Goal: Task Accomplishment & Management: Use online tool/utility

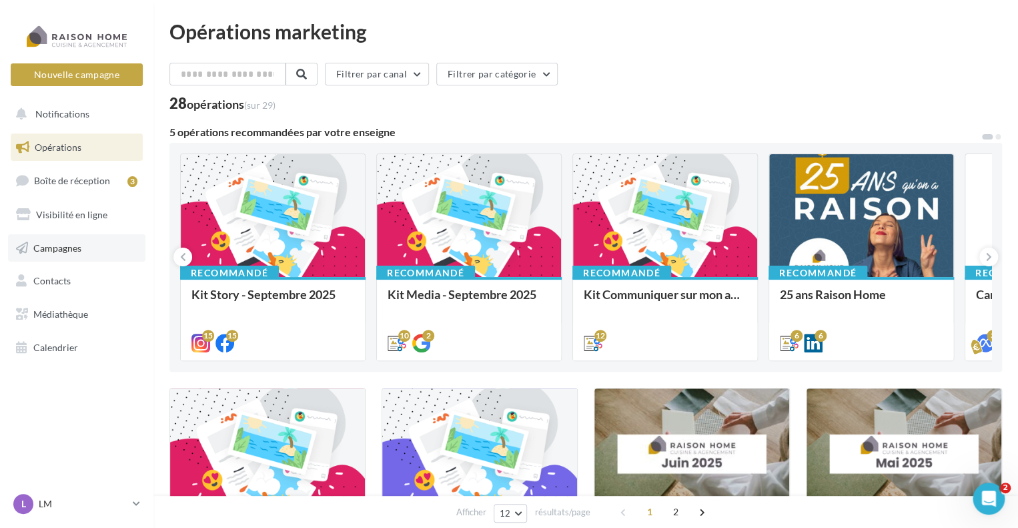
click at [70, 249] on span "Campagnes" at bounding box center [57, 247] width 48 height 11
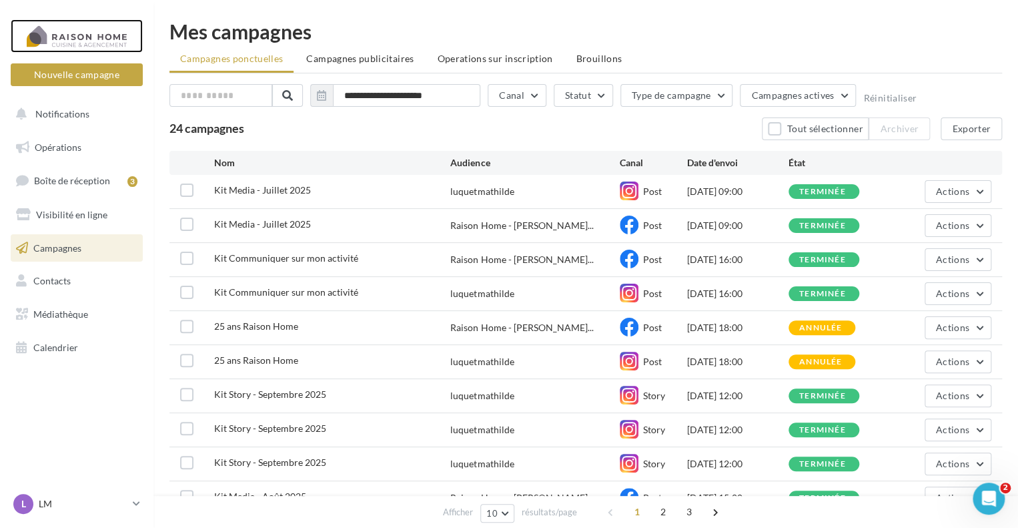
click at [73, 50] on div at bounding box center [76, 35] width 107 height 33
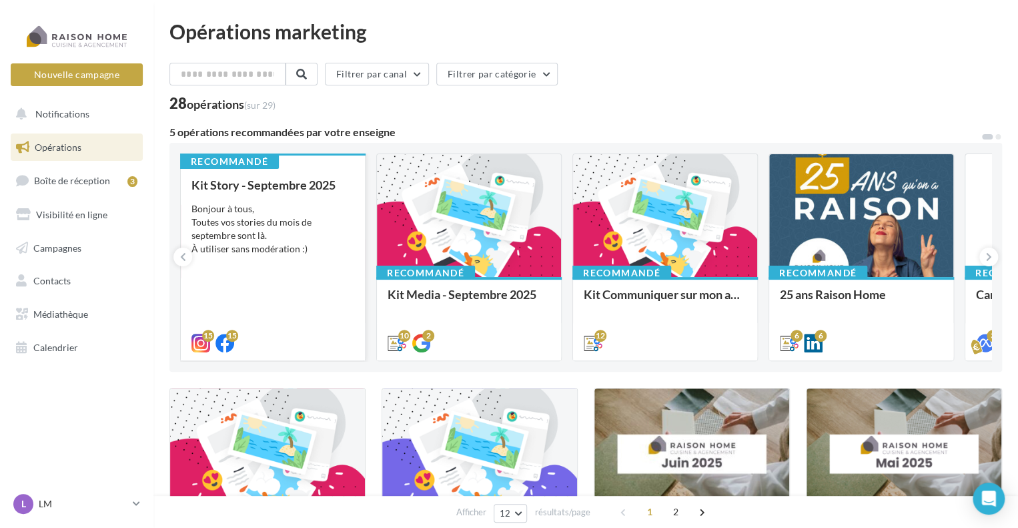
click at [301, 258] on div "Kit Story - Septembre 2025 Bonjour à tous, Toutes vos stories du mois de septem…" at bounding box center [272, 263] width 163 height 170
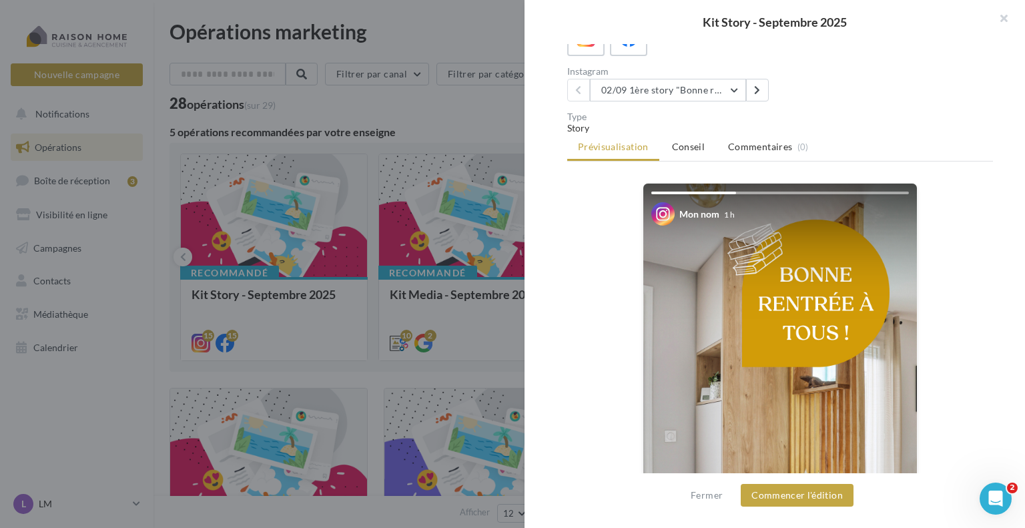
scroll to position [133, 0]
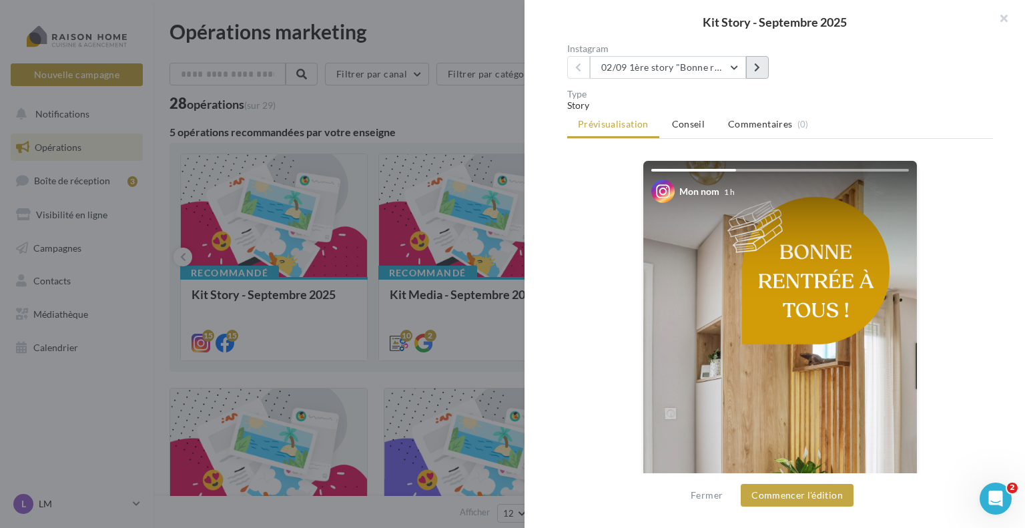
click at [753, 70] on button at bounding box center [757, 67] width 23 height 23
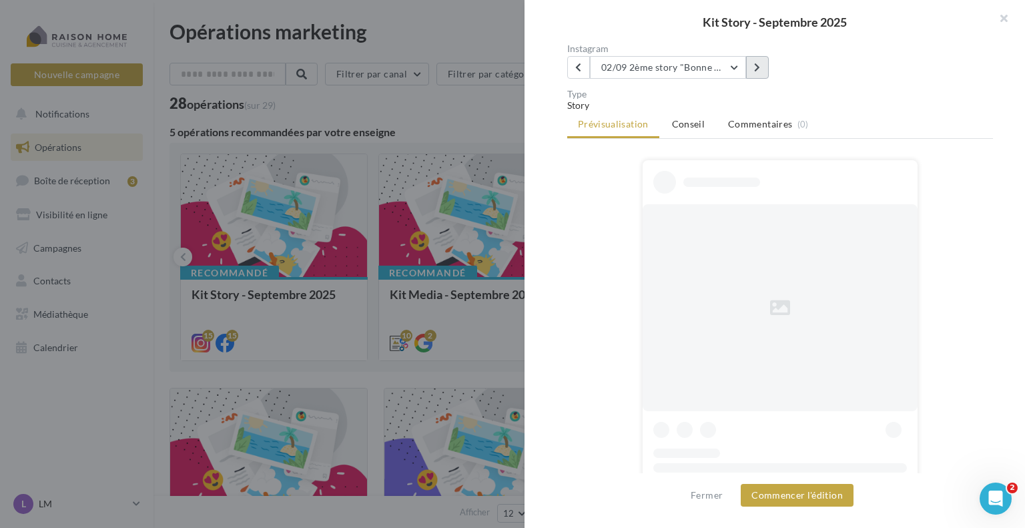
click at [753, 70] on button at bounding box center [757, 67] width 23 height 23
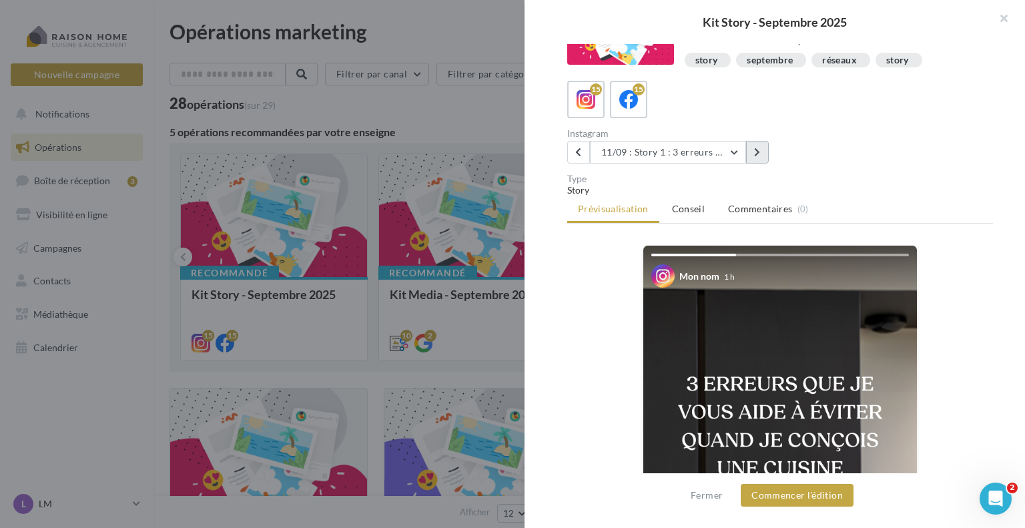
scroll to position [0, 0]
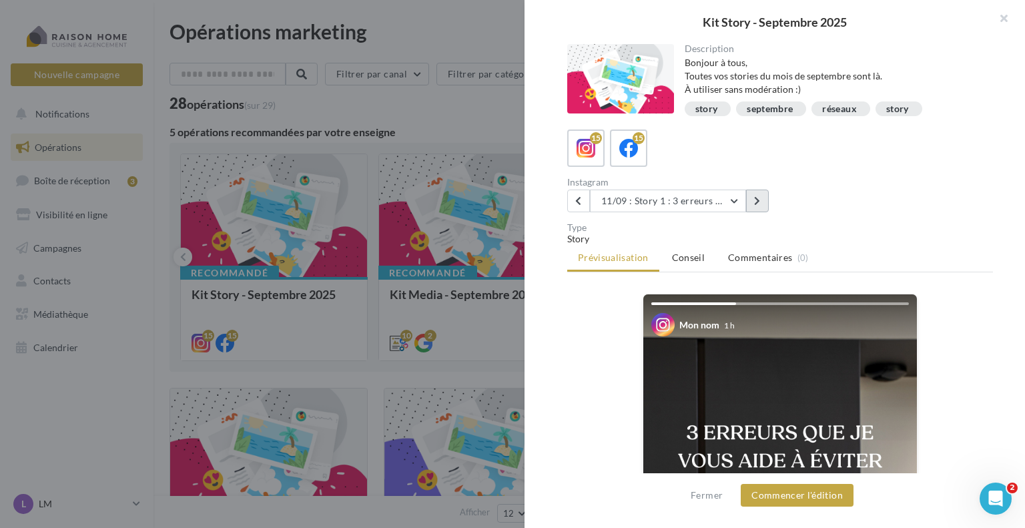
click at [757, 200] on icon at bounding box center [757, 200] width 6 height 9
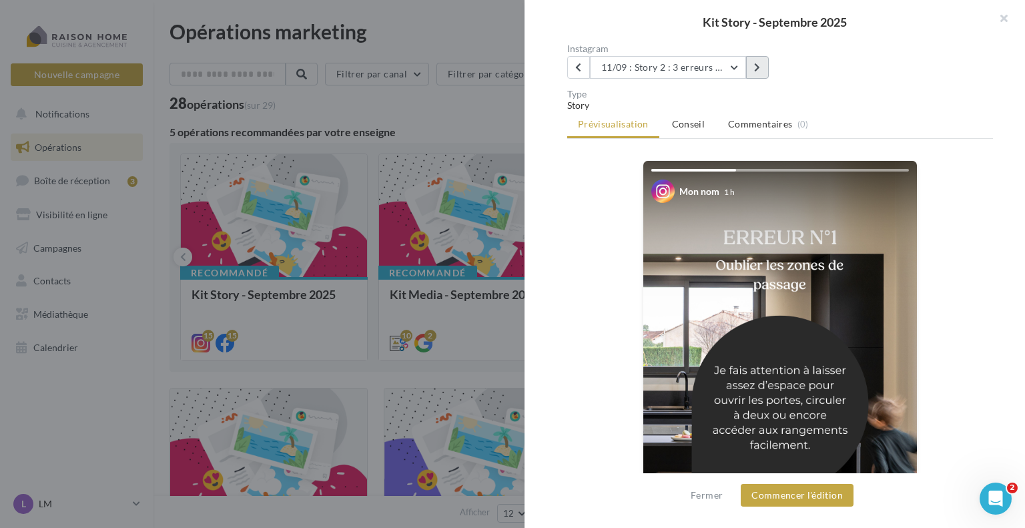
scroll to position [67, 0]
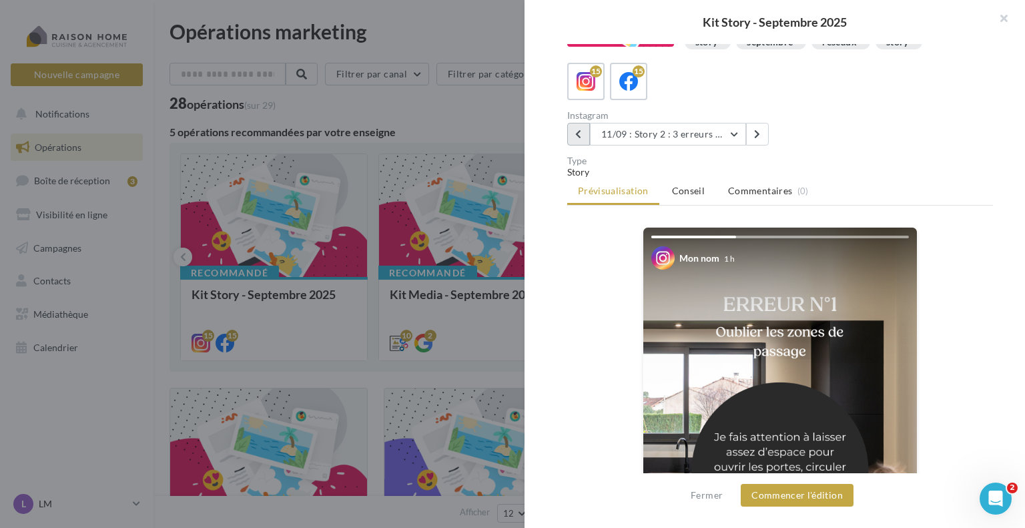
click at [583, 134] on button at bounding box center [578, 134] width 23 height 23
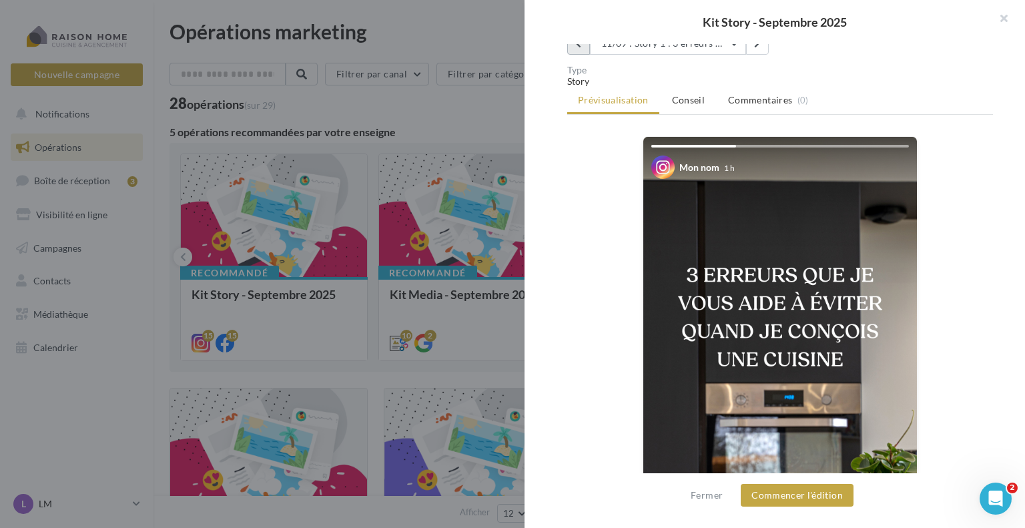
scroll to position [200, 0]
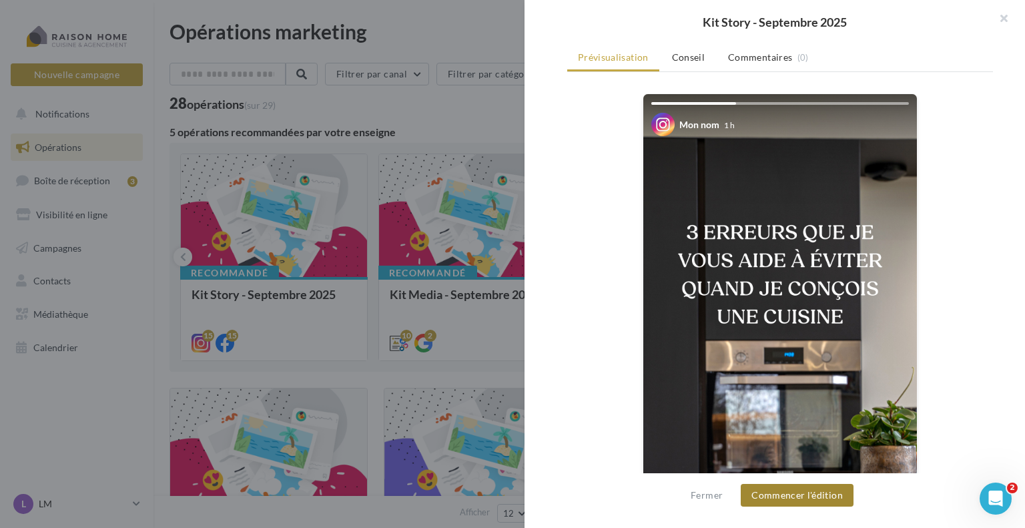
click at [782, 496] on button "Commencer l'édition" at bounding box center [797, 495] width 113 height 23
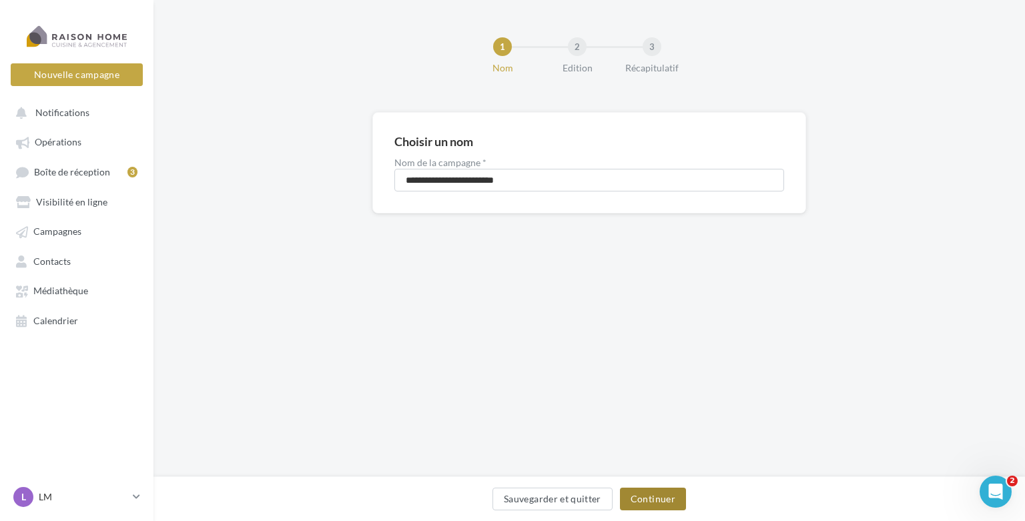
click at [653, 500] on button "Continuer" at bounding box center [653, 499] width 66 height 23
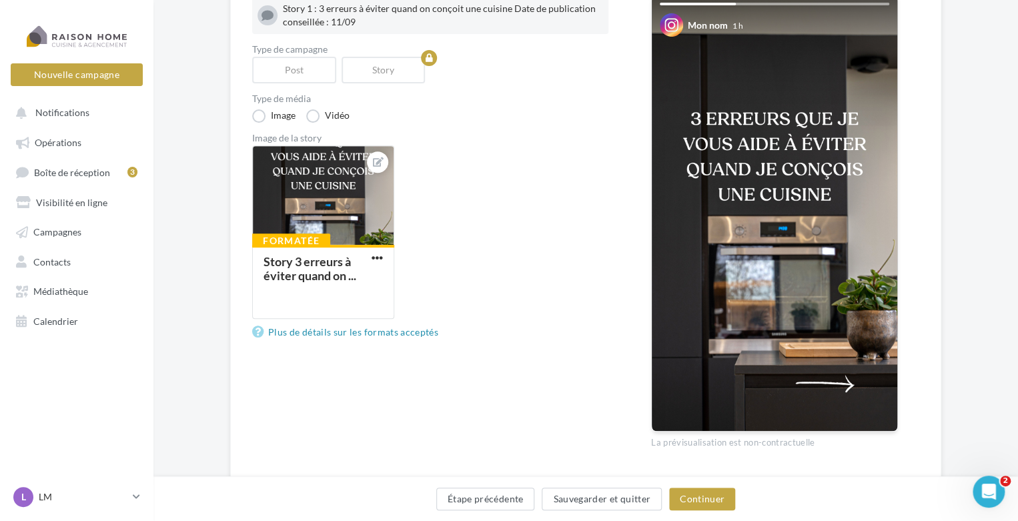
scroll to position [200, 0]
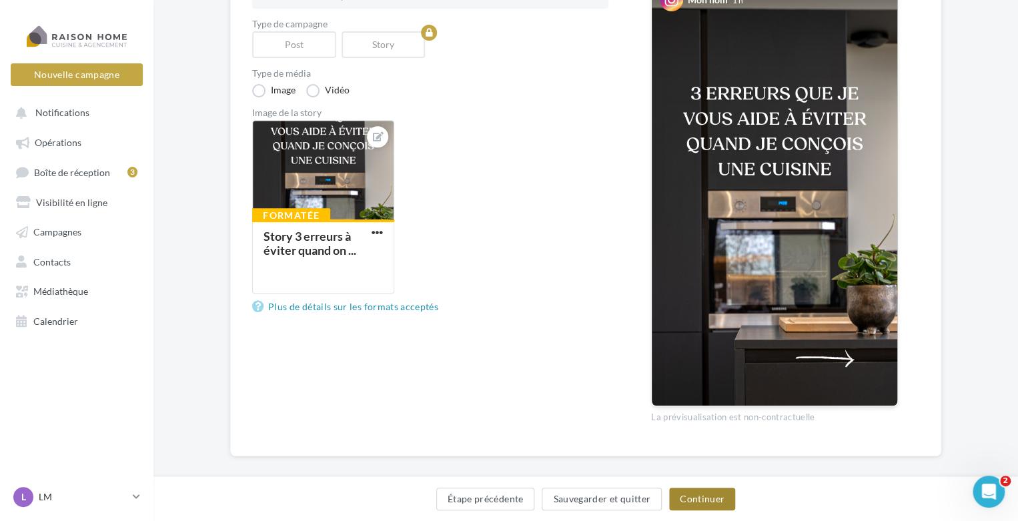
click at [691, 496] on button "Continuer" at bounding box center [702, 499] width 66 height 23
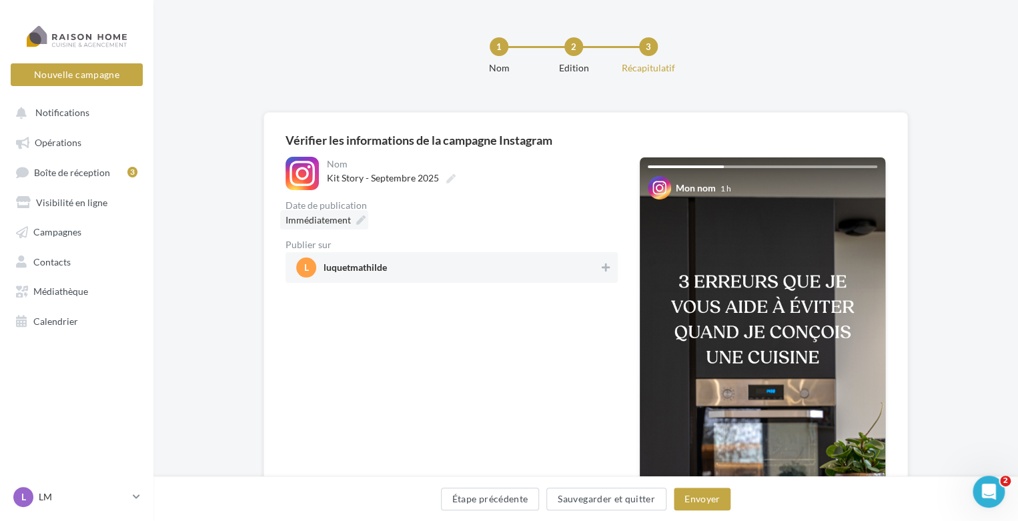
click at [360, 221] on icon at bounding box center [360, 219] width 9 height 9
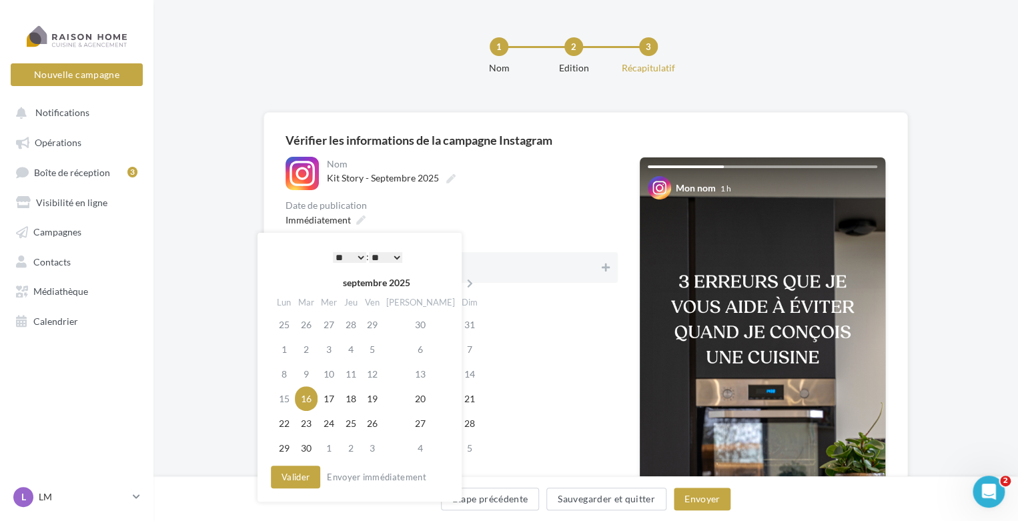
click at [350, 259] on select "* * * * * * * * * * ** ** ** ** ** ** ** ** ** ** ** ** ** **" at bounding box center [349, 257] width 33 height 11
click at [302, 480] on button "Valider" at bounding box center [295, 477] width 49 height 23
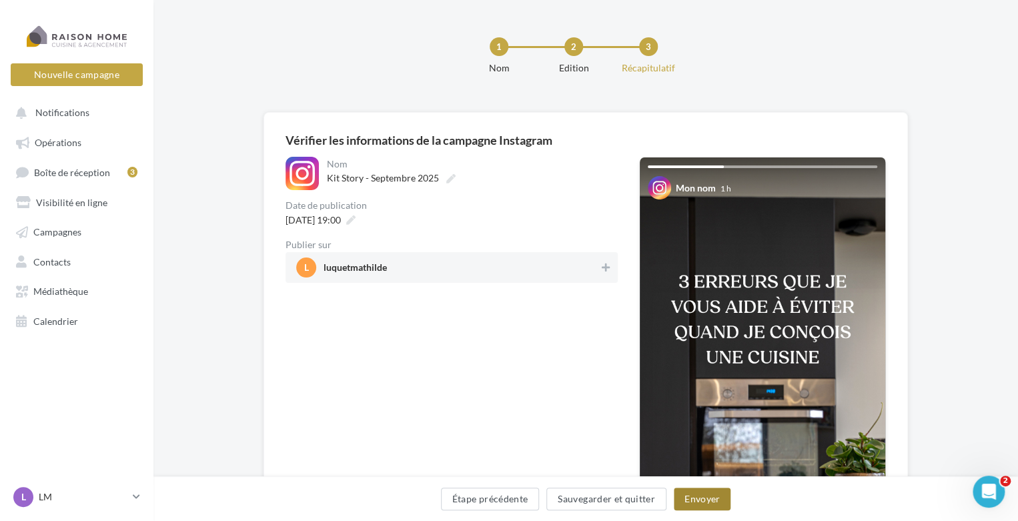
click at [706, 501] on button "Envoyer" at bounding box center [702, 499] width 57 height 23
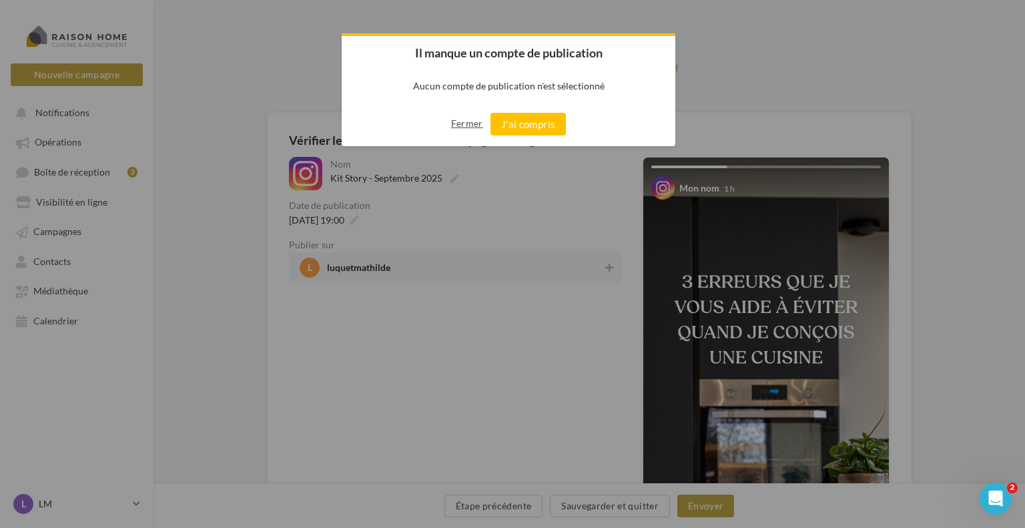
click at [464, 128] on button "Fermer" at bounding box center [467, 123] width 32 height 21
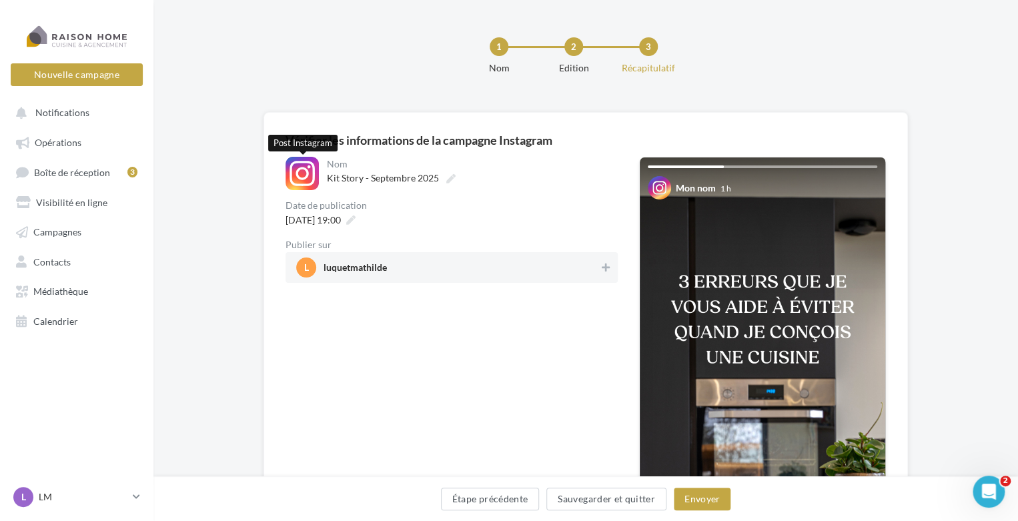
click at [308, 176] on div at bounding box center [302, 173] width 33 height 33
click at [432, 261] on span "l luquetmathilde" at bounding box center [447, 268] width 303 height 20
click at [707, 500] on button "Envoyer" at bounding box center [702, 499] width 57 height 23
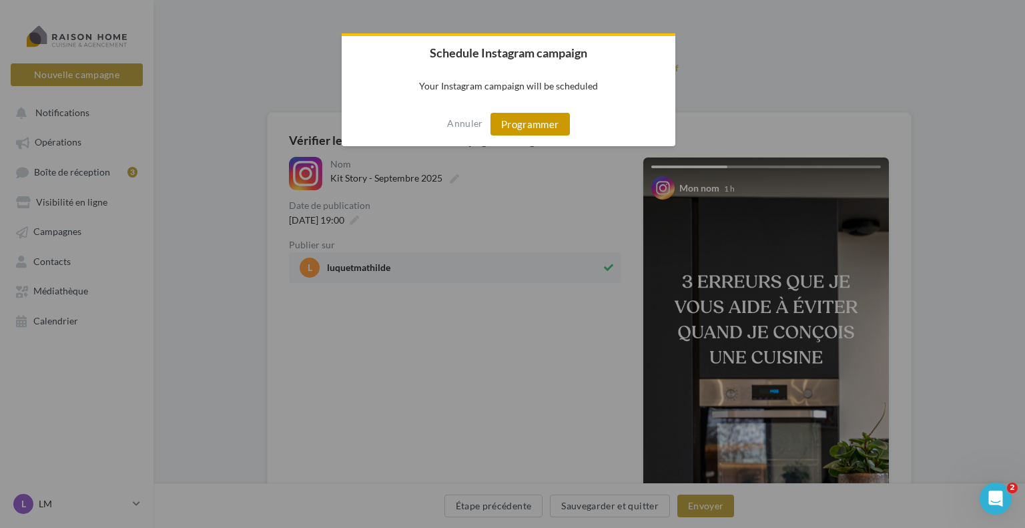
click at [534, 130] on button "Programmer" at bounding box center [529, 124] width 79 height 23
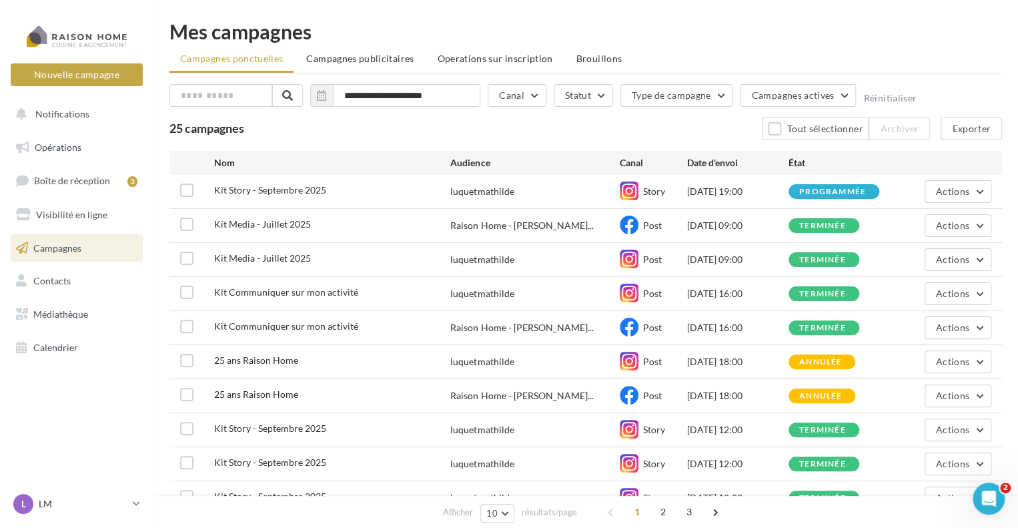
click at [94, 247] on link "Campagnes" at bounding box center [76, 248] width 137 height 28
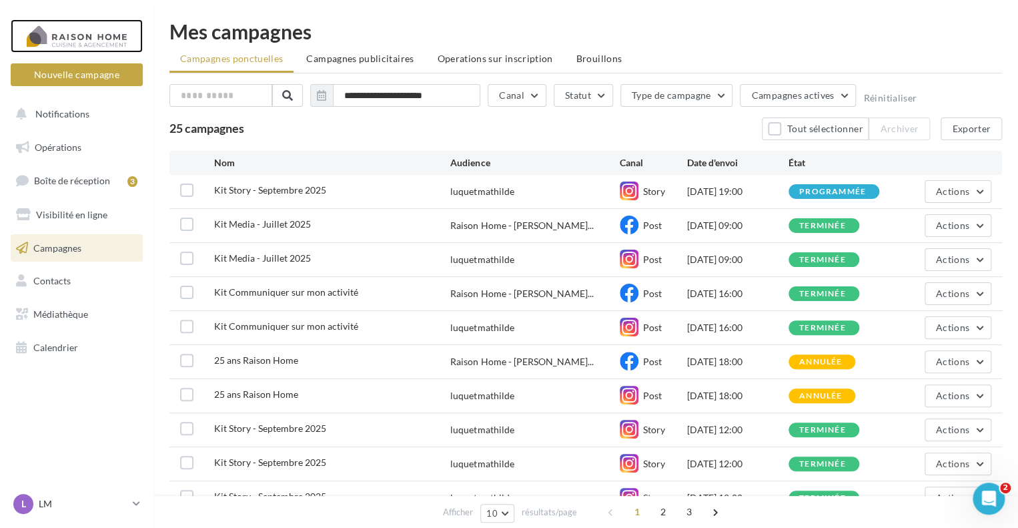
click at [91, 45] on div at bounding box center [76, 35] width 107 height 33
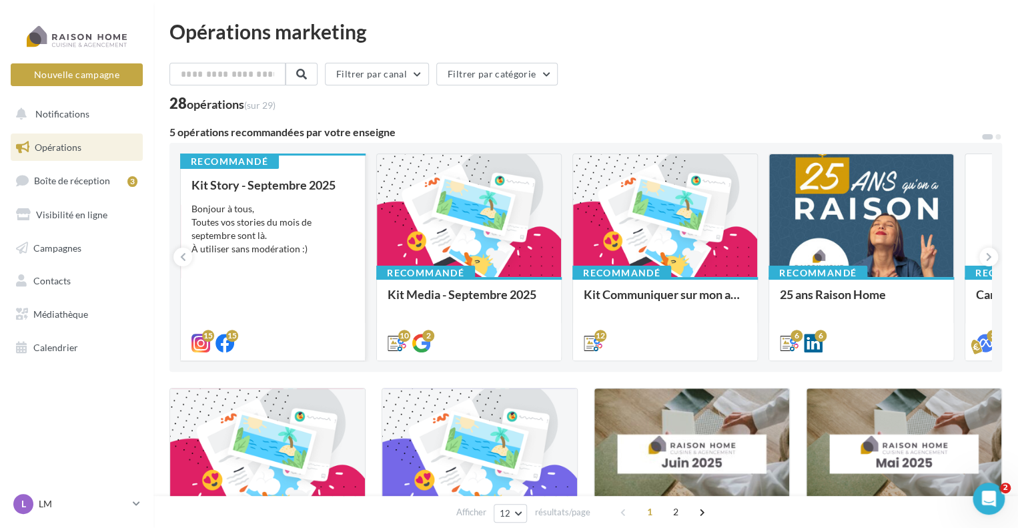
click at [324, 250] on div "Bonjour à tous, Toutes vos stories du mois de septembre sont là. À utiliser san…" at bounding box center [272, 228] width 163 height 53
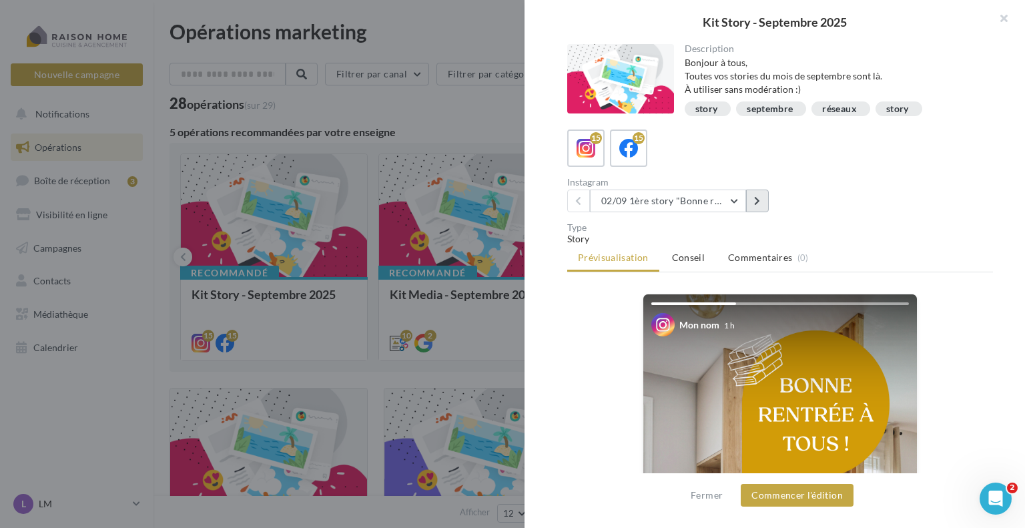
click at [751, 199] on button at bounding box center [757, 200] width 23 height 23
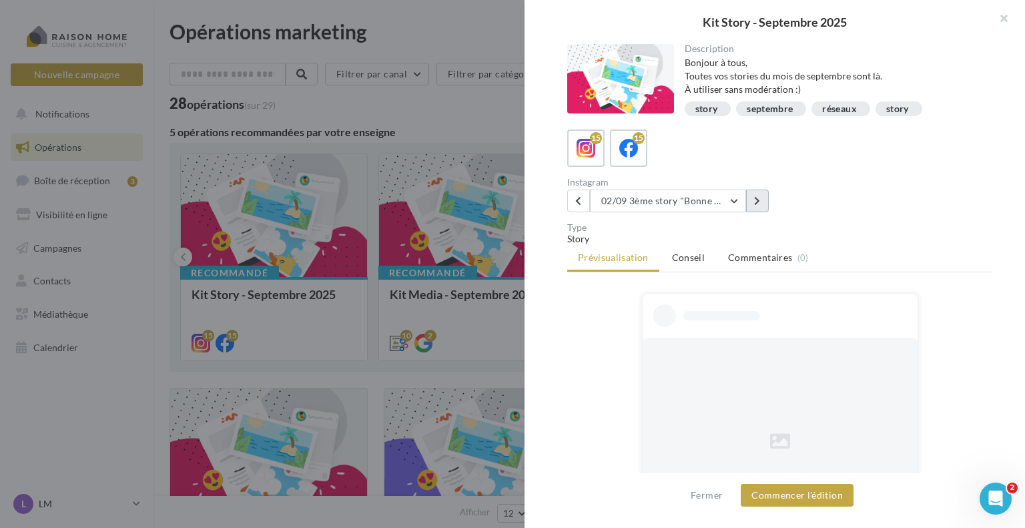
click at [751, 199] on button at bounding box center [757, 200] width 23 height 23
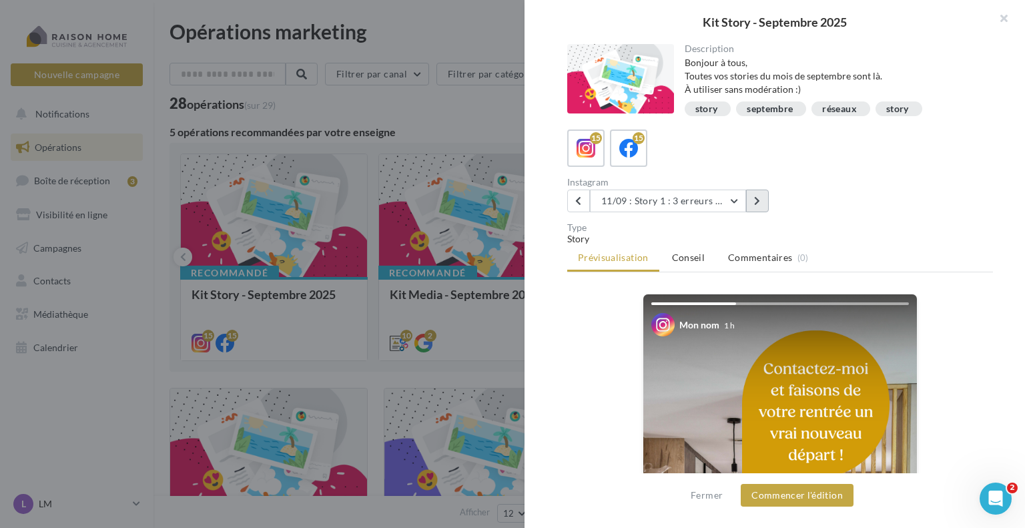
click at [751, 199] on button at bounding box center [757, 200] width 23 height 23
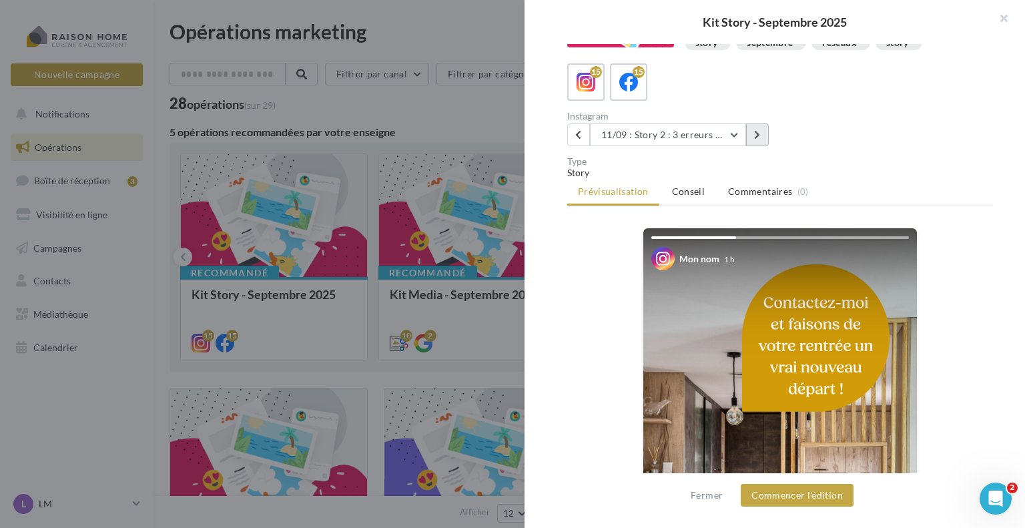
scroll to position [67, 0]
click at [577, 133] on icon at bounding box center [578, 133] width 6 height 9
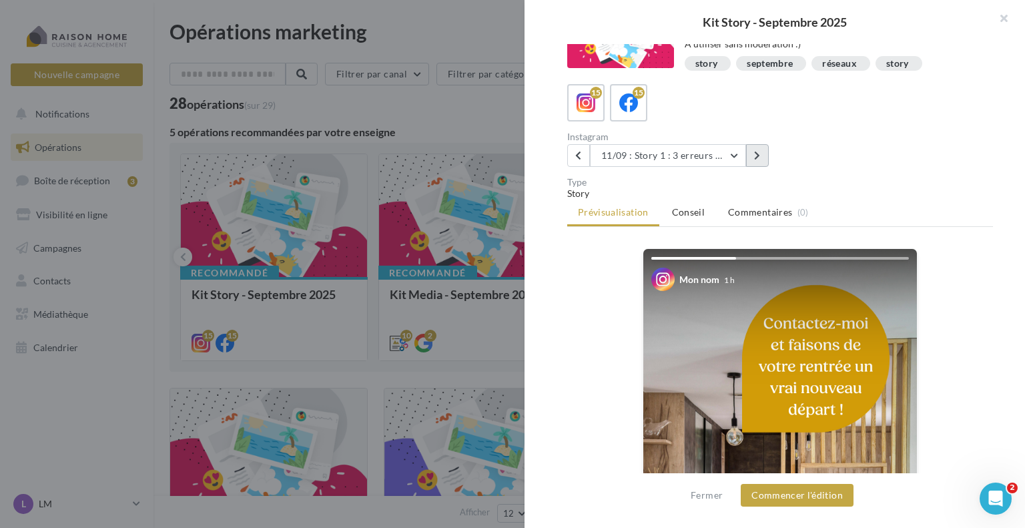
click at [756, 156] on icon at bounding box center [757, 155] width 6 height 9
click at [730, 152] on button "11/09 : Story 2 : 3 erreurs à éviter quand on conçoit une cuisine" at bounding box center [668, 155] width 156 height 23
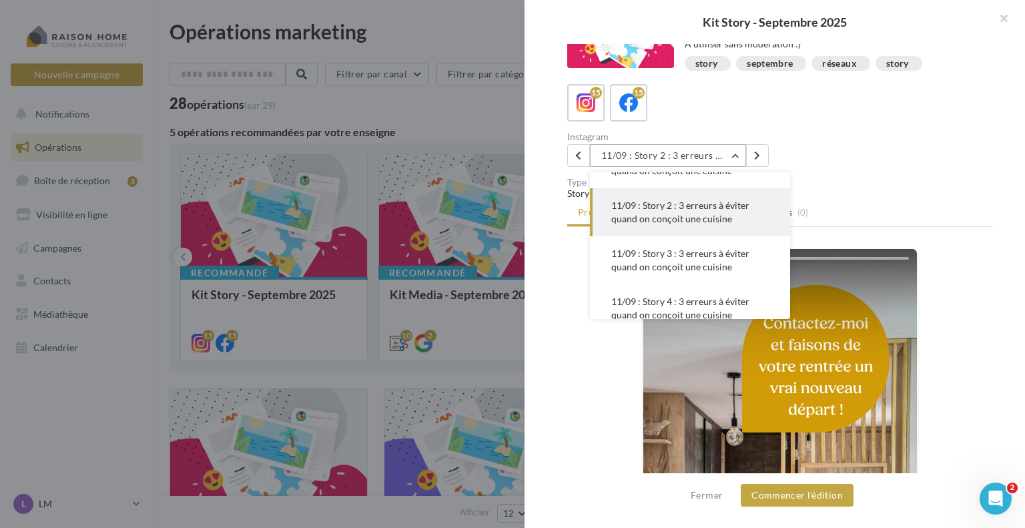
scroll to position [144, 0]
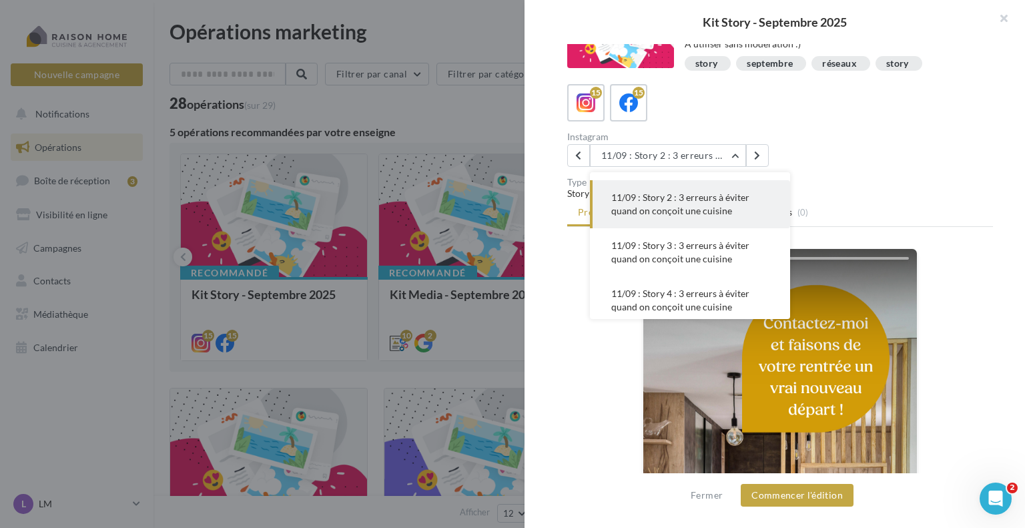
click at [717, 207] on span "11/09 : Story 2 : 3 erreurs à éviter quand on conçoit une cuisine" at bounding box center [680, 203] width 138 height 25
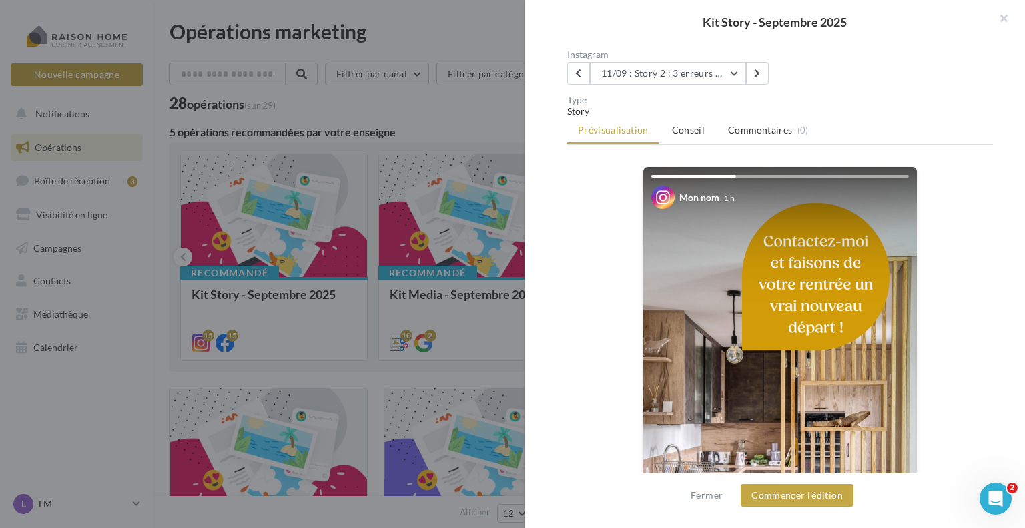
scroll to position [179, 0]
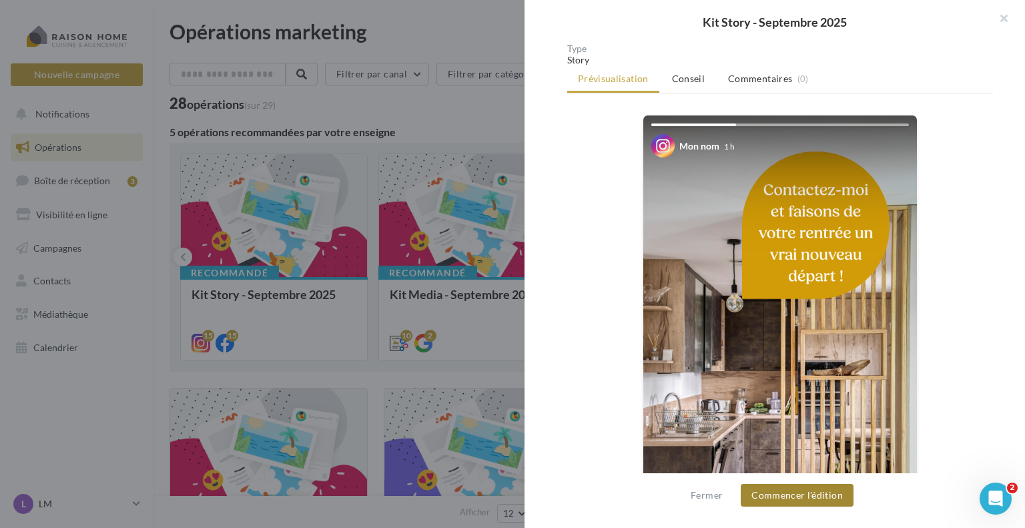
click at [793, 499] on button "Commencer l'édition" at bounding box center [797, 495] width 113 height 23
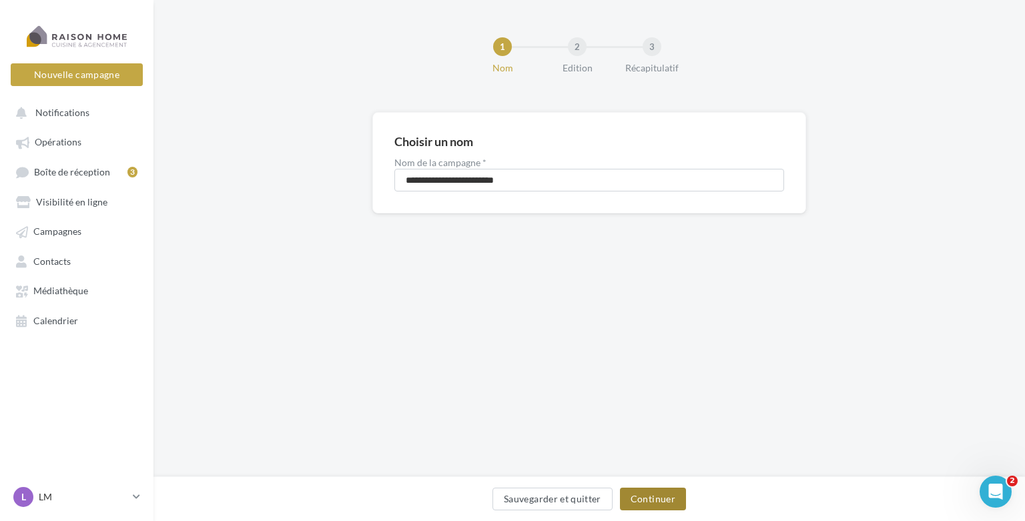
click at [634, 493] on button "Continuer" at bounding box center [653, 499] width 66 height 23
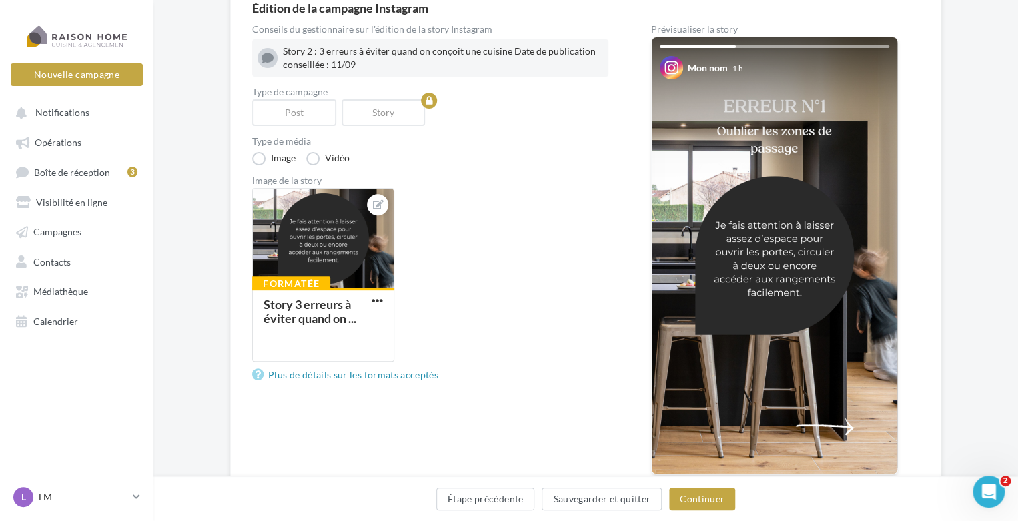
scroll to position [133, 0]
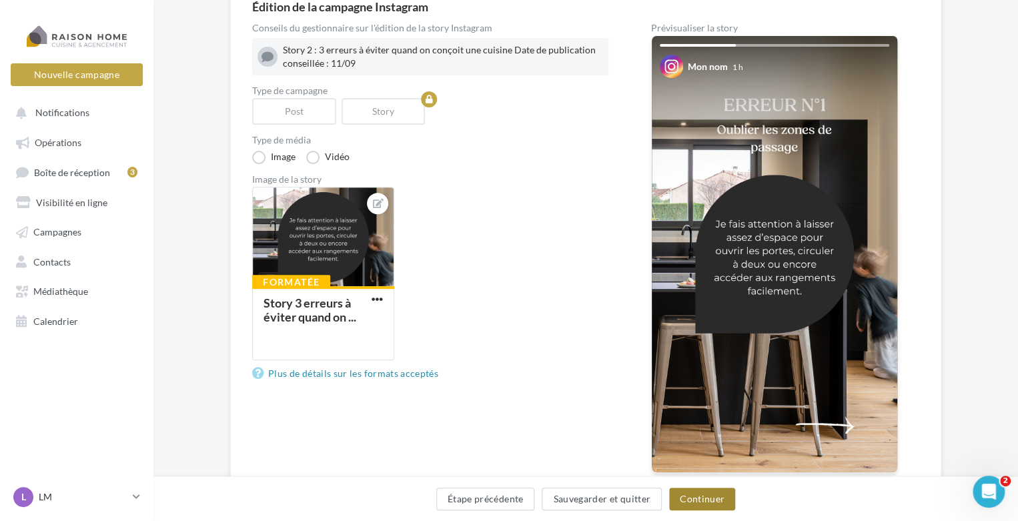
click at [689, 498] on button "Continuer" at bounding box center [702, 499] width 66 height 23
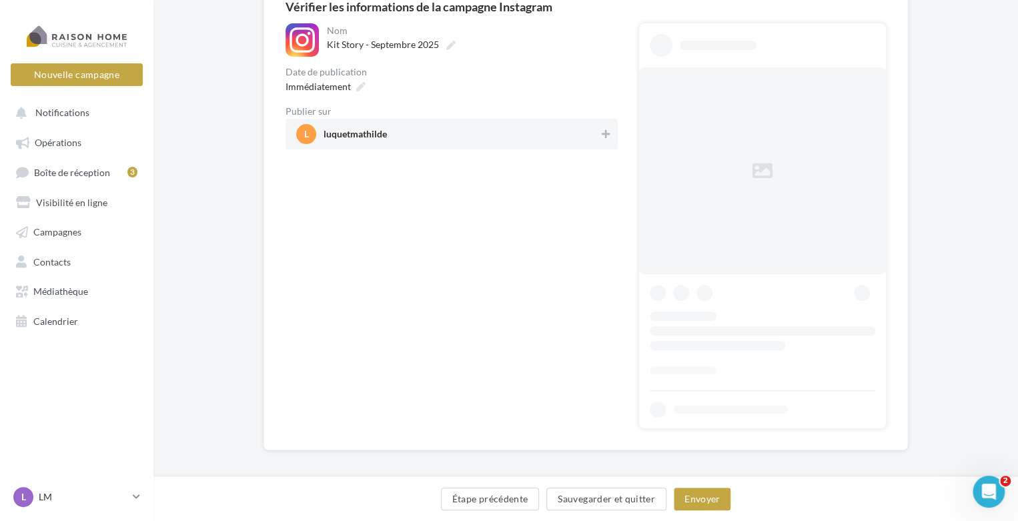
click at [432, 143] on span "l luquetmathilde" at bounding box center [447, 134] width 303 height 20
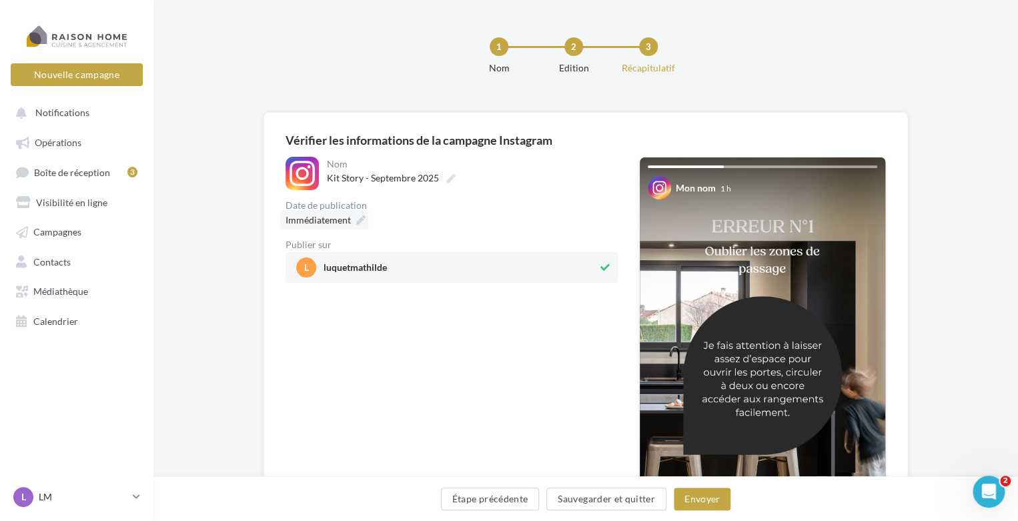
click at [360, 221] on icon at bounding box center [360, 219] width 9 height 9
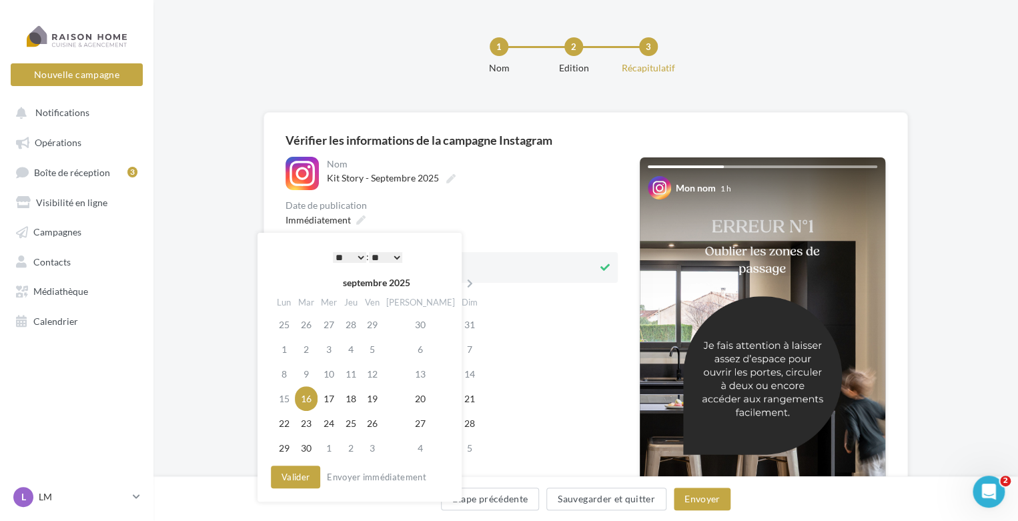
click at [358, 258] on select "* * * * * * * * * * ** ** ** ** ** ** ** ** ** ** ** ** ** **" at bounding box center [349, 257] width 33 height 11
click at [305, 475] on button "Valider" at bounding box center [295, 477] width 49 height 23
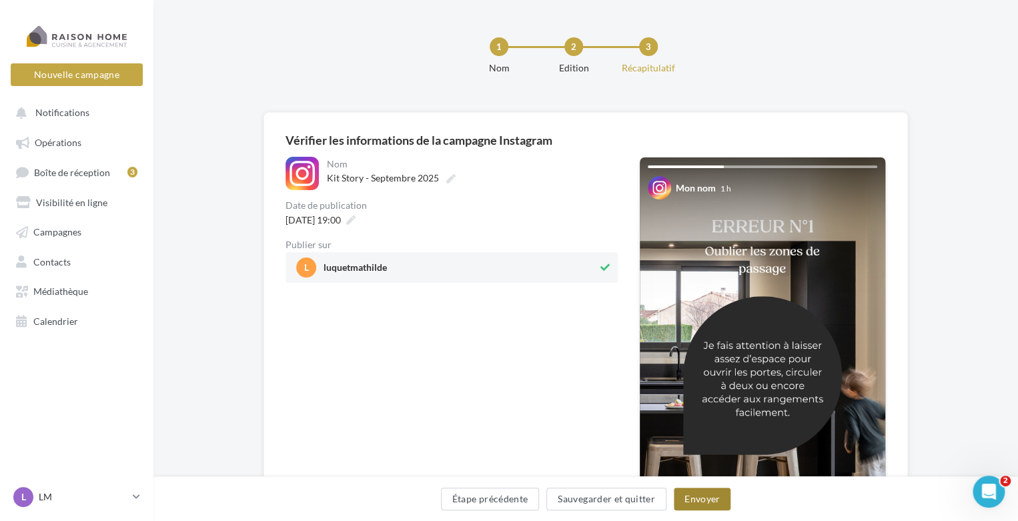
click at [700, 497] on button "Envoyer" at bounding box center [702, 499] width 57 height 23
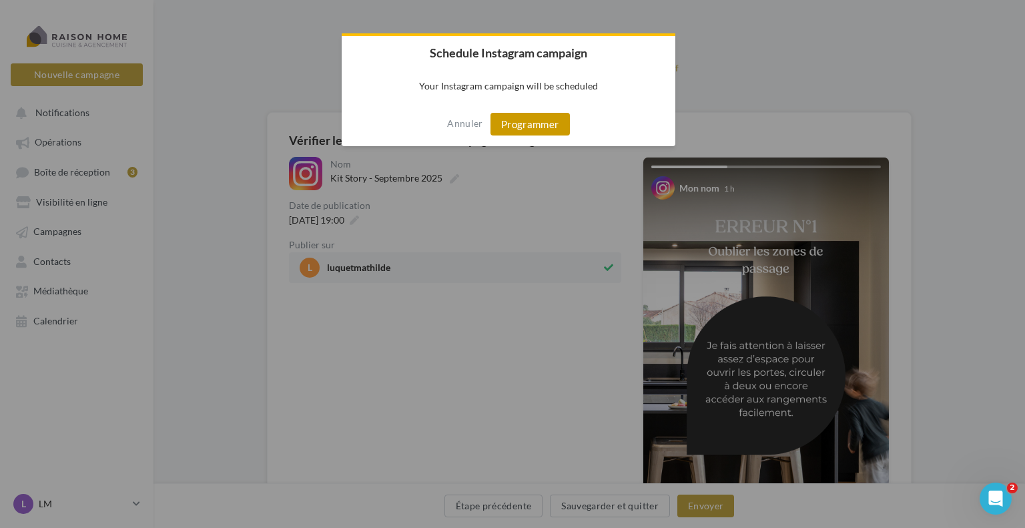
click at [503, 128] on button "Programmer" at bounding box center [529, 124] width 79 height 23
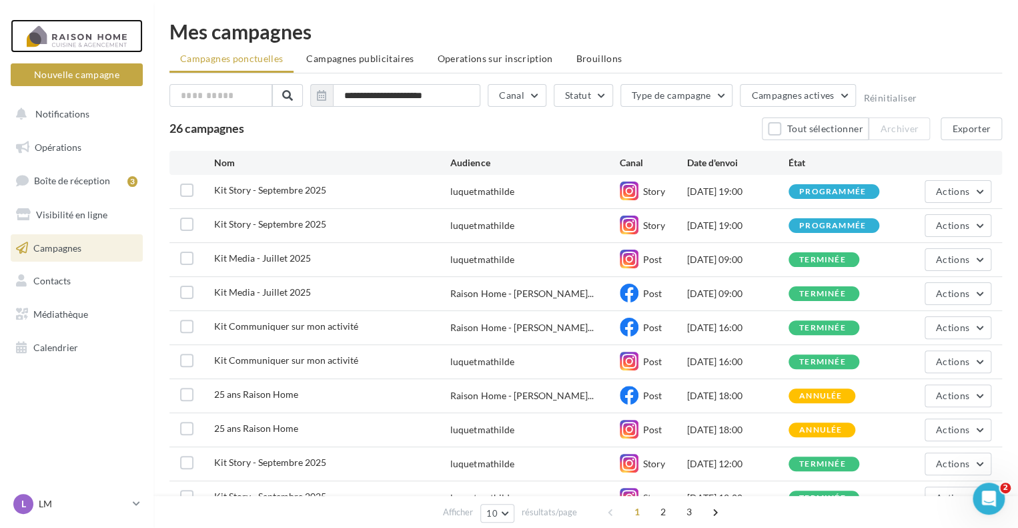
click at [64, 29] on div at bounding box center [76, 35] width 107 height 33
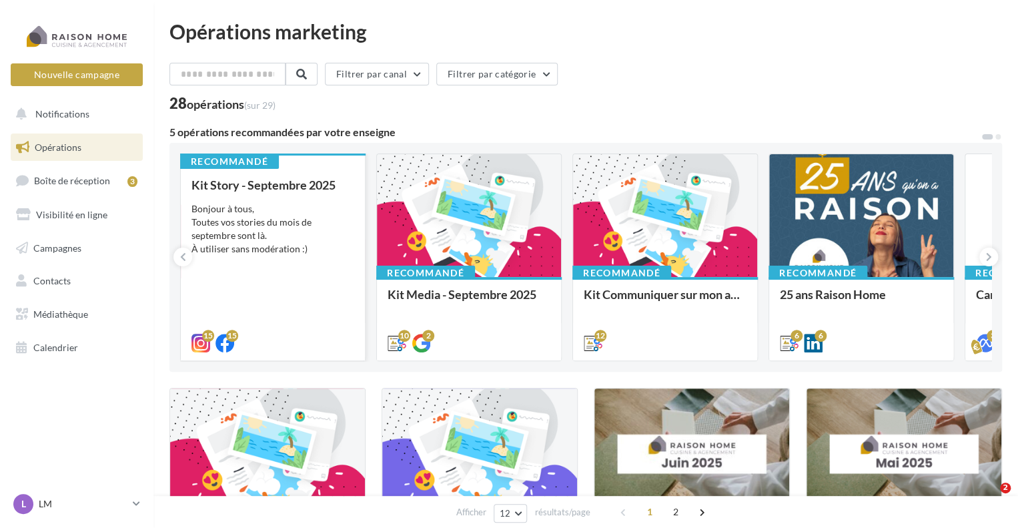
click at [302, 227] on div "Bonjour à tous, Toutes vos stories du mois de septembre sont là. À utiliser san…" at bounding box center [272, 228] width 163 height 53
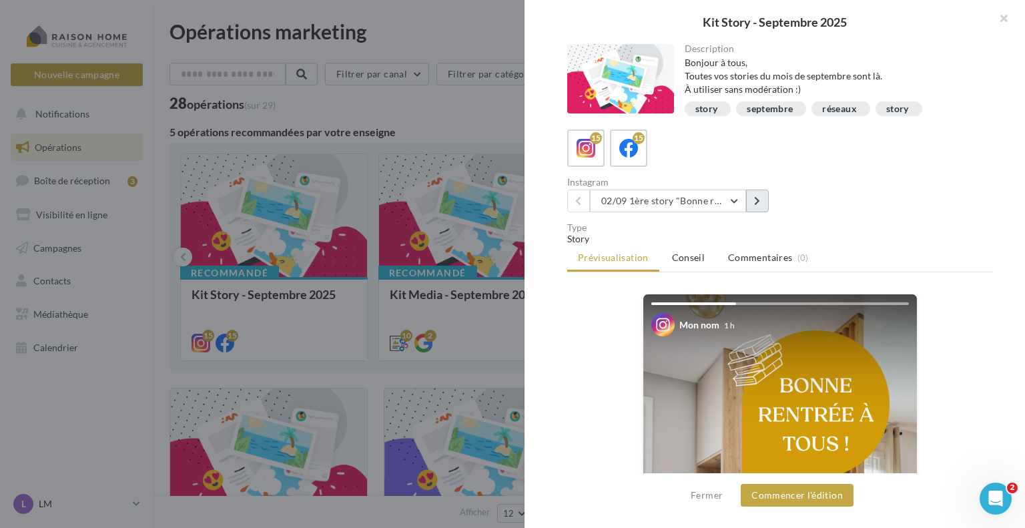
click at [752, 199] on button at bounding box center [757, 200] width 23 height 23
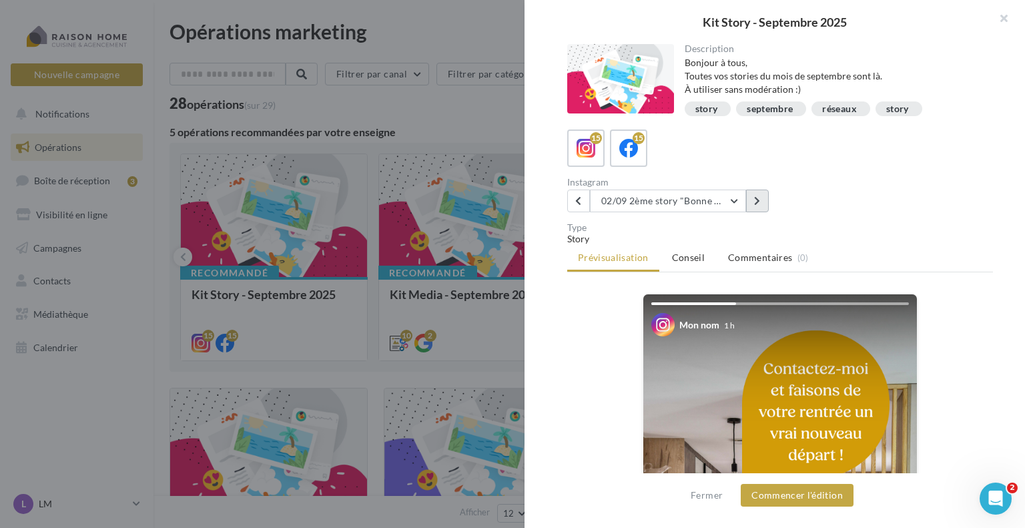
click at [752, 199] on button at bounding box center [757, 200] width 23 height 23
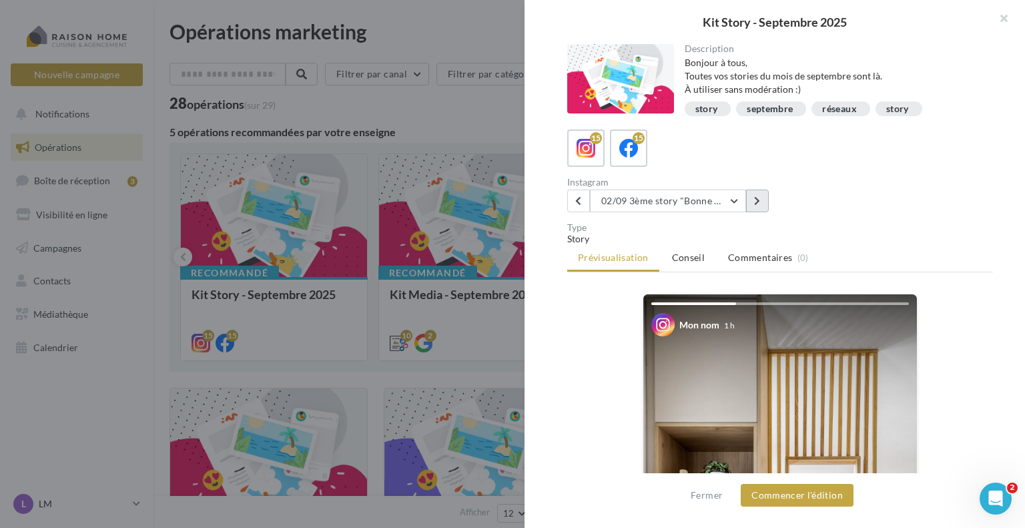
click at [752, 199] on button at bounding box center [757, 200] width 23 height 23
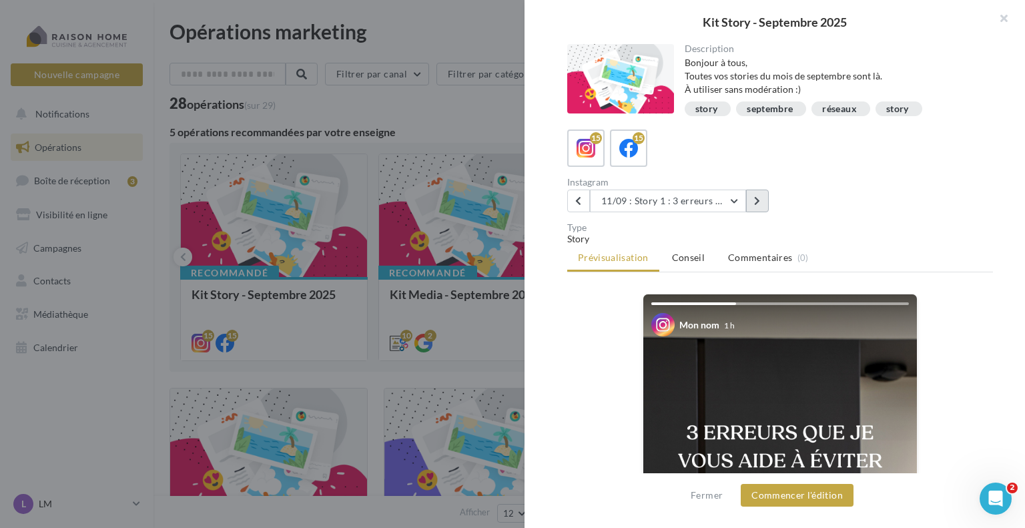
click at [752, 199] on button at bounding box center [757, 200] width 23 height 23
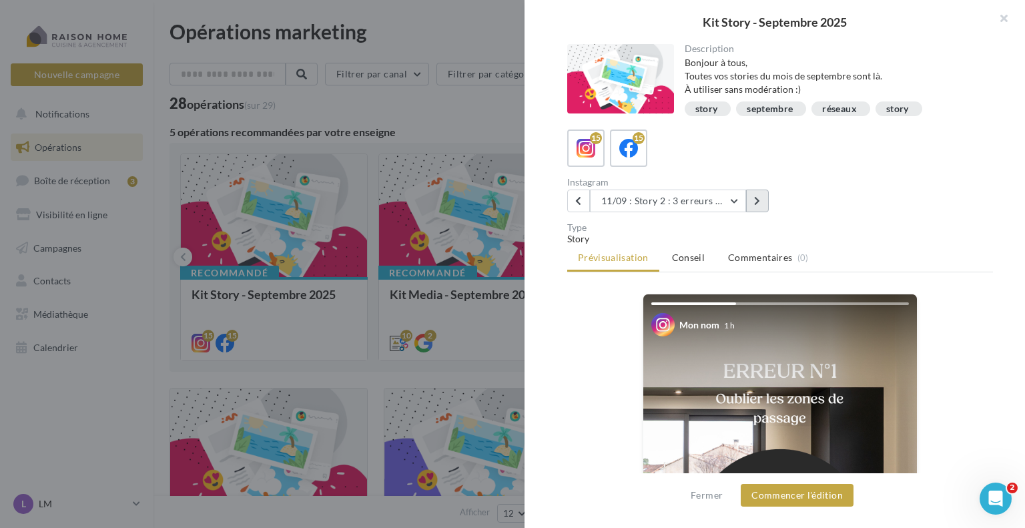
click at [752, 199] on button at bounding box center [757, 200] width 23 height 23
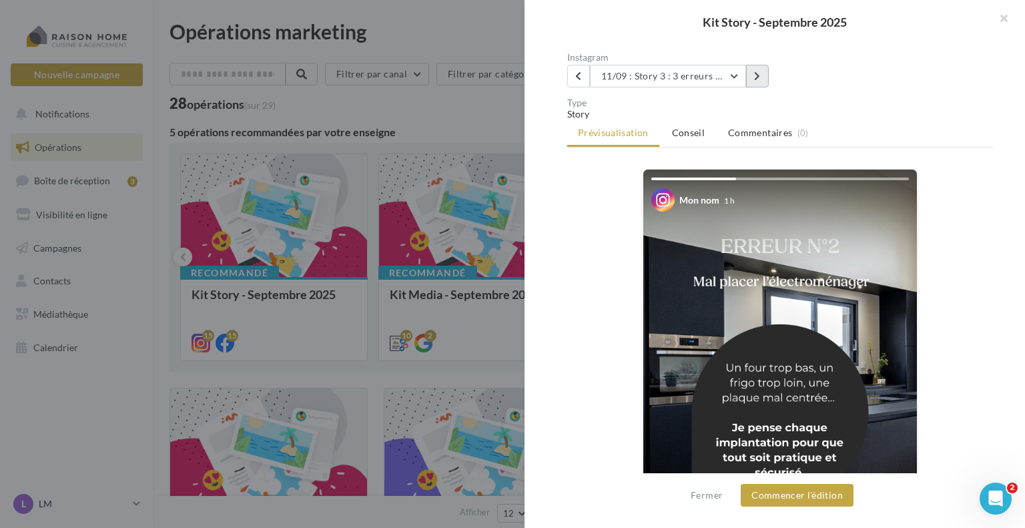
scroll to position [133, 0]
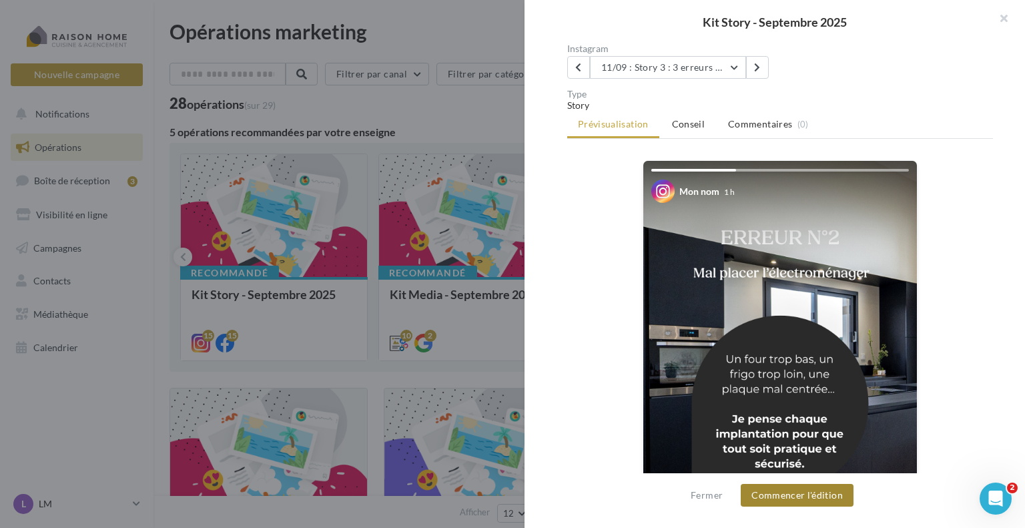
click at [784, 493] on button "Commencer l'édition" at bounding box center [797, 495] width 113 height 23
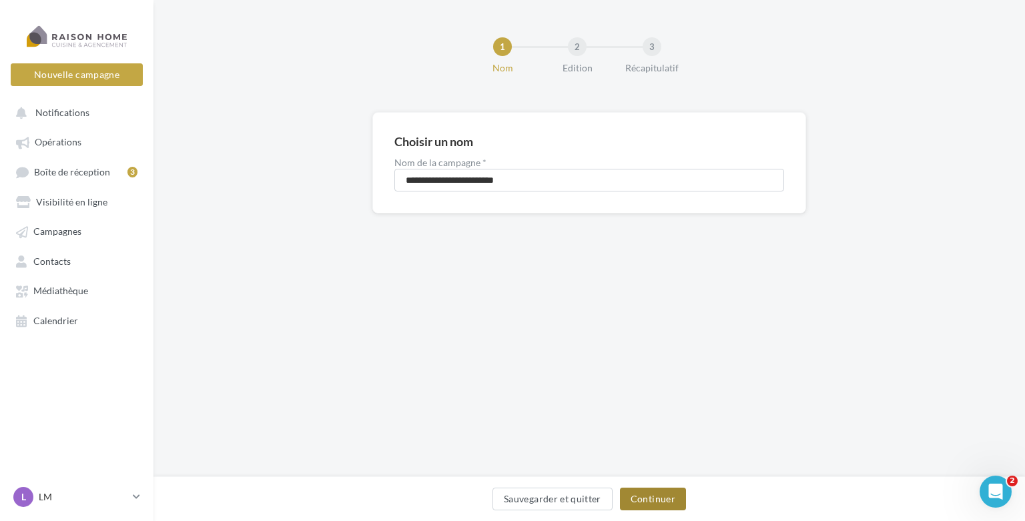
click at [642, 494] on button "Continuer" at bounding box center [653, 499] width 66 height 23
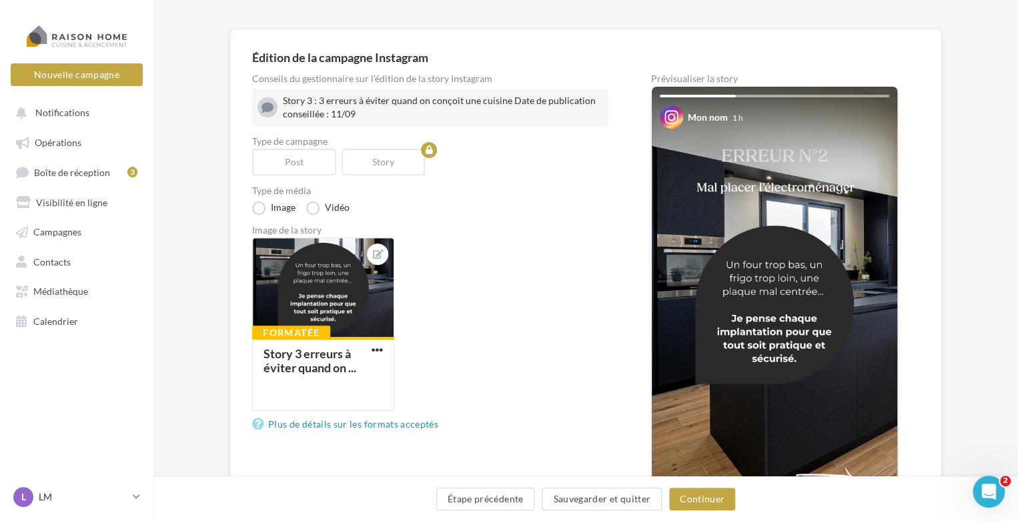
scroll to position [133, 0]
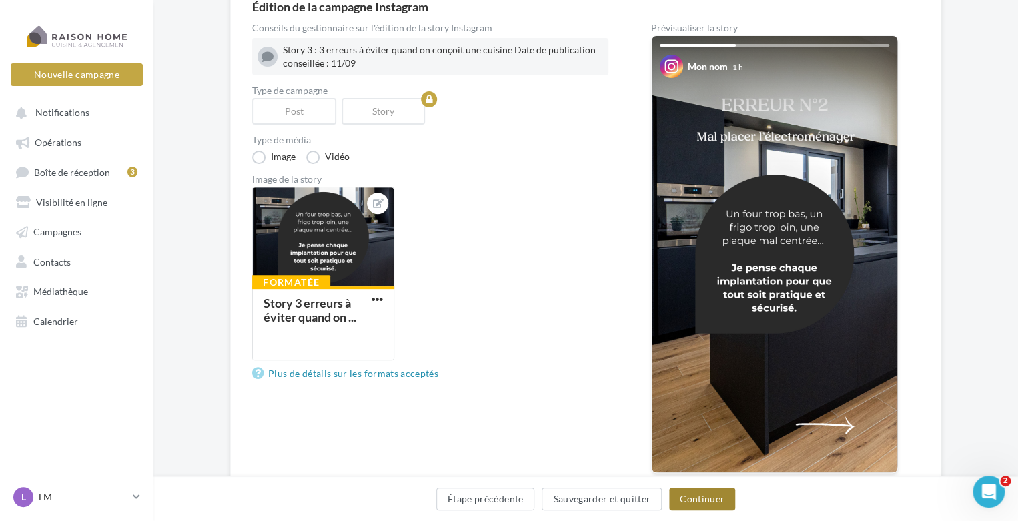
click at [691, 500] on button "Continuer" at bounding box center [702, 499] width 66 height 23
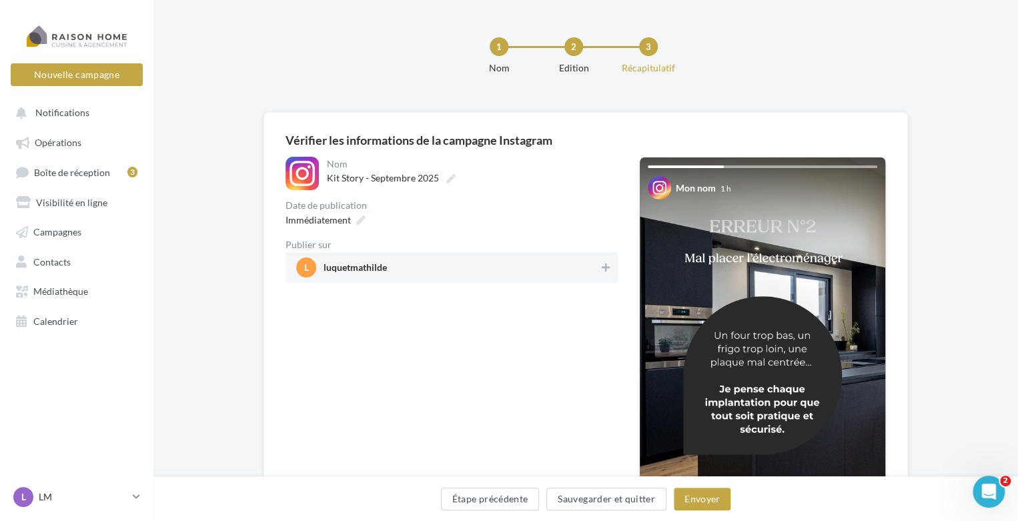
click at [368, 261] on span "l luquetmathilde" at bounding box center [447, 268] width 303 height 20
click at [356, 219] on icon at bounding box center [360, 219] width 9 height 9
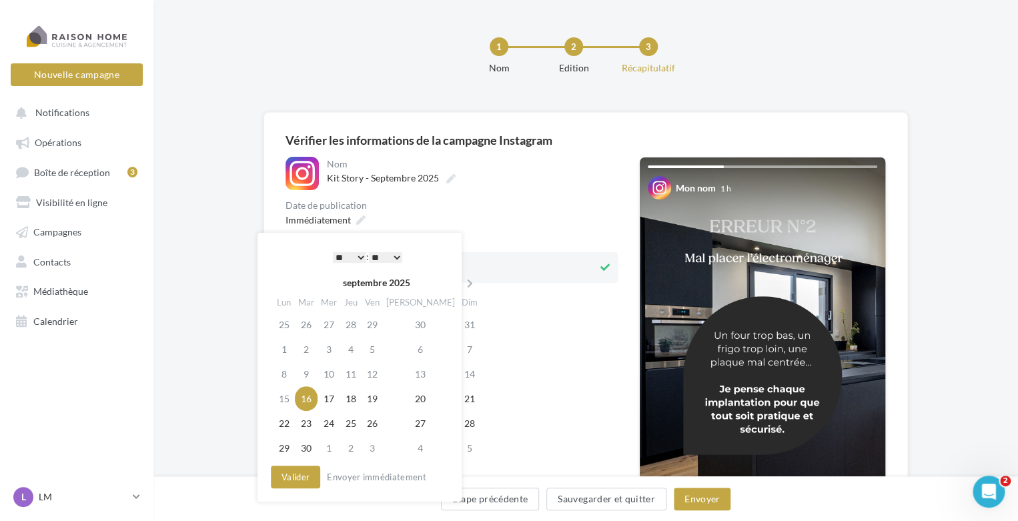
click at [357, 260] on select "* * * * * * * * * * ** ** ** ** ** ** ** ** ** ** ** ** ** **" at bounding box center [349, 257] width 33 height 11
click at [296, 475] on button "Valider" at bounding box center [295, 477] width 49 height 23
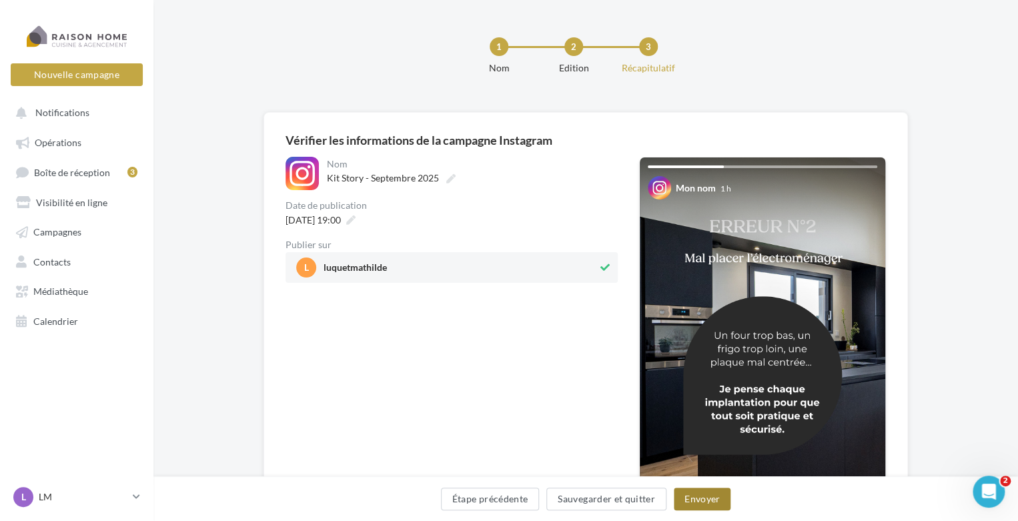
click at [716, 498] on button "Envoyer" at bounding box center [702, 499] width 57 height 23
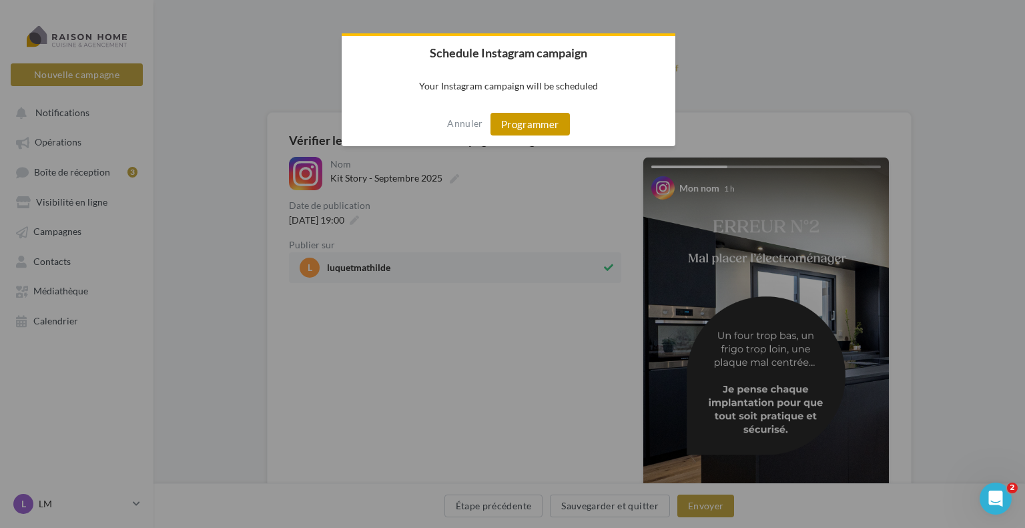
click at [512, 125] on button "Programmer" at bounding box center [529, 124] width 79 height 23
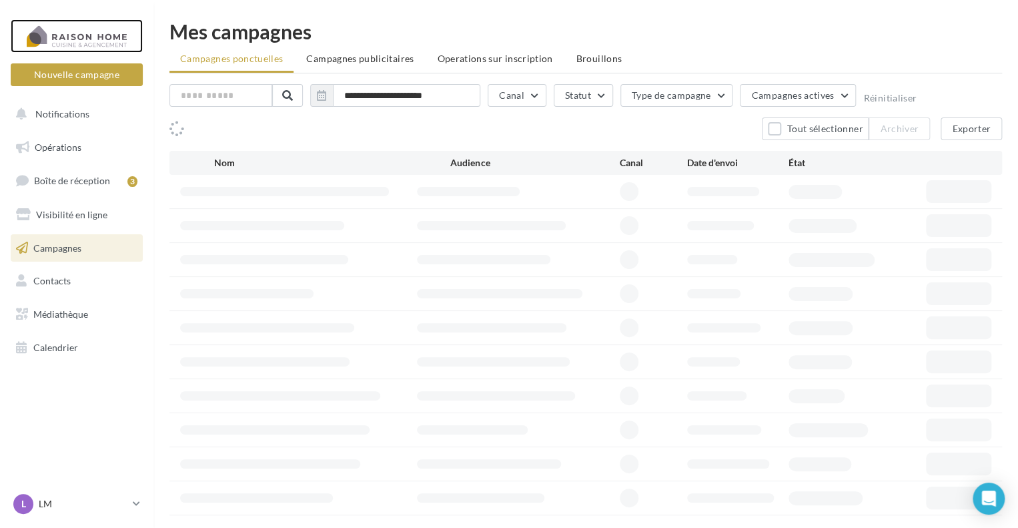
click at [80, 41] on div at bounding box center [76, 35] width 107 height 33
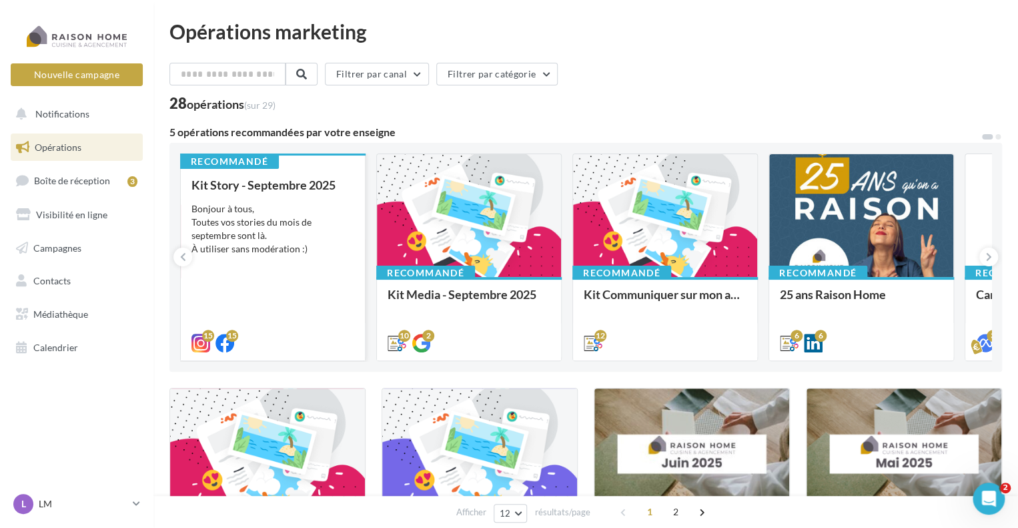
click at [311, 228] on div "Bonjour à tous, Toutes vos stories du mois de septembre sont là. À utiliser san…" at bounding box center [272, 228] width 163 height 53
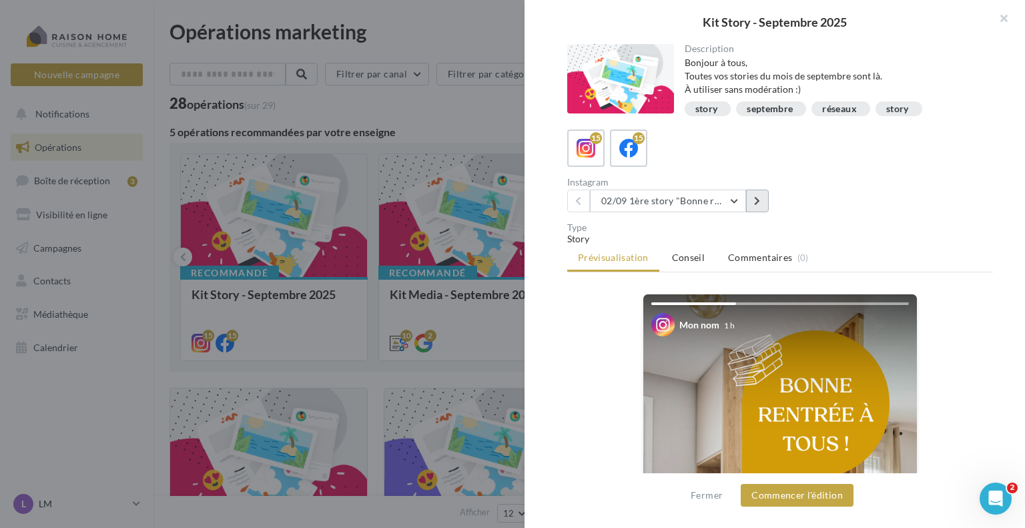
click at [752, 202] on button at bounding box center [757, 200] width 23 height 23
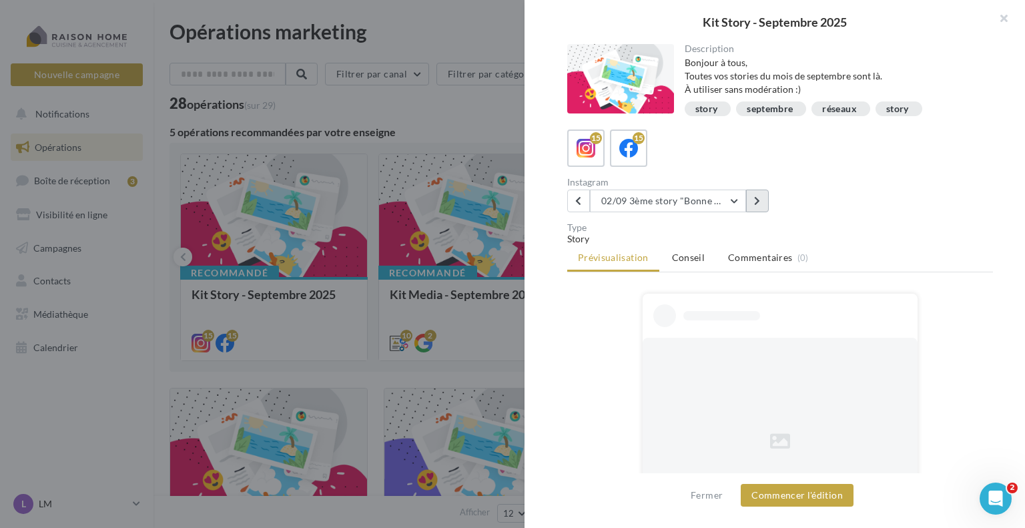
click at [752, 202] on button at bounding box center [757, 200] width 23 height 23
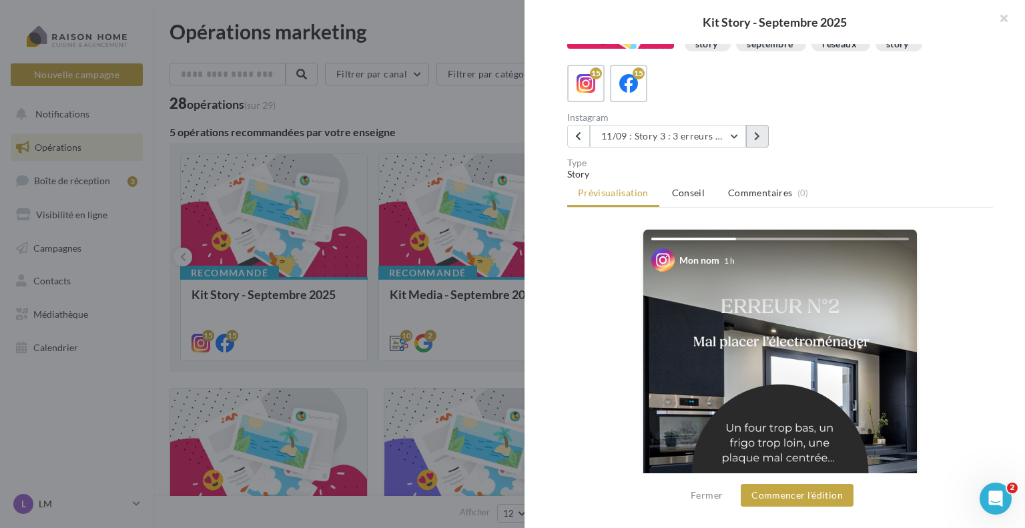
scroll to position [67, 0]
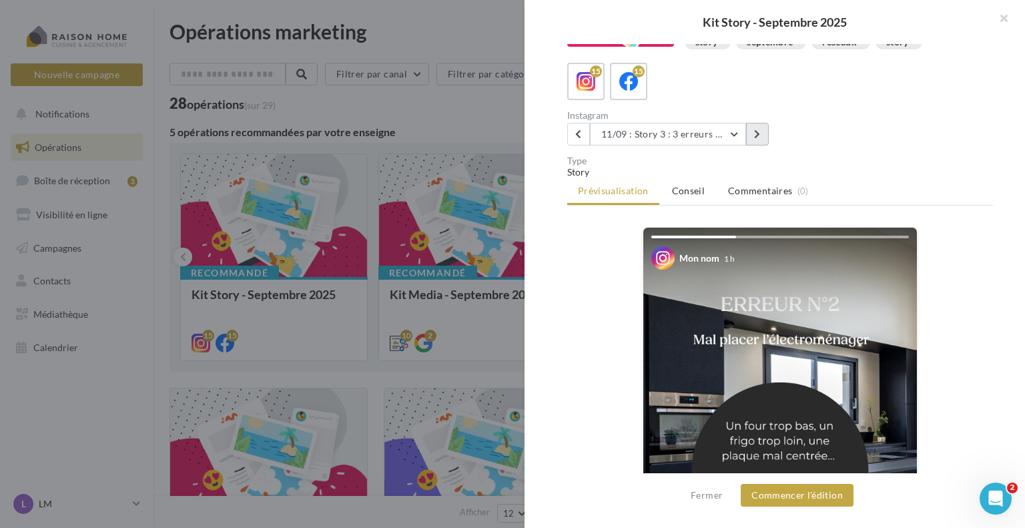
click at [756, 133] on icon at bounding box center [757, 133] width 6 height 9
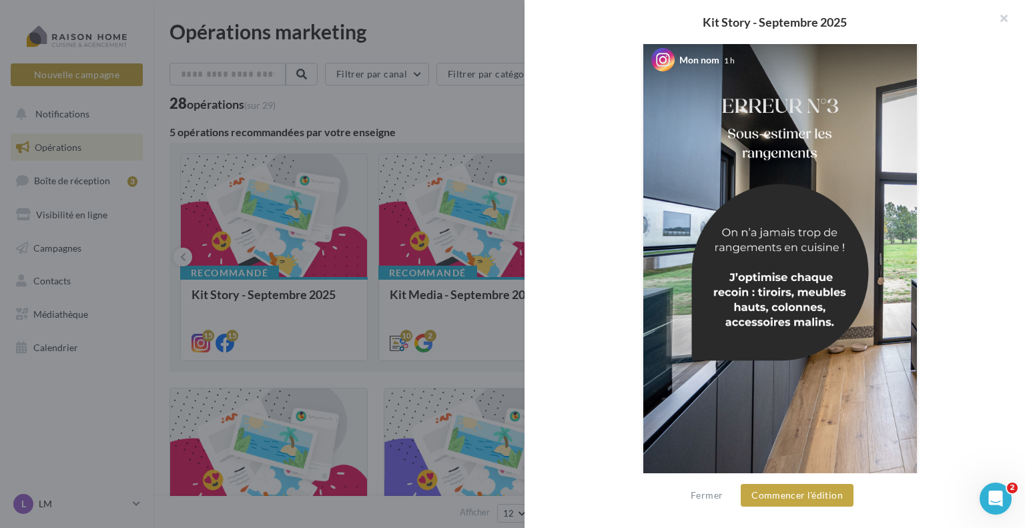
scroll to position [267, 0]
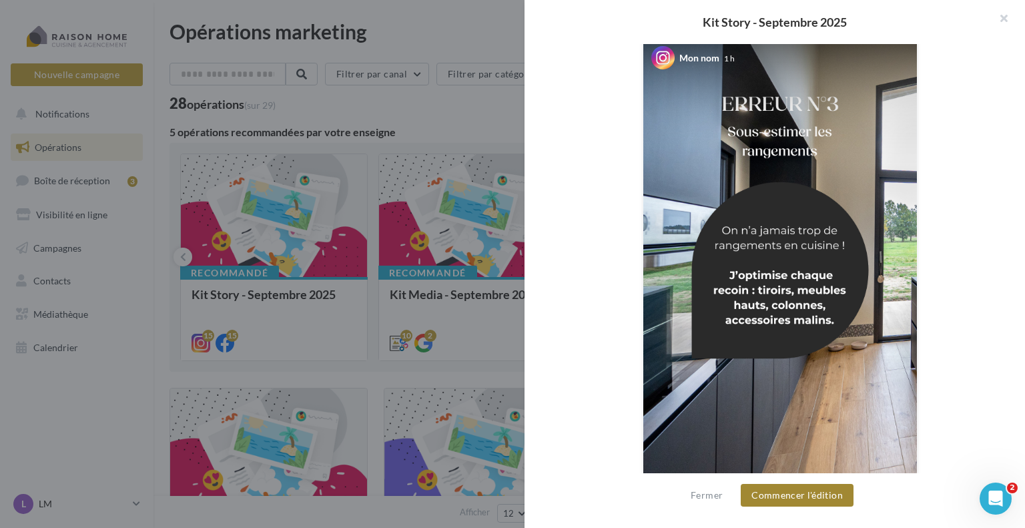
click at [798, 496] on button "Commencer l'édition" at bounding box center [797, 495] width 113 height 23
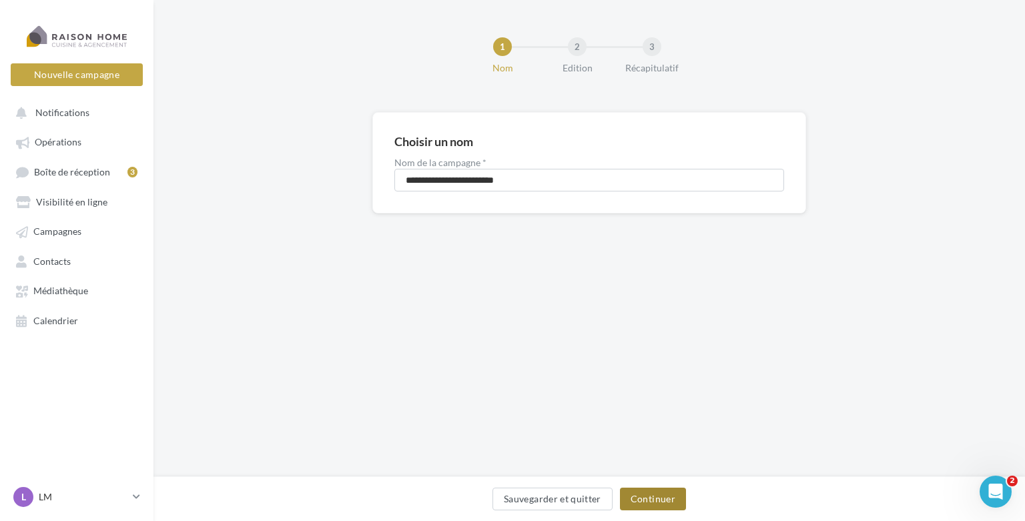
click at [635, 500] on button "Continuer" at bounding box center [653, 499] width 66 height 23
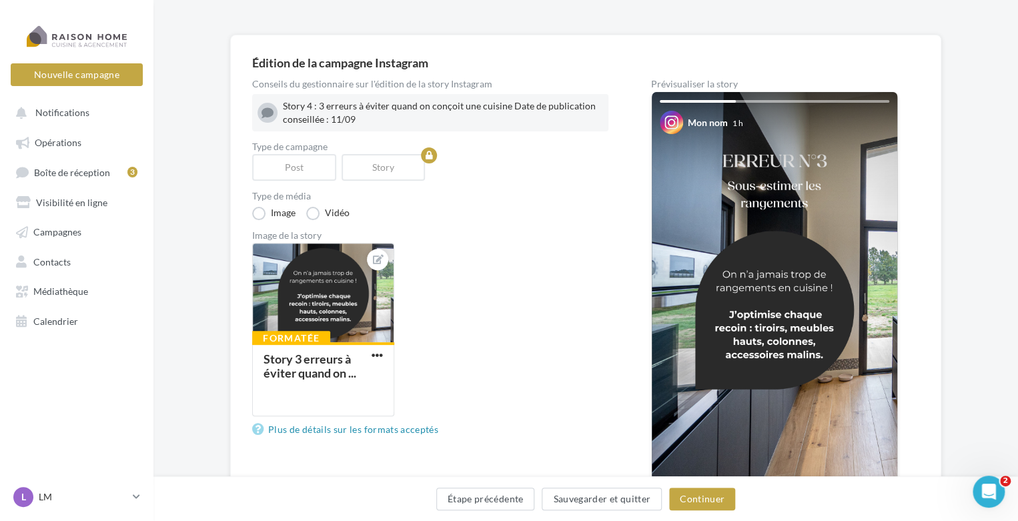
scroll to position [133, 0]
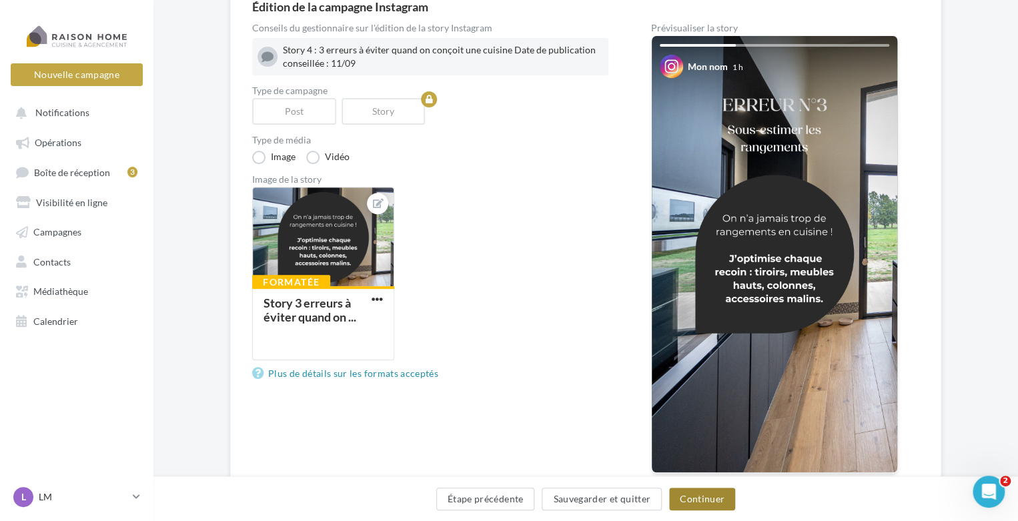
click at [680, 495] on button "Continuer" at bounding box center [702, 499] width 66 height 23
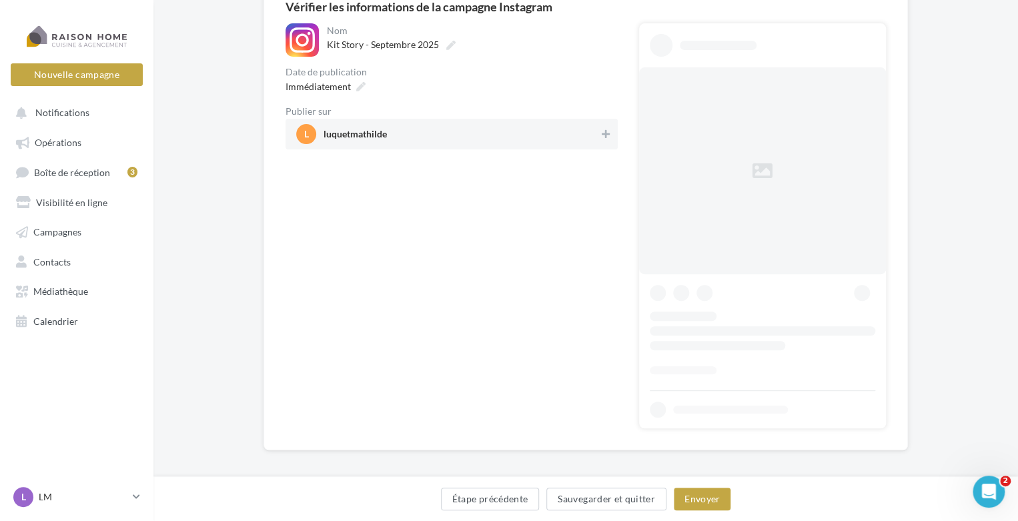
click at [399, 147] on div "l luquetmathilde" at bounding box center [452, 134] width 332 height 31
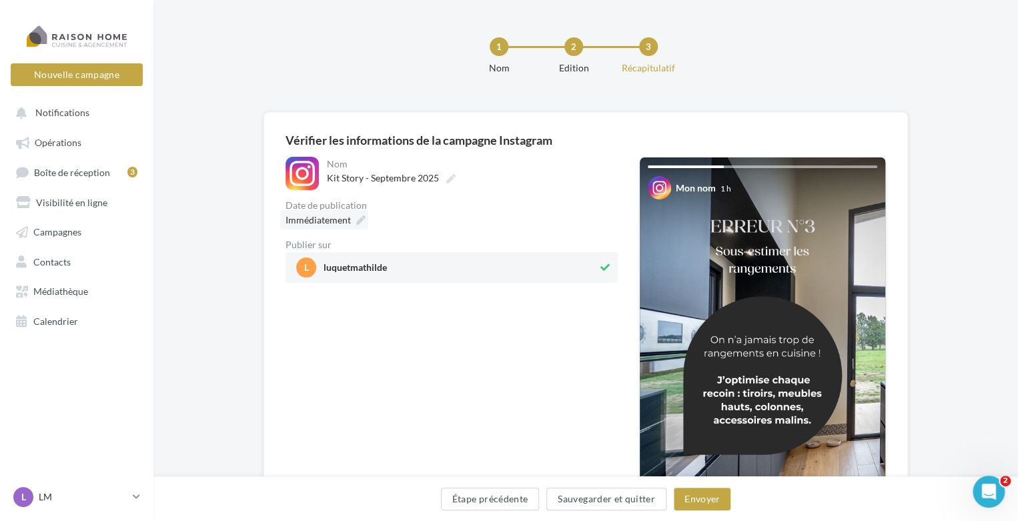
click at [351, 223] on div "Immédiatement" at bounding box center [324, 219] width 88 height 19
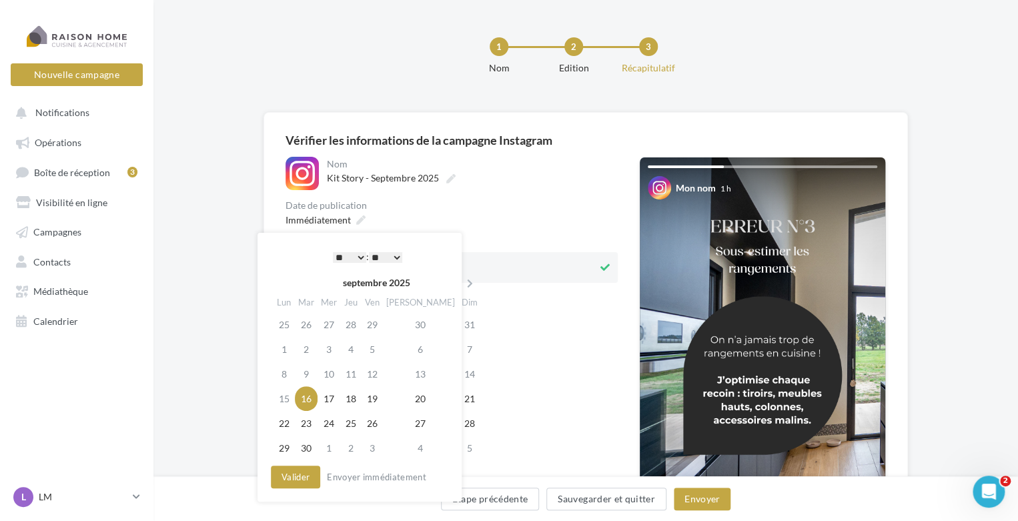
click at [350, 256] on select "* * * * * * * * * * ** ** ** ** ** ** ** ** ** ** ** ** ** **" at bounding box center [349, 257] width 33 height 11
click at [291, 470] on button "Valider" at bounding box center [295, 477] width 49 height 23
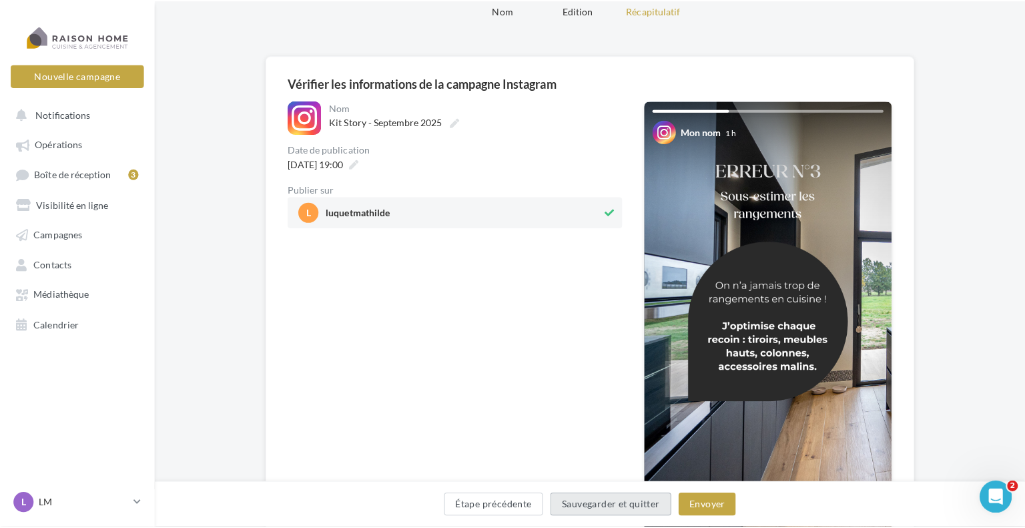
scroll to position [67, 0]
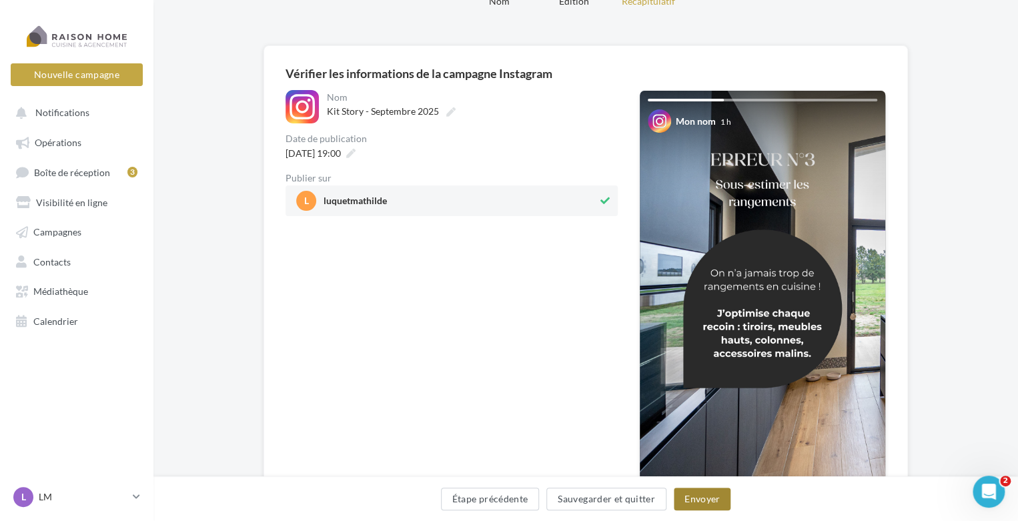
click at [695, 502] on button "Envoyer" at bounding box center [702, 499] width 57 height 23
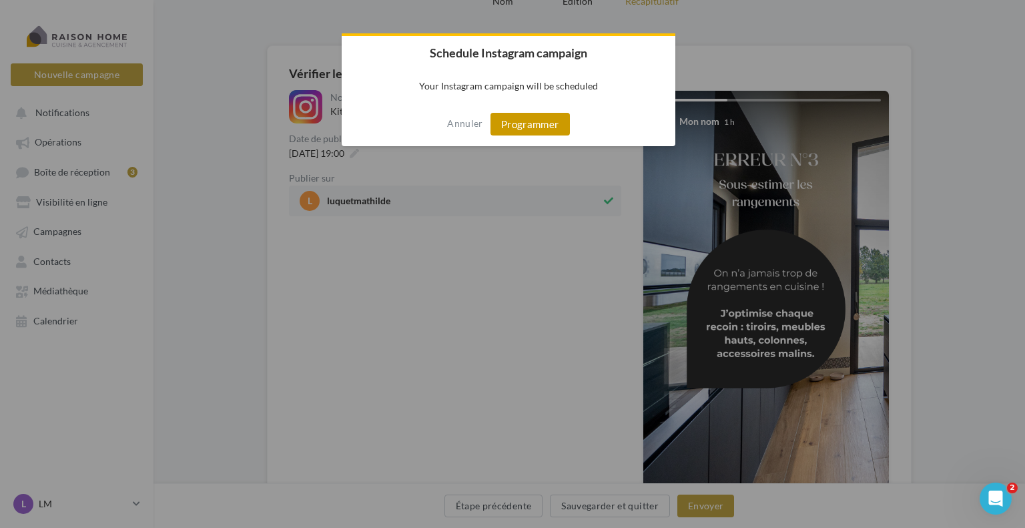
click at [526, 123] on button "Programmer" at bounding box center [529, 124] width 79 height 23
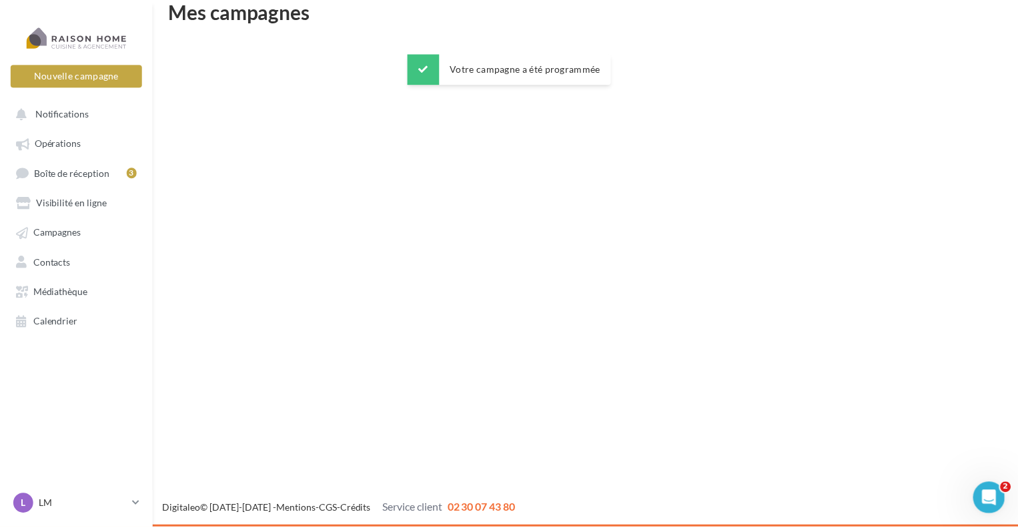
scroll to position [21, 0]
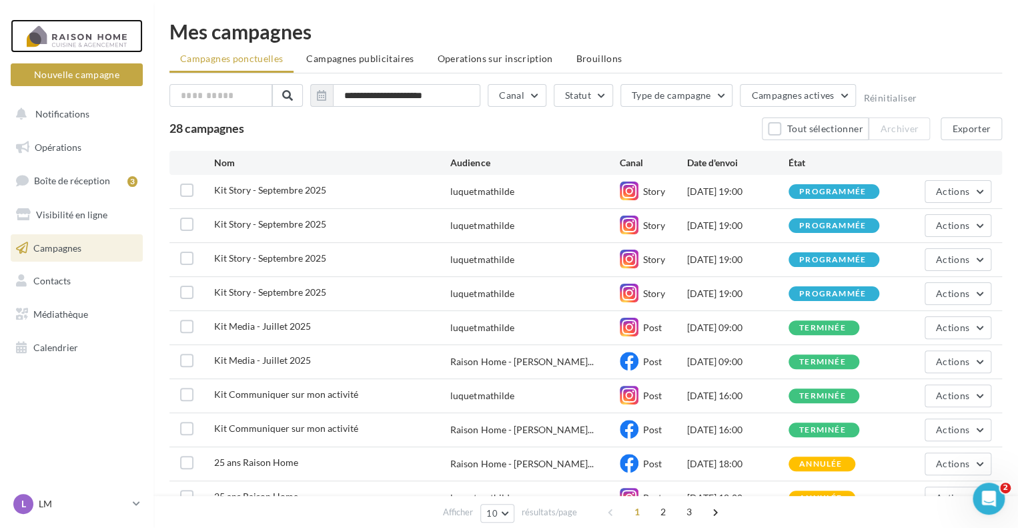
click at [103, 45] on div at bounding box center [76, 35] width 107 height 33
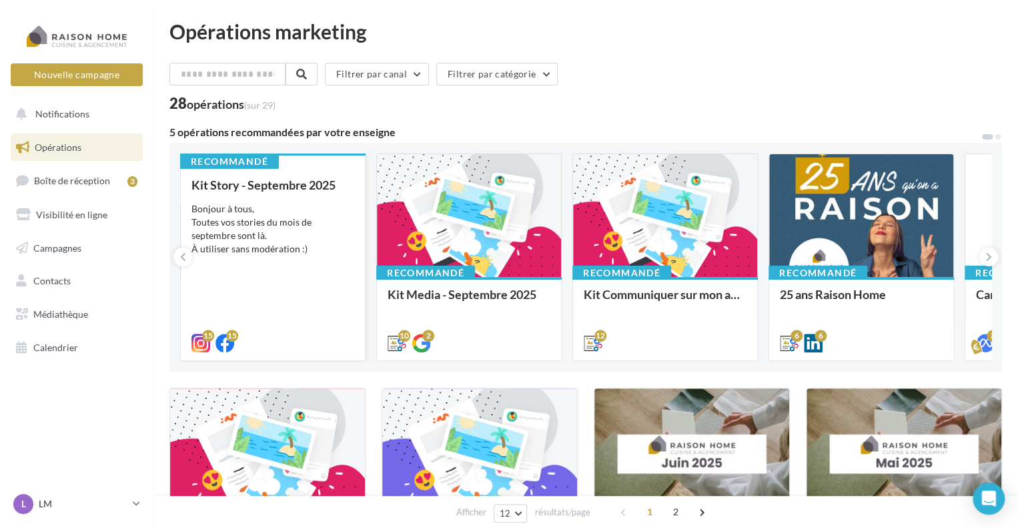
click at [312, 264] on div "Kit Story - Septembre 2025 Bonjour à tous, Toutes vos stories du mois de septem…" at bounding box center [272, 263] width 163 height 170
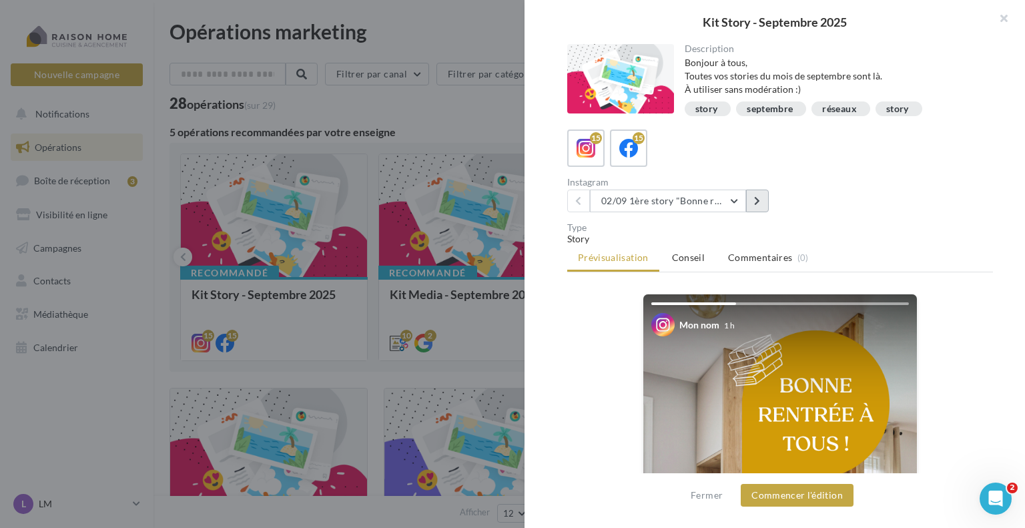
click at [749, 199] on button at bounding box center [757, 200] width 23 height 23
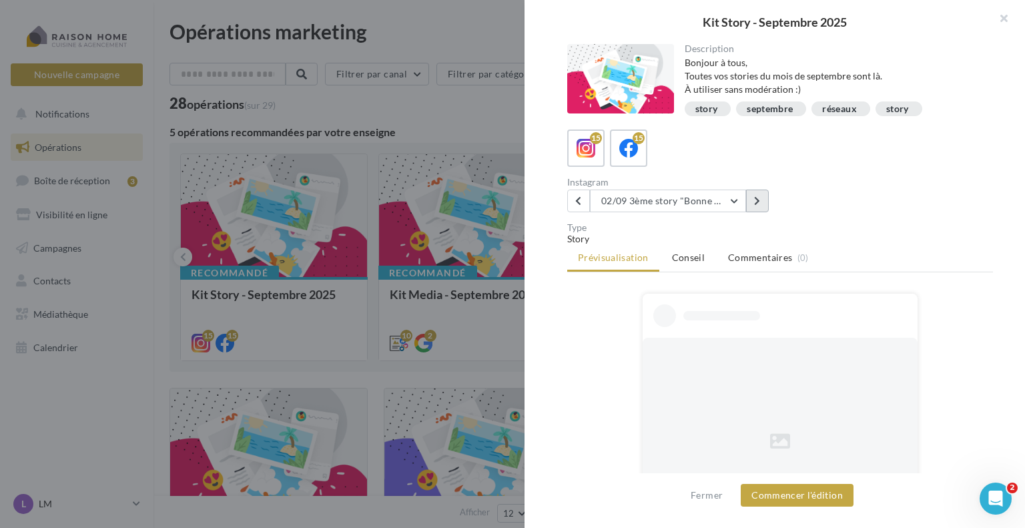
click at [749, 199] on button at bounding box center [757, 200] width 23 height 23
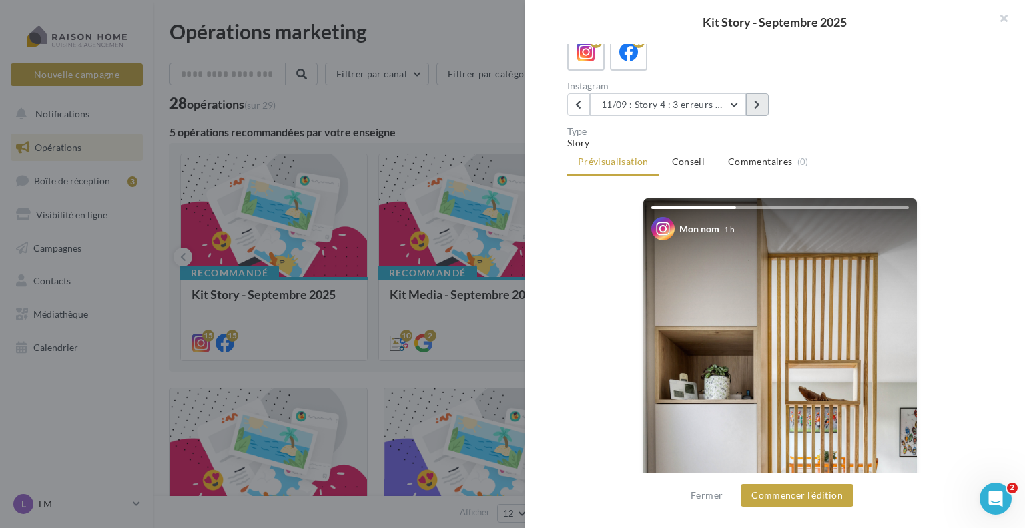
scroll to position [67, 0]
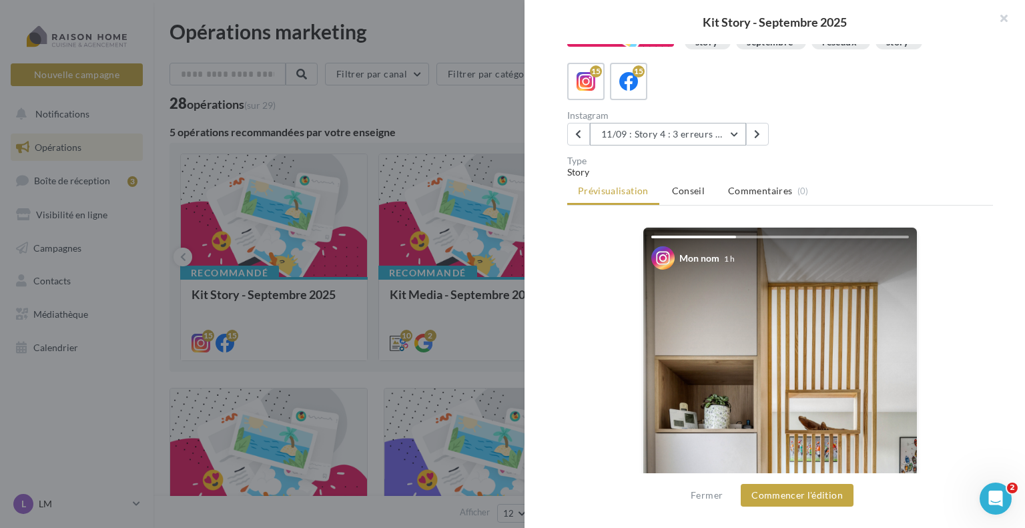
click at [729, 136] on button "11/09 : Story 4 : 3 erreurs à éviter quand on conçoit une cuisine" at bounding box center [668, 134] width 156 height 23
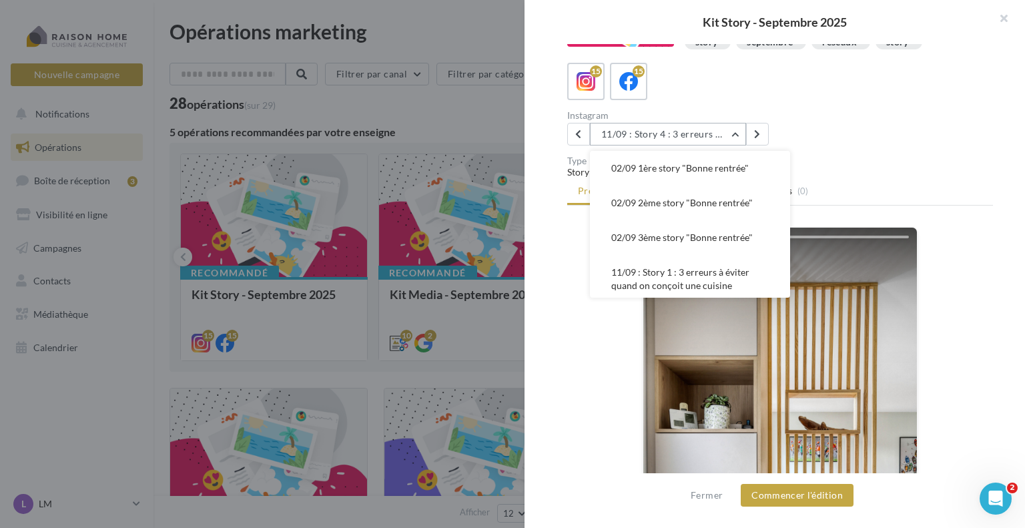
scroll to position [240, 0]
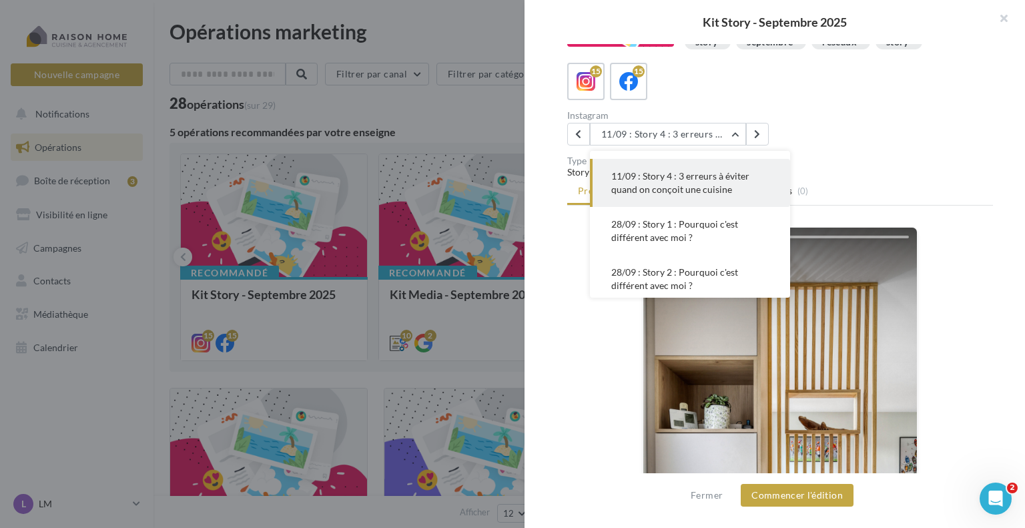
click at [705, 178] on span "11/09 : Story 4 : 3 erreurs à éviter quand on conçoit une cuisine" at bounding box center [680, 182] width 138 height 25
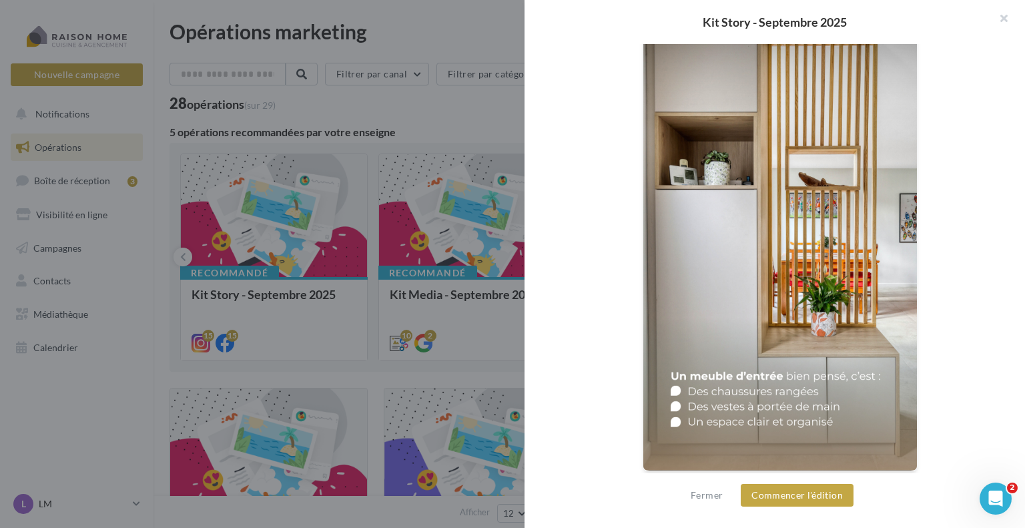
scroll to position [312, 0]
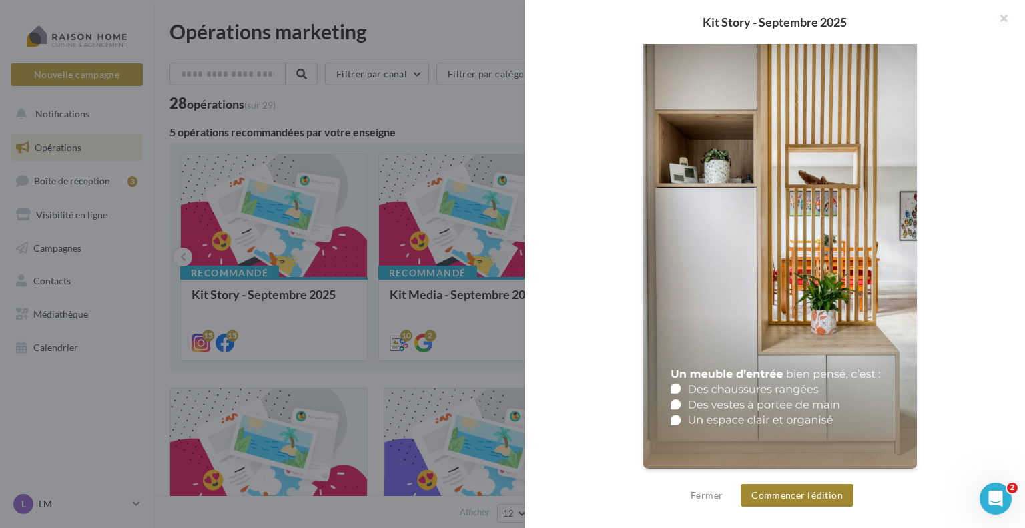
click at [781, 490] on button "Commencer l'édition" at bounding box center [797, 495] width 113 height 23
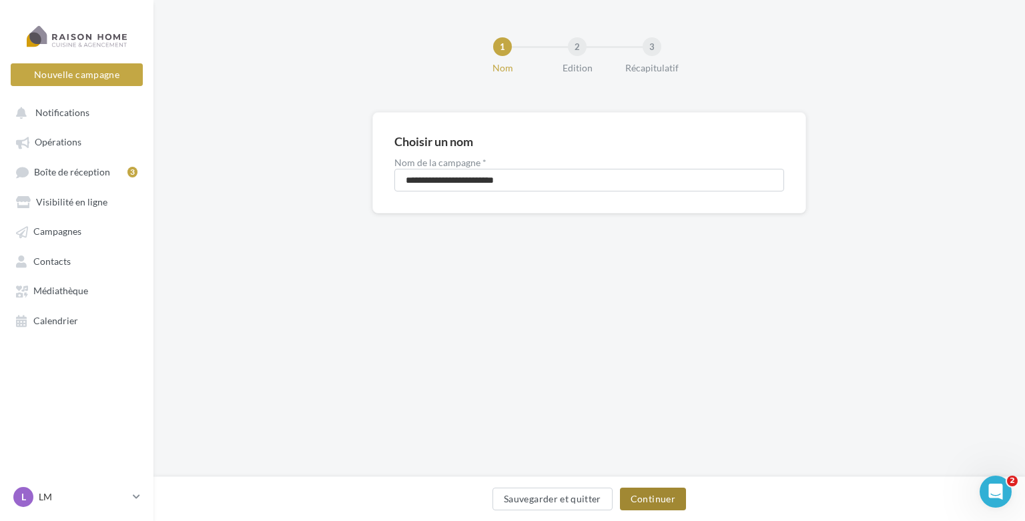
click at [656, 502] on button "Continuer" at bounding box center [653, 499] width 66 height 23
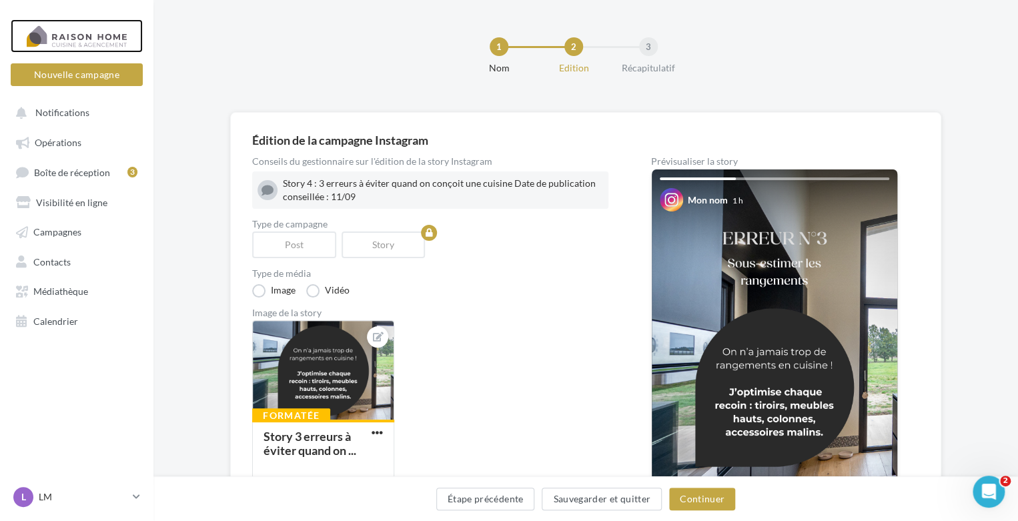
click at [75, 37] on div at bounding box center [76, 35] width 107 height 33
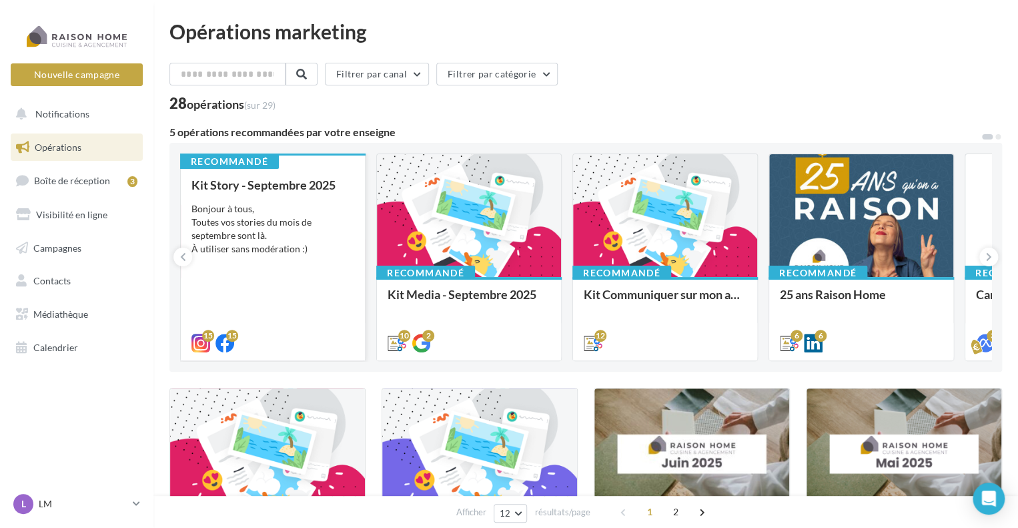
click at [254, 263] on div "Kit Story - Septembre 2025 Bonjour à tous, Toutes vos stories du mois de septem…" at bounding box center [272, 263] width 163 height 170
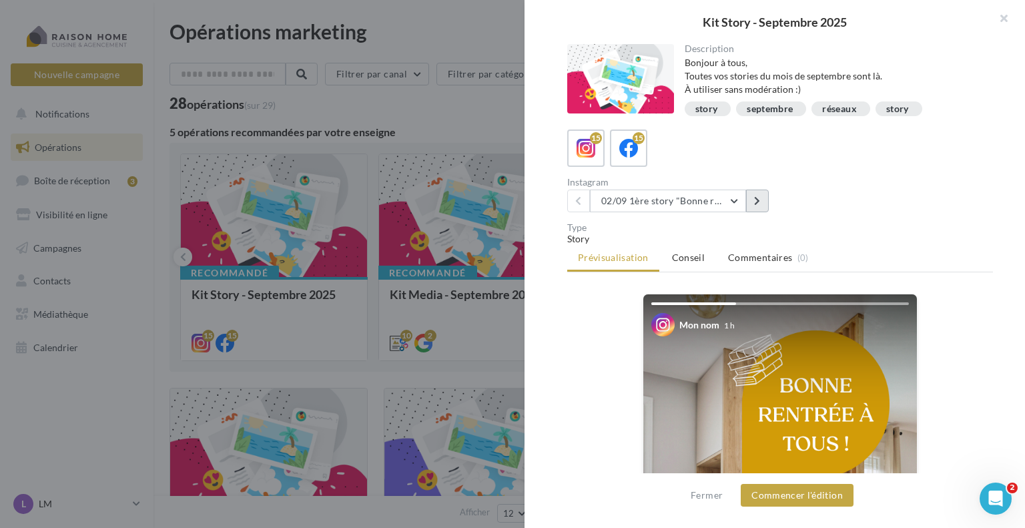
click at [750, 205] on button at bounding box center [757, 200] width 23 height 23
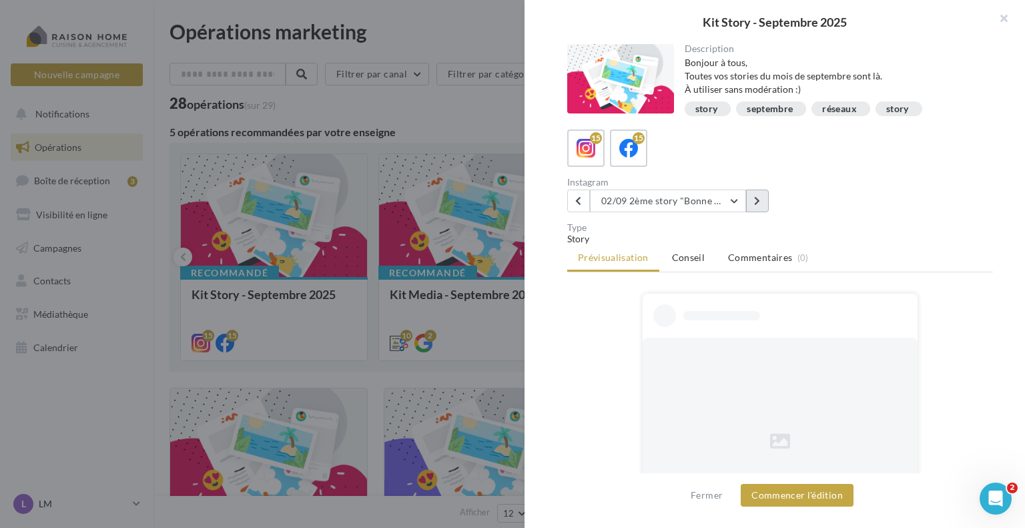
click at [750, 205] on button at bounding box center [757, 200] width 23 height 23
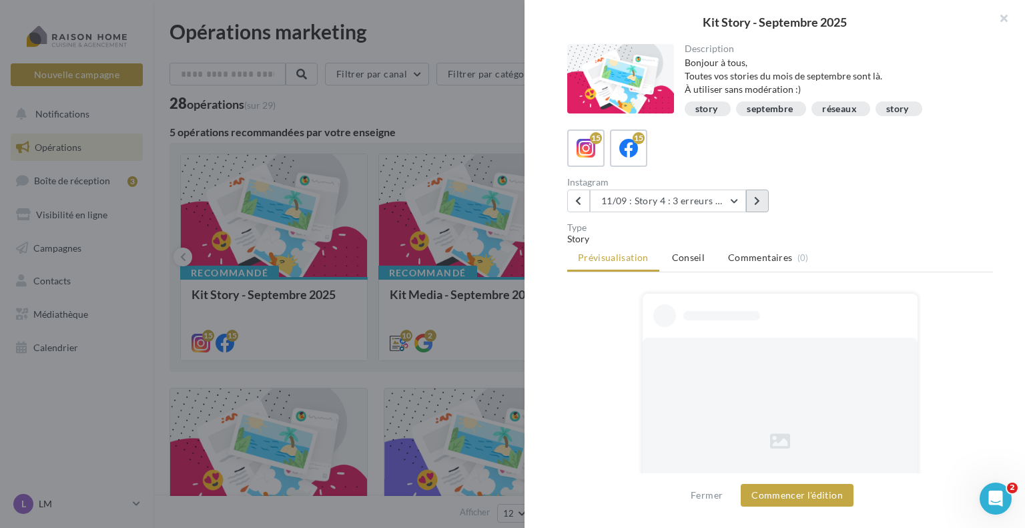
click at [750, 205] on button at bounding box center [757, 200] width 23 height 23
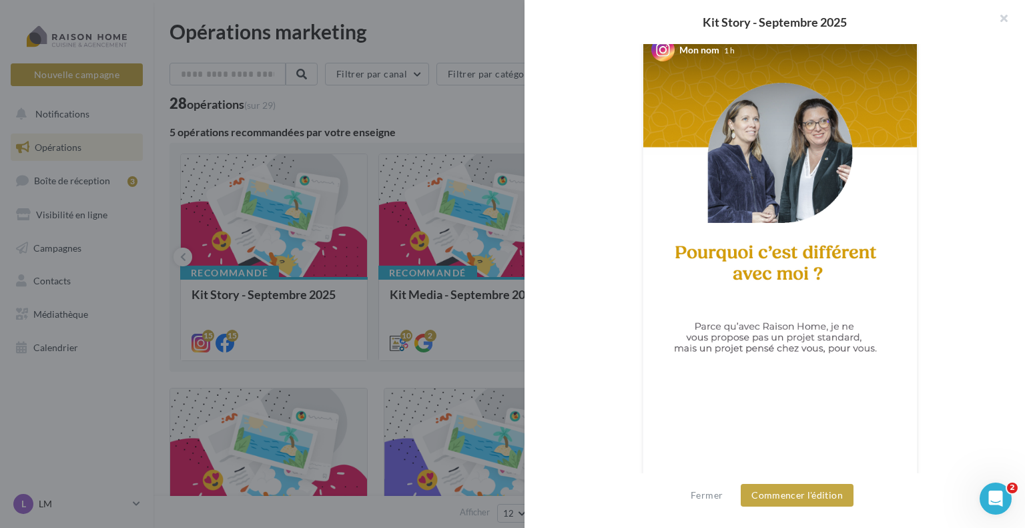
scroll to position [278, 0]
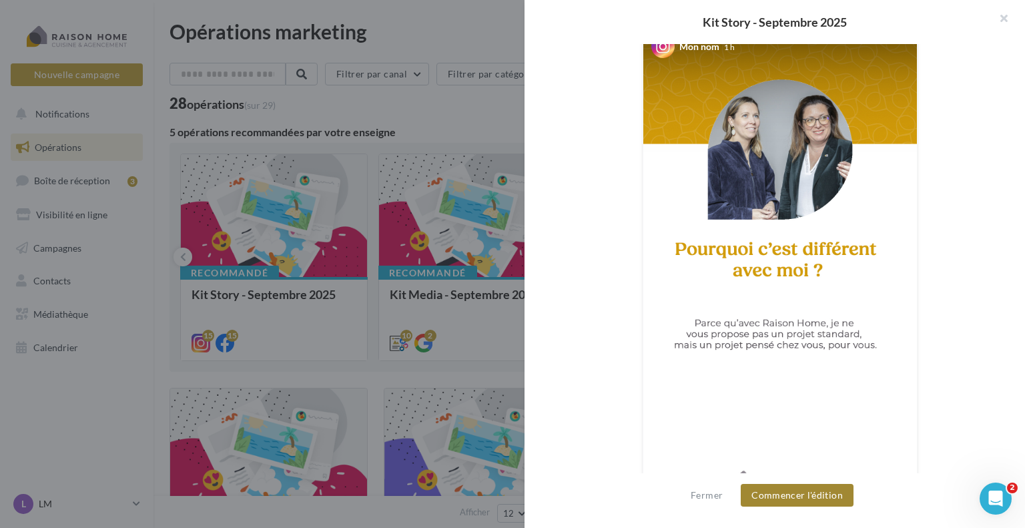
click at [759, 496] on button "Commencer l'édition" at bounding box center [797, 495] width 113 height 23
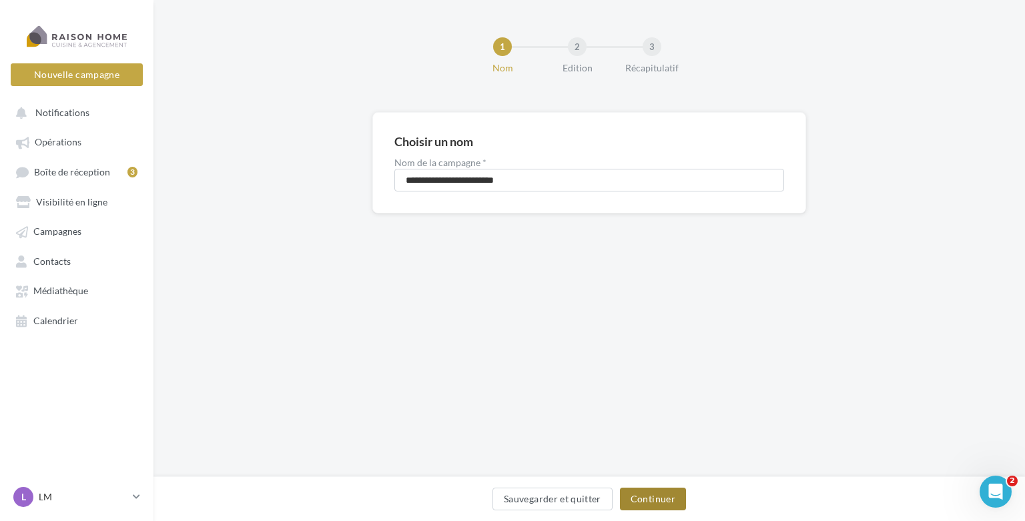
click at [634, 495] on button "Continuer" at bounding box center [653, 499] width 66 height 23
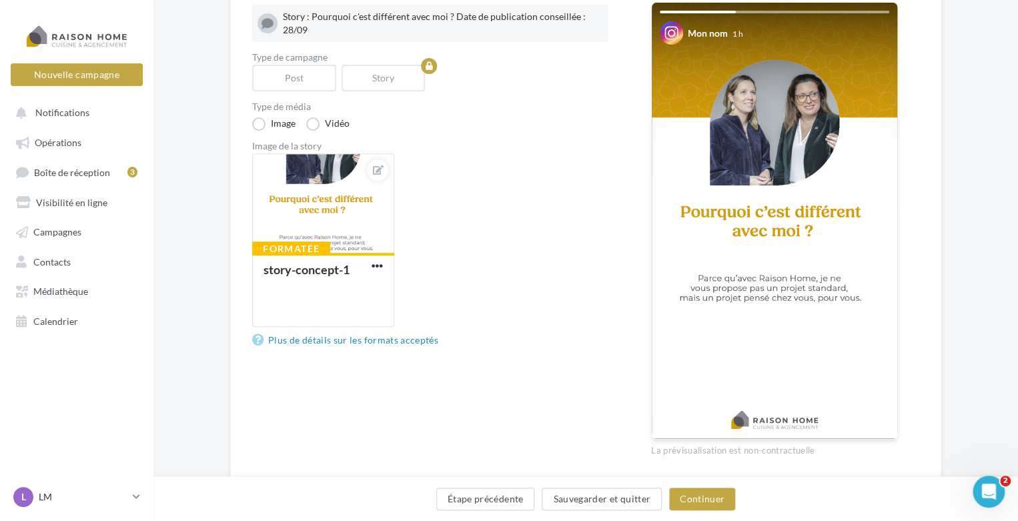
scroll to position [200, 0]
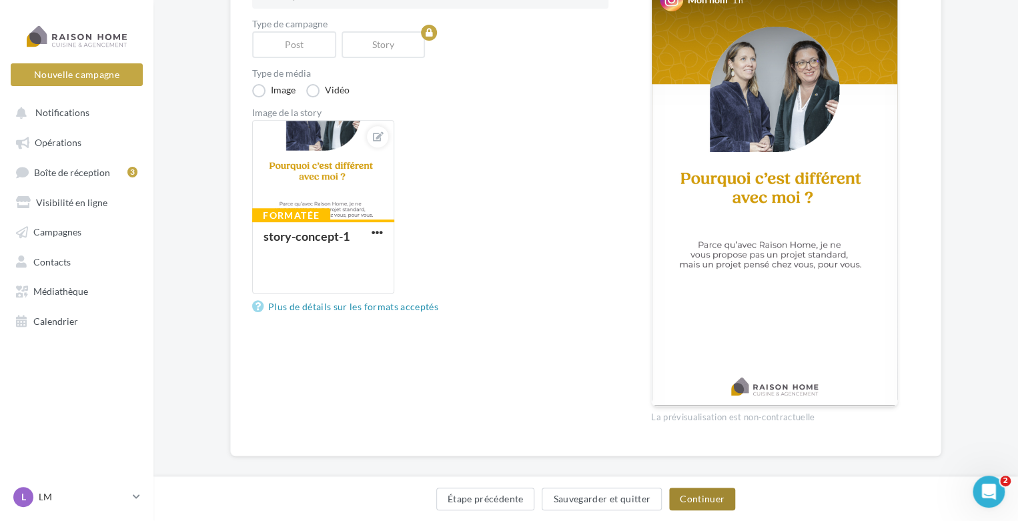
click at [687, 498] on button "Continuer" at bounding box center [702, 499] width 66 height 23
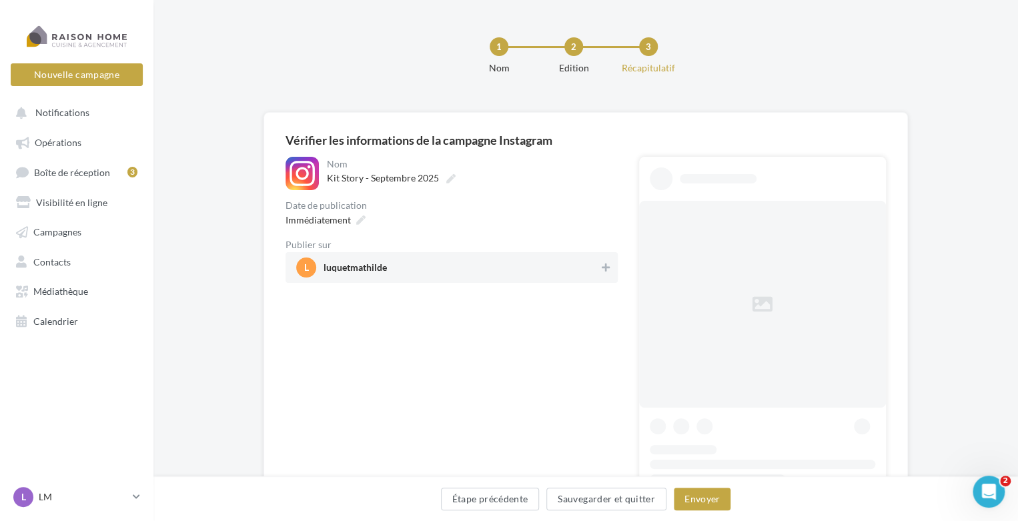
click at [432, 266] on span "l luquetmathilde" at bounding box center [447, 268] width 303 height 20
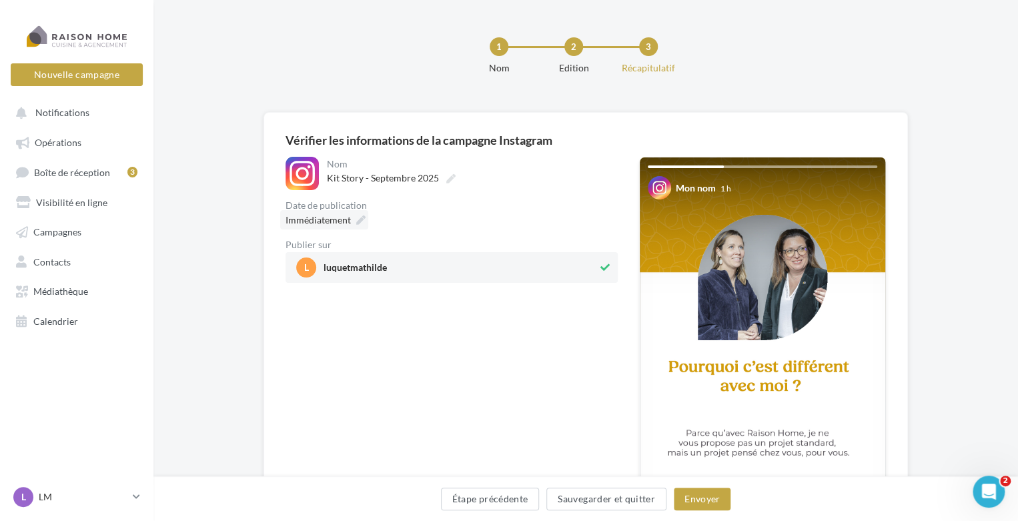
click at [362, 222] on icon at bounding box center [360, 219] width 9 height 9
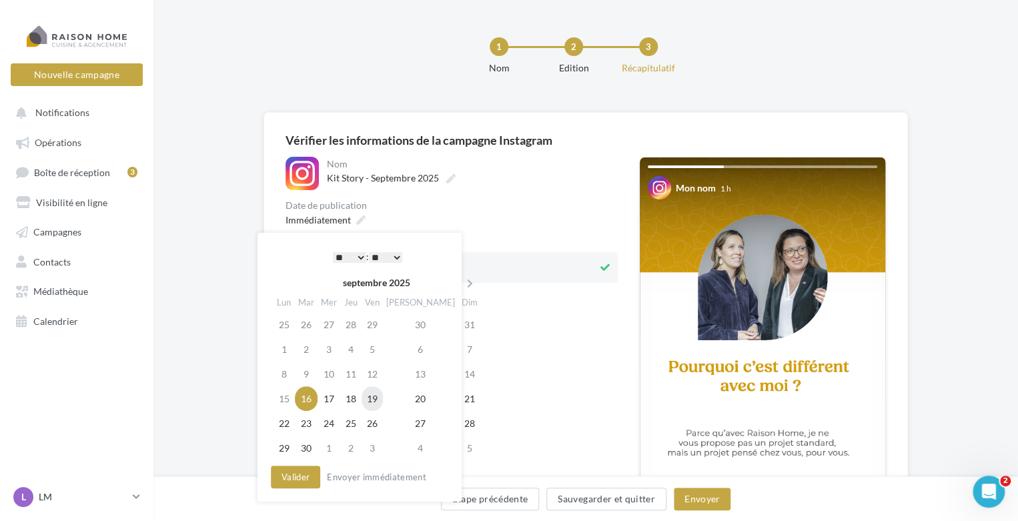
click at [380, 400] on td "19" at bounding box center [372, 398] width 21 height 25
click at [311, 474] on button "Valider" at bounding box center [295, 477] width 49 height 23
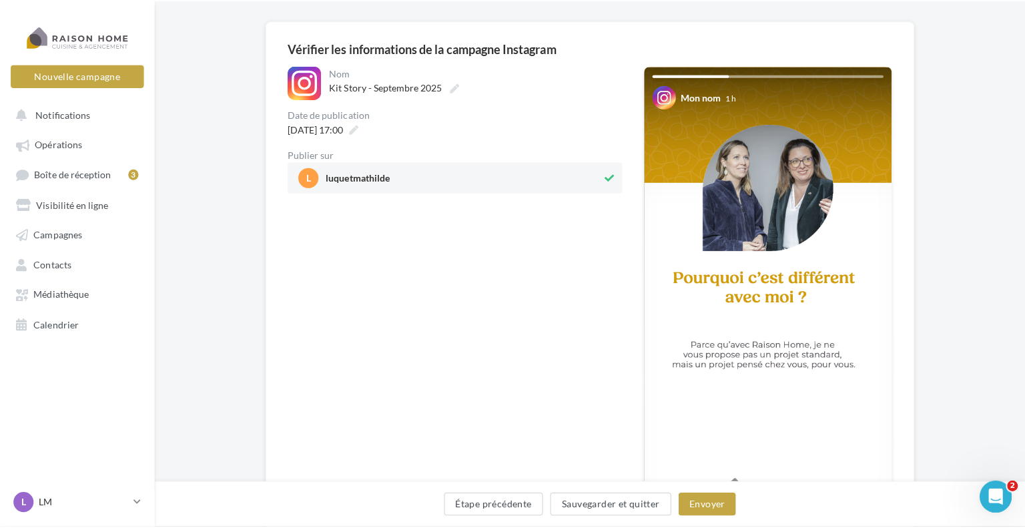
scroll to position [133, 0]
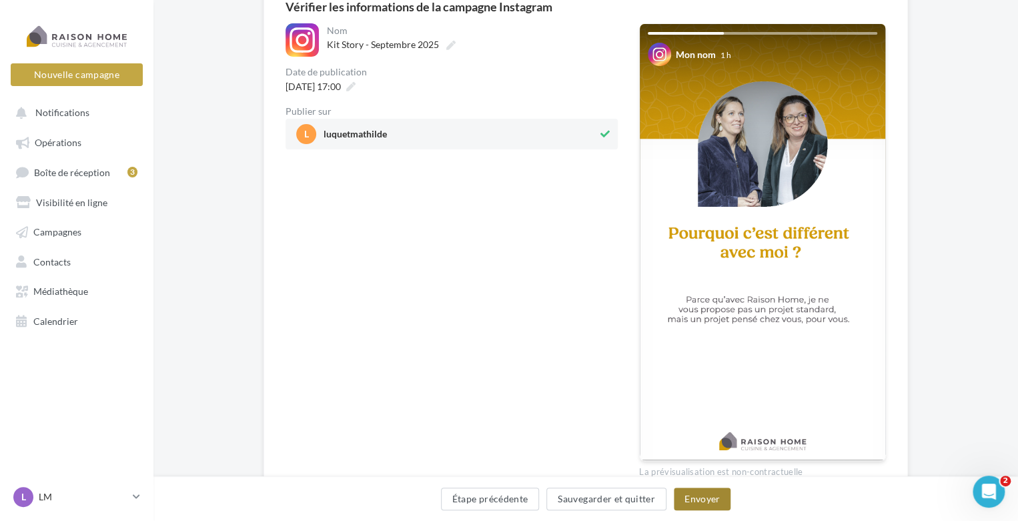
click at [688, 502] on button "Envoyer" at bounding box center [702, 499] width 57 height 23
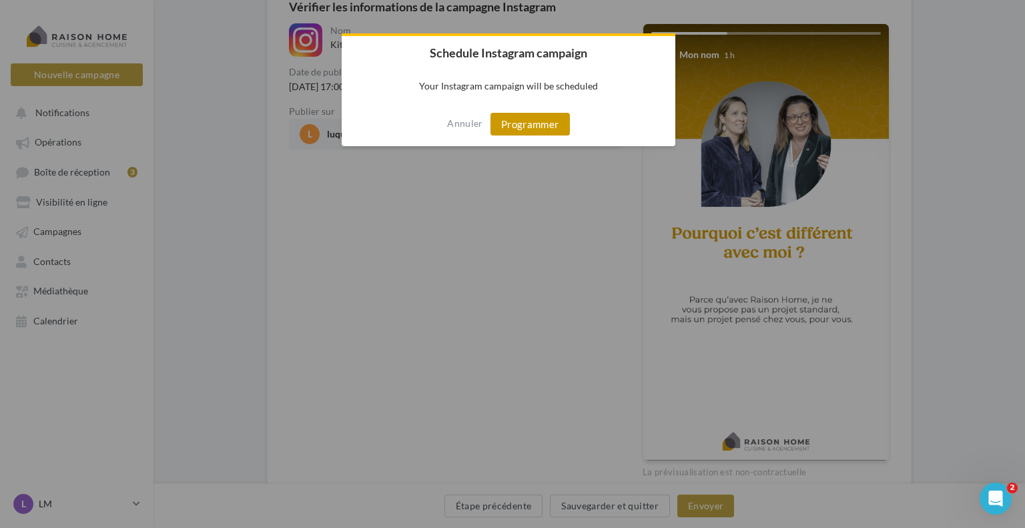
click at [525, 126] on button "Programmer" at bounding box center [529, 124] width 79 height 23
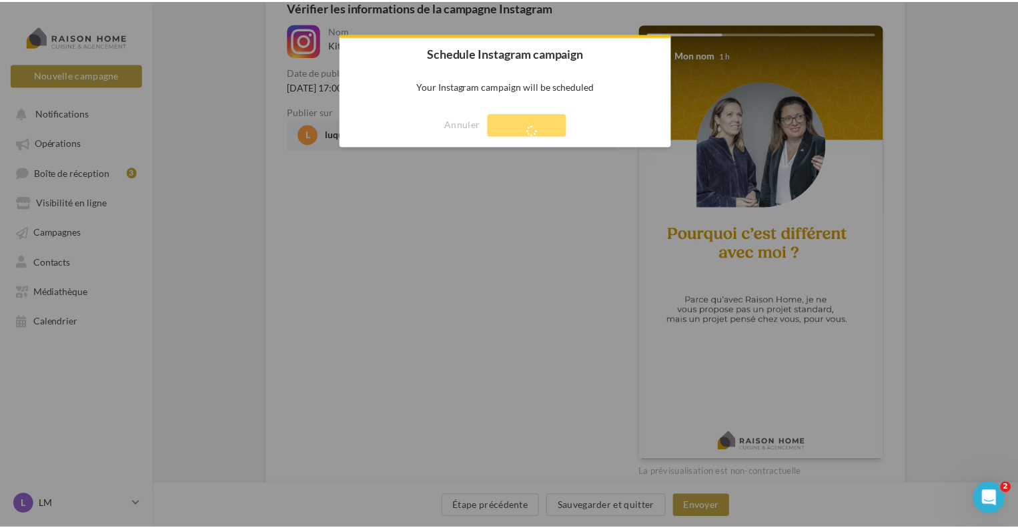
scroll to position [21, 0]
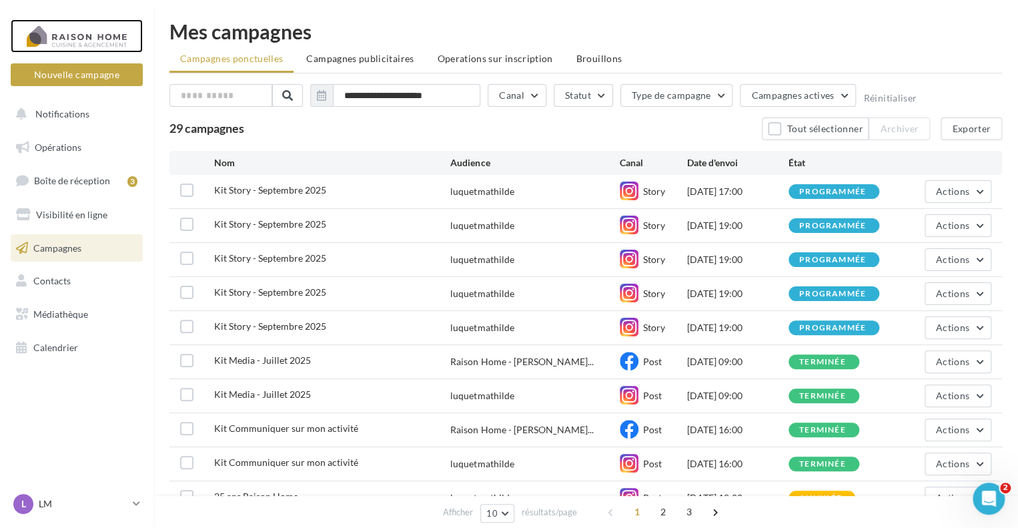
click at [107, 47] on div at bounding box center [76, 35] width 107 height 33
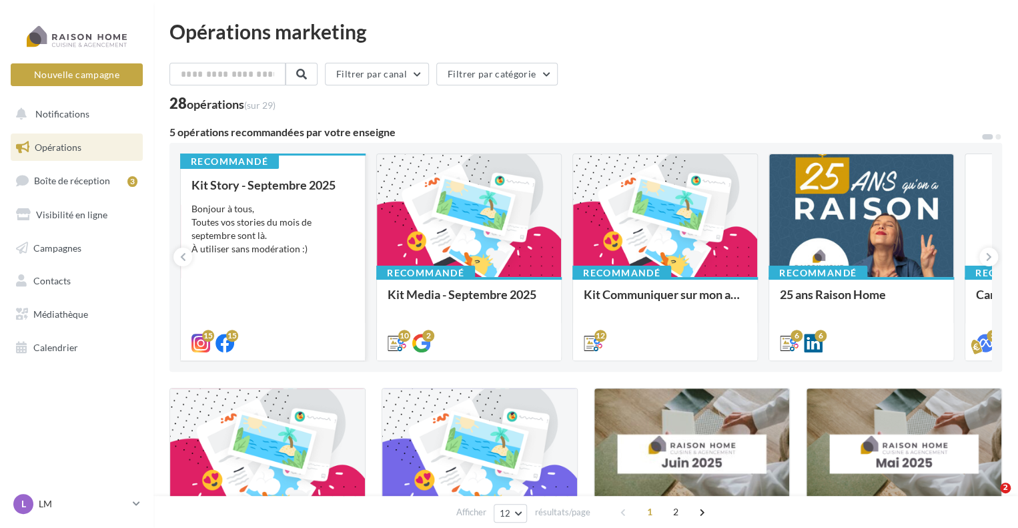
click at [310, 237] on div "Bonjour à tous, Toutes vos stories du mois de septembre sont là. À utiliser san…" at bounding box center [272, 228] width 163 height 53
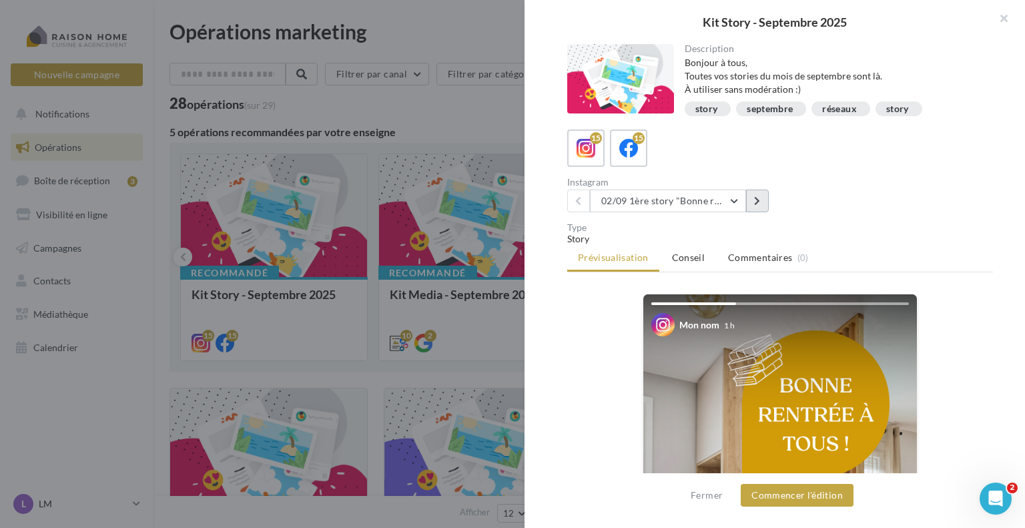
click at [763, 204] on button at bounding box center [757, 200] width 23 height 23
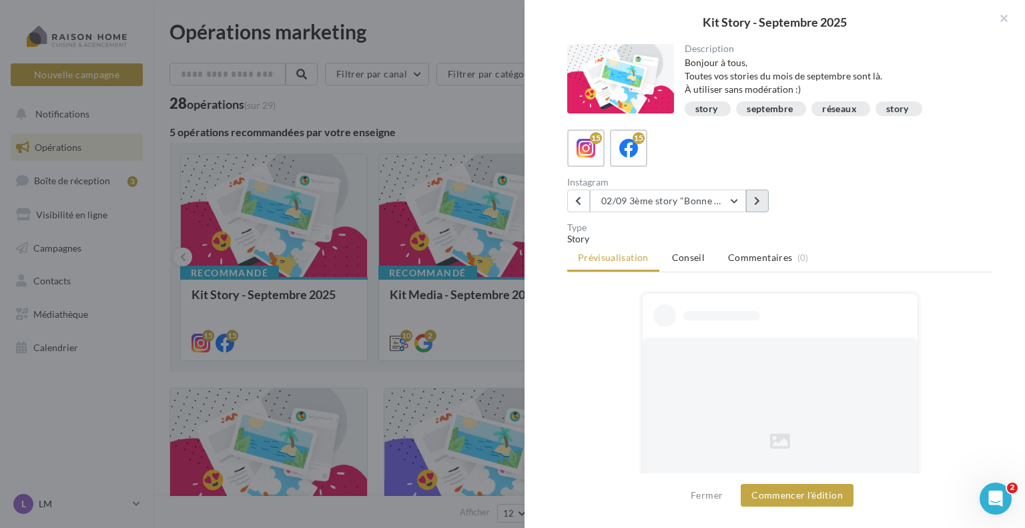
click at [763, 204] on button at bounding box center [757, 200] width 23 height 23
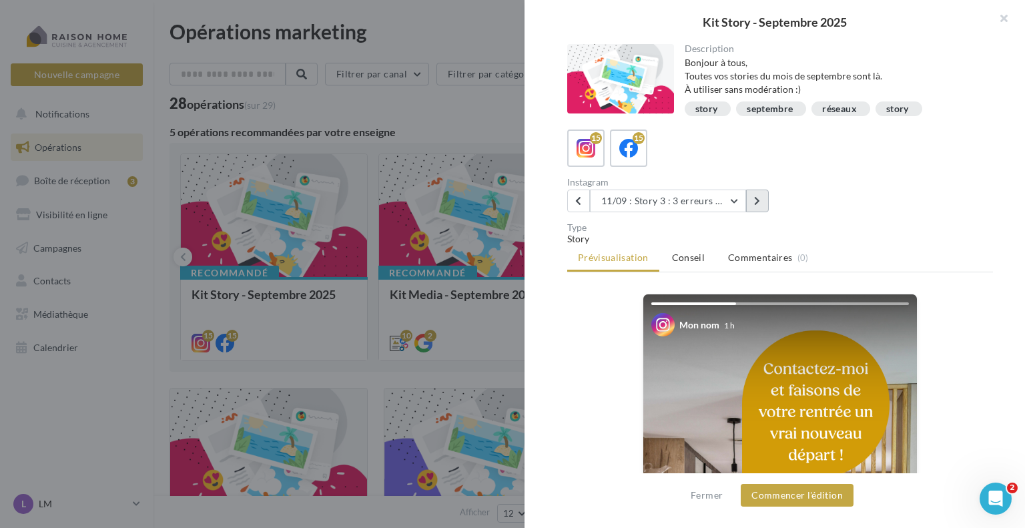
click at [763, 204] on button at bounding box center [757, 200] width 23 height 23
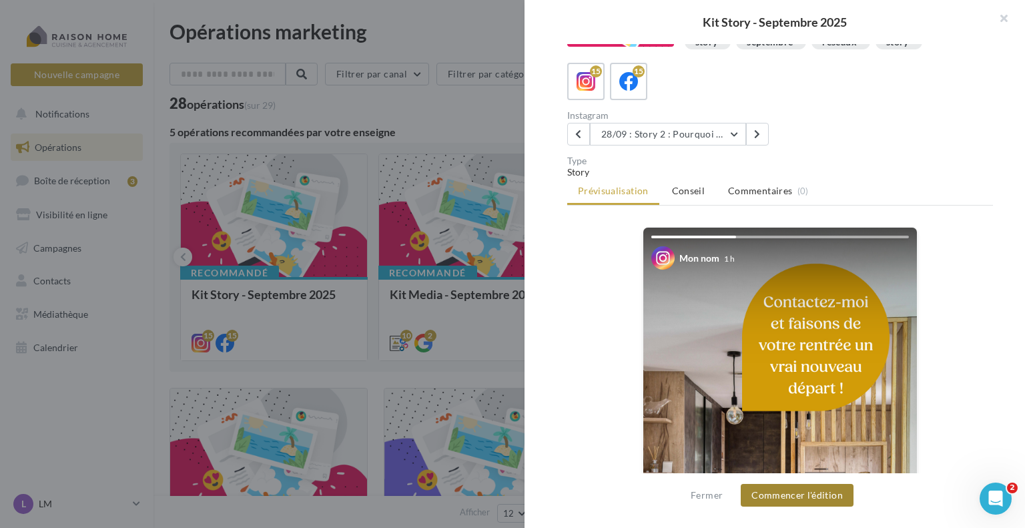
click at [779, 496] on button "Commencer l'édition" at bounding box center [797, 495] width 113 height 23
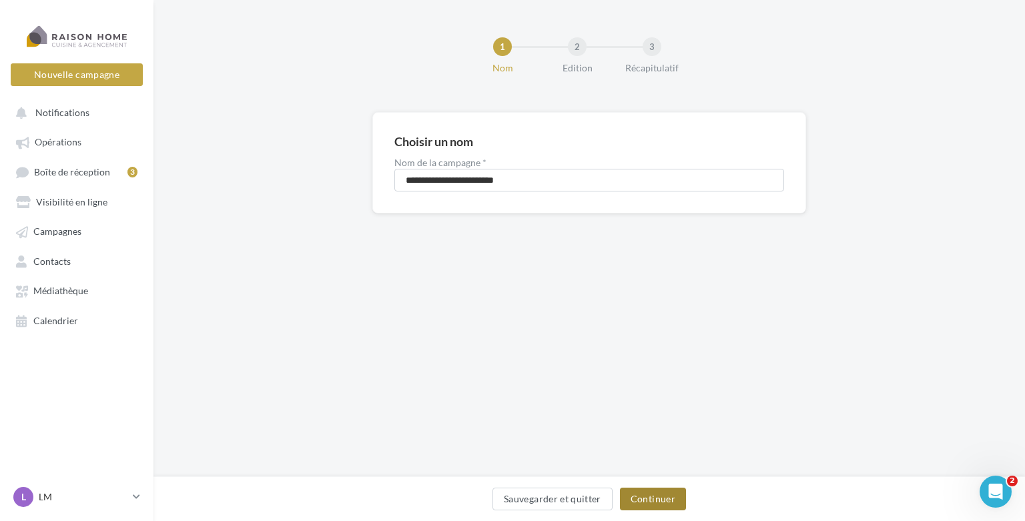
click at [648, 500] on button "Continuer" at bounding box center [653, 499] width 66 height 23
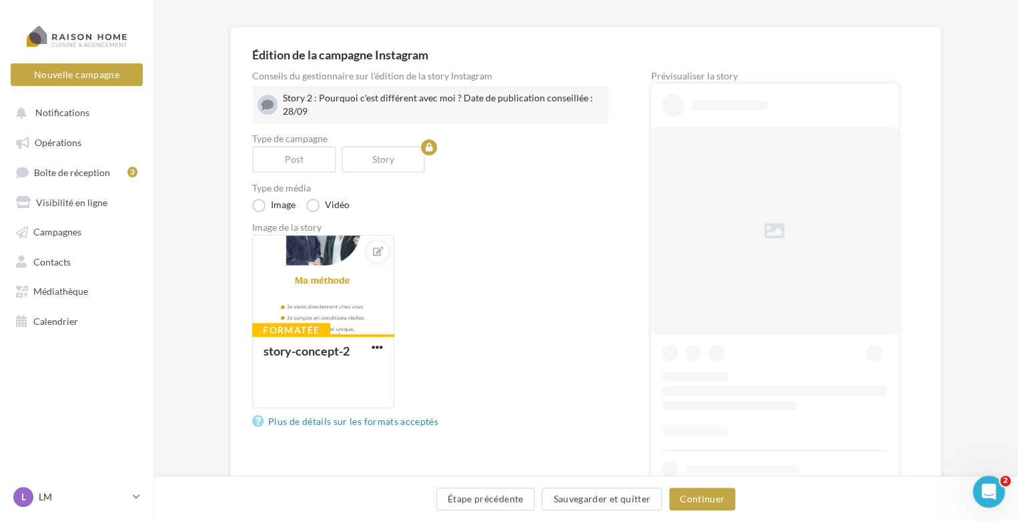
scroll to position [133, 0]
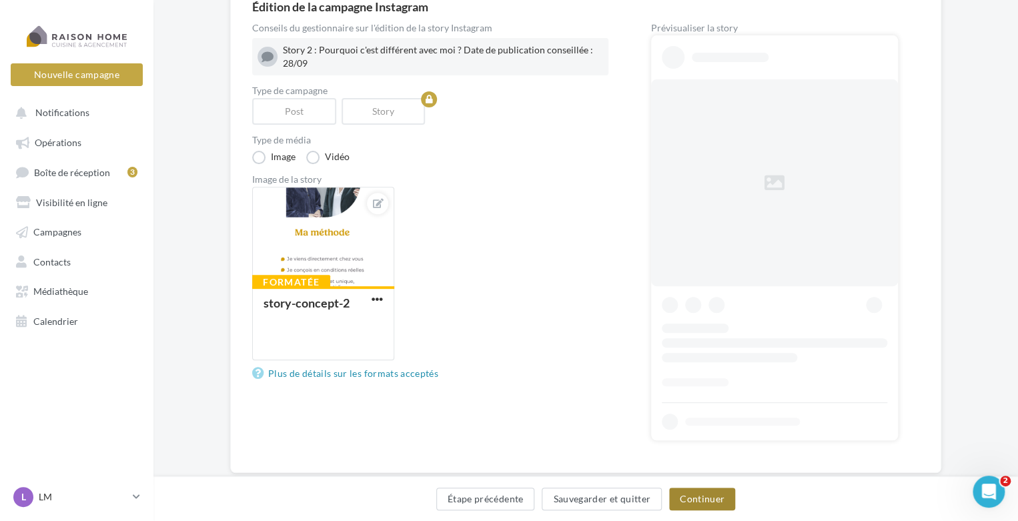
click at [690, 494] on button "Continuer" at bounding box center [702, 499] width 66 height 23
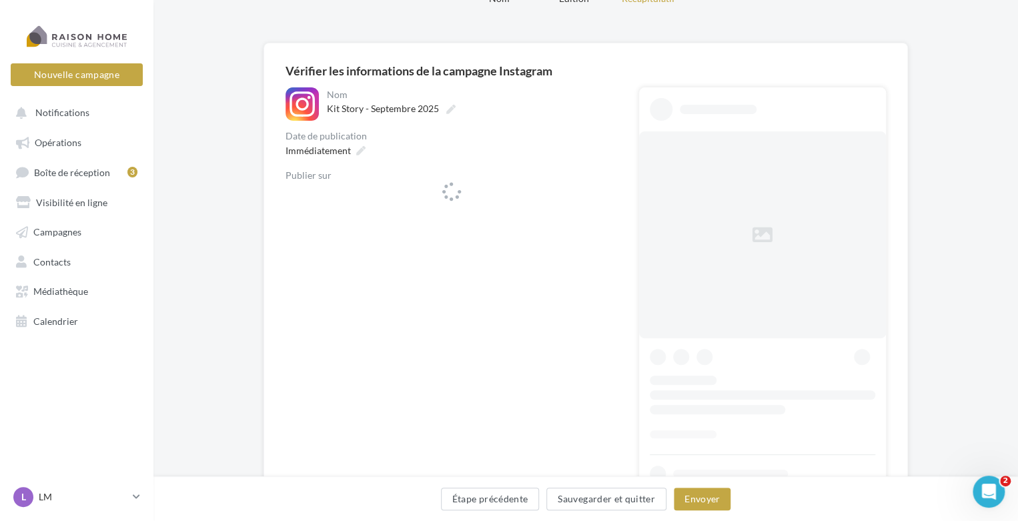
scroll to position [67, 0]
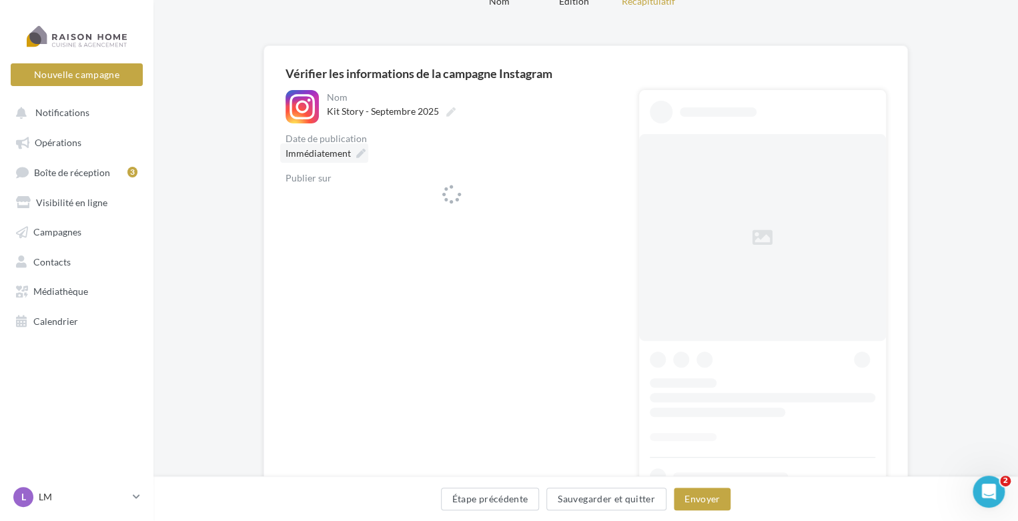
click at [360, 151] on icon at bounding box center [360, 153] width 9 height 9
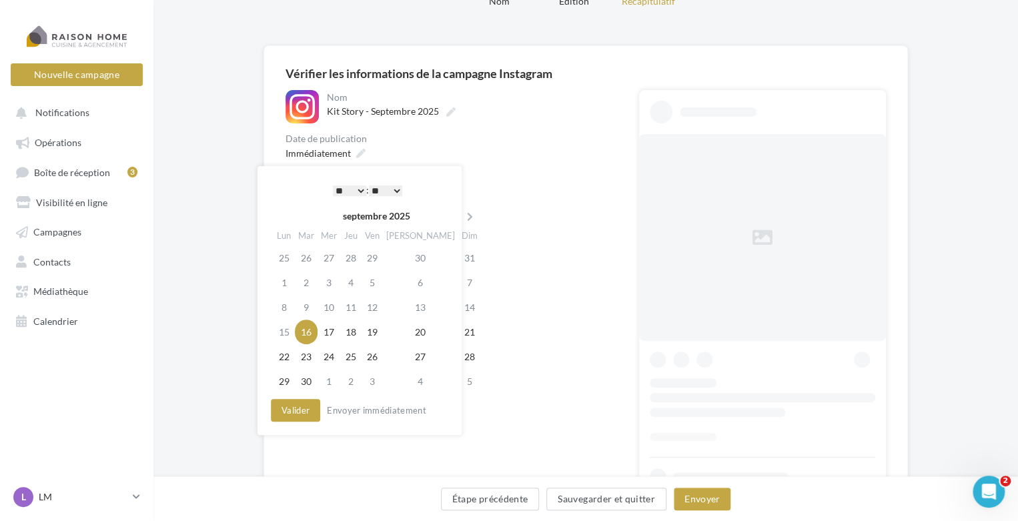
scroll to position [0, 0]
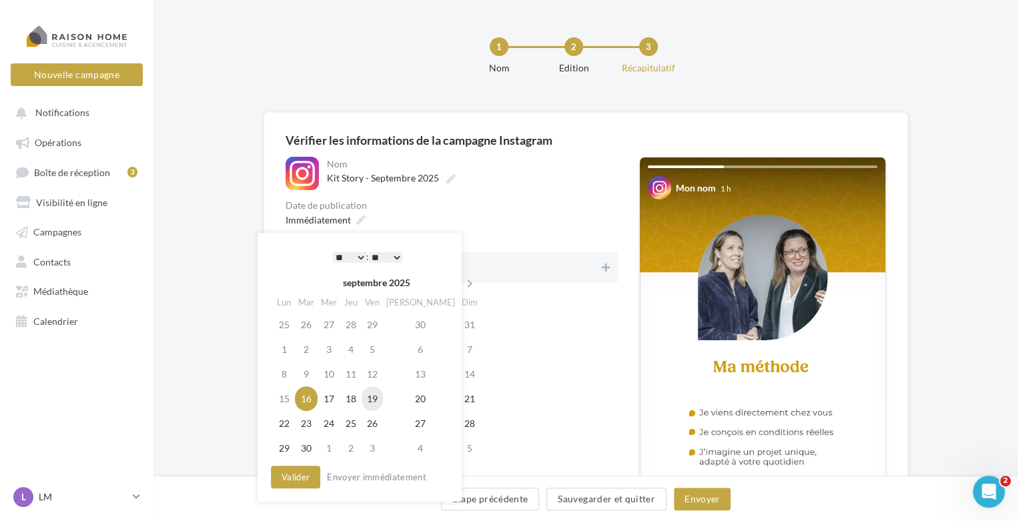
click at [383, 400] on td "19" at bounding box center [372, 398] width 21 height 25
click at [308, 472] on button "Valider" at bounding box center [295, 477] width 49 height 23
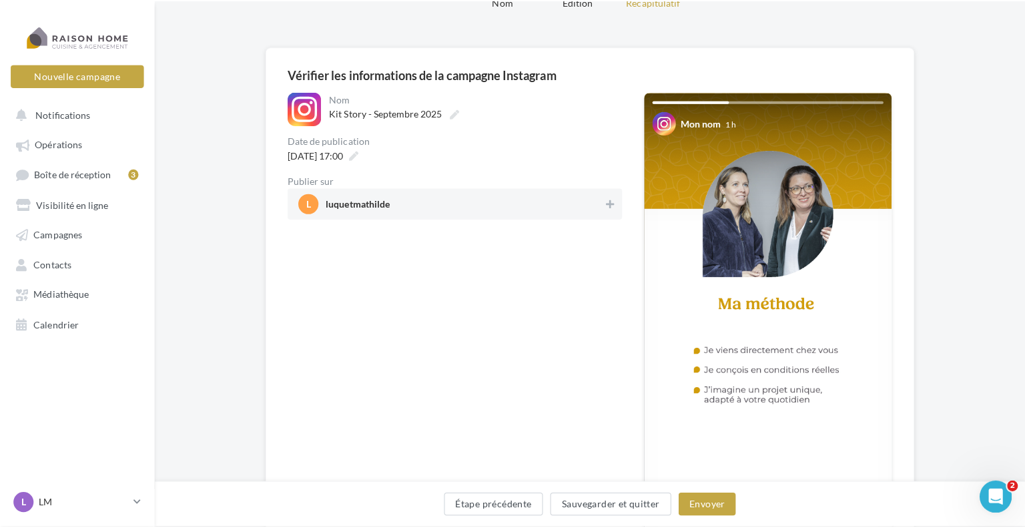
scroll to position [67, 0]
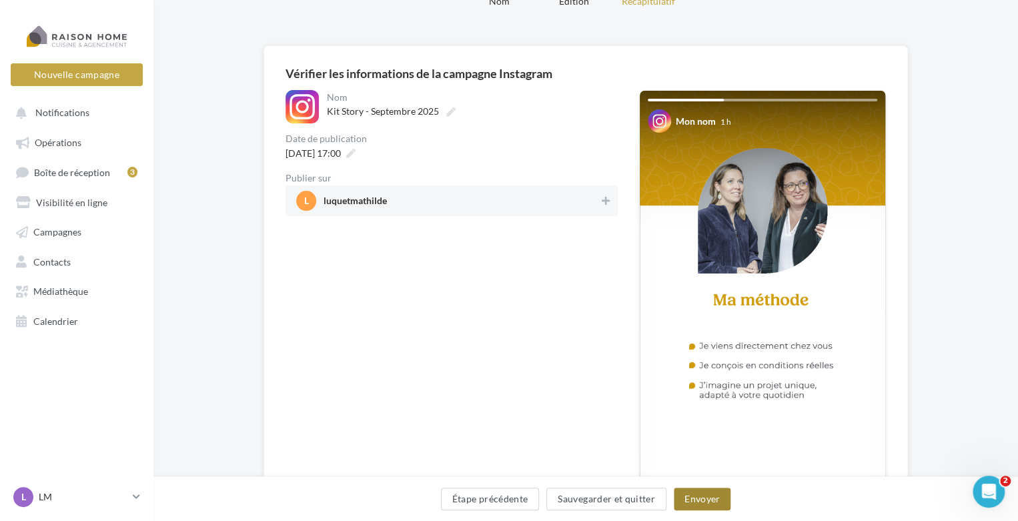
click at [694, 498] on button "Envoyer" at bounding box center [702, 499] width 57 height 23
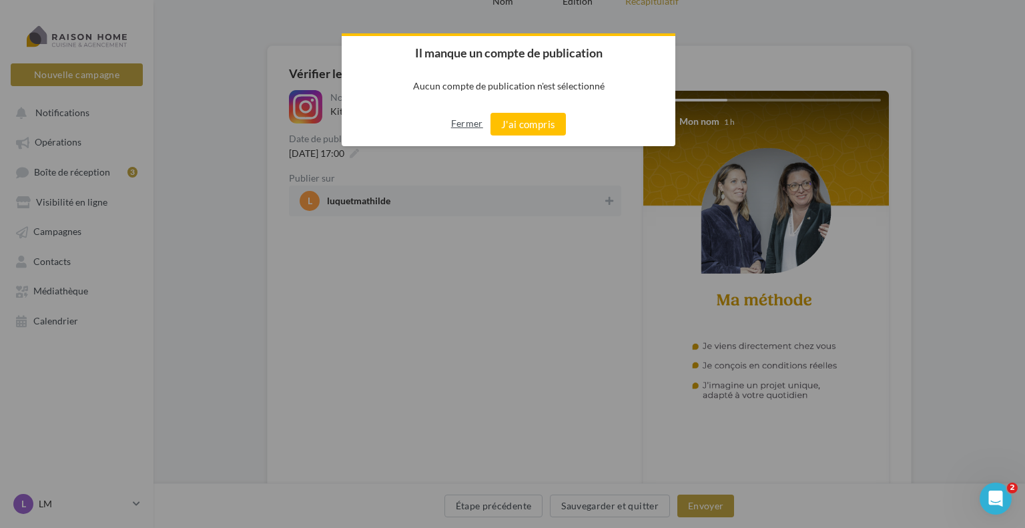
click at [472, 125] on button "Fermer" at bounding box center [467, 123] width 32 height 21
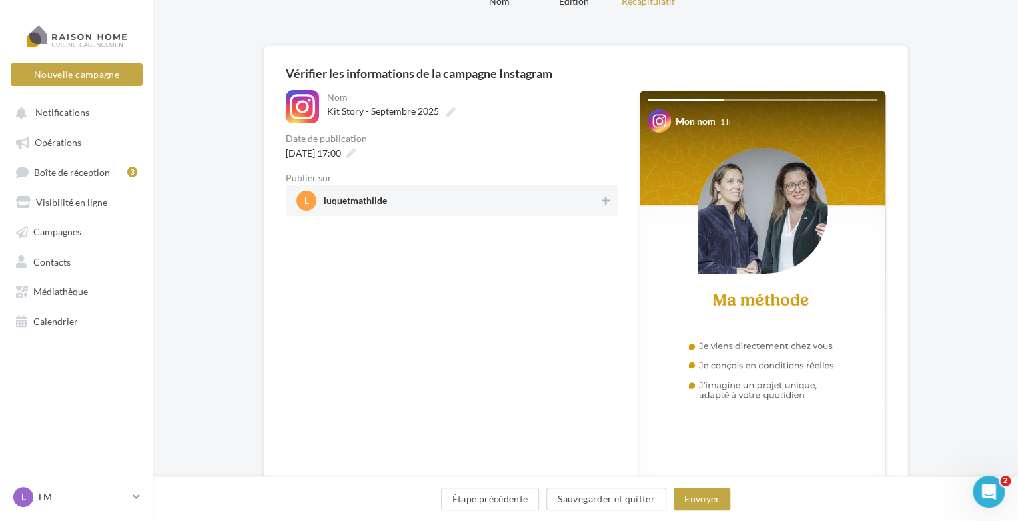
click at [450, 200] on span "l luquetmathilde" at bounding box center [447, 201] width 303 height 20
click at [690, 498] on button "Envoyer" at bounding box center [702, 499] width 57 height 23
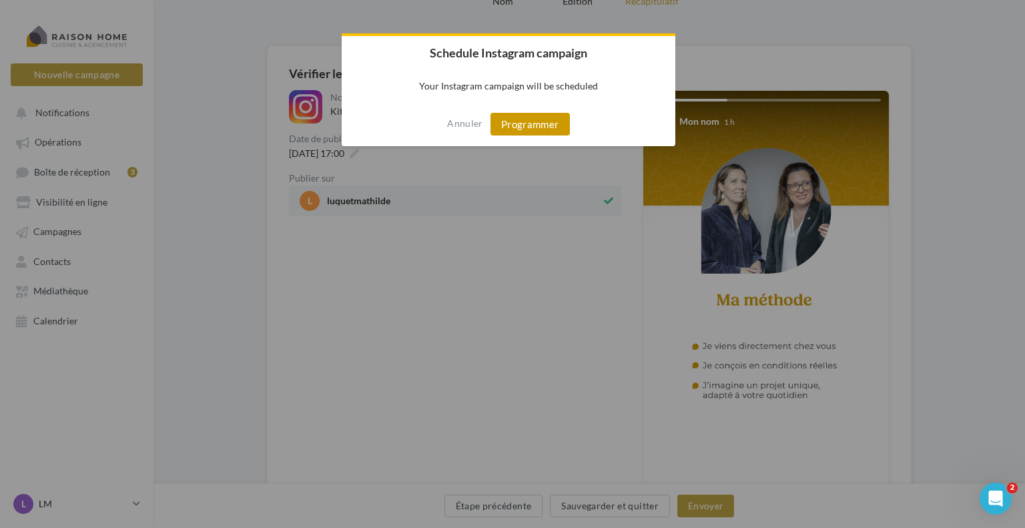
click at [524, 127] on button "Programmer" at bounding box center [529, 124] width 79 height 23
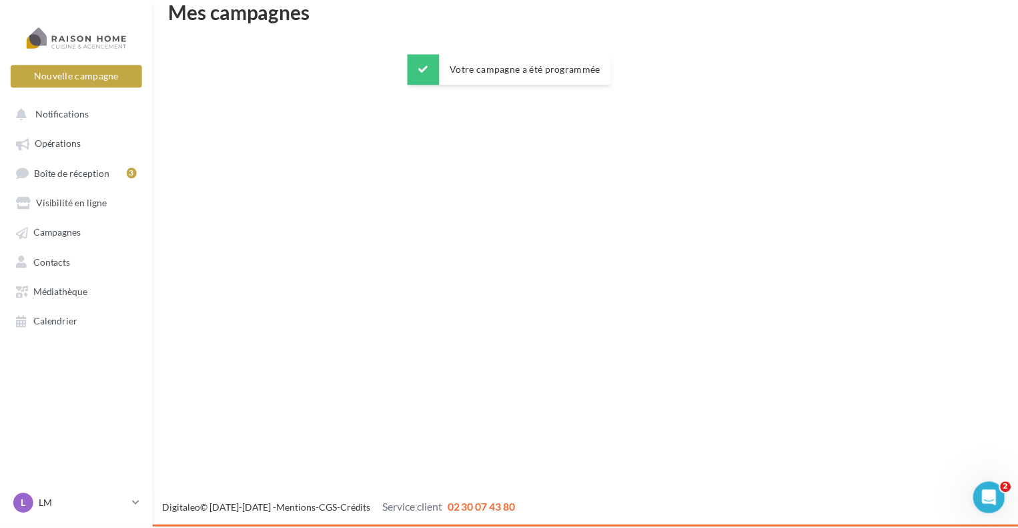
scroll to position [21, 0]
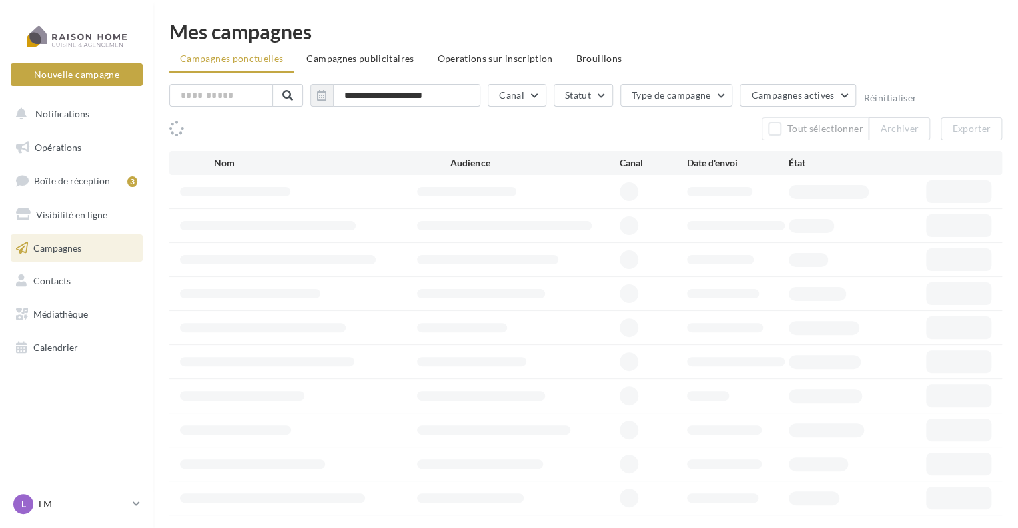
click at [79, 38] on div at bounding box center [76, 35] width 107 height 33
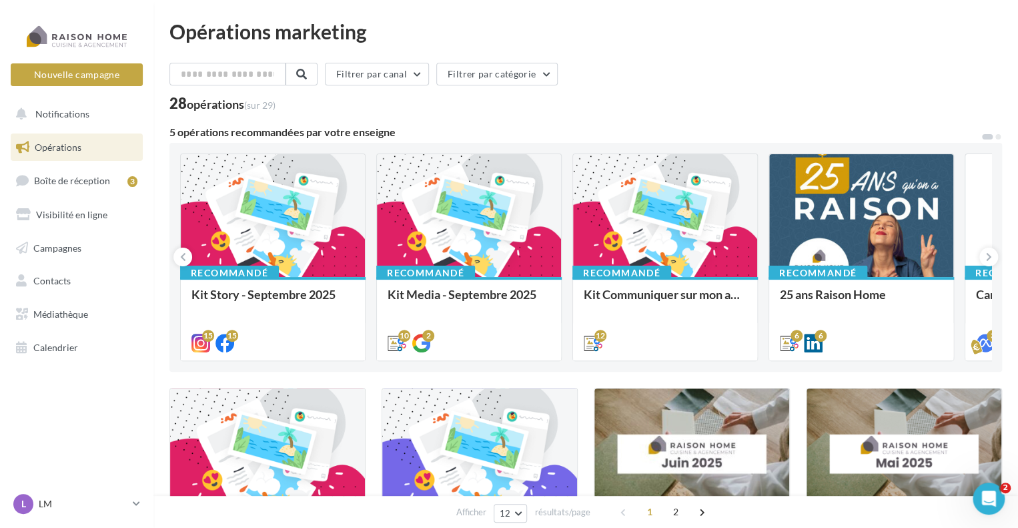
click at [0, 0] on div "Bonjour à tous, Toutes vos stories du mois de septembre sont là. À utiliser san…" at bounding box center [0, 0] width 0 height 0
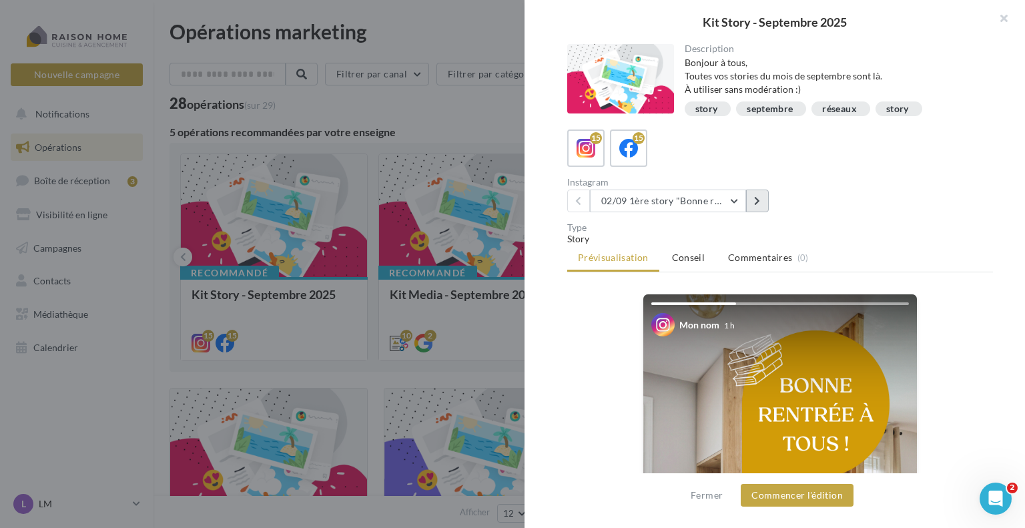
click at [759, 199] on icon at bounding box center [757, 200] width 6 height 9
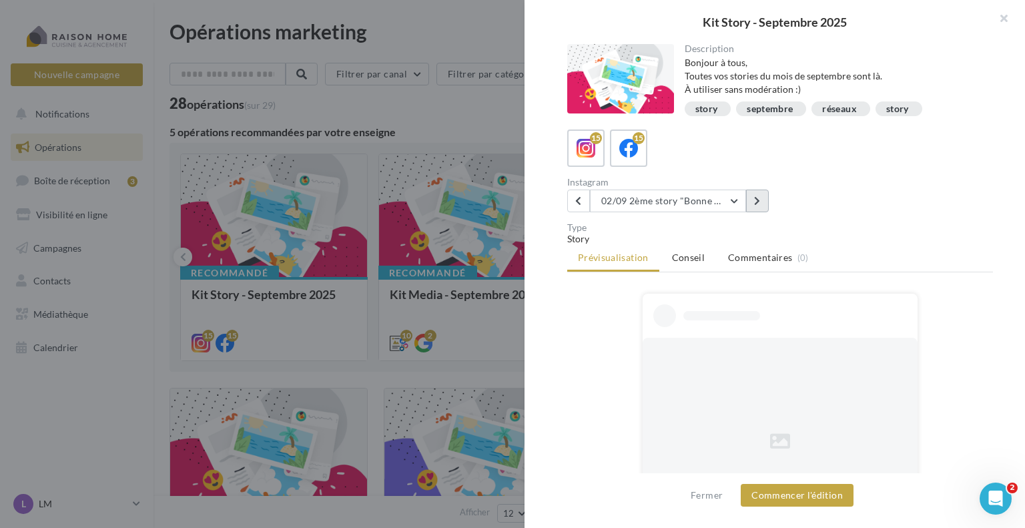
click at [759, 199] on icon at bounding box center [757, 200] width 6 height 9
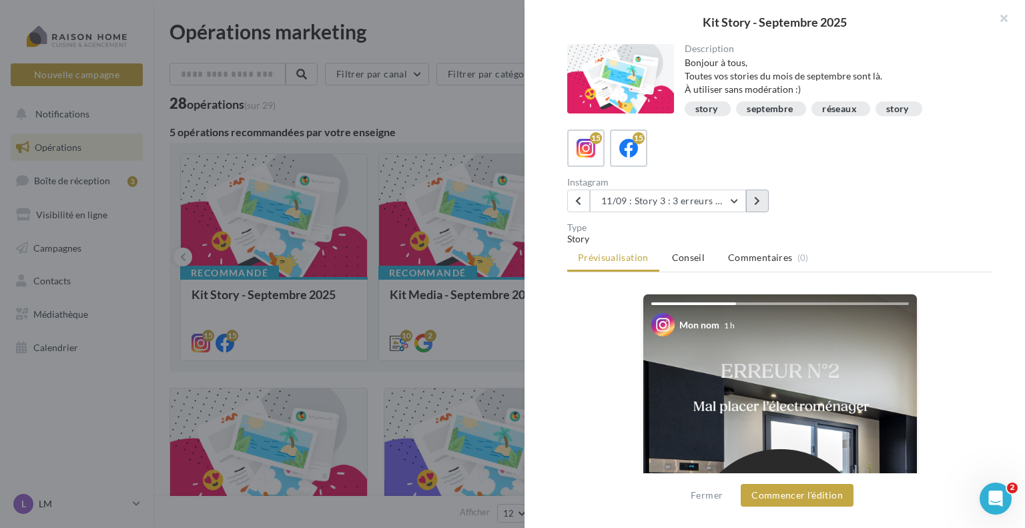
click at [759, 199] on icon at bounding box center [757, 200] width 6 height 9
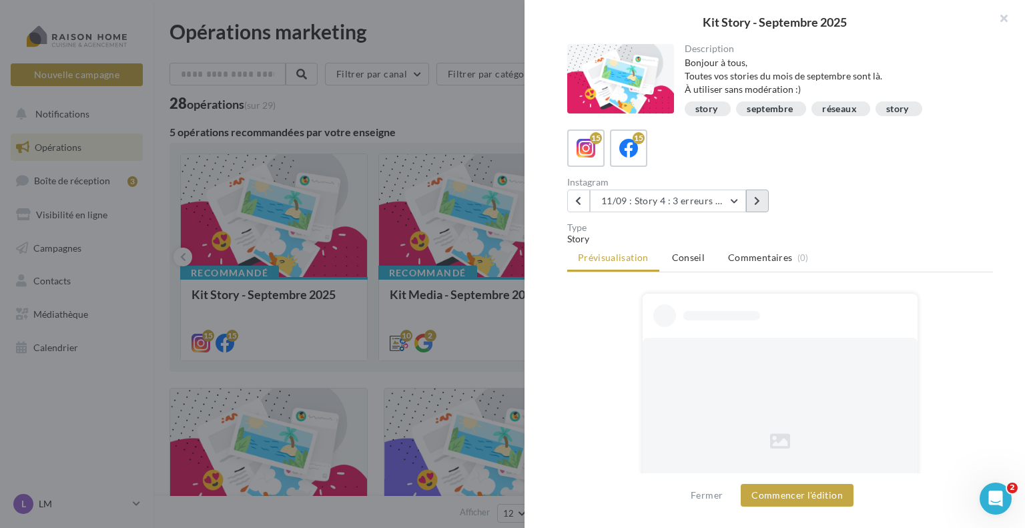
click at [759, 199] on icon at bounding box center [757, 200] width 6 height 9
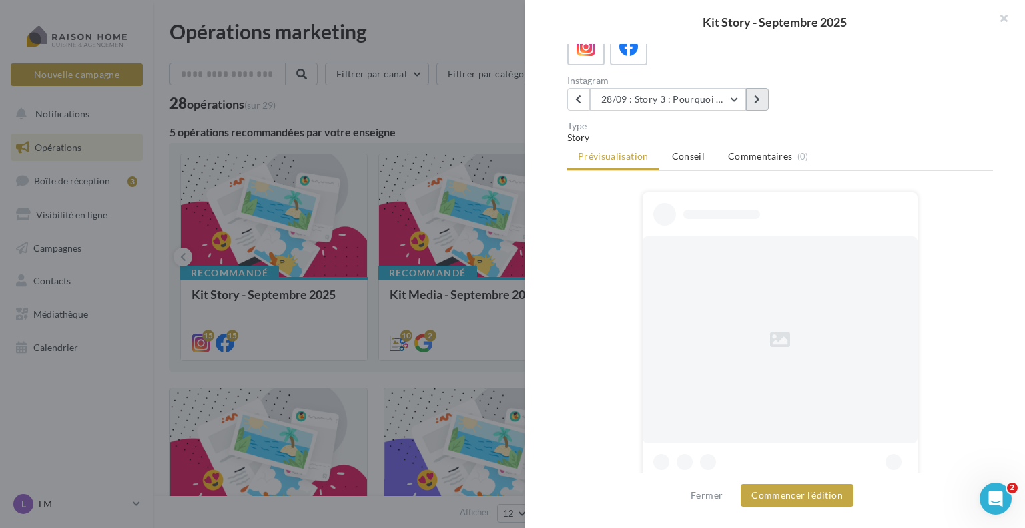
scroll to position [133, 0]
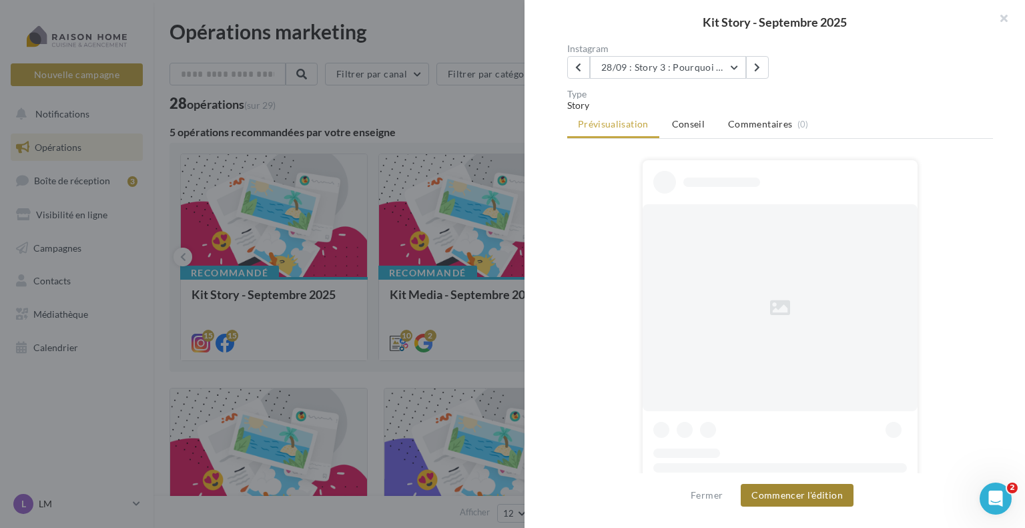
click at [772, 494] on button "Commencer l'édition" at bounding box center [797, 495] width 113 height 23
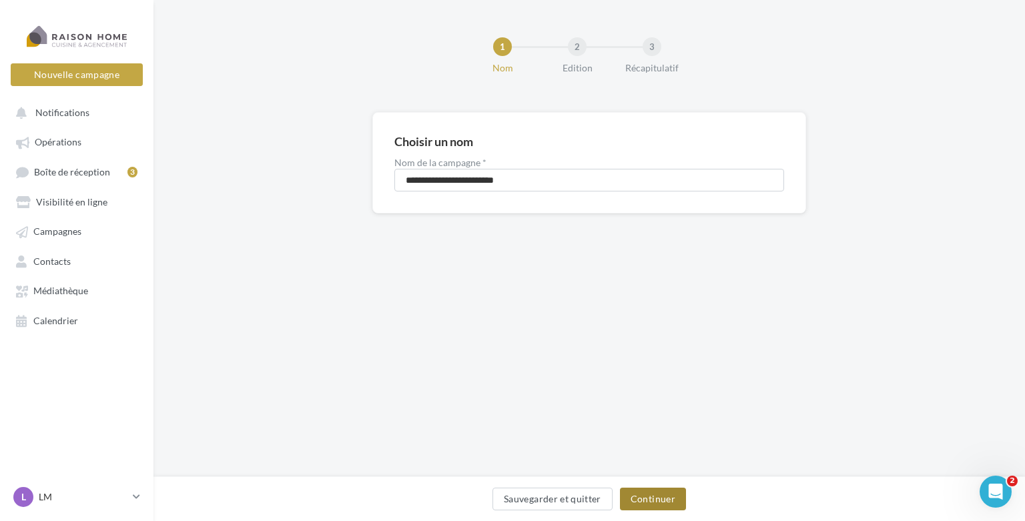
click at [630, 496] on button "Continuer" at bounding box center [653, 499] width 66 height 23
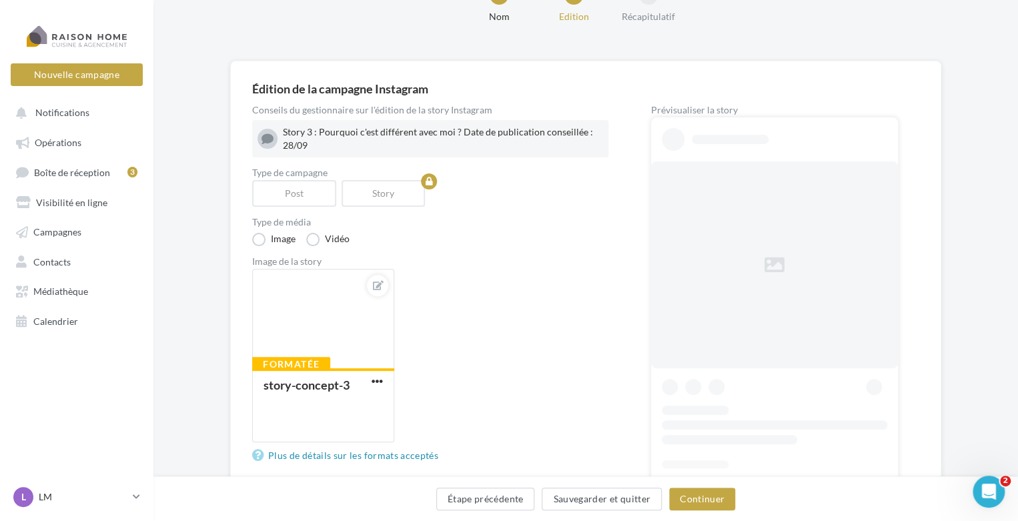
scroll to position [67, 0]
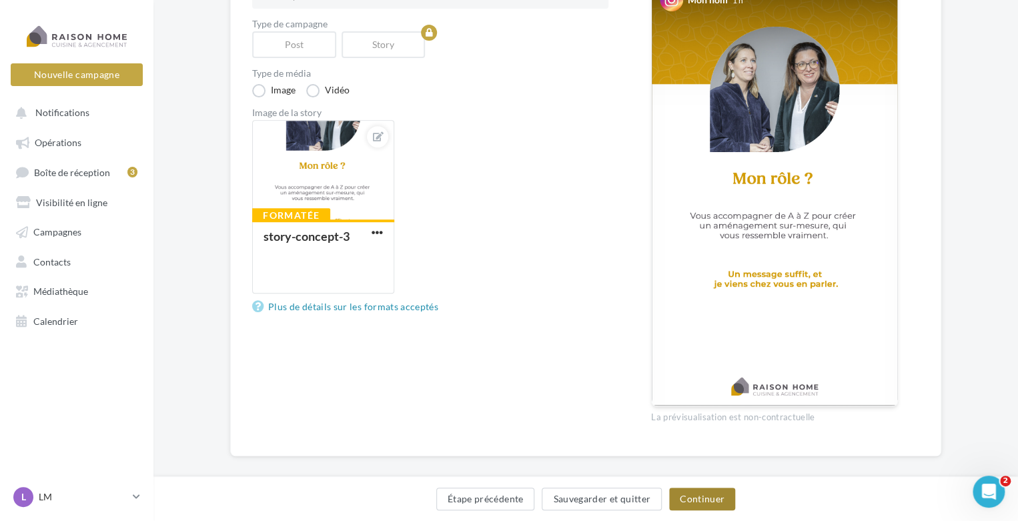
click at [688, 497] on button "Continuer" at bounding box center [702, 499] width 66 height 23
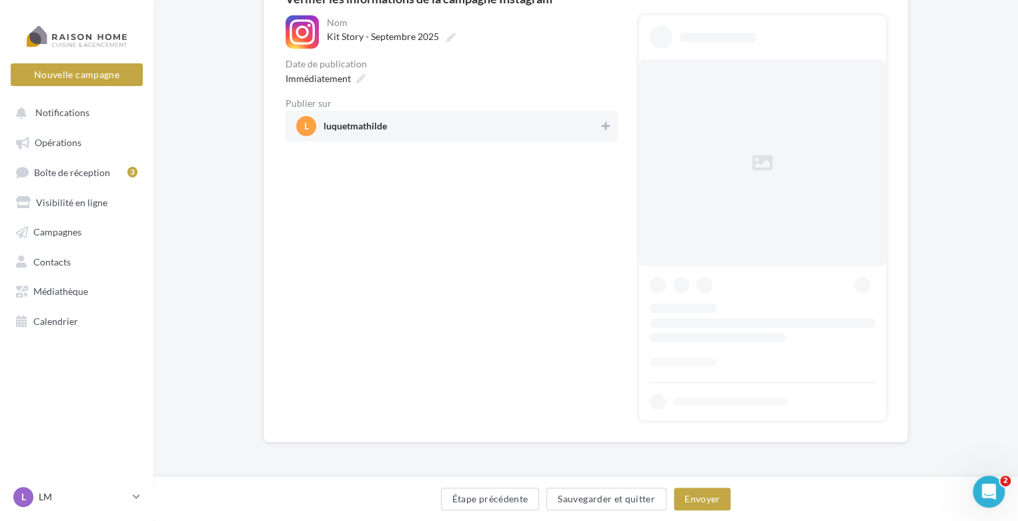
click at [370, 132] on span "luquetmathilde" at bounding box center [355, 128] width 63 height 15
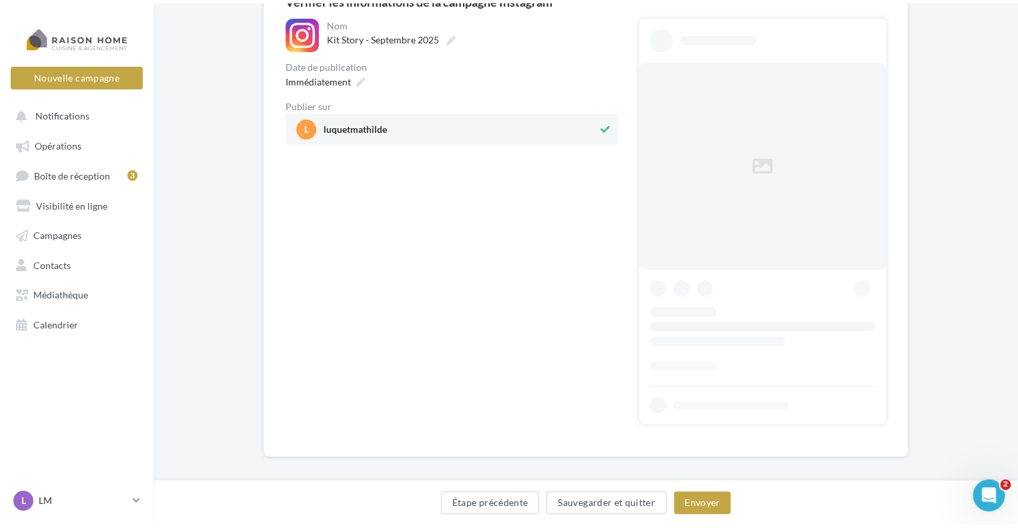
scroll to position [0, 0]
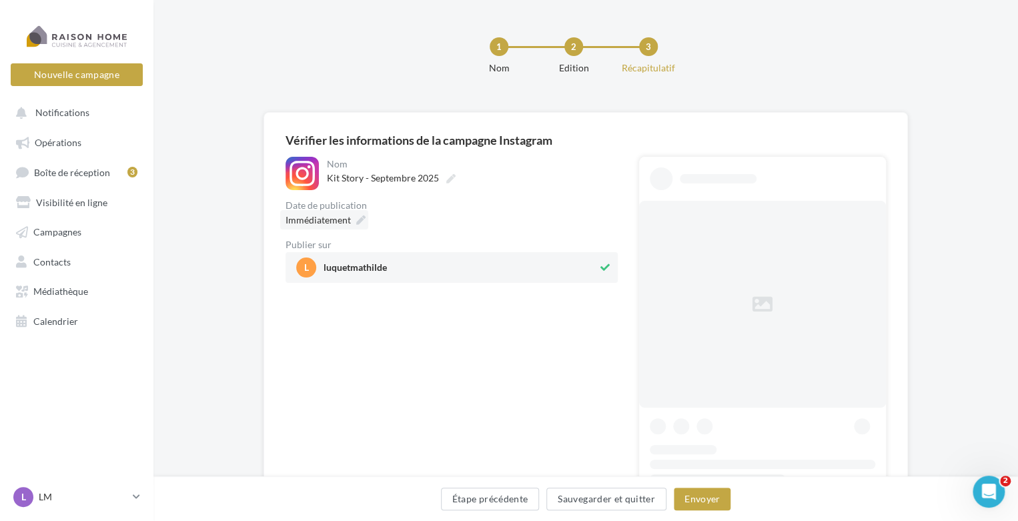
click at [358, 221] on icon at bounding box center [360, 219] width 9 height 9
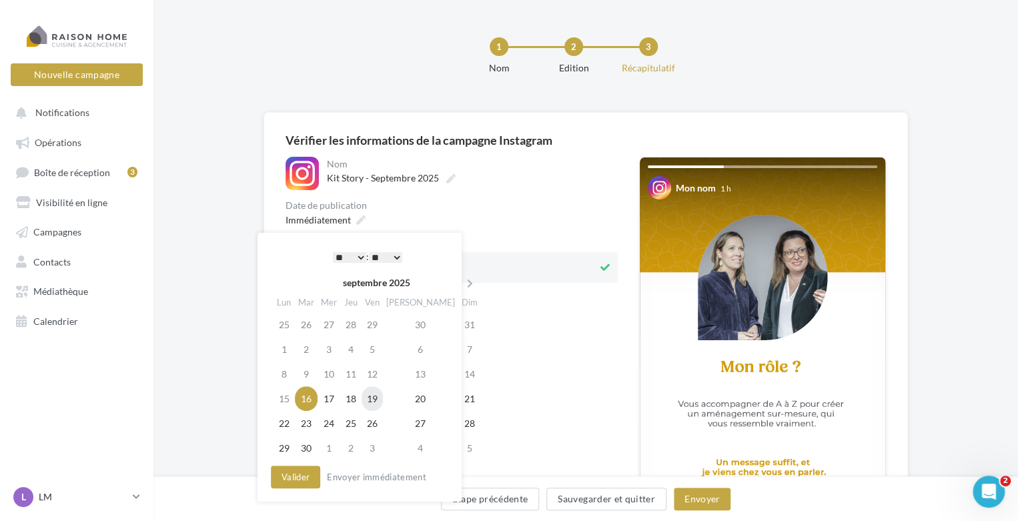
click at [379, 398] on td "19" at bounding box center [372, 398] width 21 height 25
click at [300, 479] on button "Valider" at bounding box center [295, 477] width 49 height 23
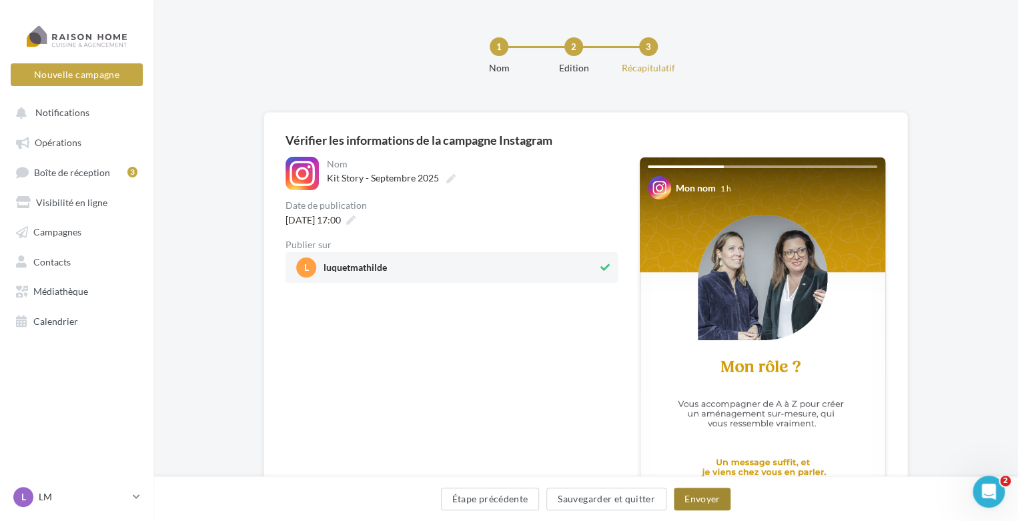
click at [698, 496] on button "Envoyer" at bounding box center [702, 499] width 57 height 23
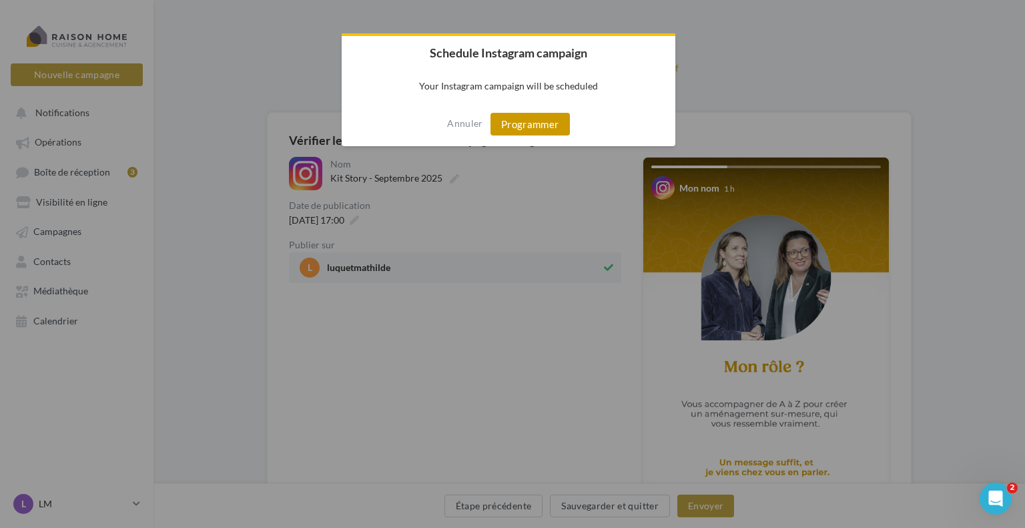
click at [528, 127] on button "Programmer" at bounding box center [529, 124] width 79 height 23
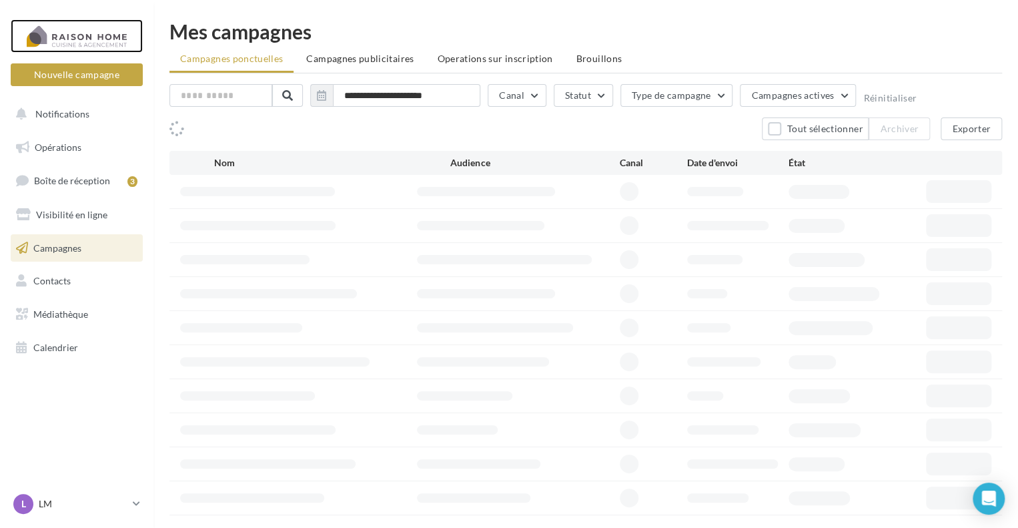
click at [81, 44] on div at bounding box center [76, 35] width 107 height 33
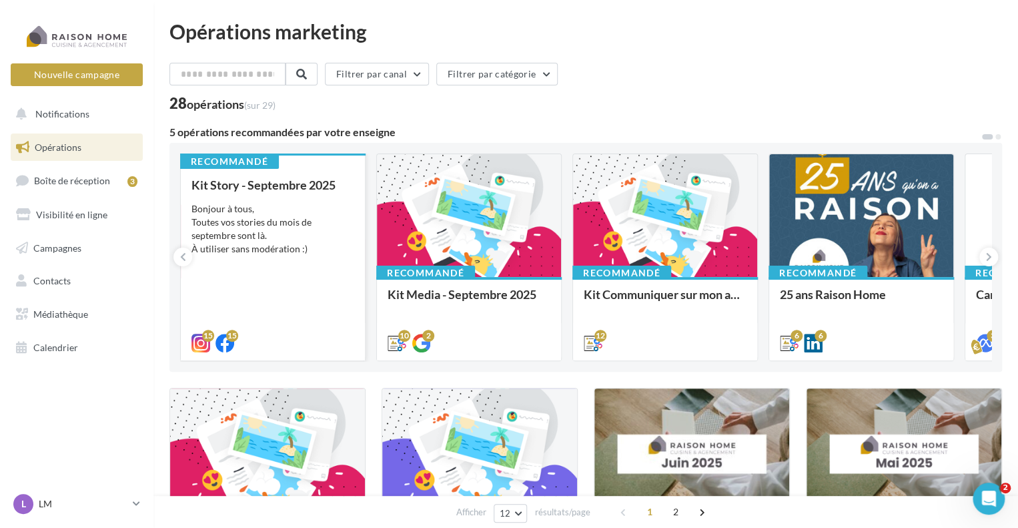
click at [316, 194] on div "Kit Story - Septembre 2025 Bonjour à tous, Toutes vos stories du mois de septem…" at bounding box center [272, 263] width 163 height 170
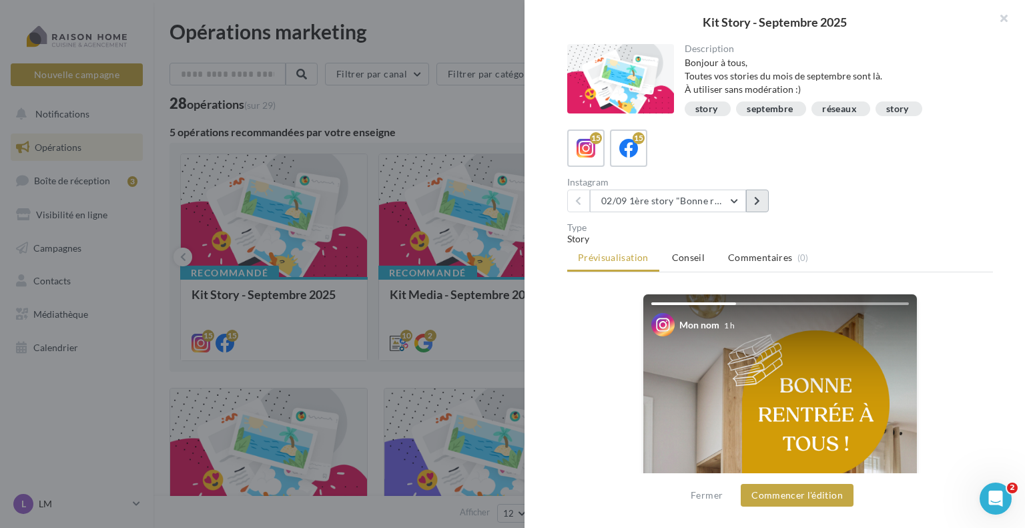
click at [751, 205] on button at bounding box center [757, 200] width 23 height 23
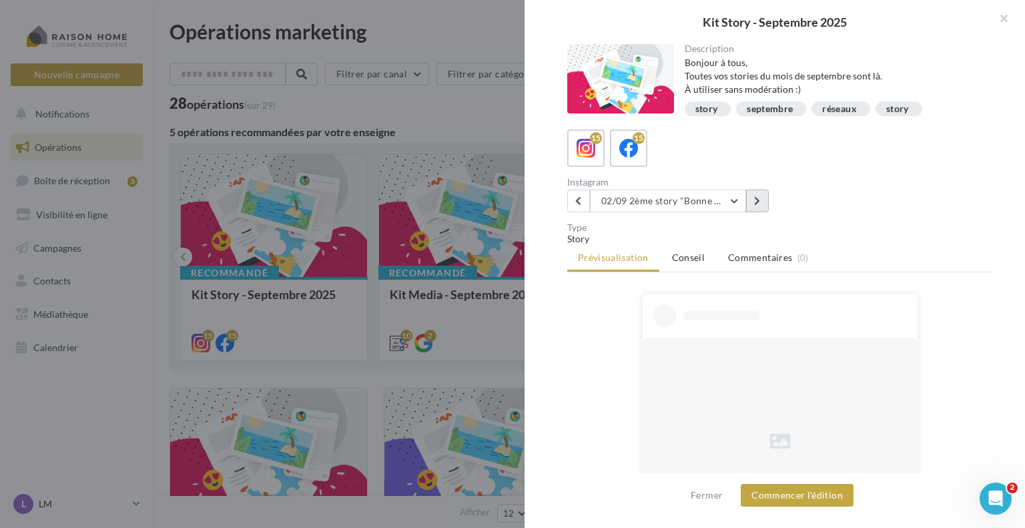
click at [751, 205] on button at bounding box center [757, 200] width 23 height 23
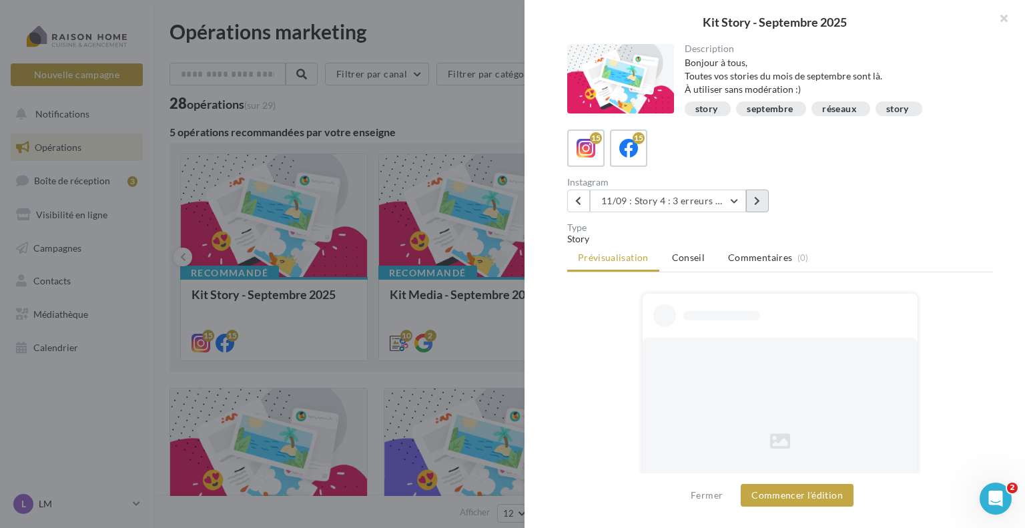
click at [751, 205] on button at bounding box center [757, 200] width 23 height 23
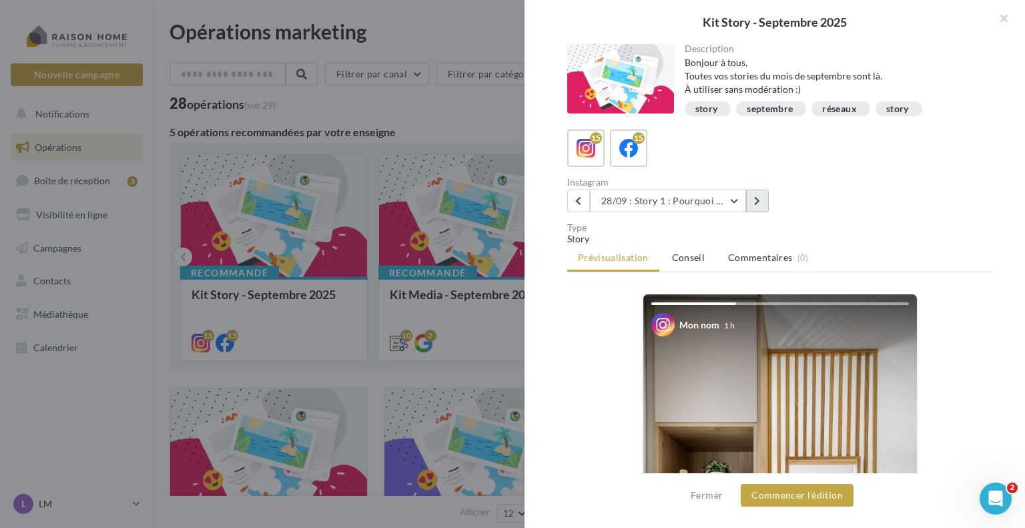
click at [751, 205] on button at bounding box center [757, 200] width 23 height 23
click at [662, 206] on button "24/09 Story 1 : Le choix des façades sans poignées" at bounding box center [668, 200] width 156 height 23
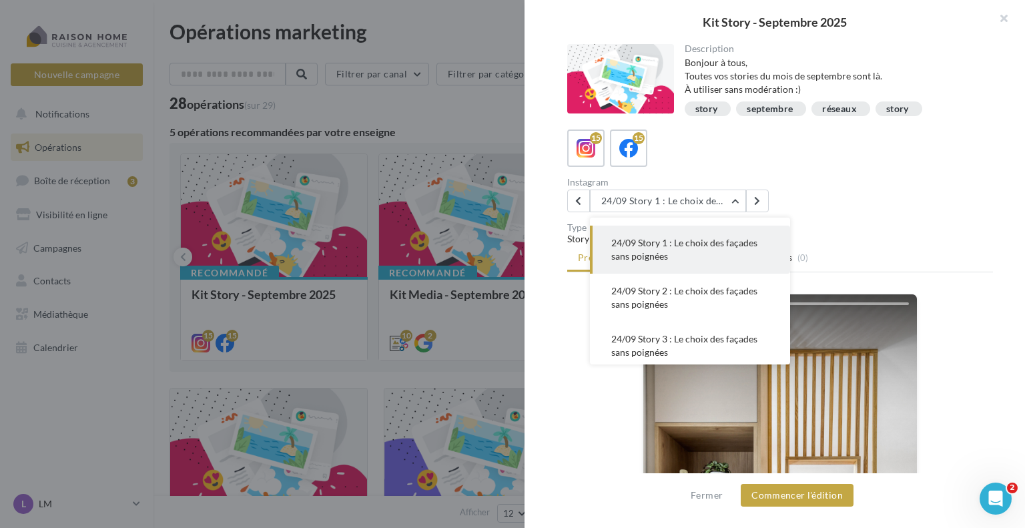
click at [662, 246] on span "24/09 Story 1 : Le choix des façades sans poignées" at bounding box center [684, 249] width 146 height 25
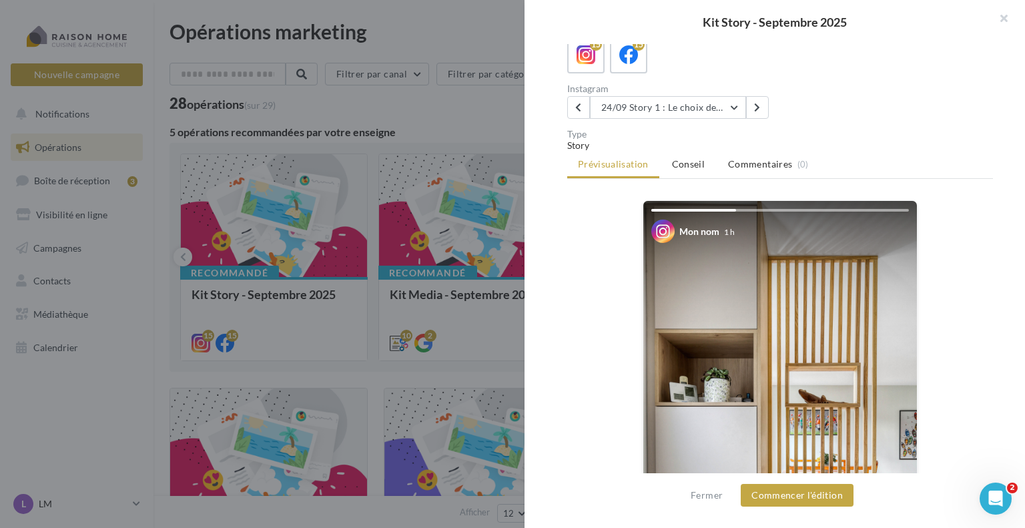
scroll to position [45, 0]
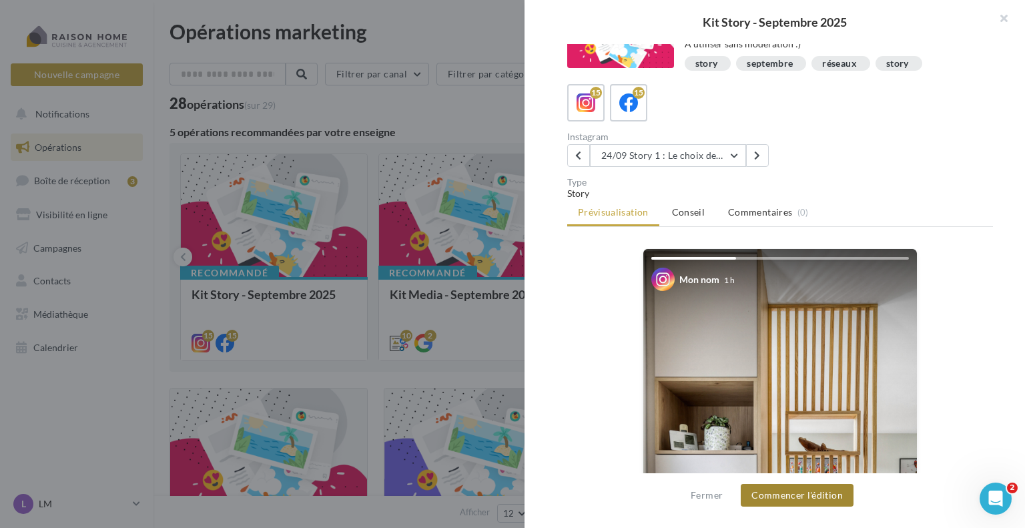
click at [779, 494] on button "Commencer l'édition" at bounding box center [797, 495] width 113 height 23
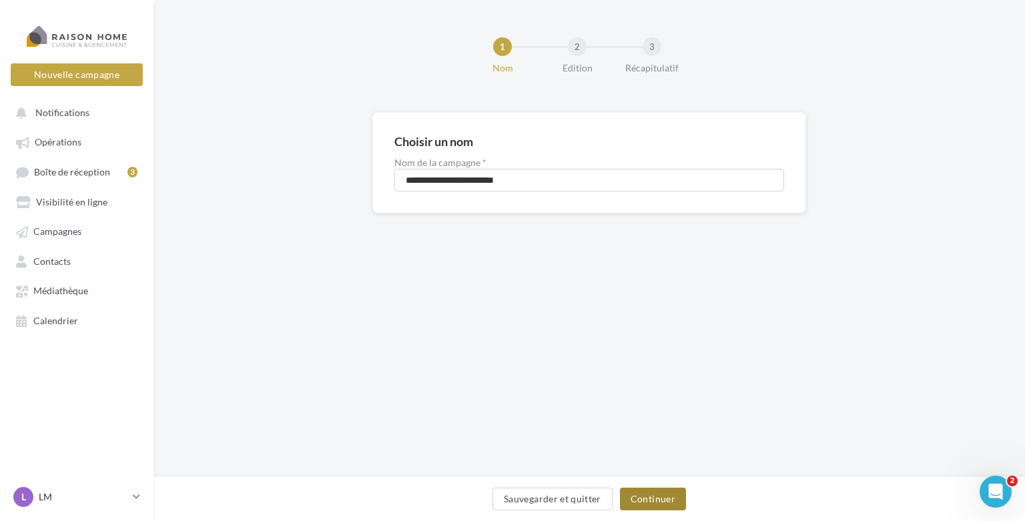
click at [660, 502] on button "Continuer" at bounding box center [653, 499] width 66 height 23
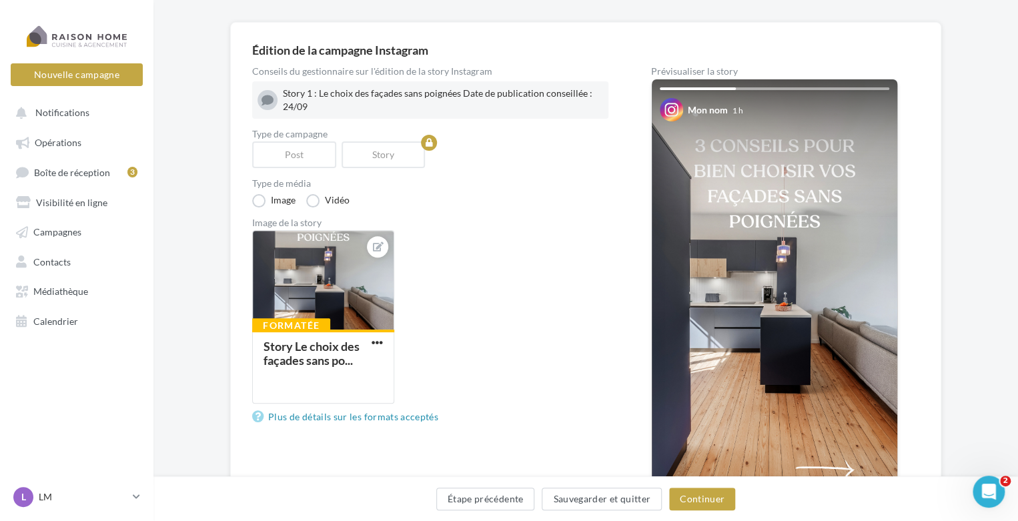
scroll to position [81, 0]
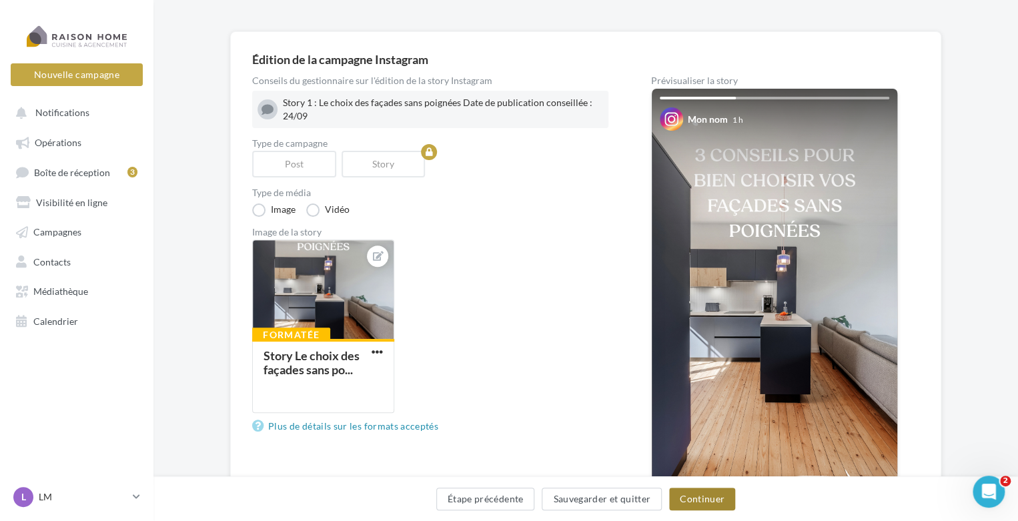
click at [680, 500] on button "Continuer" at bounding box center [702, 499] width 66 height 23
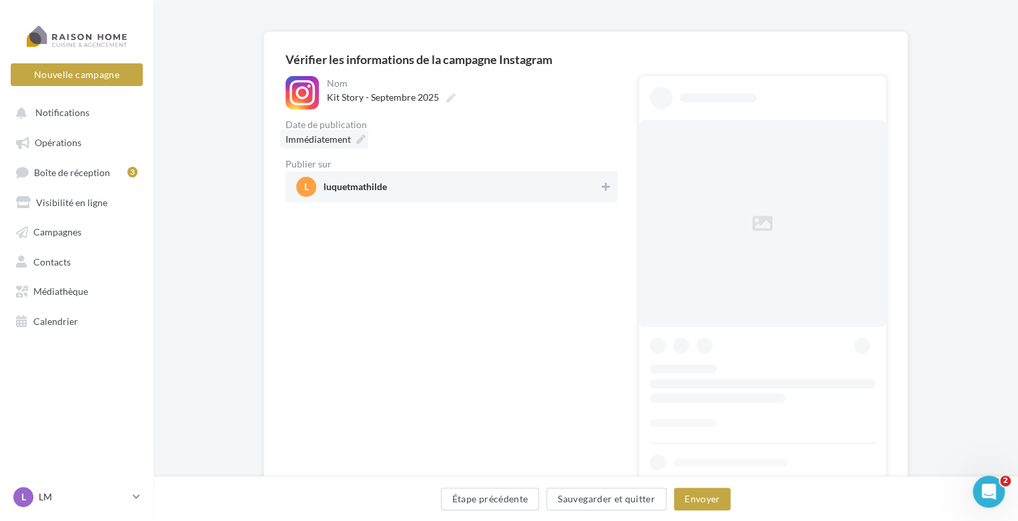
click at [361, 135] on icon at bounding box center [360, 139] width 9 height 9
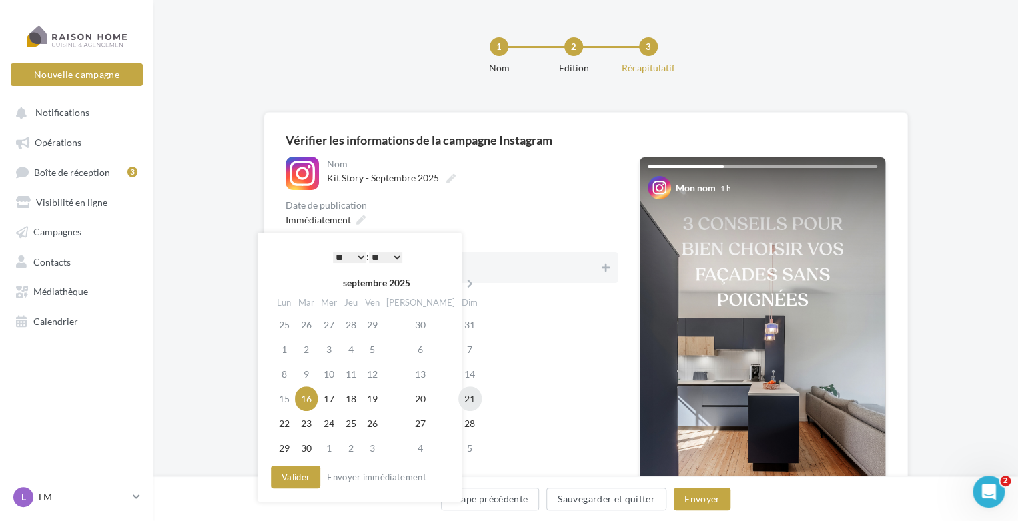
click at [458, 402] on td "21" at bounding box center [469, 398] width 23 height 25
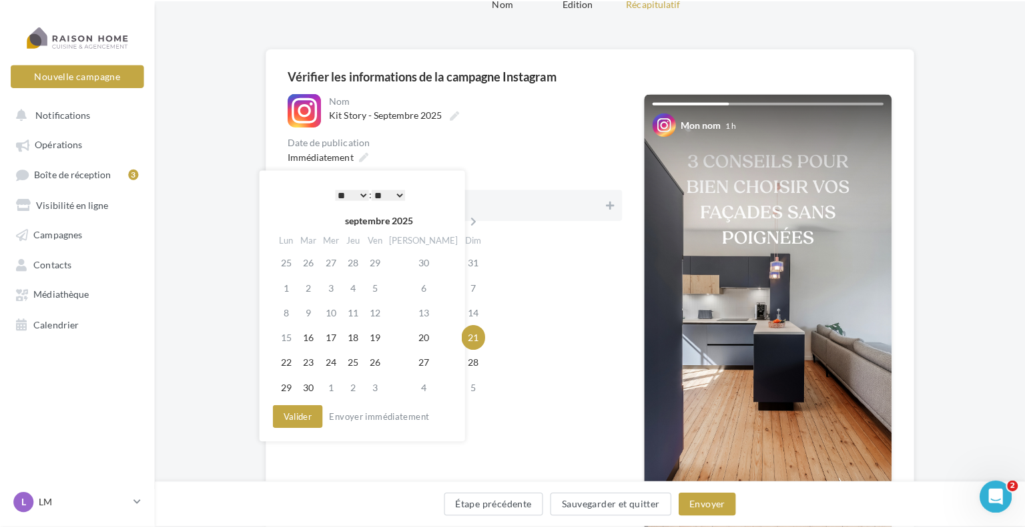
scroll to position [67, 0]
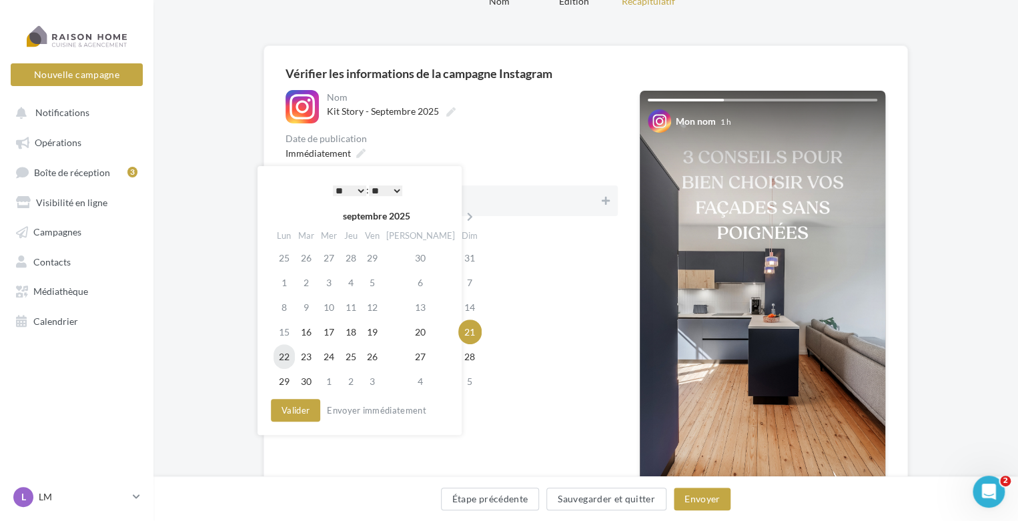
click at [289, 356] on td "22" at bounding box center [284, 356] width 21 height 25
click at [356, 194] on select "* * * * * * * * * * ** ** ** ** ** ** ** ** ** ** ** ** ** **" at bounding box center [349, 190] width 33 height 11
click at [300, 413] on button "Valider" at bounding box center [295, 410] width 49 height 23
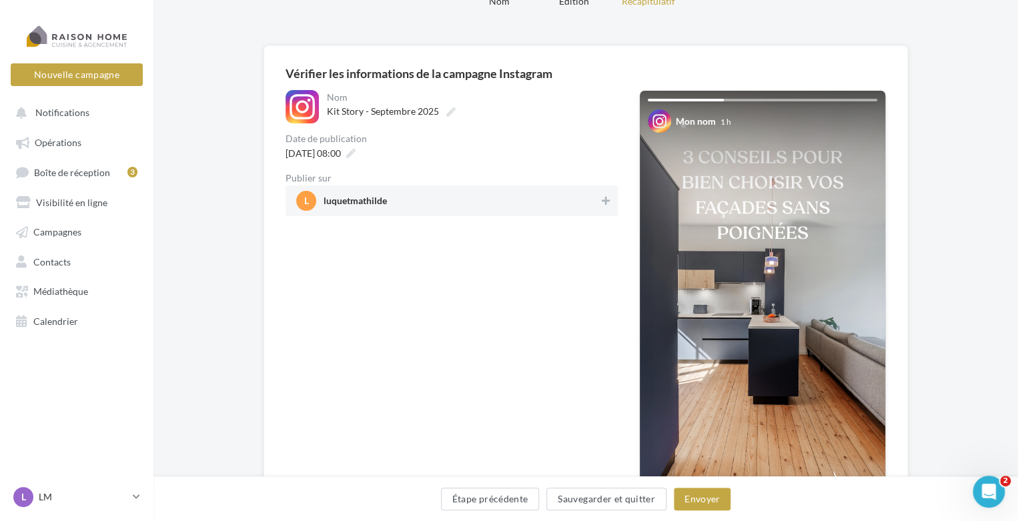
click at [474, 189] on div "l luquetmathilde" at bounding box center [452, 200] width 332 height 31
click at [718, 494] on button "Envoyer" at bounding box center [702, 499] width 57 height 23
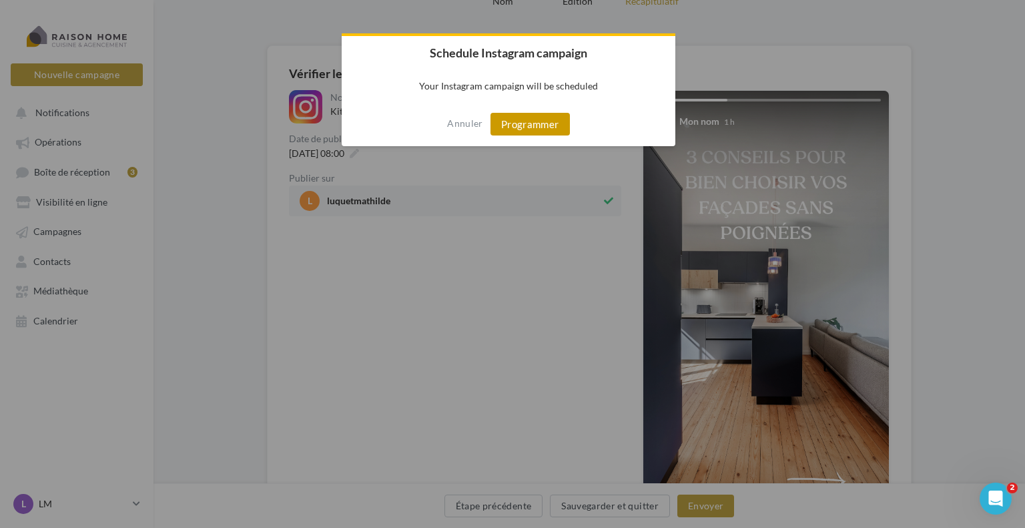
click at [526, 131] on button "Programmer" at bounding box center [529, 124] width 79 height 23
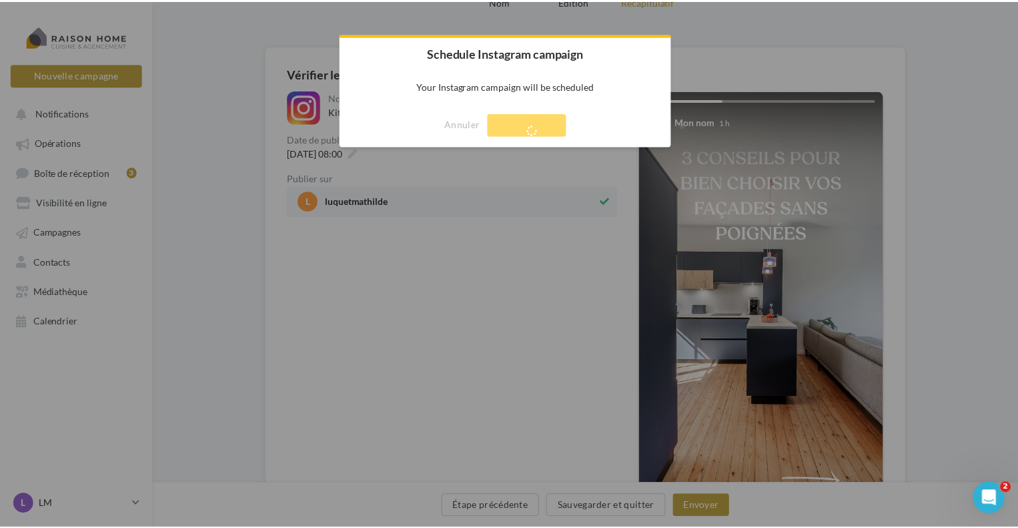
scroll to position [21, 0]
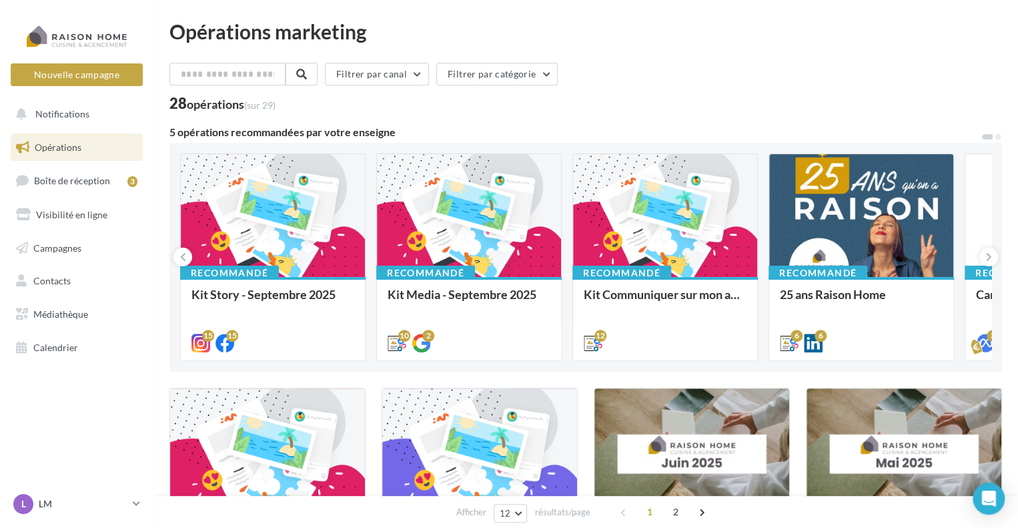
click at [0, 0] on div "Bonjour à tous, Toutes vos stories du mois de septembre sont là. À utiliser san…" at bounding box center [0, 0] width 0 height 0
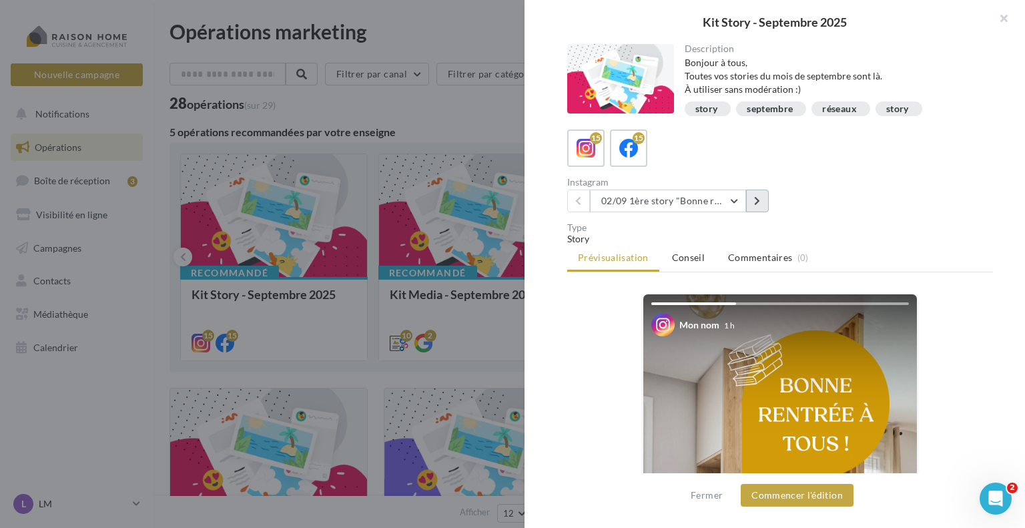
click at [756, 201] on icon at bounding box center [757, 200] width 6 height 9
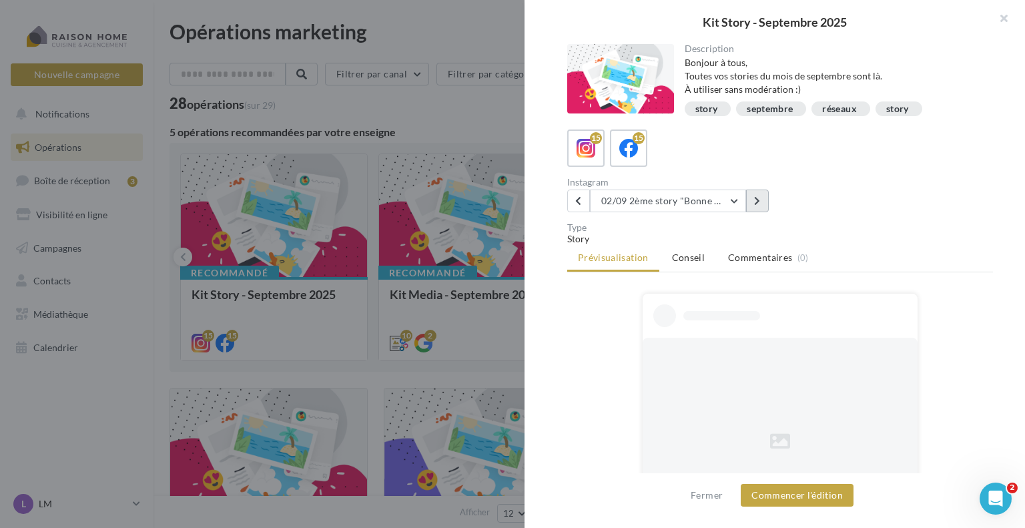
click at [756, 201] on icon at bounding box center [757, 200] width 6 height 9
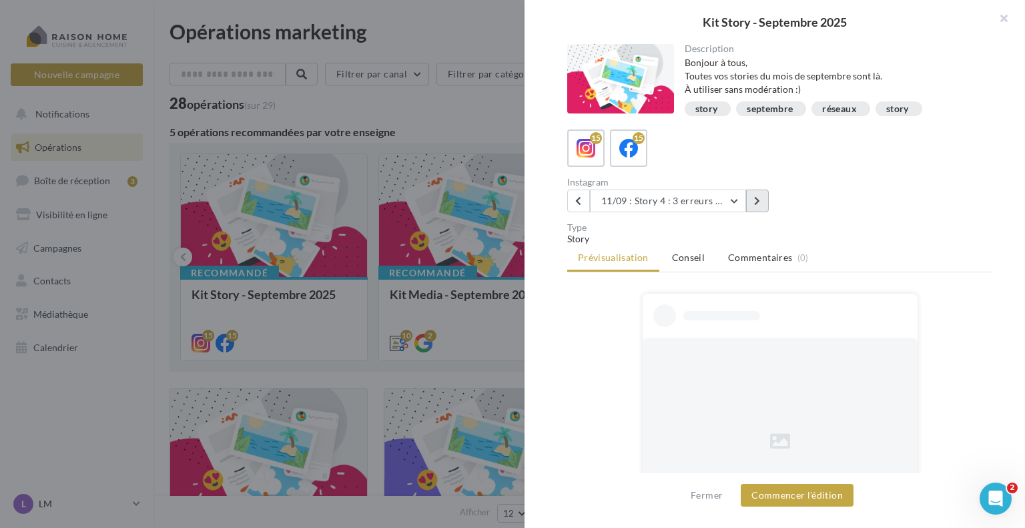
click at [756, 201] on icon at bounding box center [757, 200] width 6 height 9
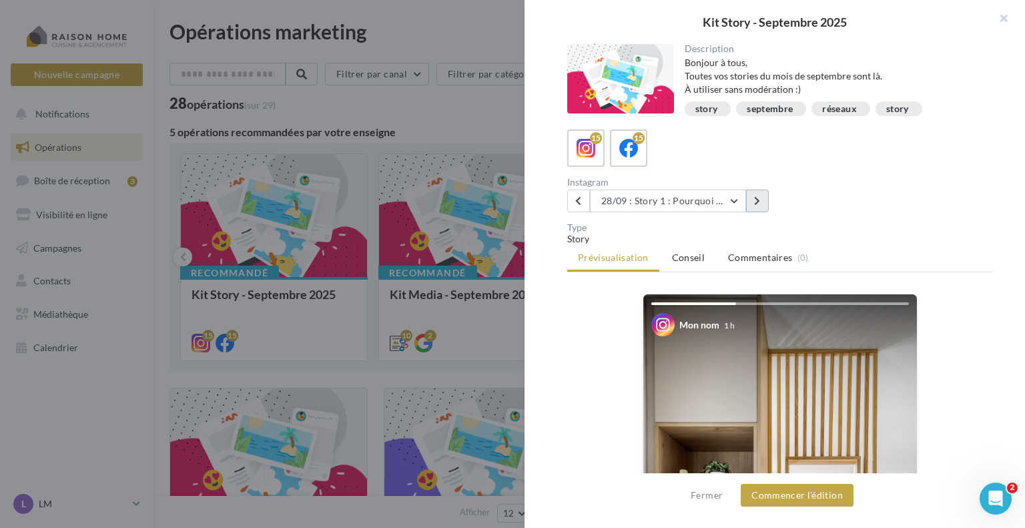
click at [756, 201] on icon at bounding box center [757, 200] width 6 height 9
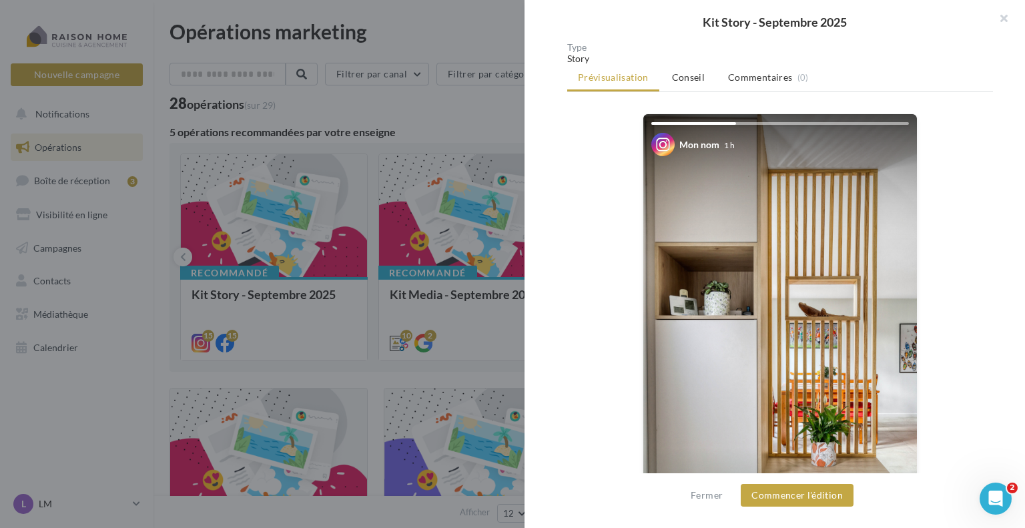
scroll to position [200, 0]
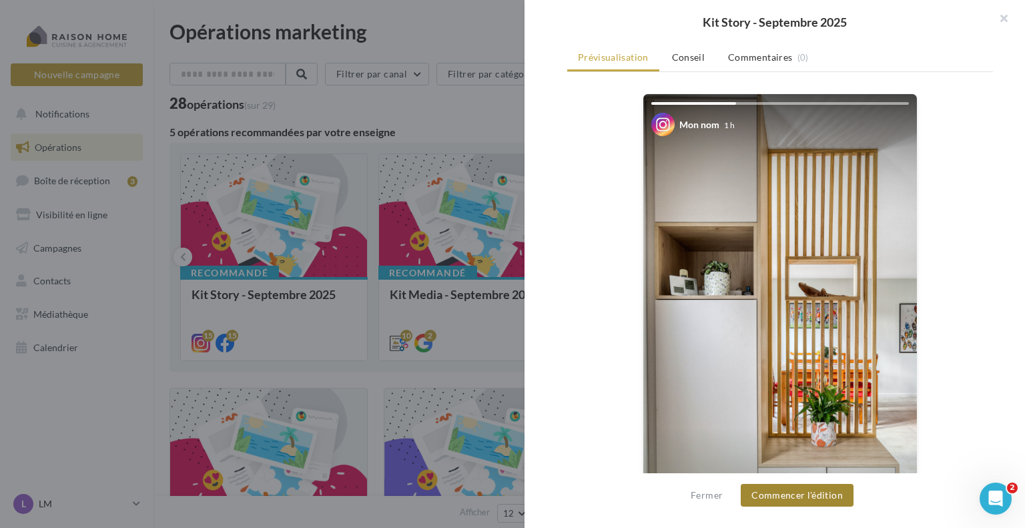
click at [778, 495] on button "Commencer l'édition" at bounding box center [797, 495] width 113 height 23
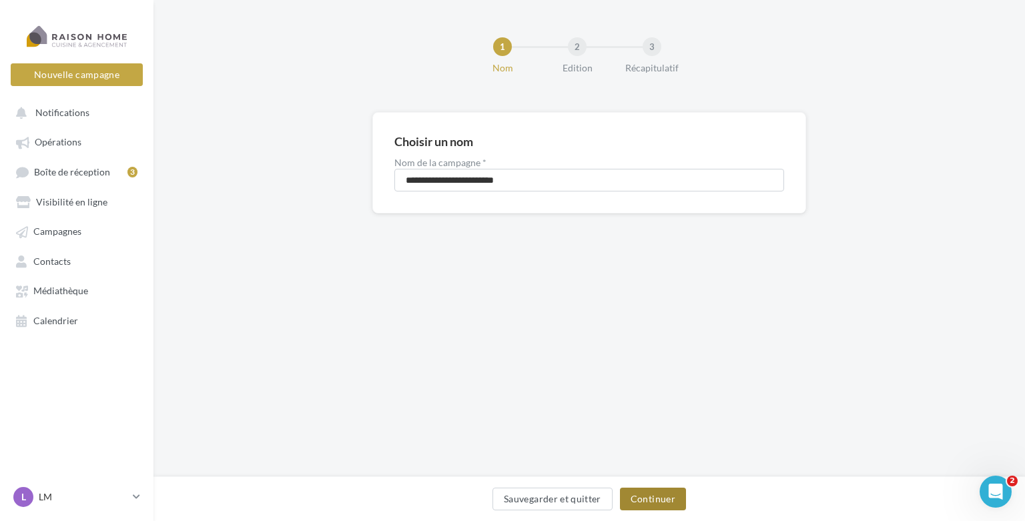
click at [640, 496] on button "Continuer" at bounding box center [653, 499] width 66 height 23
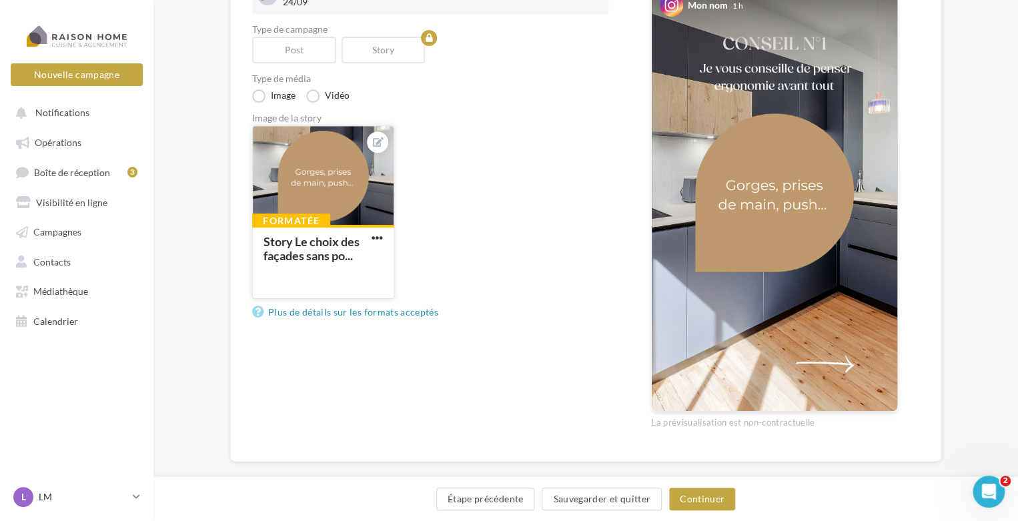
scroll to position [200, 0]
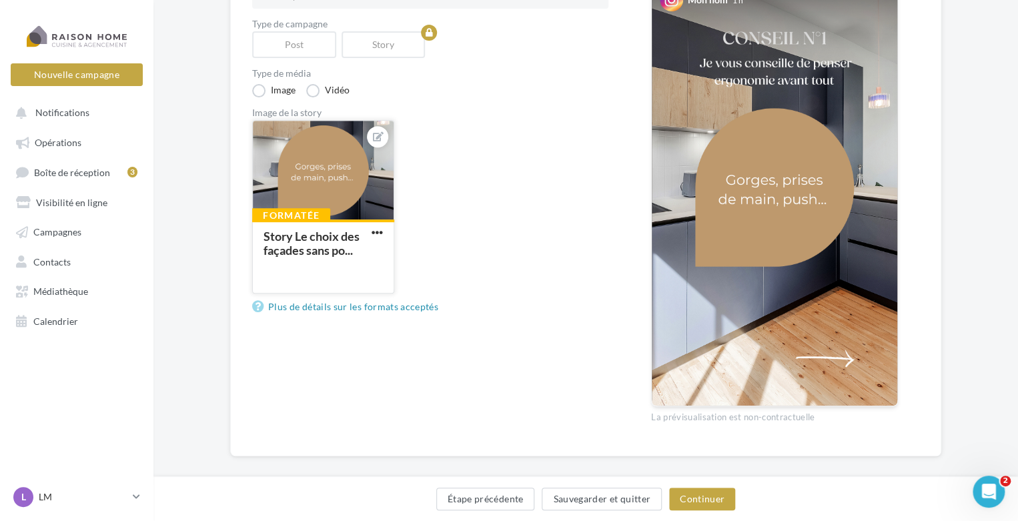
click at [365, 243] on div "Story Le choix des façades sans po..." at bounding box center [315, 244] width 103 height 28
click at [711, 501] on button "Continuer" at bounding box center [702, 499] width 66 height 23
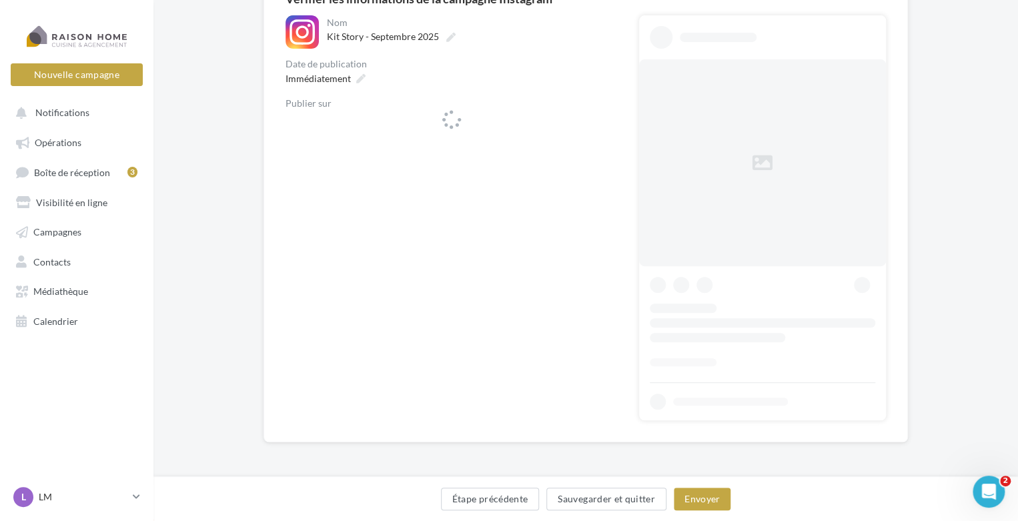
scroll to position [141, 0]
click at [460, 127] on span "l luquetmathilde" at bounding box center [447, 126] width 303 height 20
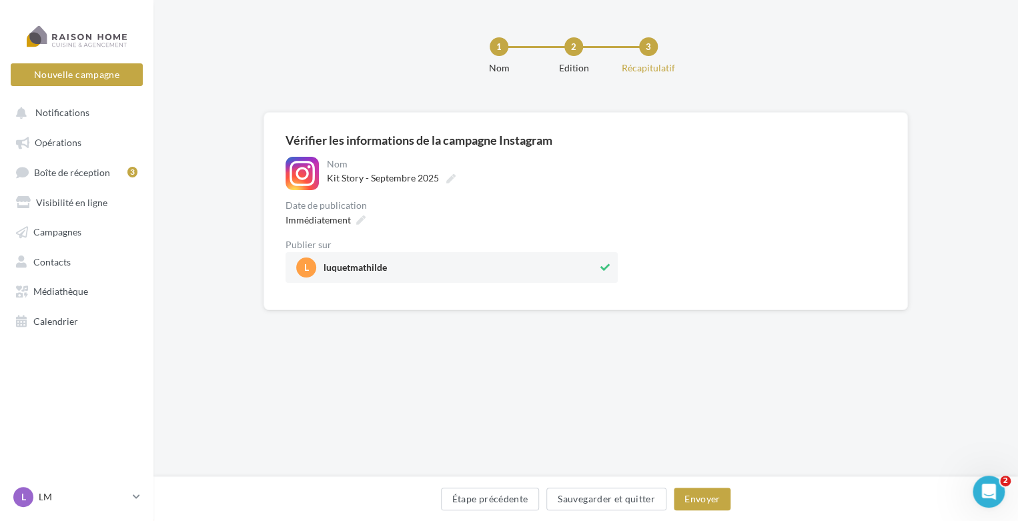
scroll to position [0, 0]
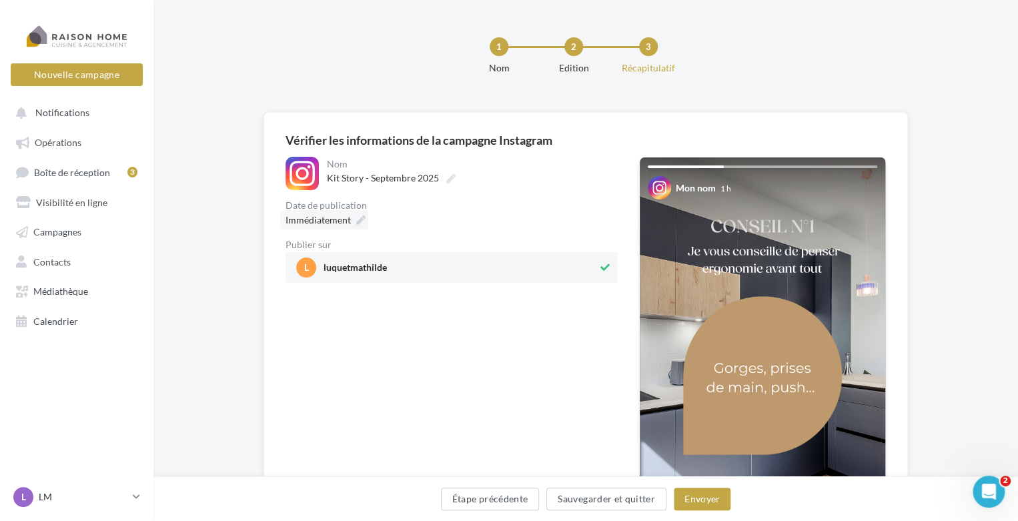
click at [358, 217] on icon at bounding box center [360, 219] width 9 height 9
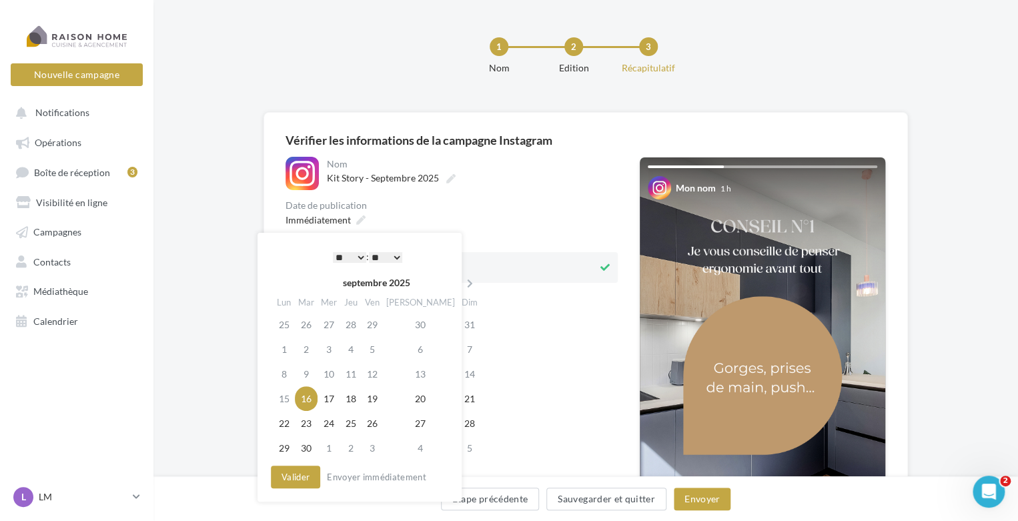
click at [354, 258] on select "* * * * * * * * * * ** ** ** ** ** ** ** ** ** ** ** ** ** **" at bounding box center [349, 257] width 33 height 11
click at [291, 421] on td "22" at bounding box center [284, 423] width 21 height 25
click at [302, 478] on button "Valider" at bounding box center [295, 477] width 49 height 23
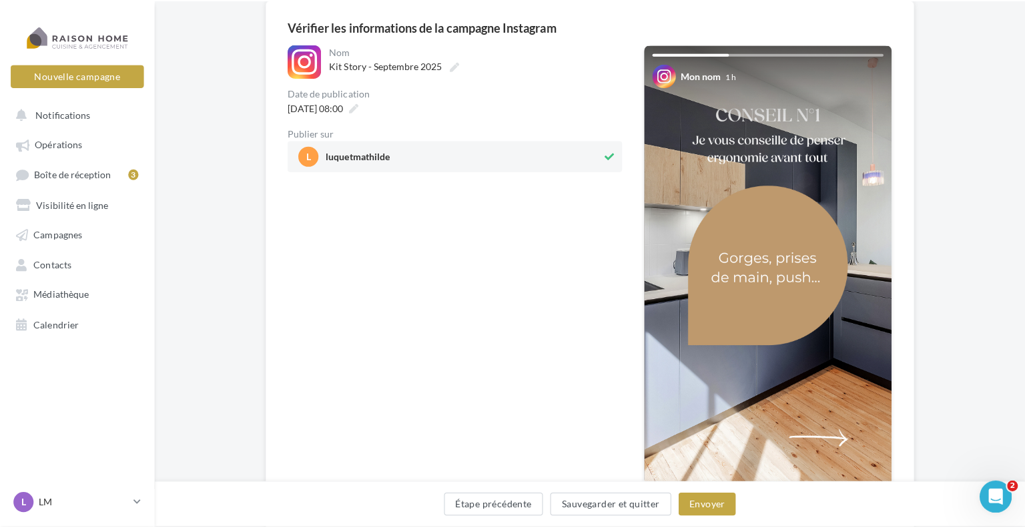
scroll to position [133, 0]
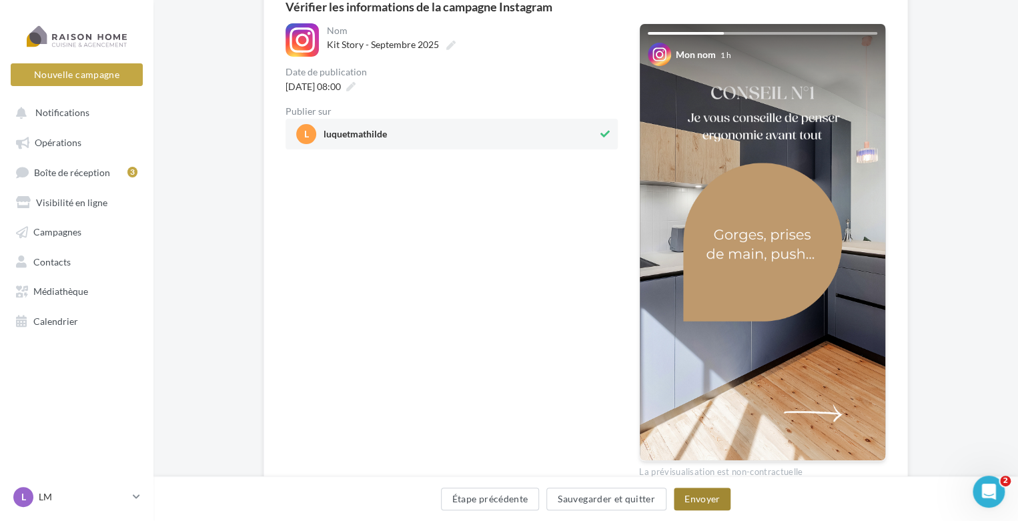
click at [712, 501] on button "Envoyer" at bounding box center [702, 499] width 57 height 23
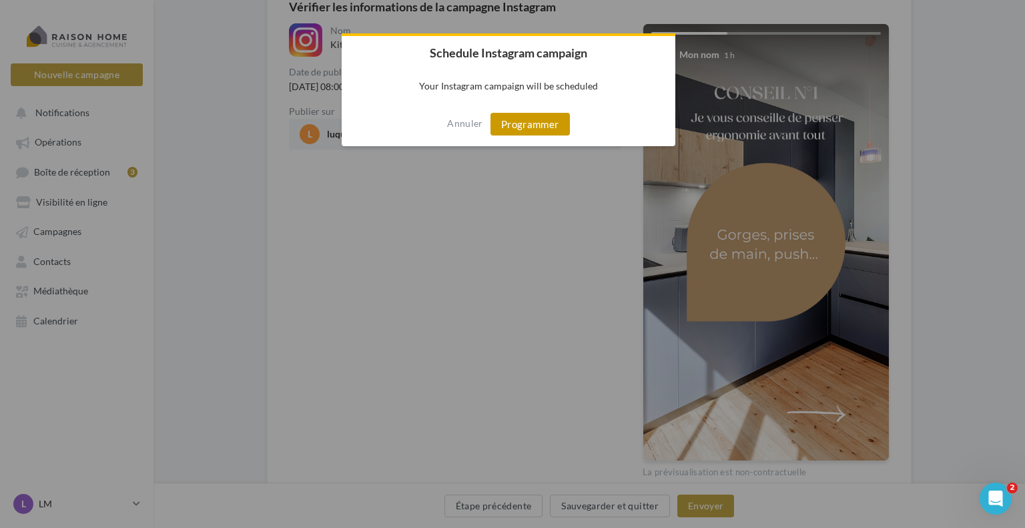
click at [531, 122] on button "Programmer" at bounding box center [529, 124] width 79 height 23
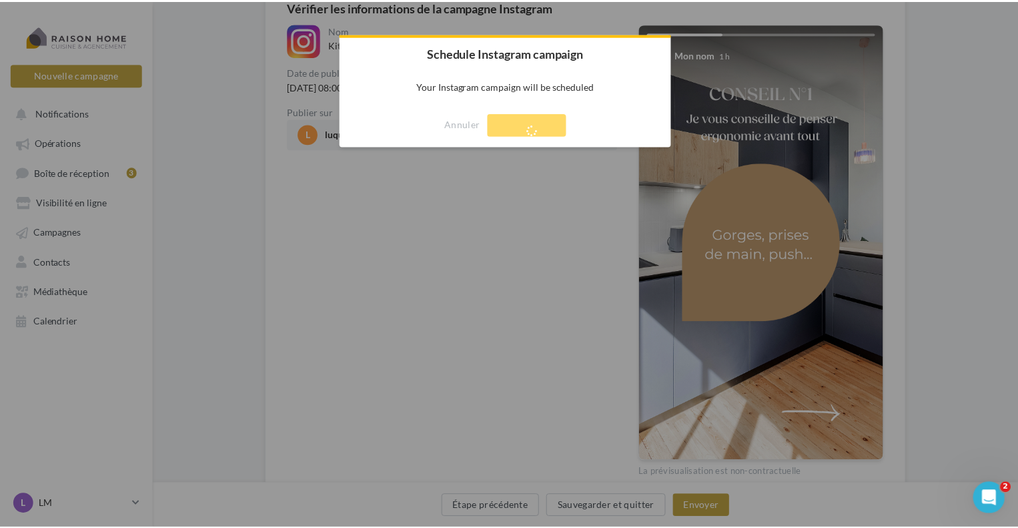
scroll to position [21, 0]
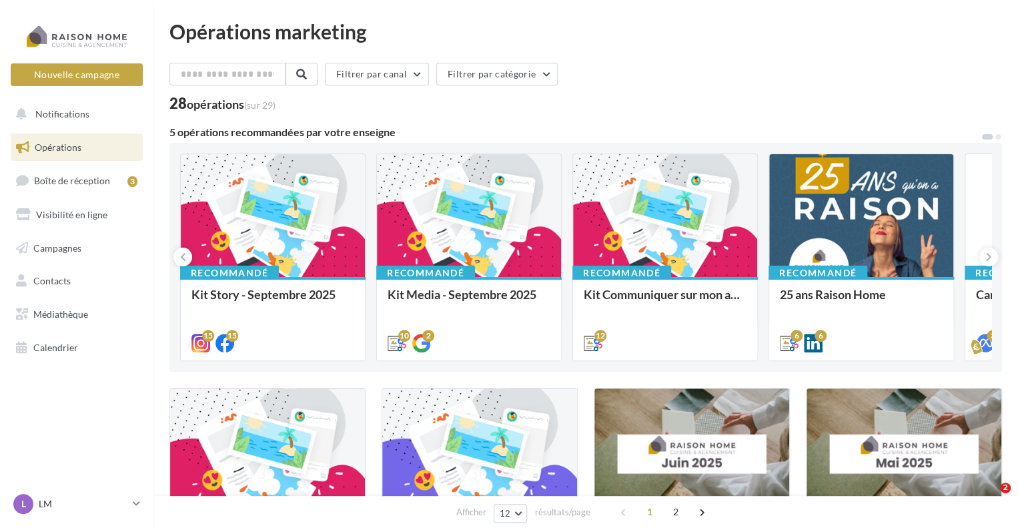
click at [0, 0] on div "Bonjour à tous, Toutes vos stories du mois de septembre sont là. À utiliser san…" at bounding box center [0, 0] width 0 height 0
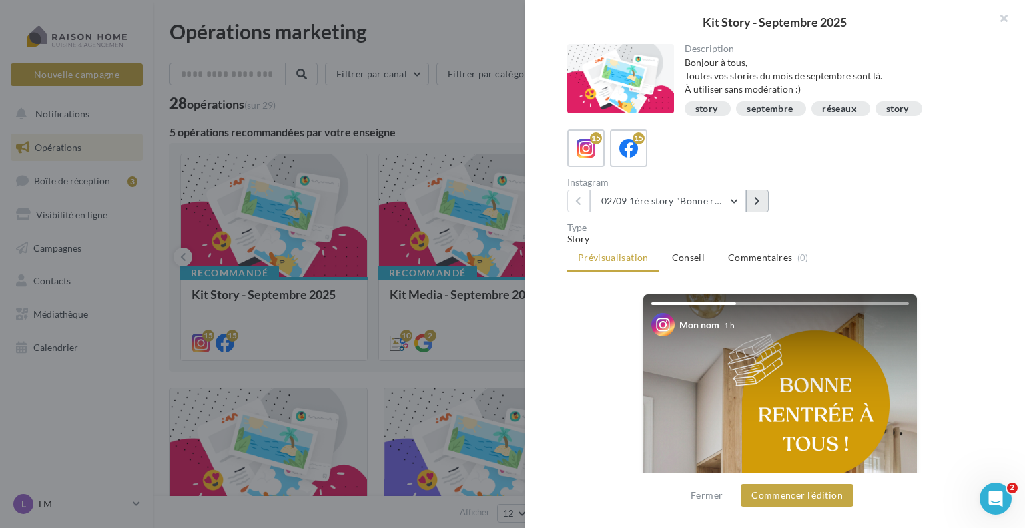
click at [759, 202] on icon at bounding box center [757, 200] width 6 height 9
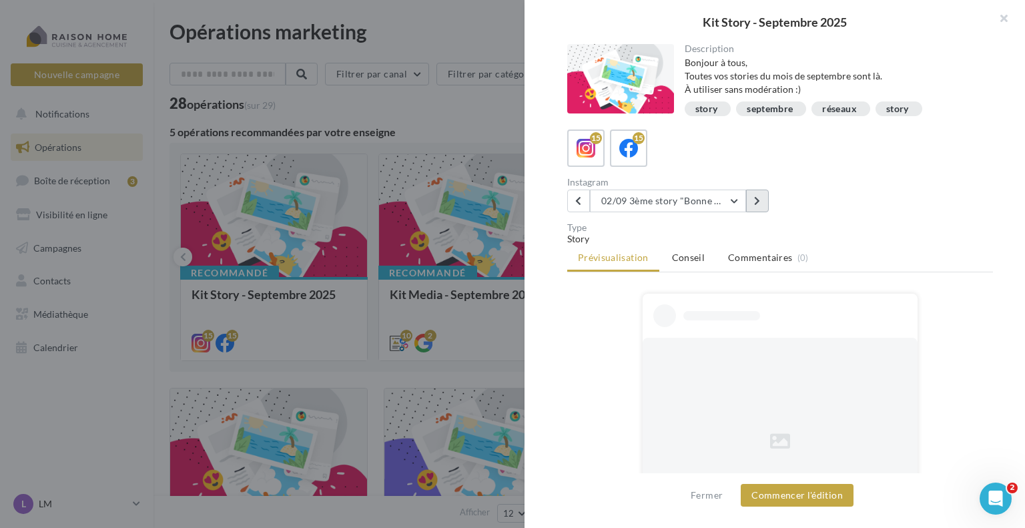
click at [759, 202] on icon at bounding box center [757, 200] width 6 height 9
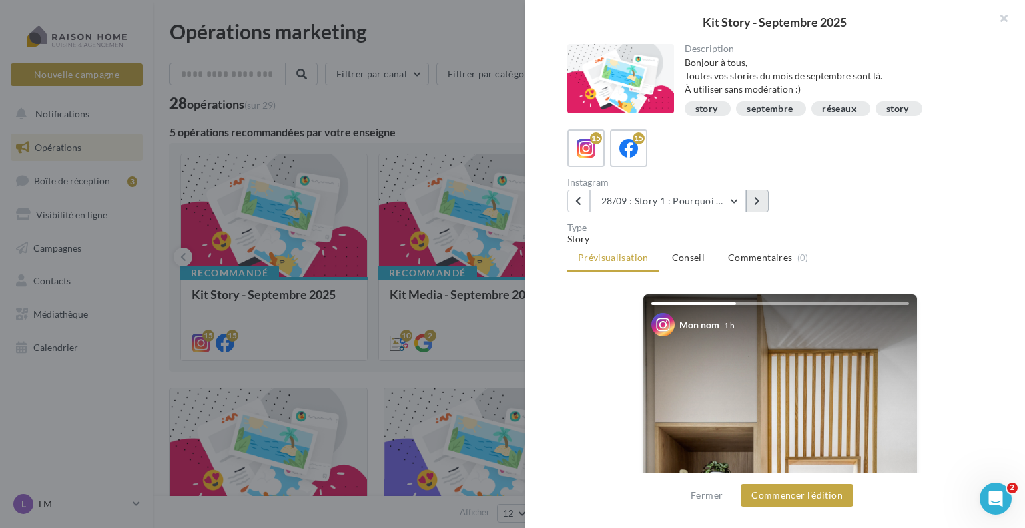
click at [759, 202] on icon at bounding box center [757, 200] width 6 height 9
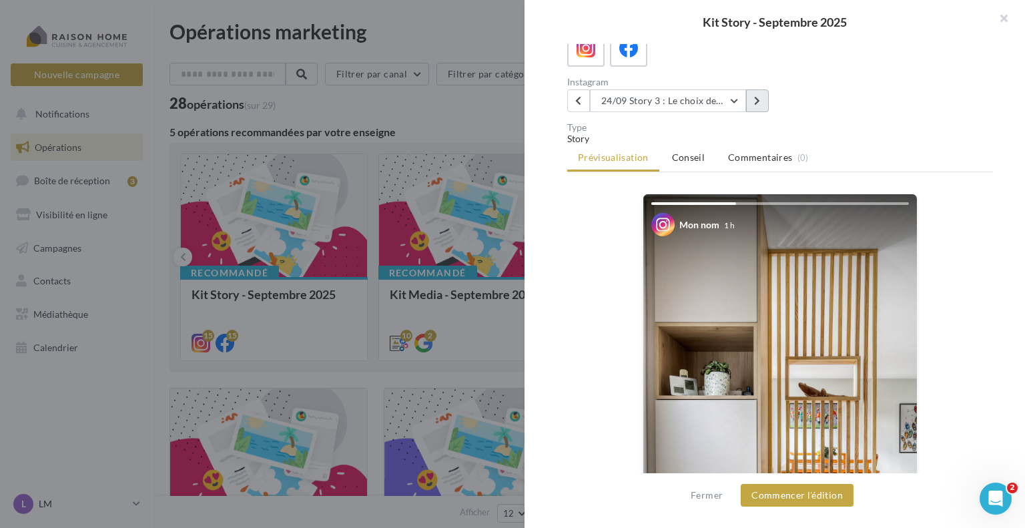
scroll to position [133, 0]
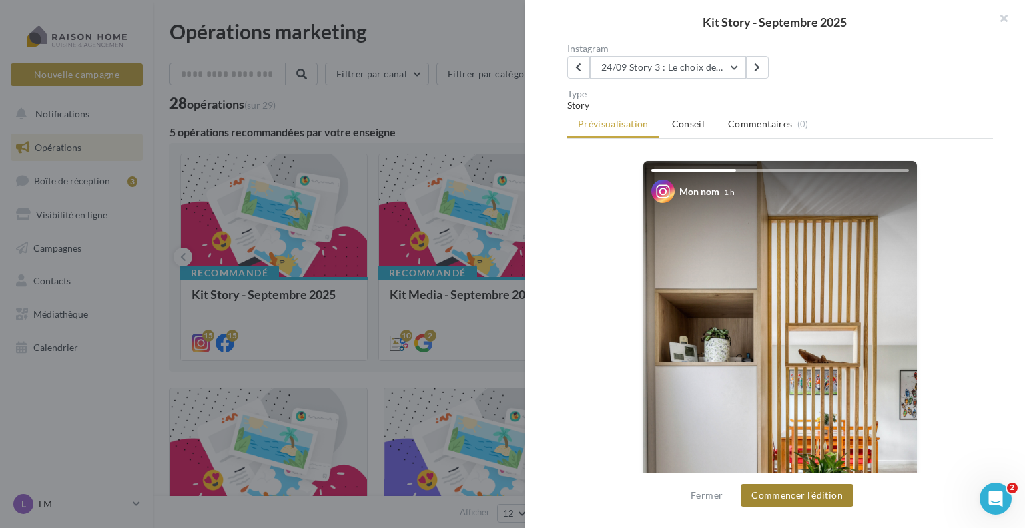
click at [751, 493] on button "Commencer l'édition" at bounding box center [797, 495] width 113 height 23
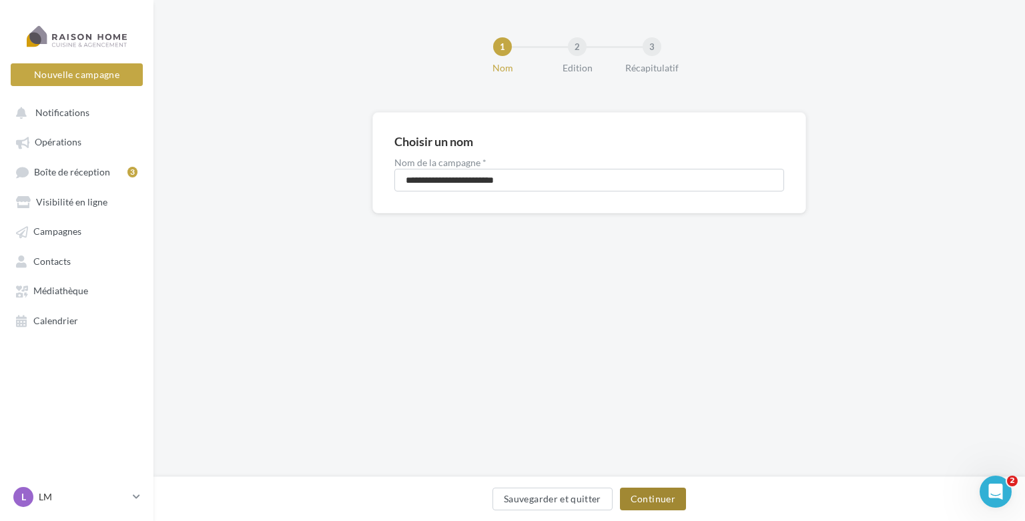
click at [672, 502] on button "Continuer" at bounding box center [653, 499] width 66 height 23
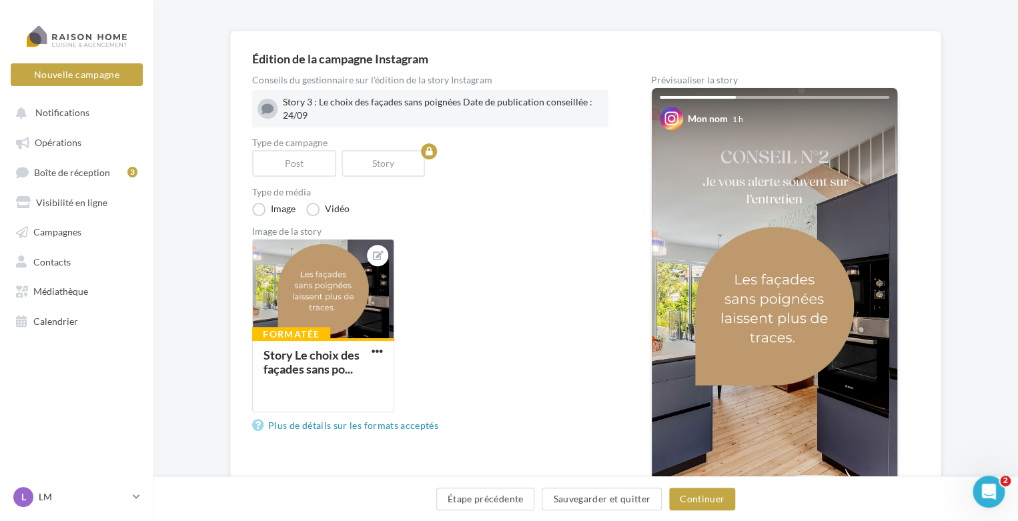
scroll to position [133, 0]
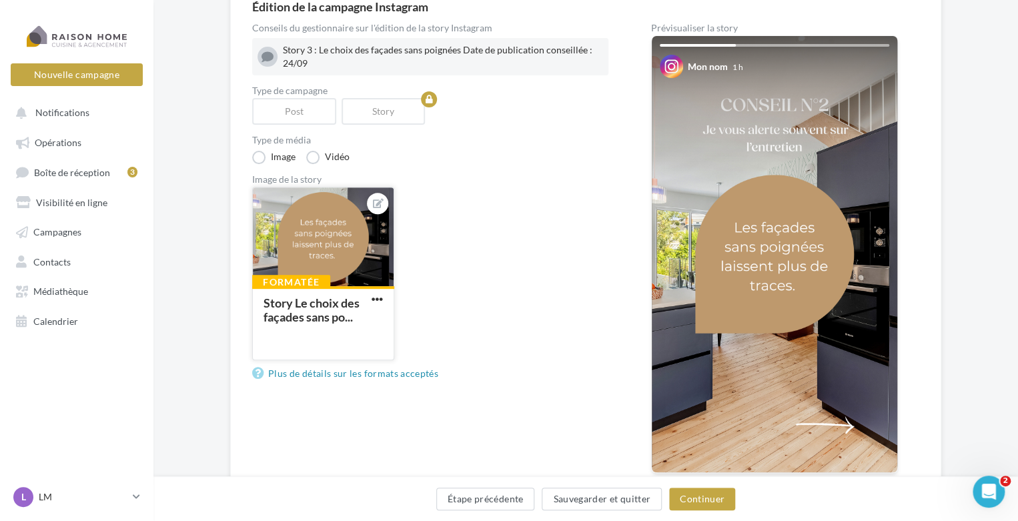
click at [362, 258] on div at bounding box center [323, 237] width 141 height 100
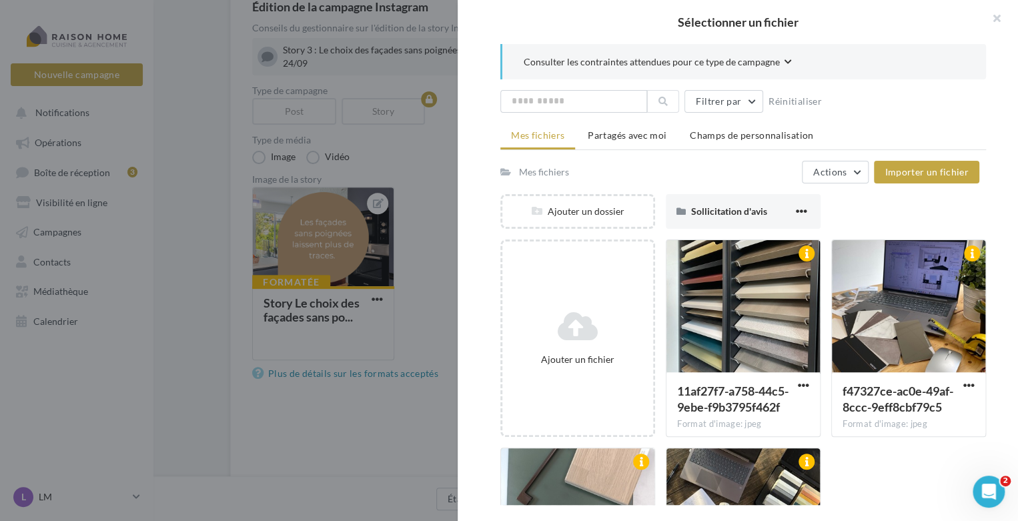
click at [438, 268] on div at bounding box center [509, 260] width 1018 height 521
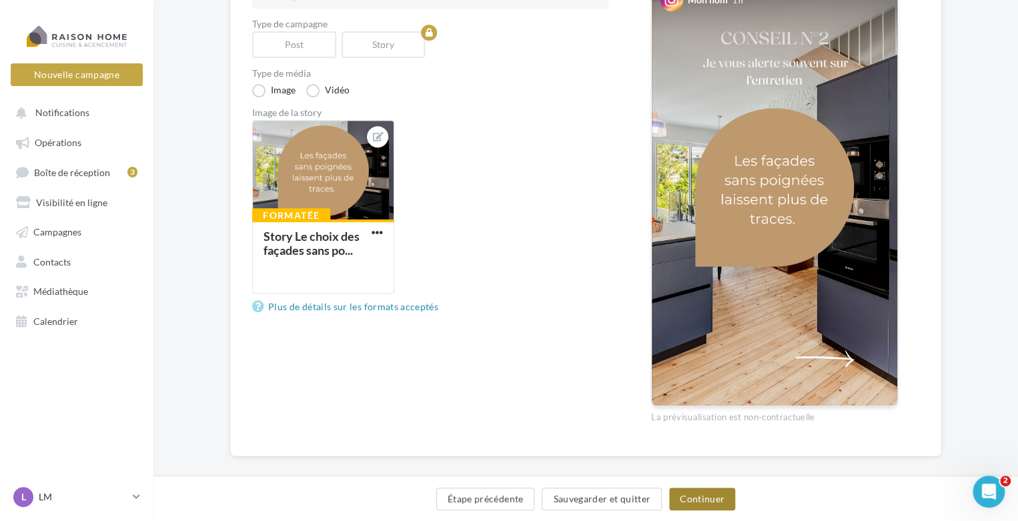
click at [702, 504] on button "Continuer" at bounding box center [702, 499] width 66 height 23
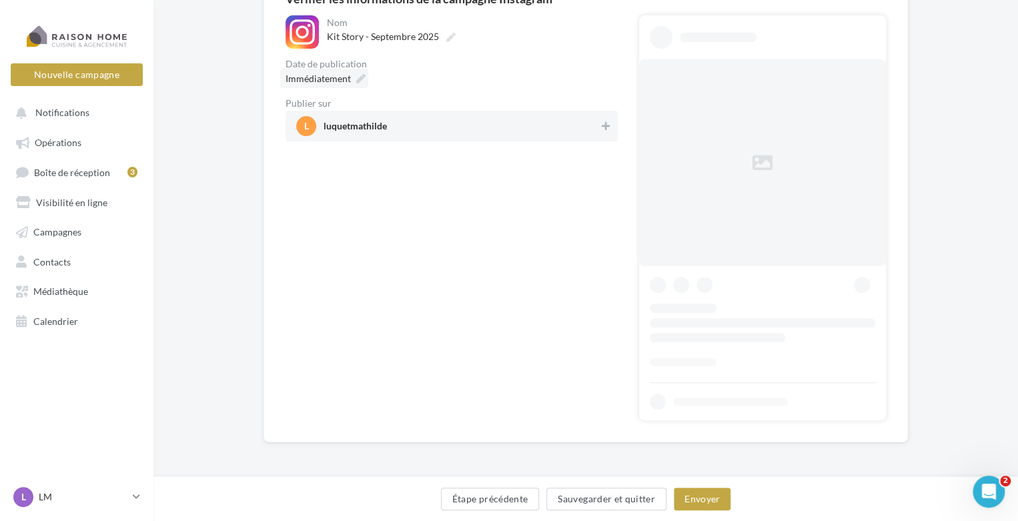
click at [354, 81] on div "Immédiatement" at bounding box center [324, 78] width 88 height 19
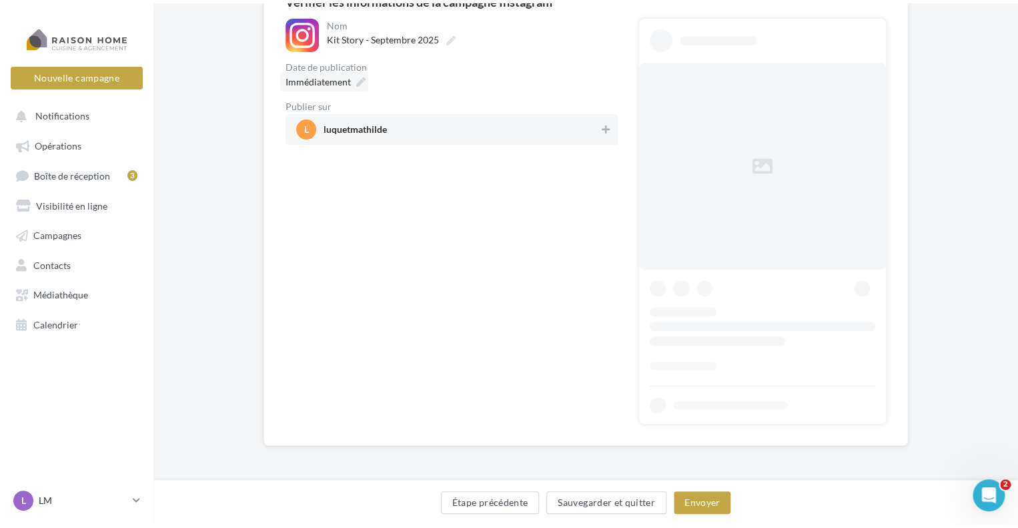
scroll to position [0, 0]
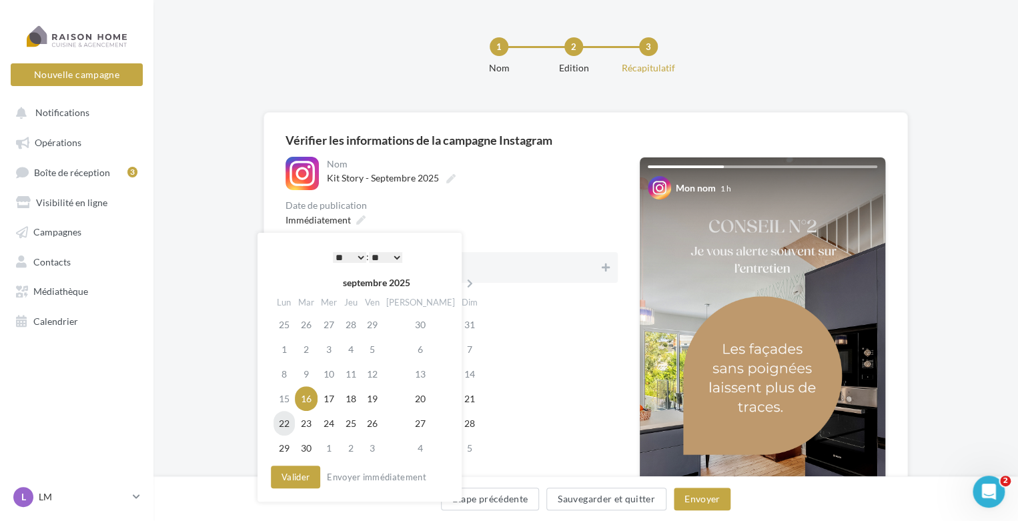
click at [292, 422] on td "22" at bounding box center [284, 423] width 21 height 25
click at [350, 254] on select "* * * * * * * * * * ** ** ** ** ** ** ** ** ** ** ** ** ** **" at bounding box center [349, 257] width 33 height 11
click at [308, 476] on button "Valider" at bounding box center [295, 477] width 49 height 23
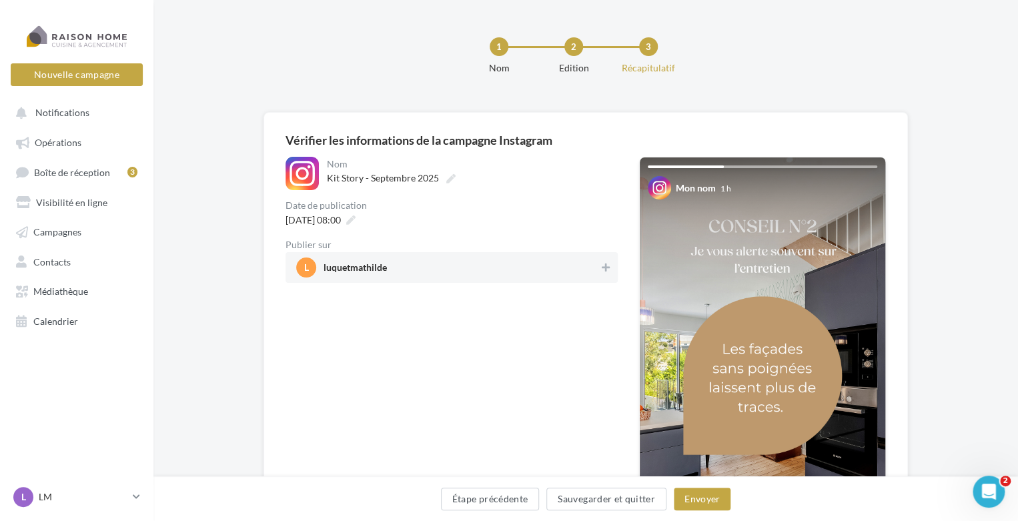
click at [519, 362] on div "**********" at bounding box center [452, 390] width 332 height 466
click at [688, 501] on button "Envoyer" at bounding box center [702, 499] width 57 height 23
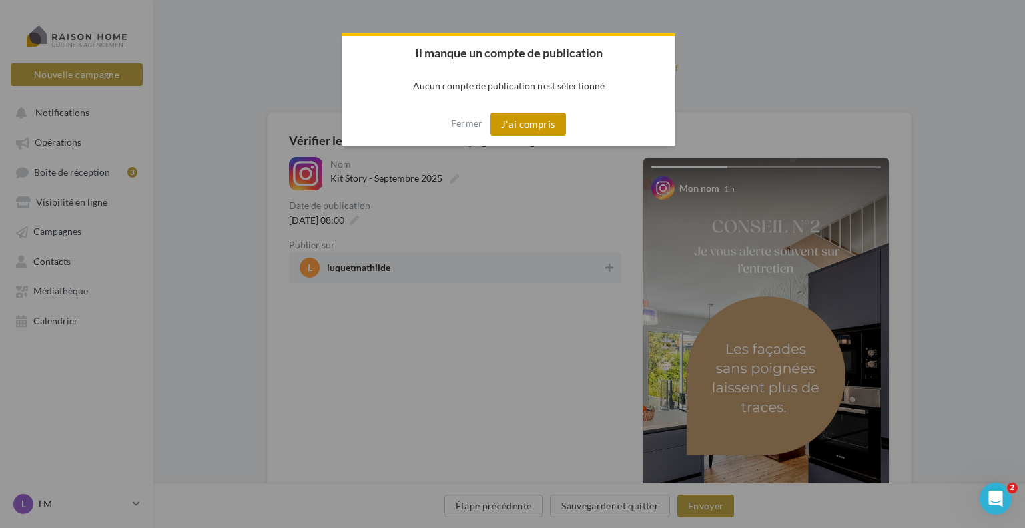
click at [528, 131] on button "J'ai compris" at bounding box center [528, 124] width 76 height 23
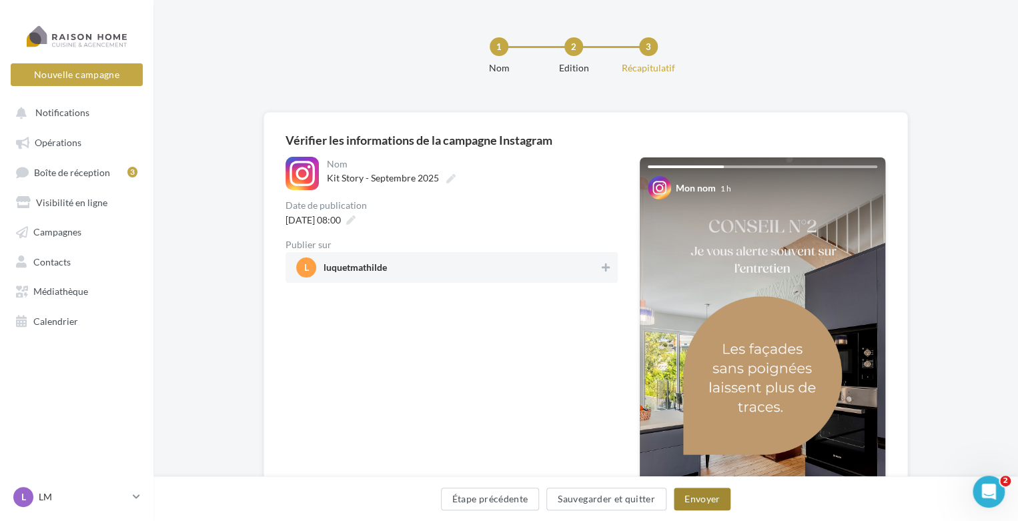
click at [712, 494] on button "Envoyer" at bounding box center [702, 499] width 57 height 23
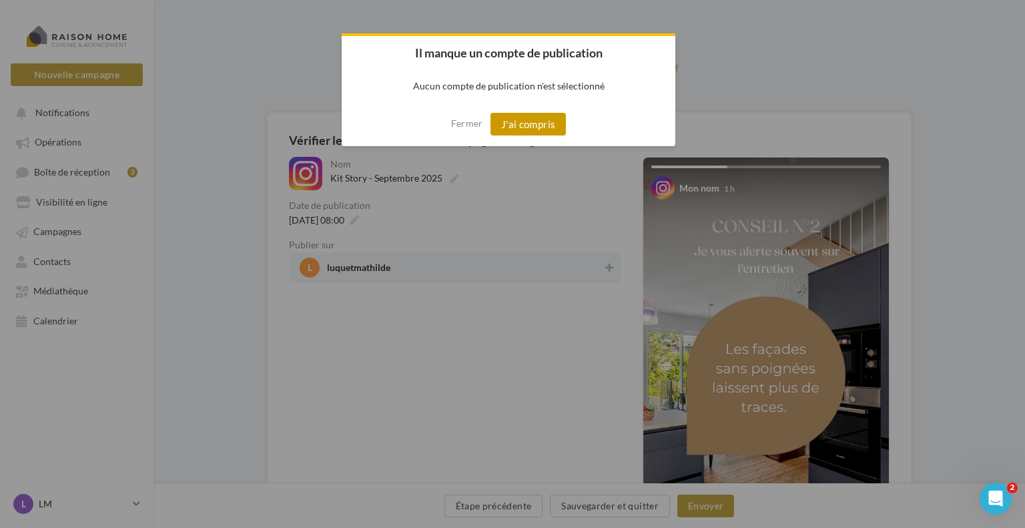
click at [514, 127] on button "J'ai compris" at bounding box center [528, 124] width 76 height 23
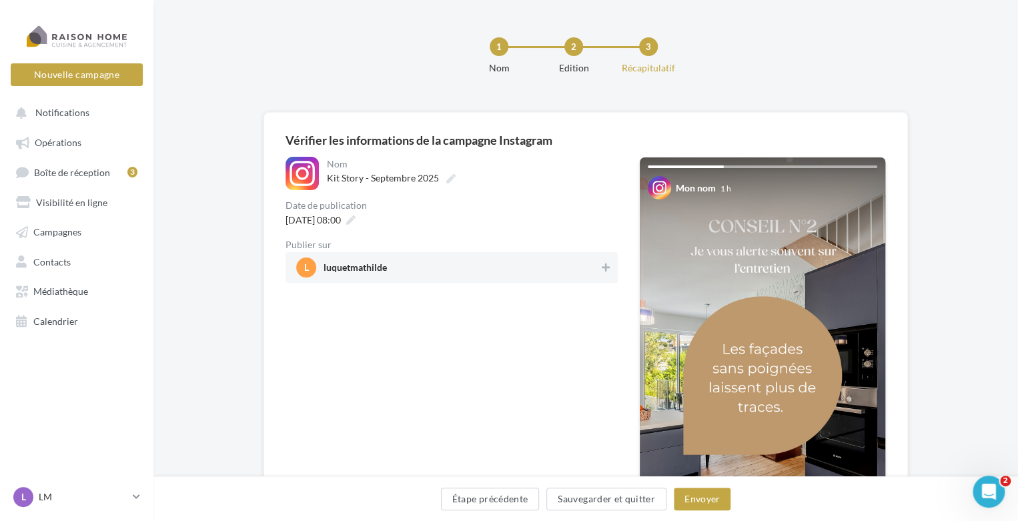
click at [482, 263] on span "l luquetmathilde" at bounding box center [447, 268] width 303 height 20
click at [693, 498] on button "Envoyer" at bounding box center [702, 499] width 57 height 23
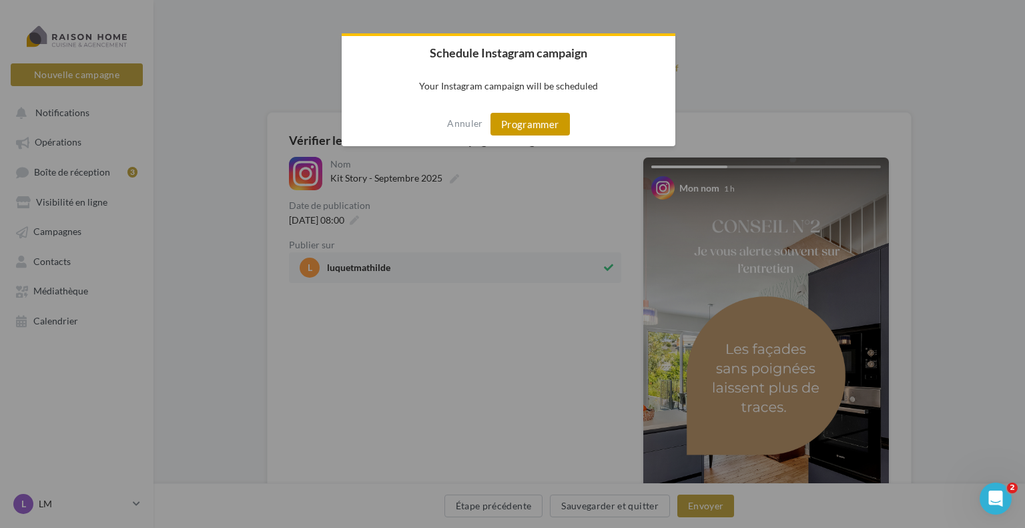
click at [538, 131] on button "Programmer" at bounding box center [529, 124] width 79 height 23
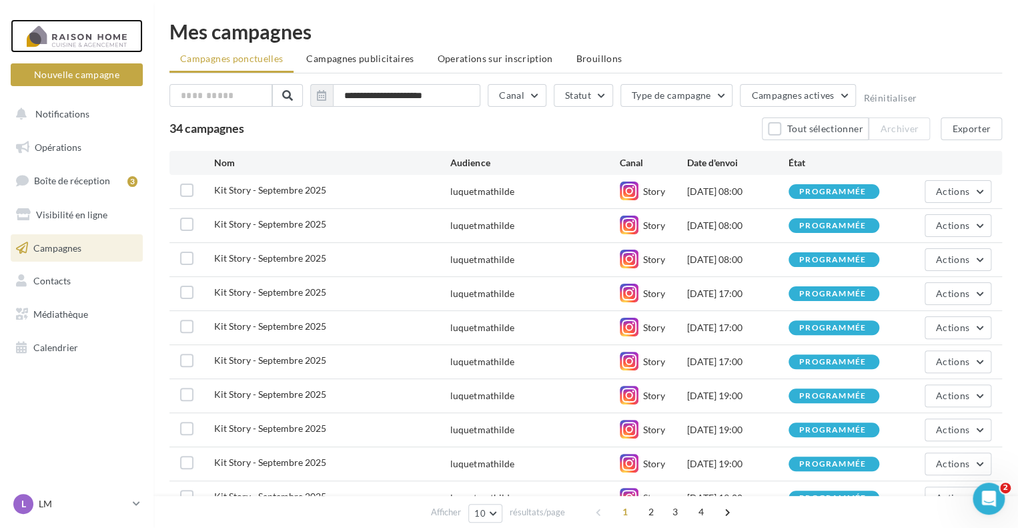
click at [85, 33] on div at bounding box center [76, 35] width 107 height 33
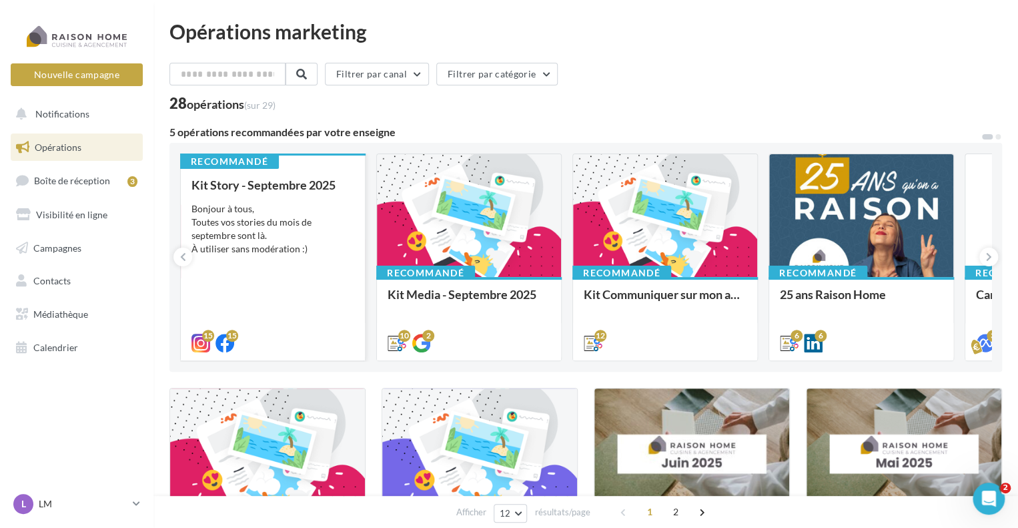
click at [304, 209] on div "Bonjour à tous, Toutes vos stories du mois de septembre sont là. À utiliser san…" at bounding box center [272, 228] width 163 height 53
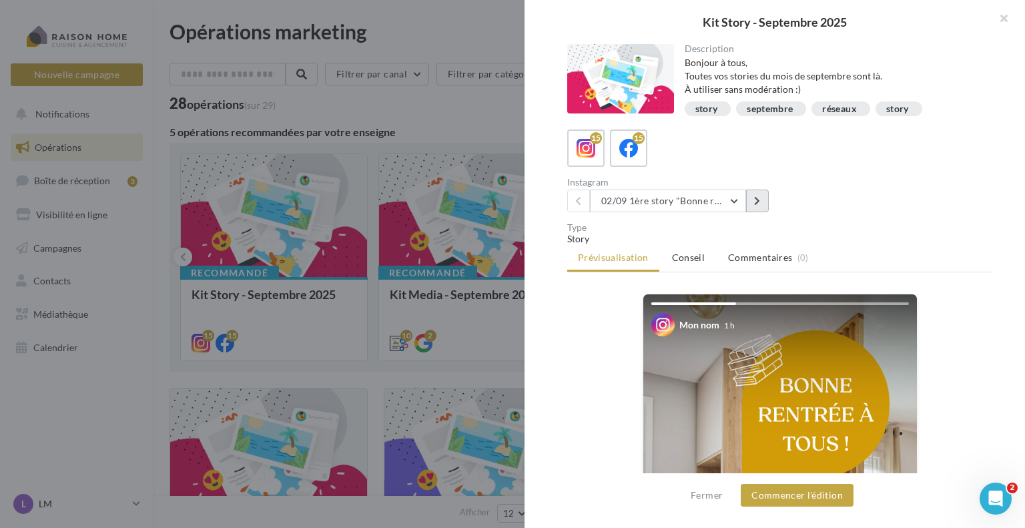
click at [753, 199] on button at bounding box center [757, 200] width 23 height 23
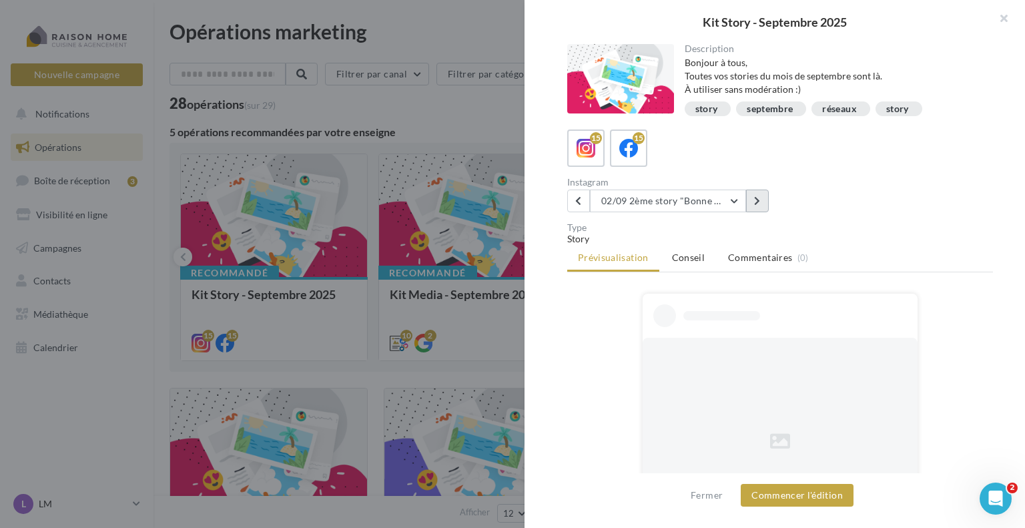
click at [753, 199] on button at bounding box center [757, 200] width 23 height 23
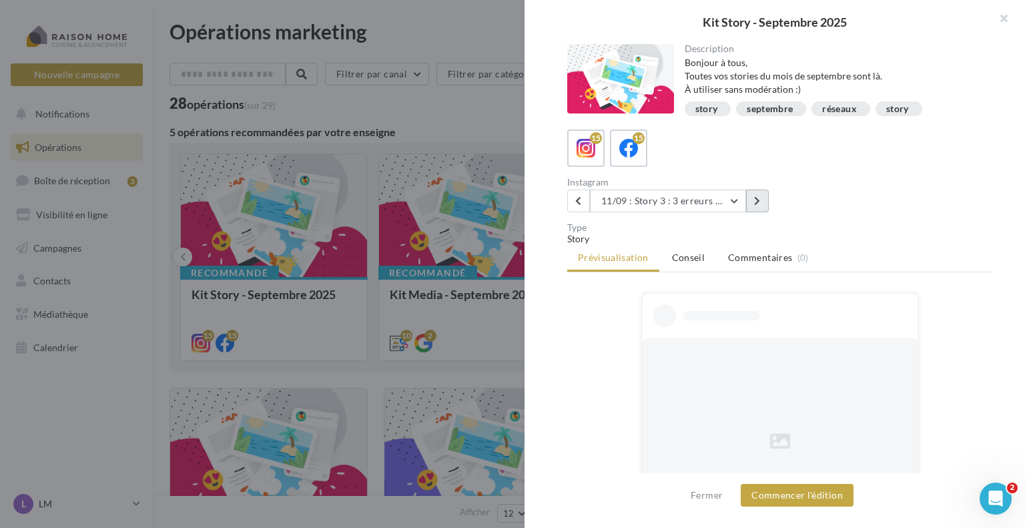
click at [753, 199] on button at bounding box center [757, 200] width 23 height 23
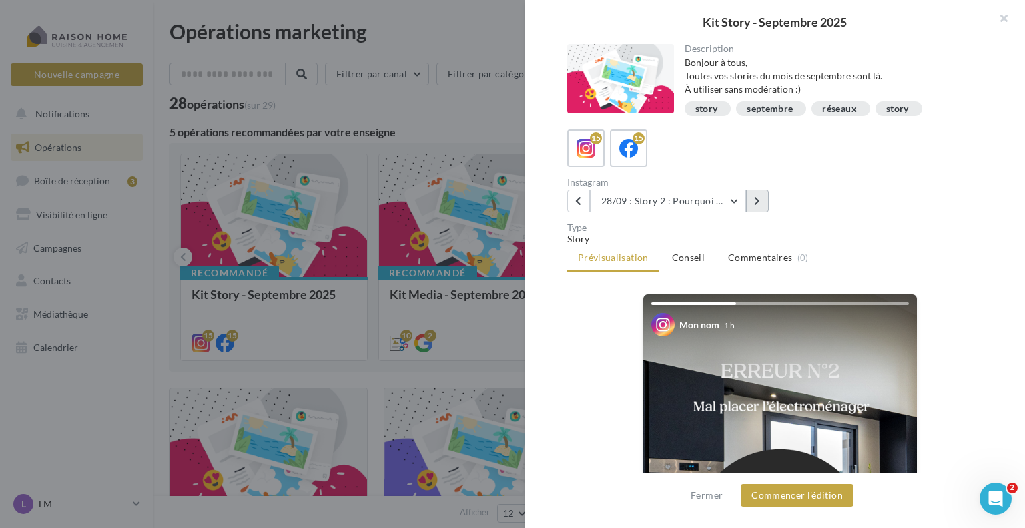
click at [753, 199] on button at bounding box center [757, 200] width 23 height 23
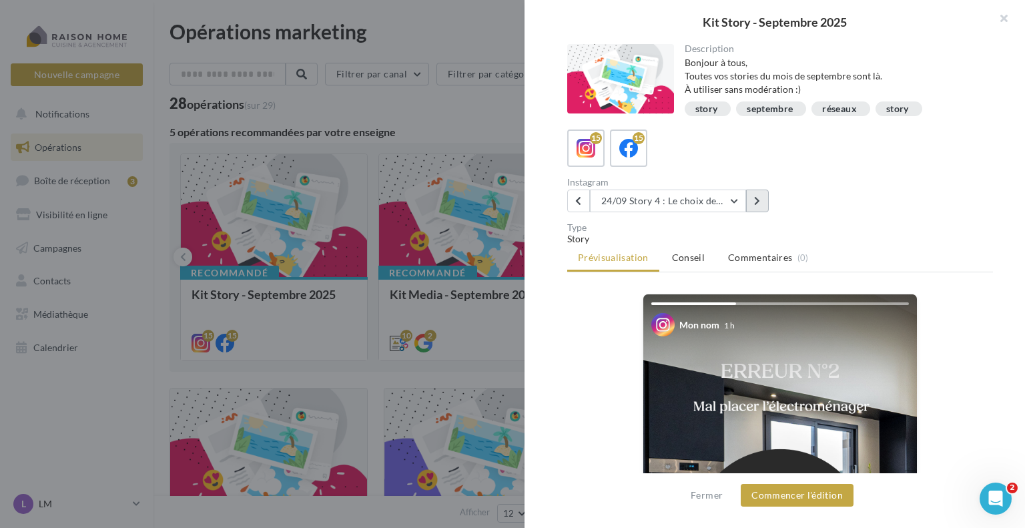
scroll to position [133, 0]
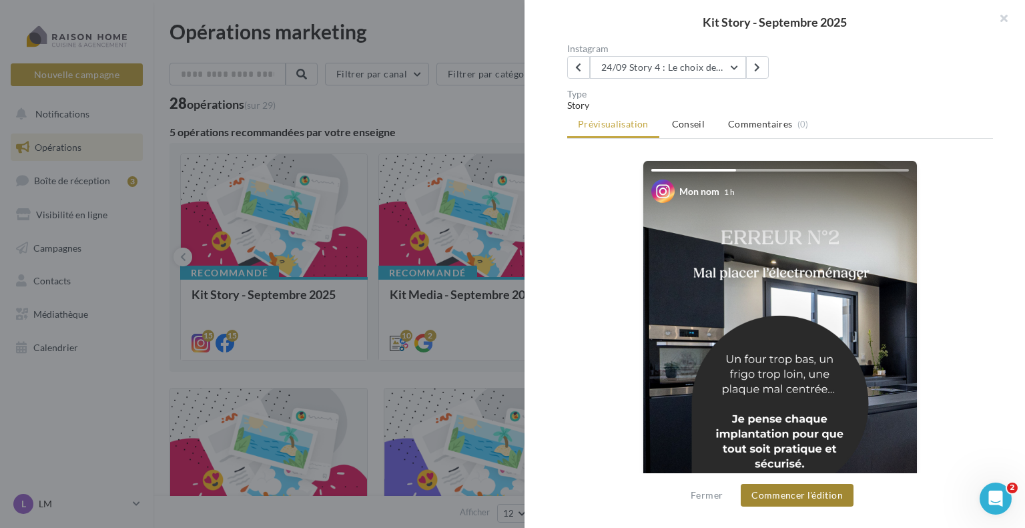
click at [771, 492] on button "Commencer l'édition" at bounding box center [797, 495] width 113 height 23
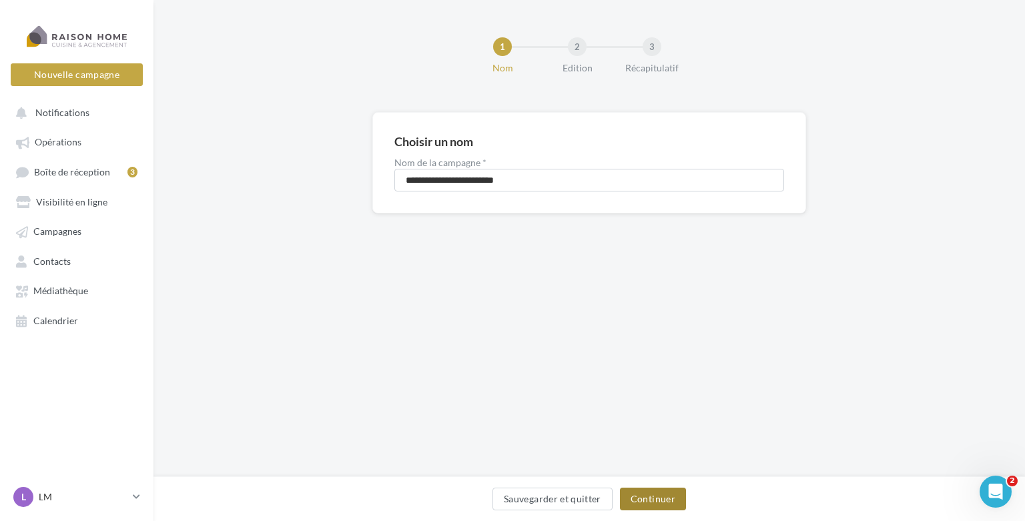
click at [638, 496] on button "Continuer" at bounding box center [653, 499] width 66 height 23
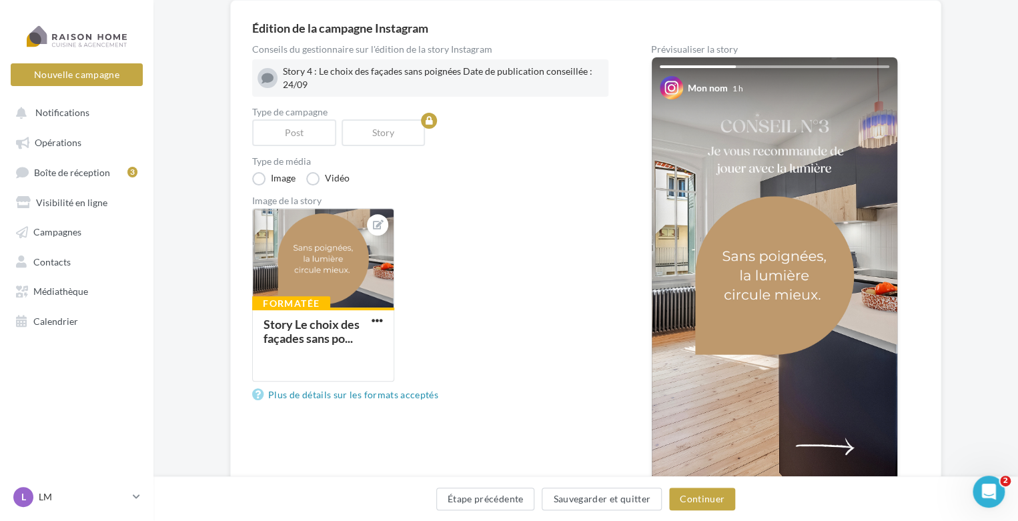
scroll to position [133, 0]
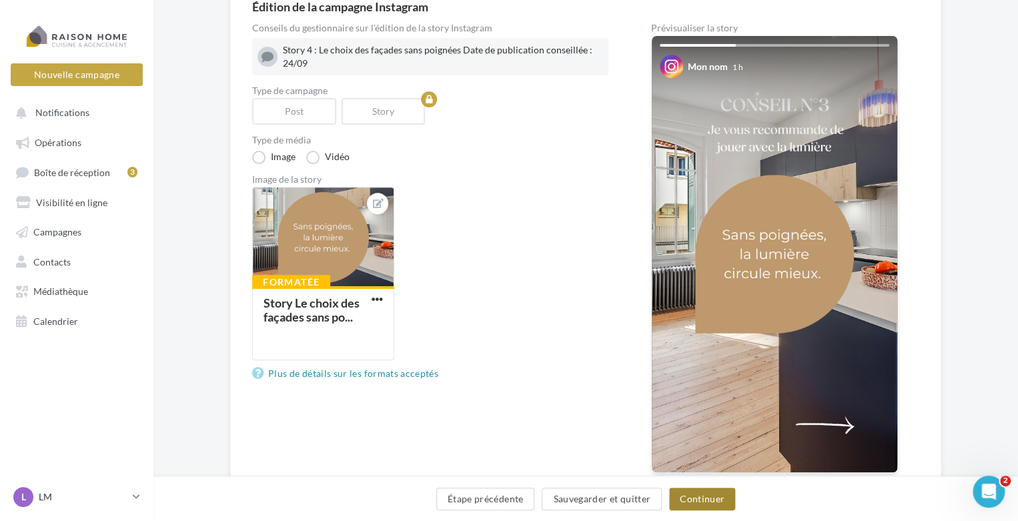
click at [691, 500] on button "Continuer" at bounding box center [702, 499] width 66 height 23
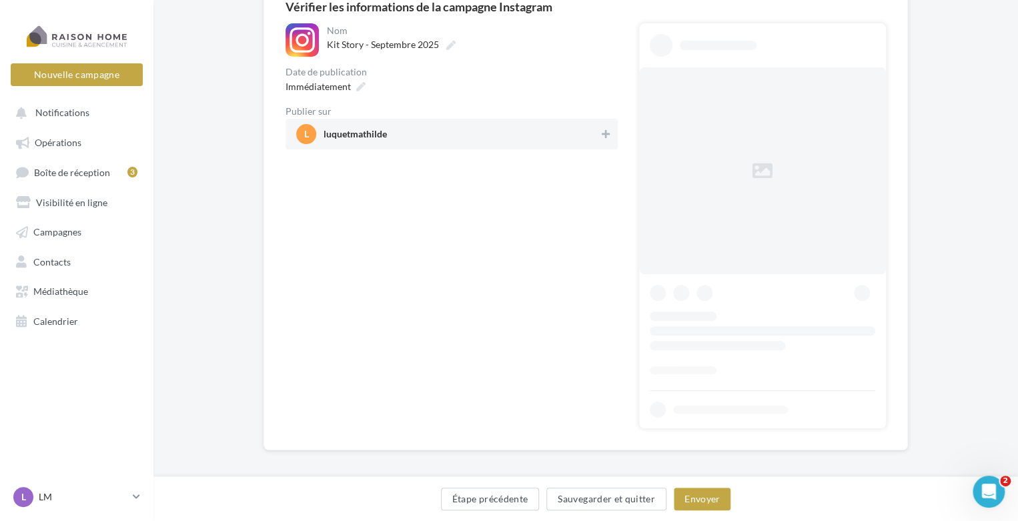
click at [382, 139] on span "luquetmathilde" at bounding box center [355, 136] width 63 height 15
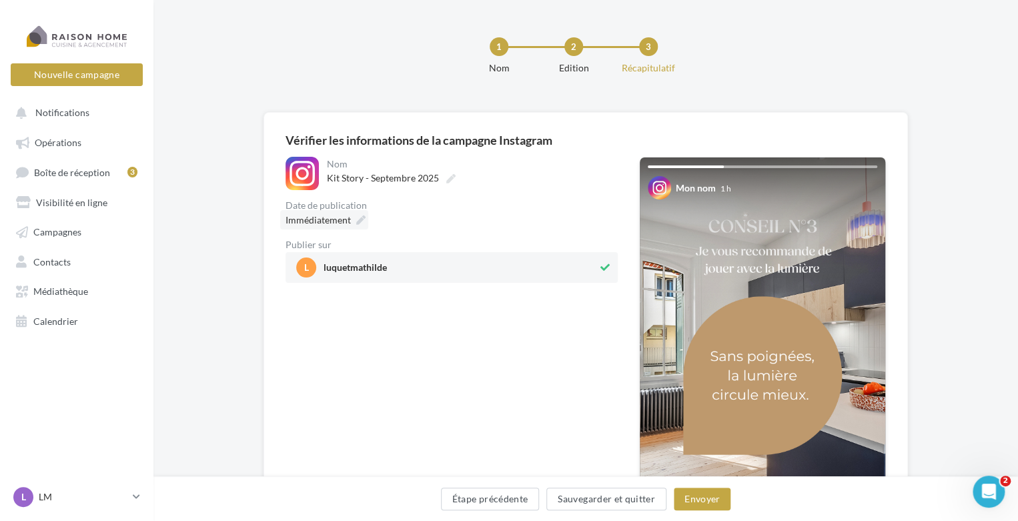
click at [356, 222] on icon at bounding box center [360, 219] width 9 height 9
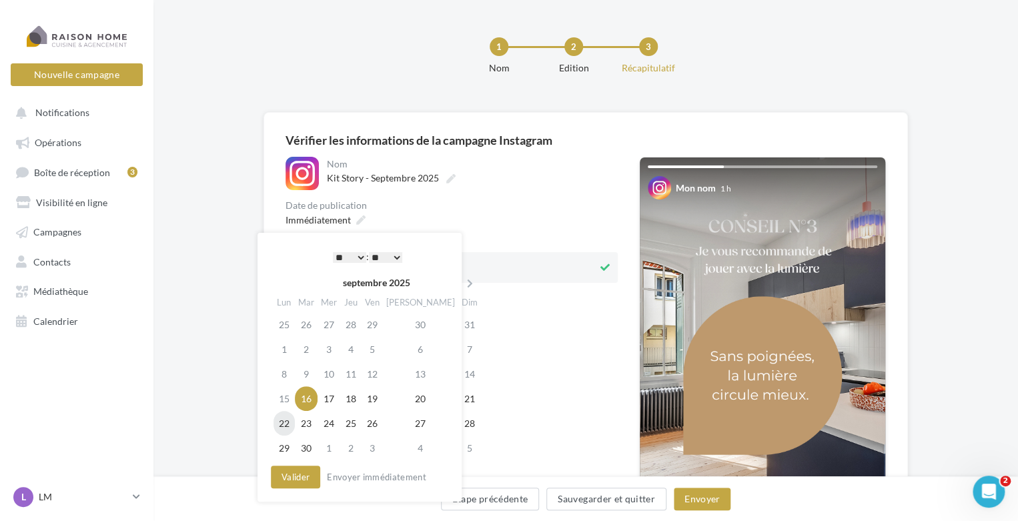
click at [282, 421] on td "22" at bounding box center [284, 423] width 21 height 25
click at [356, 258] on select "* * * * * * * * * * ** ** ** ** ** ** ** ** ** ** ** ** ** **" at bounding box center [349, 257] width 33 height 11
click at [298, 473] on button "Valider" at bounding box center [295, 477] width 49 height 23
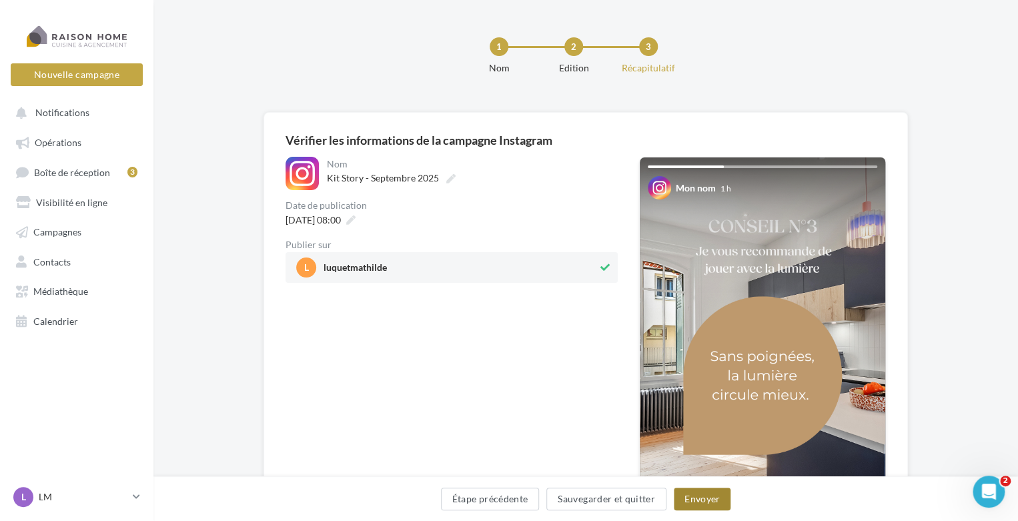
click at [702, 496] on button "Envoyer" at bounding box center [702, 499] width 57 height 23
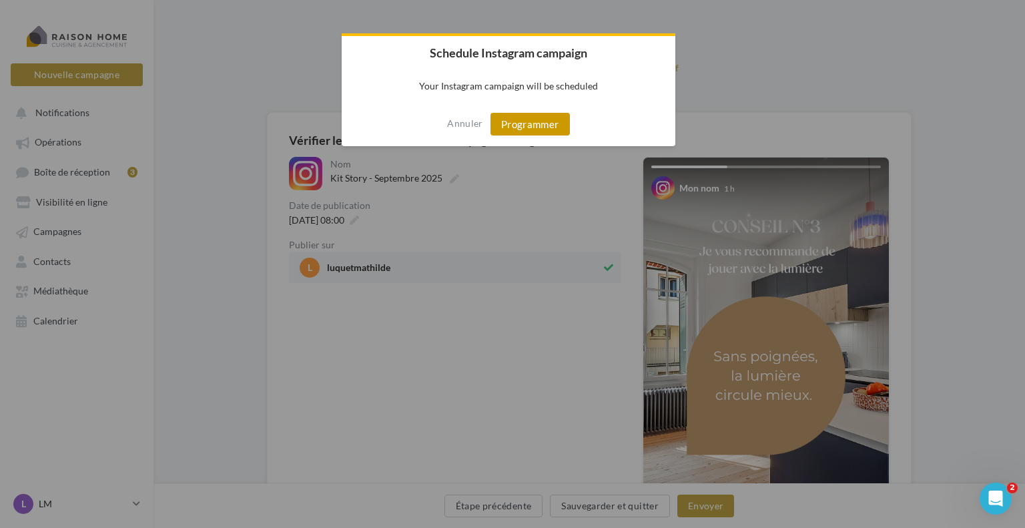
click at [536, 126] on button "Programmer" at bounding box center [529, 124] width 79 height 23
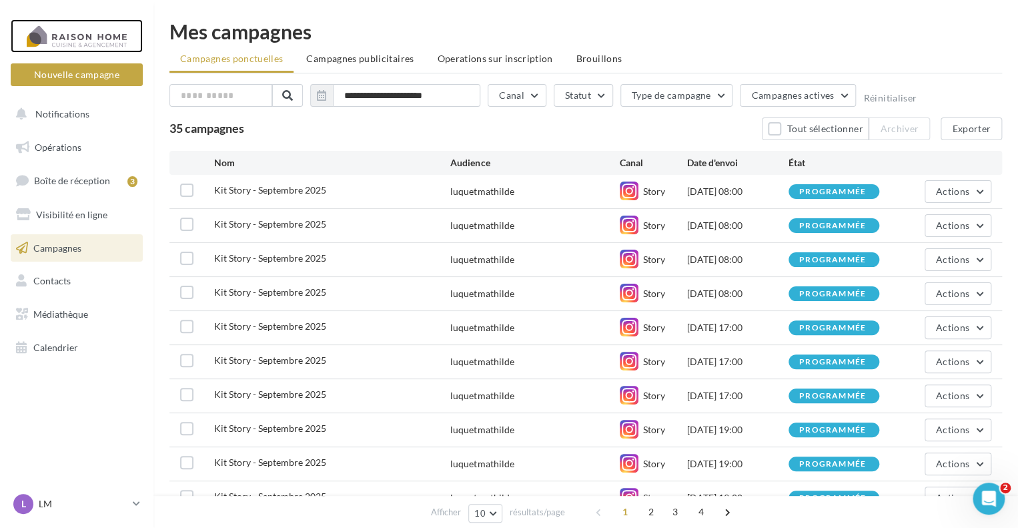
click at [87, 39] on div at bounding box center [76, 35] width 107 height 33
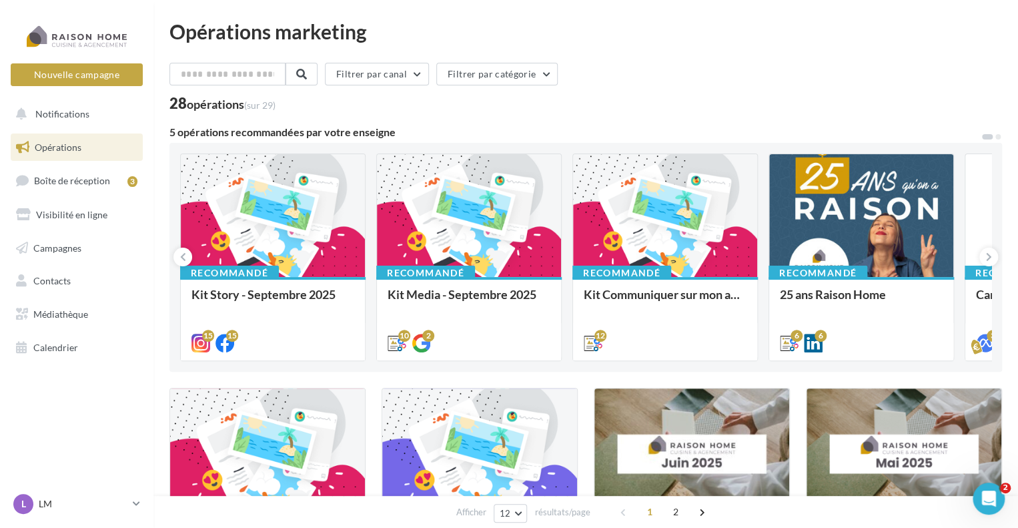
click at [0, 0] on div "Bonjour à tous, Toutes vos stories du mois de septembre sont là. À utiliser san…" at bounding box center [0, 0] width 0 height 0
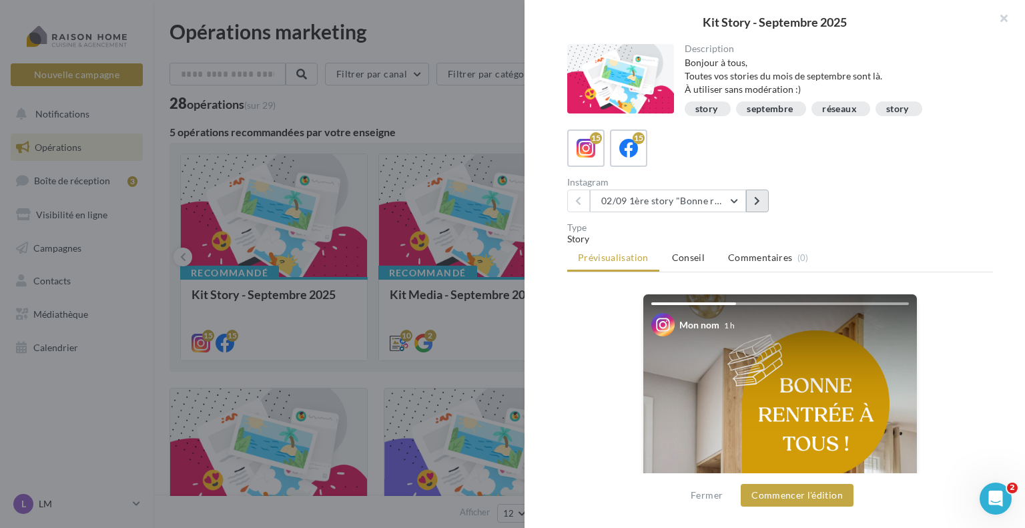
click at [753, 202] on button at bounding box center [757, 200] width 23 height 23
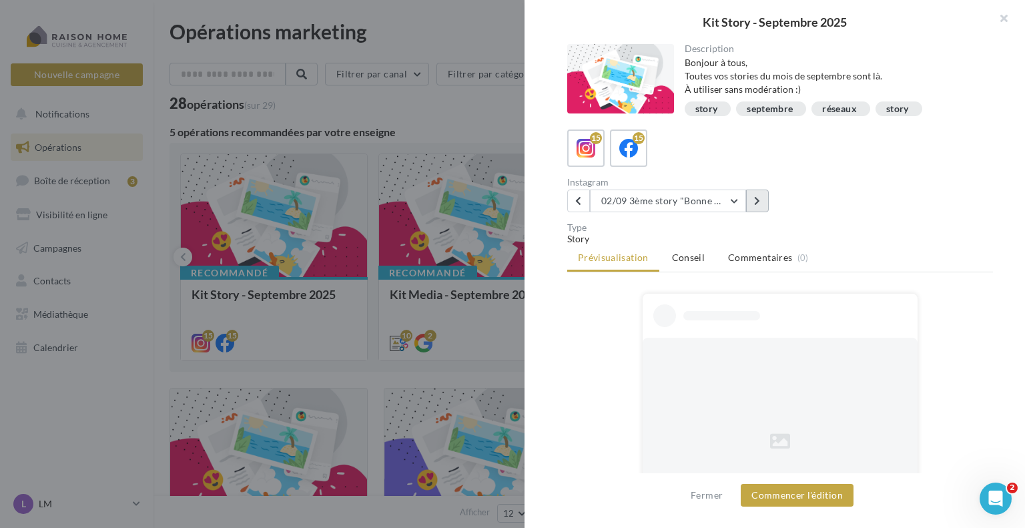
click at [753, 202] on button at bounding box center [757, 200] width 23 height 23
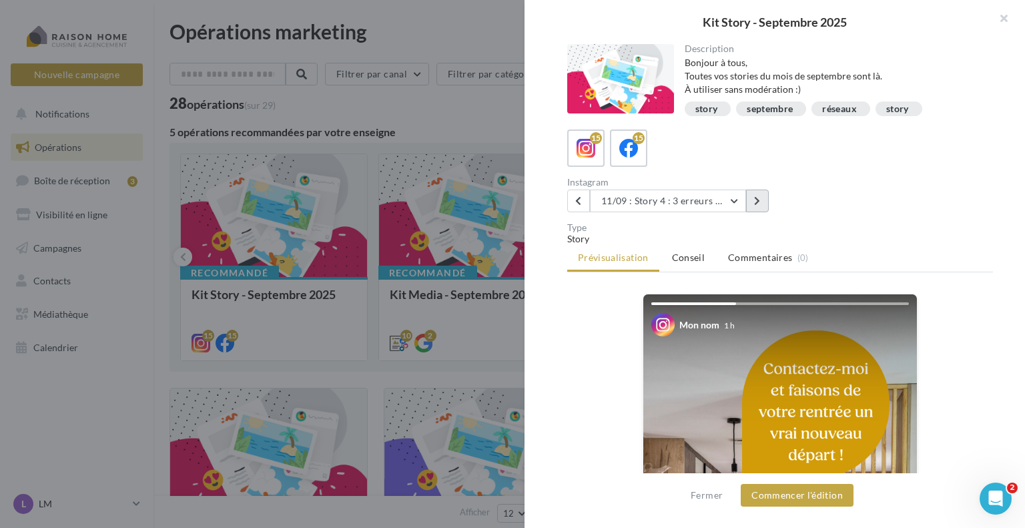
click at [753, 202] on button at bounding box center [757, 200] width 23 height 23
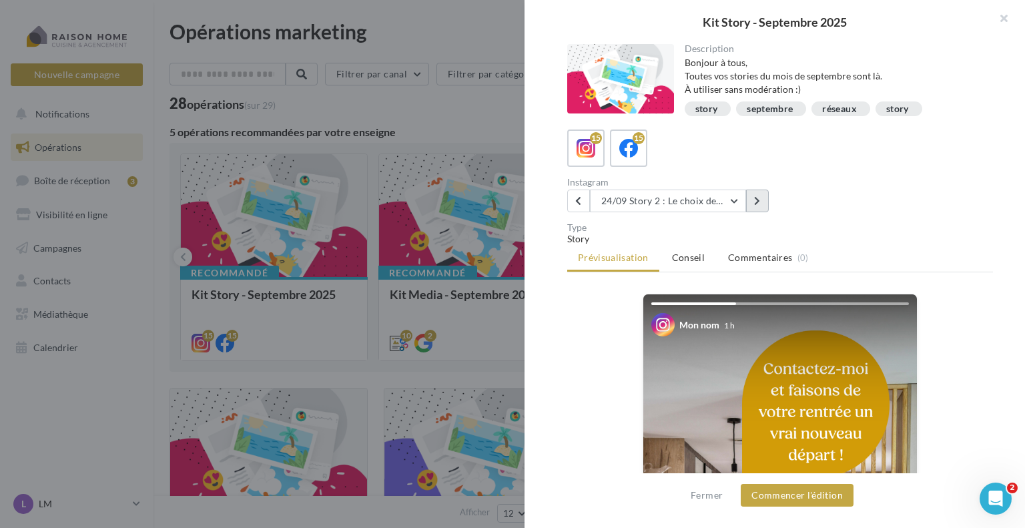
click at [753, 202] on button at bounding box center [757, 200] width 23 height 23
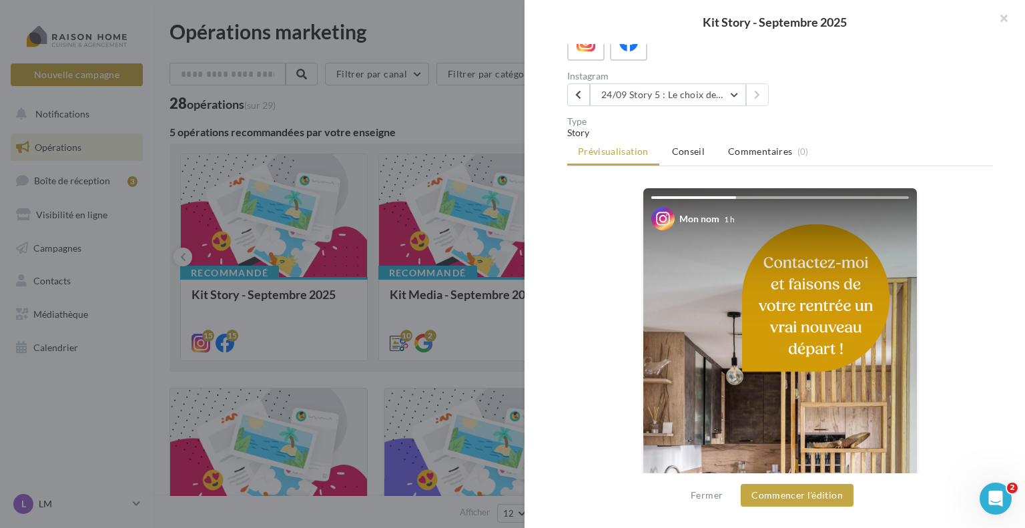
scroll to position [133, 0]
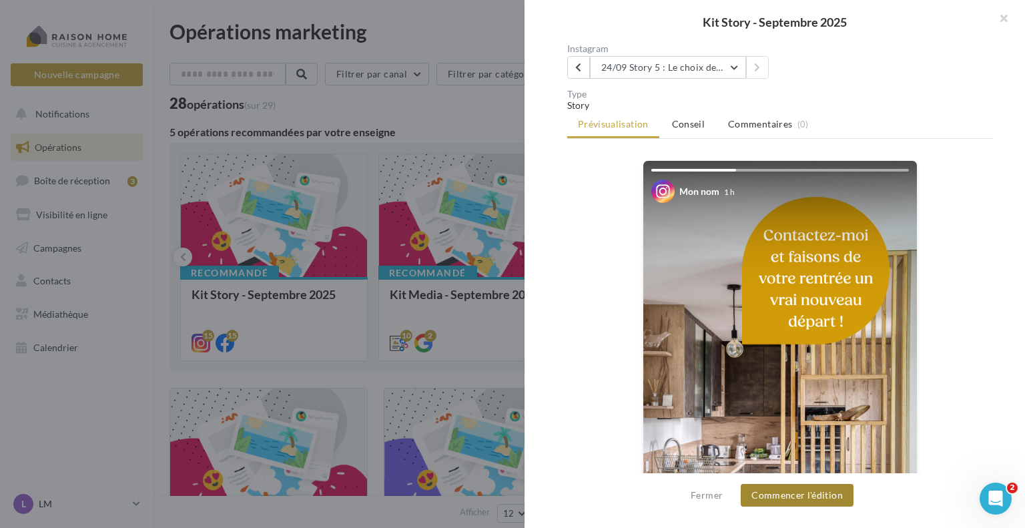
click at [770, 496] on button "Commencer l'édition" at bounding box center [797, 495] width 113 height 23
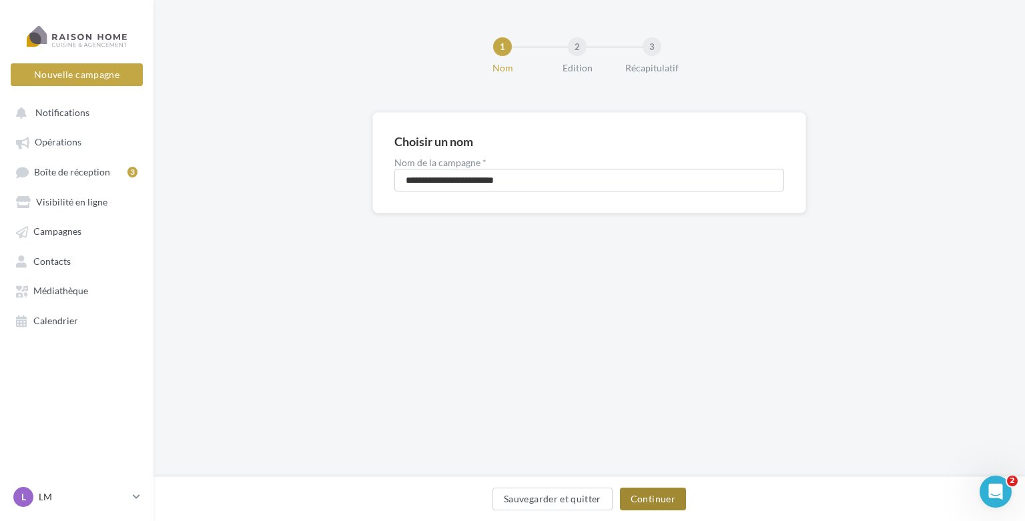
click at [634, 501] on button "Continuer" at bounding box center [653, 499] width 66 height 23
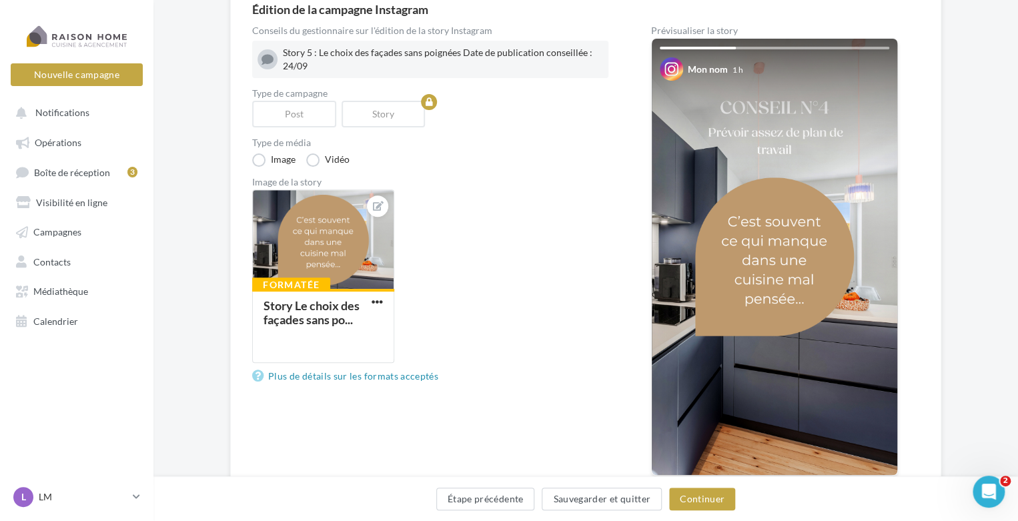
scroll to position [133, 0]
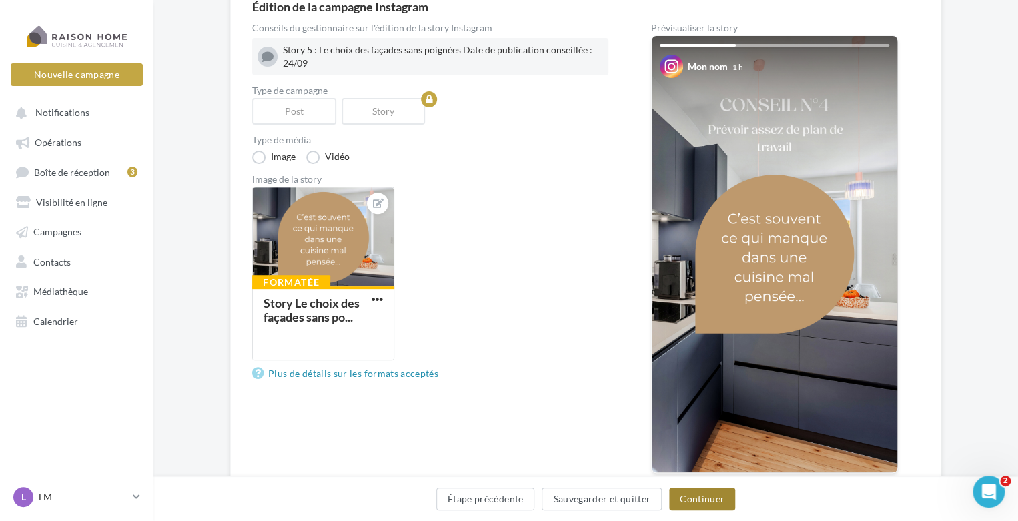
click at [684, 496] on button "Continuer" at bounding box center [702, 499] width 66 height 23
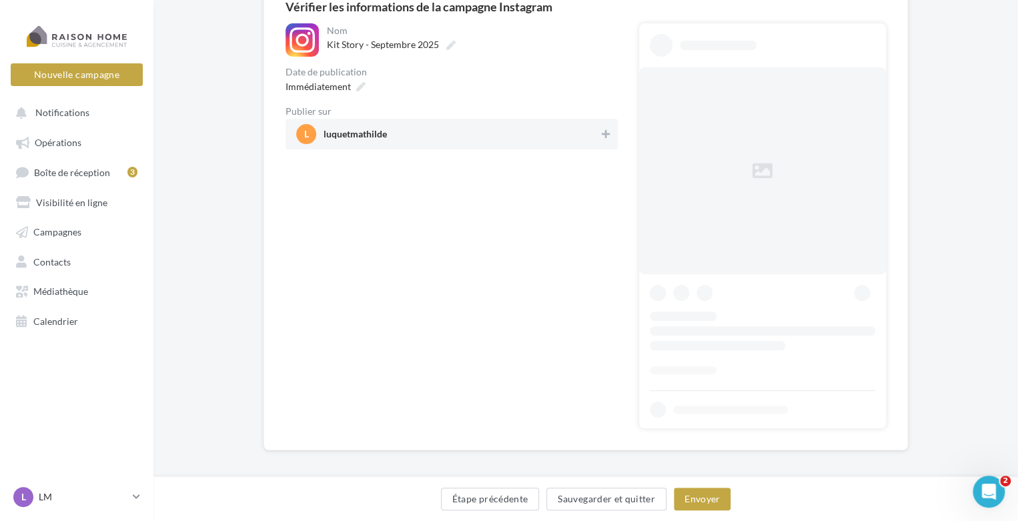
click at [438, 133] on div "**********" at bounding box center [586, 215] width 600 height 428
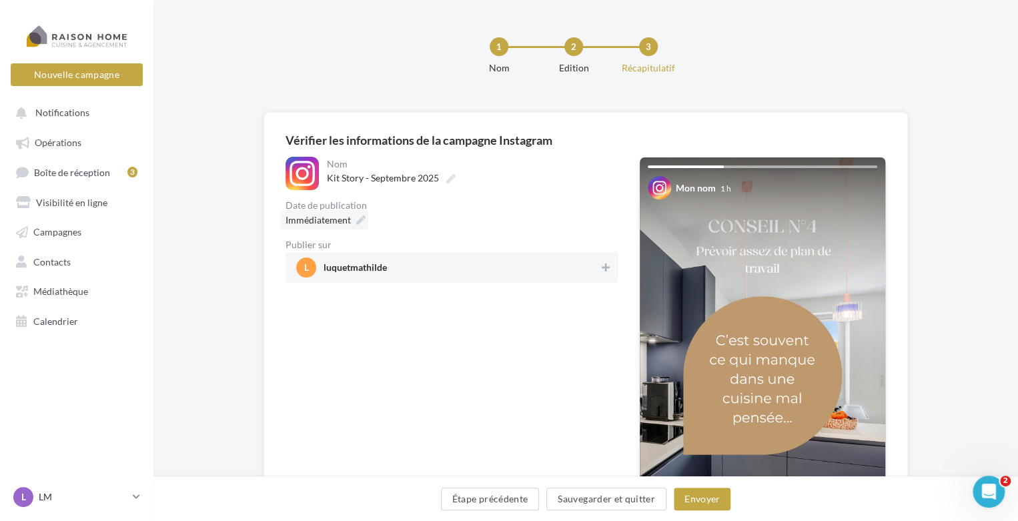
click at [358, 223] on icon at bounding box center [360, 219] width 9 height 9
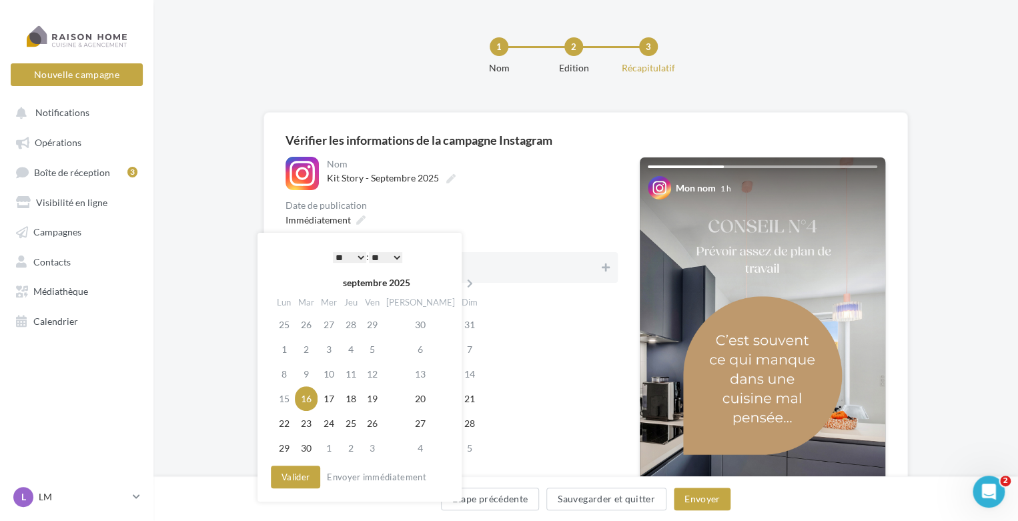
click at [347, 256] on select "* * * * * * * * * * ** ** ** ** ** ** ** ** ** ** ** ** ** **" at bounding box center [349, 257] width 33 height 11
click at [290, 426] on td "22" at bounding box center [284, 423] width 21 height 25
click at [297, 477] on button "Valider" at bounding box center [295, 477] width 49 height 23
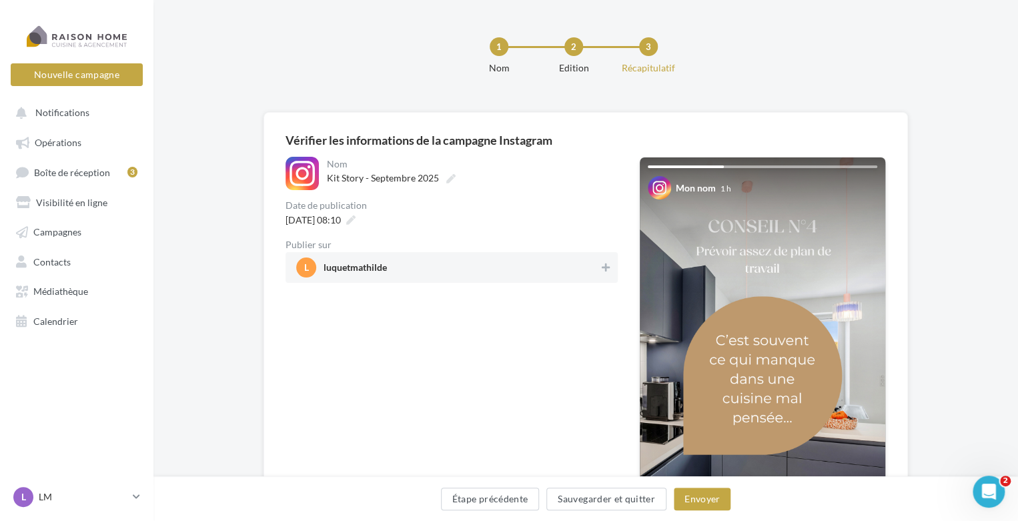
click at [385, 272] on span "luquetmathilde" at bounding box center [355, 270] width 63 height 15
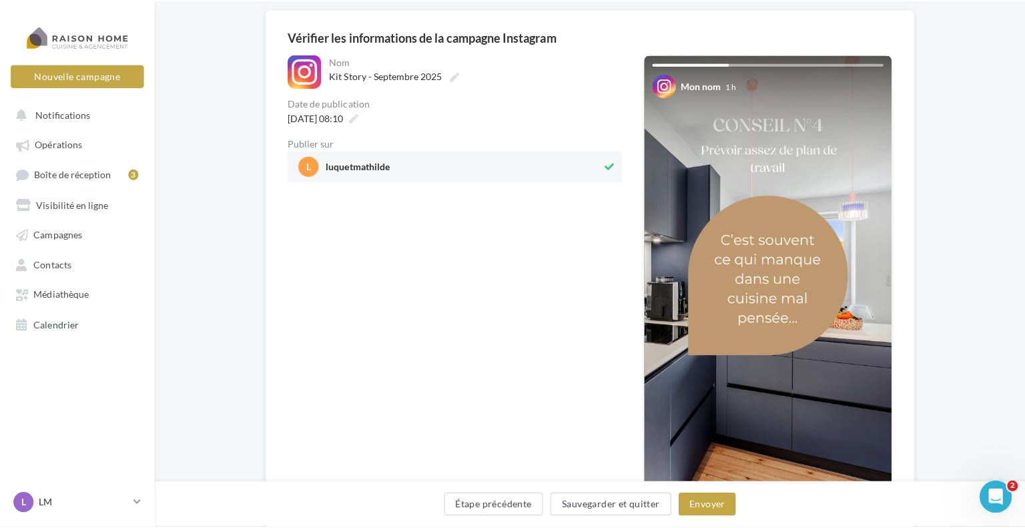
scroll to position [133, 0]
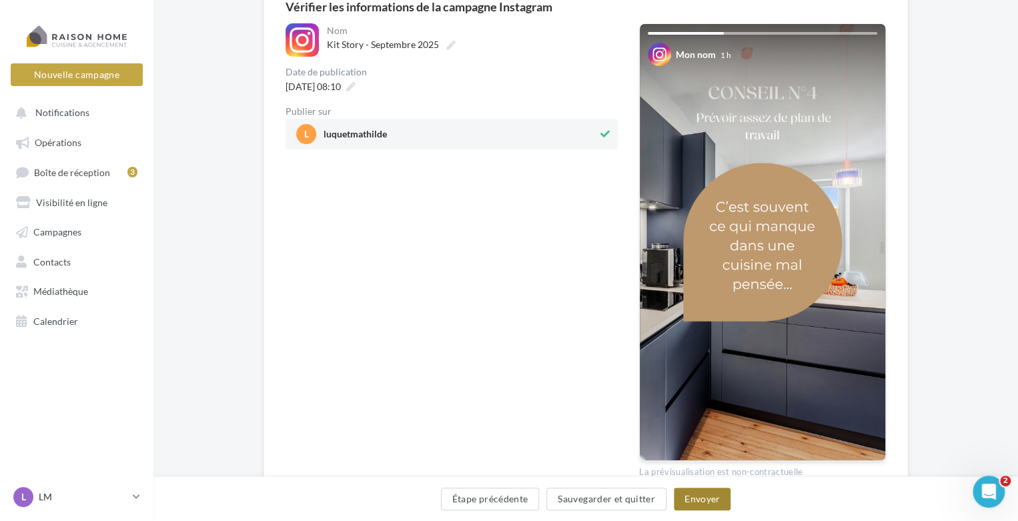
click at [713, 506] on button "Envoyer" at bounding box center [702, 499] width 57 height 23
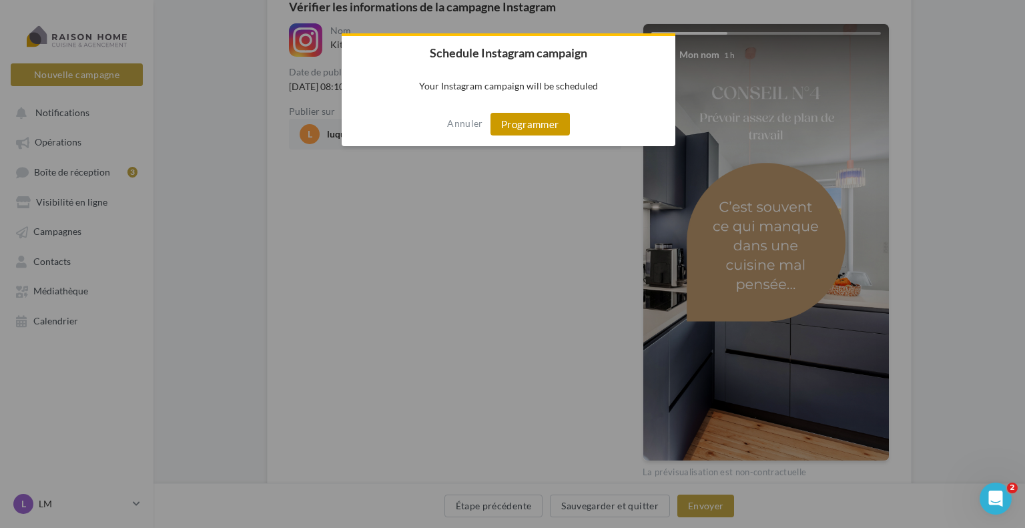
click at [531, 125] on button "Programmer" at bounding box center [529, 124] width 79 height 23
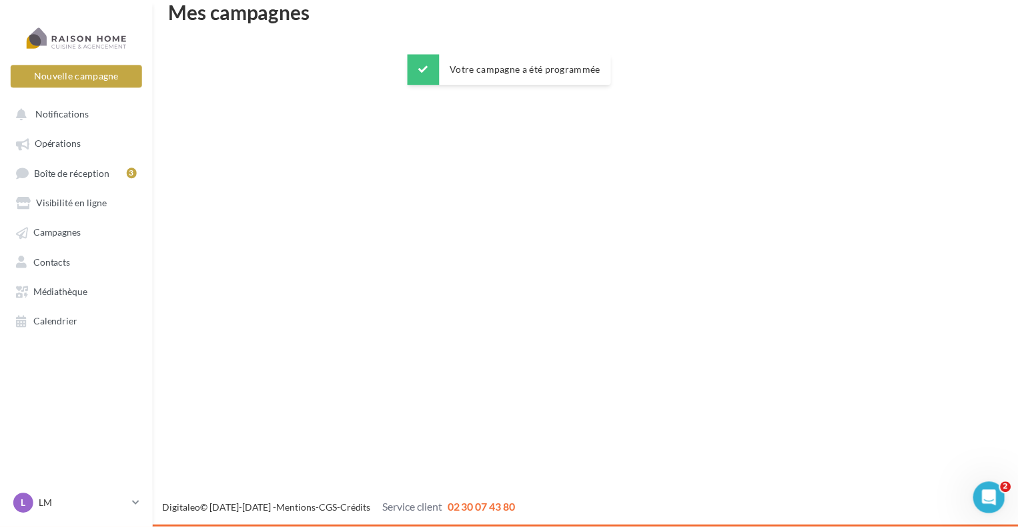
scroll to position [21, 0]
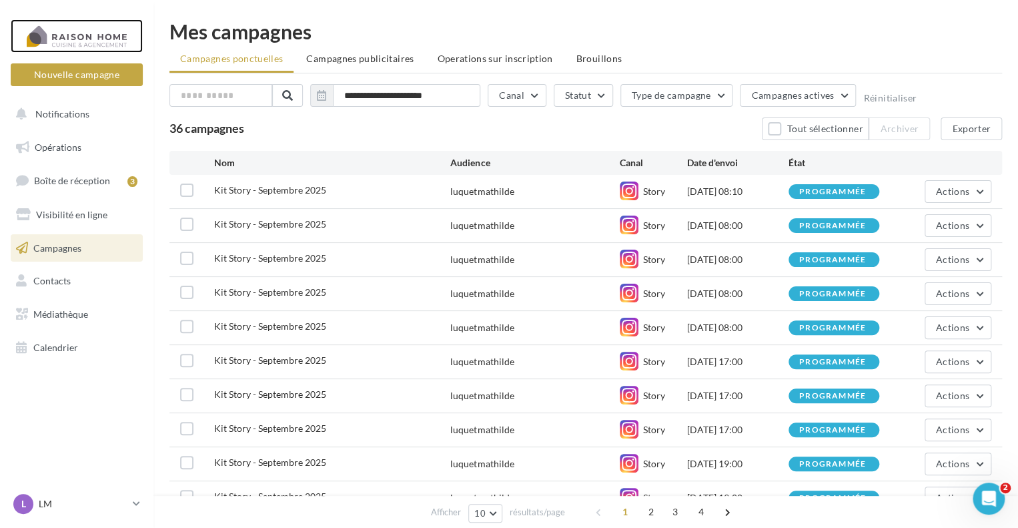
click at [74, 47] on div at bounding box center [76, 35] width 107 height 33
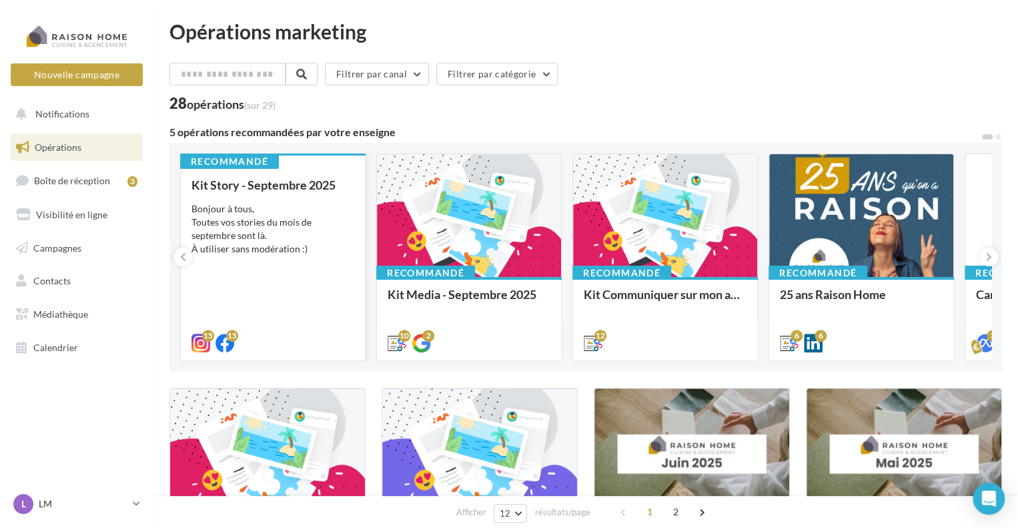
click at [270, 250] on div "Bonjour à tous, Toutes vos stories du mois de septembre sont là. À utiliser san…" at bounding box center [272, 228] width 163 height 53
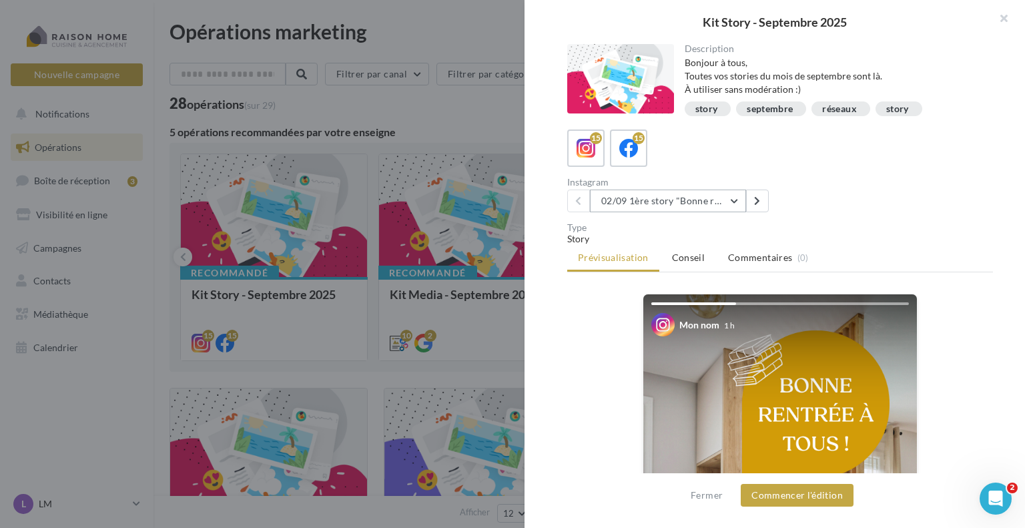
click at [737, 203] on button "02/09 1ère story "Bonne rentrée"" at bounding box center [668, 200] width 156 height 23
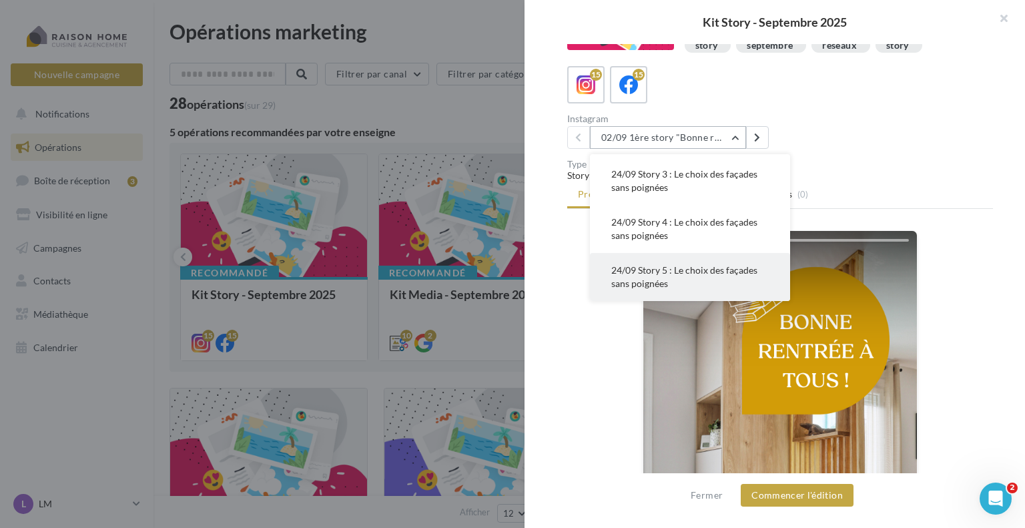
scroll to position [67, 0]
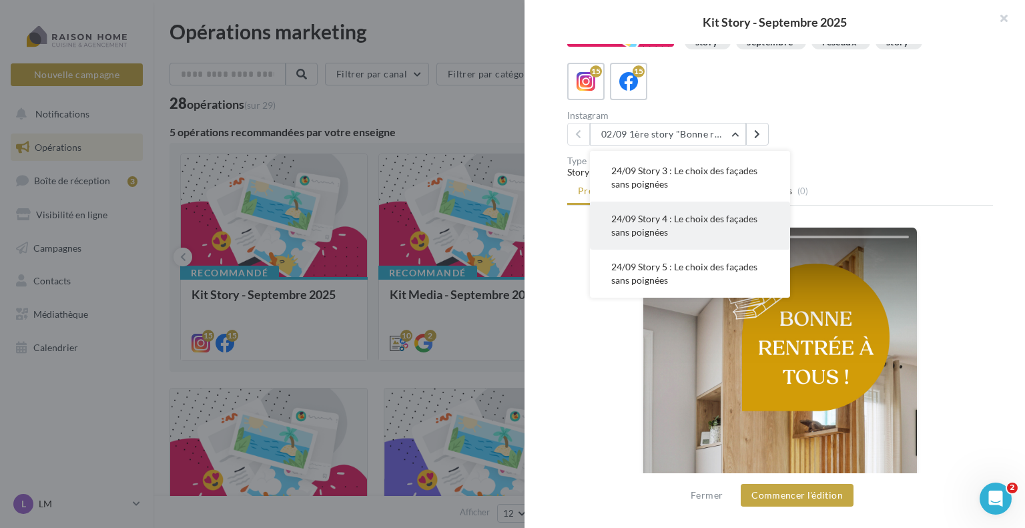
click at [763, 217] on button "24/09 Story 4 : Le choix des façades sans poignées" at bounding box center [690, 225] width 200 height 48
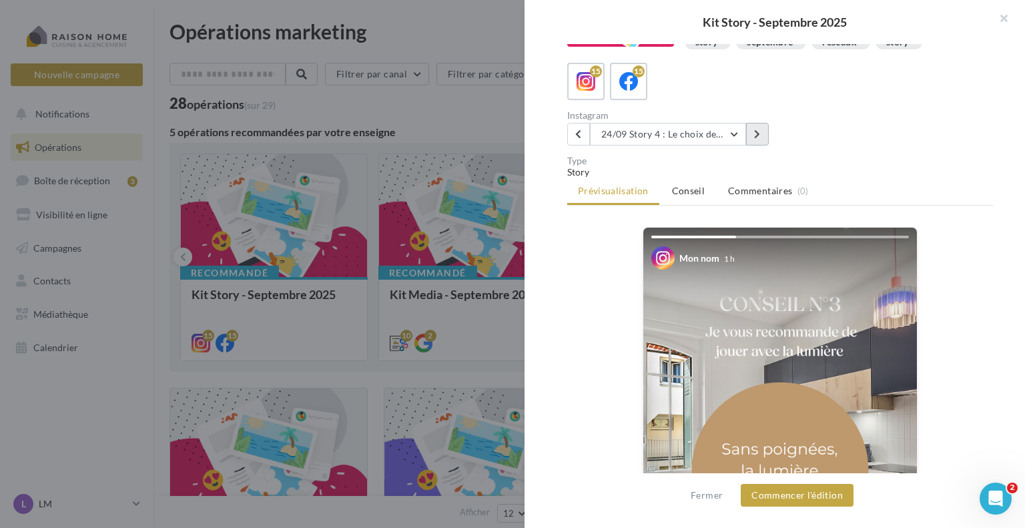
click at [752, 134] on button at bounding box center [757, 134] width 23 height 23
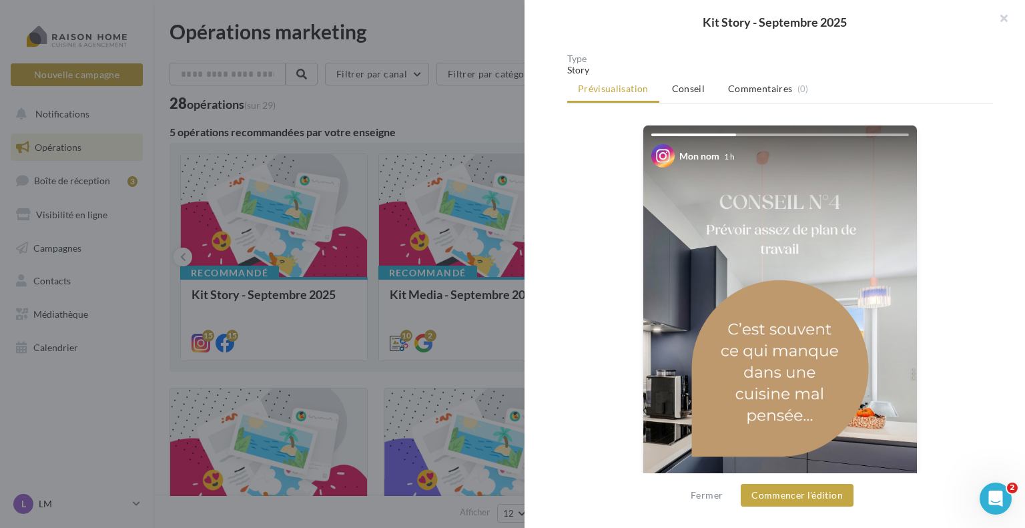
scroll to position [0, 0]
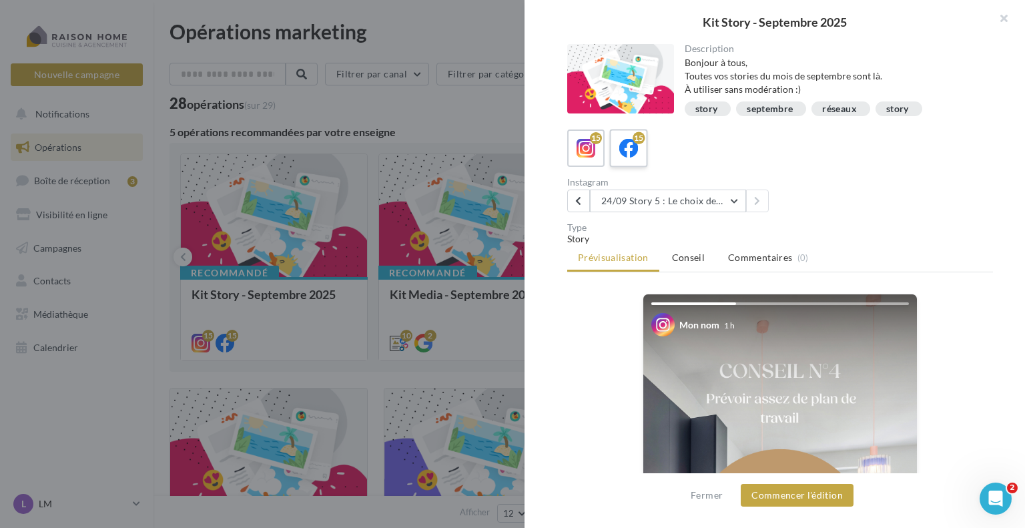
click at [625, 143] on icon at bounding box center [628, 148] width 19 height 19
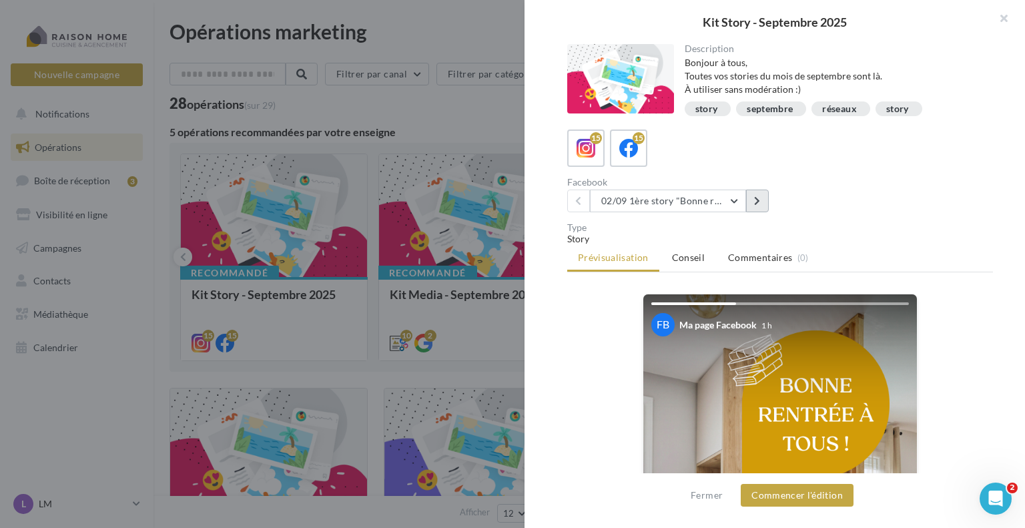
click at [752, 198] on button at bounding box center [757, 200] width 23 height 23
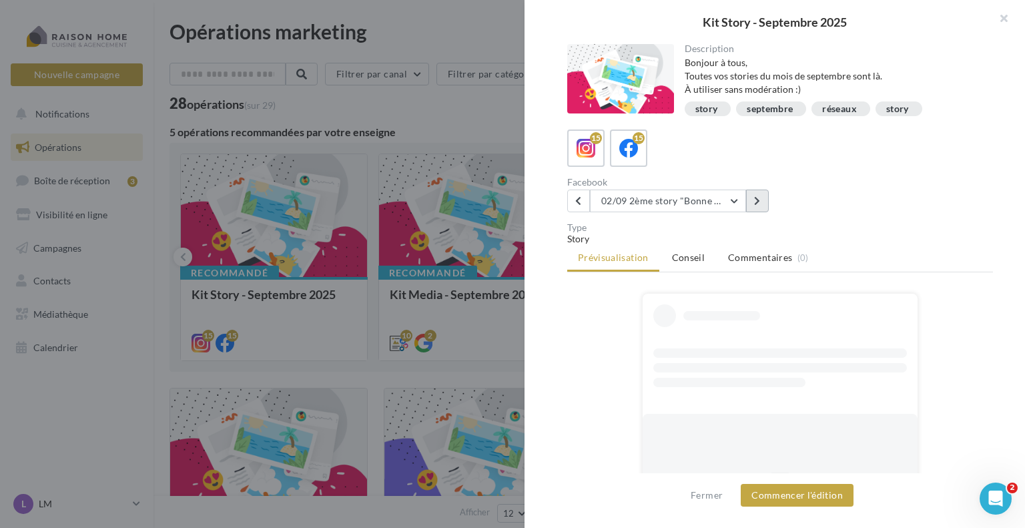
click at [752, 198] on button at bounding box center [757, 200] width 23 height 23
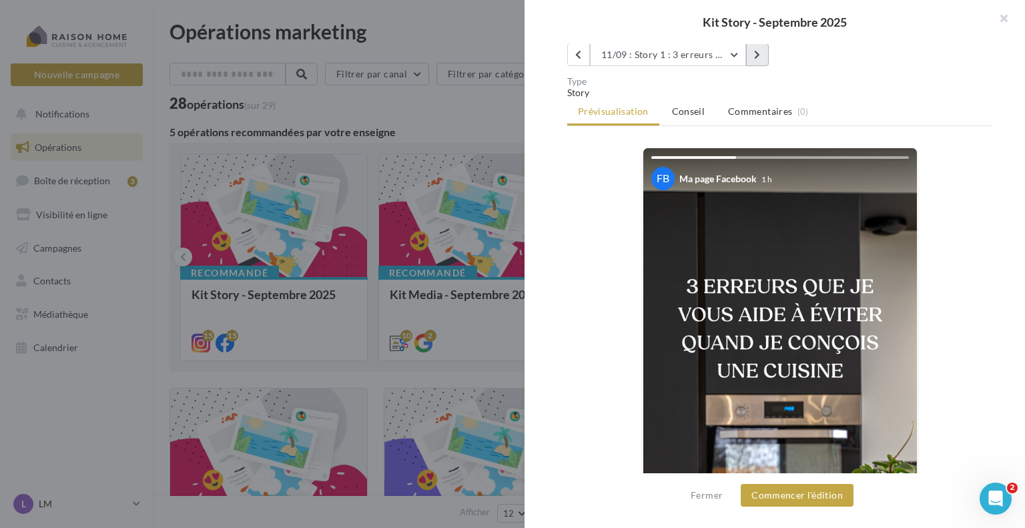
scroll to position [45, 0]
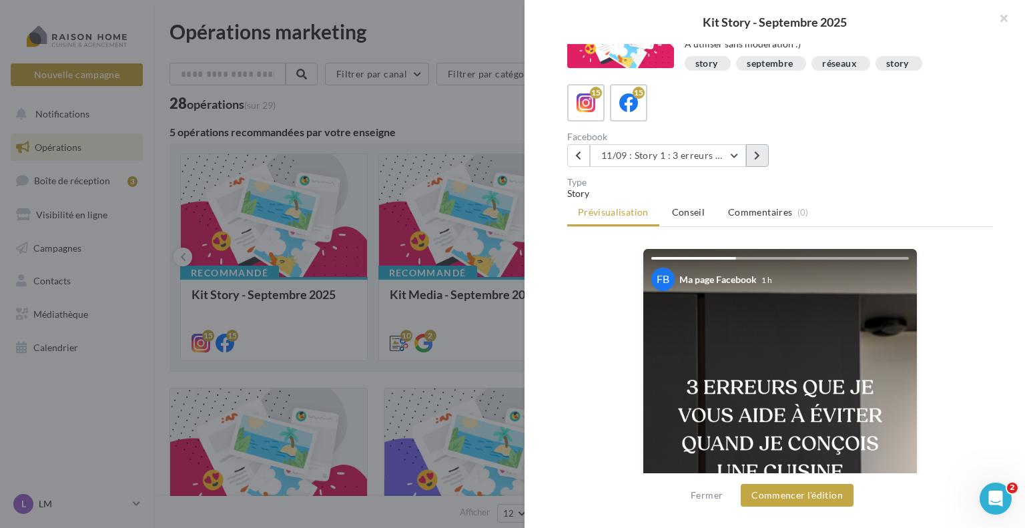
click at [755, 159] on button at bounding box center [757, 155] width 23 height 23
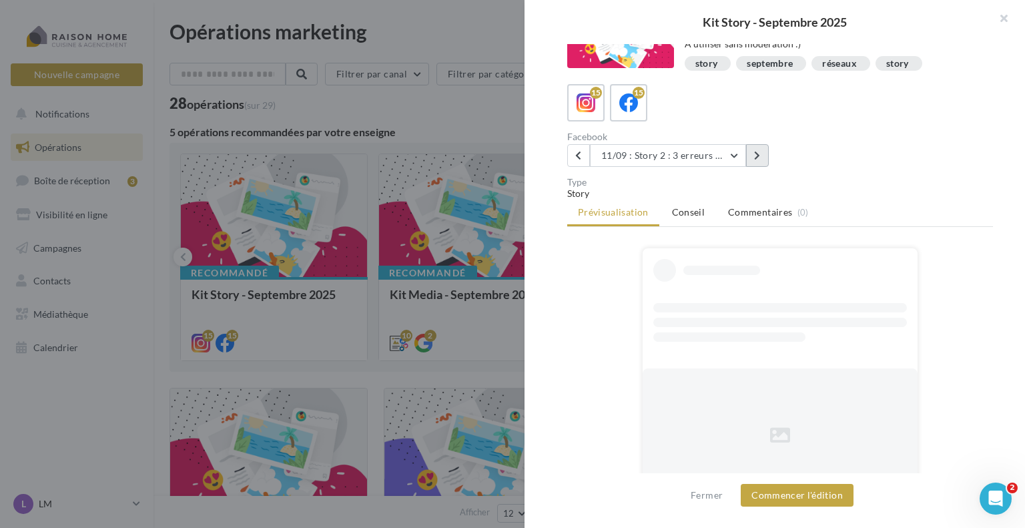
click at [755, 159] on button at bounding box center [757, 155] width 23 height 23
click at [739, 154] on button "11/09 : Story 4 : 3 erreurs à éviter quand on conçoit une cuisine" at bounding box center [668, 155] width 156 height 23
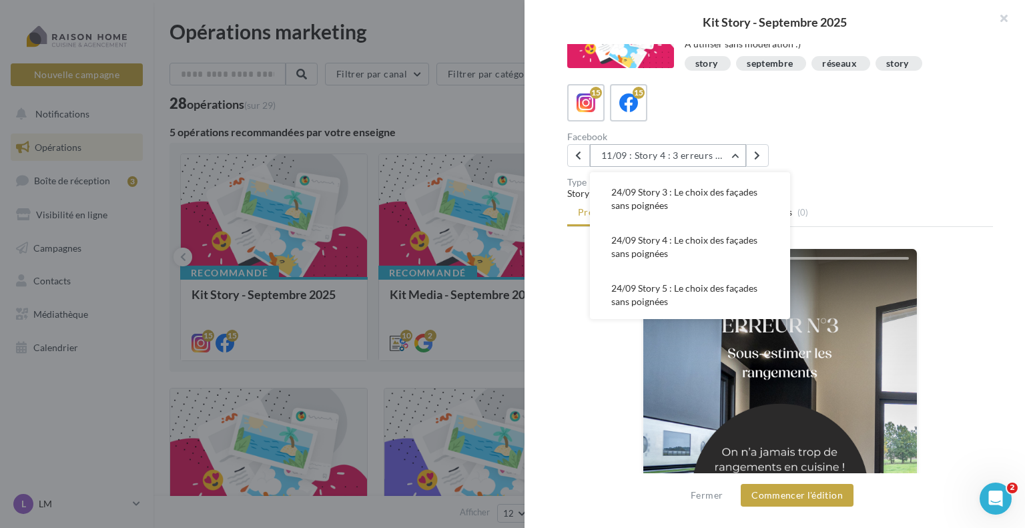
scroll to position [587, 0]
click at [867, 174] on div "Description Bonjour à tous, Toutes vos stories du mois de septembre sont là. À …" at bounding box center [779, 264] width 511 height 441
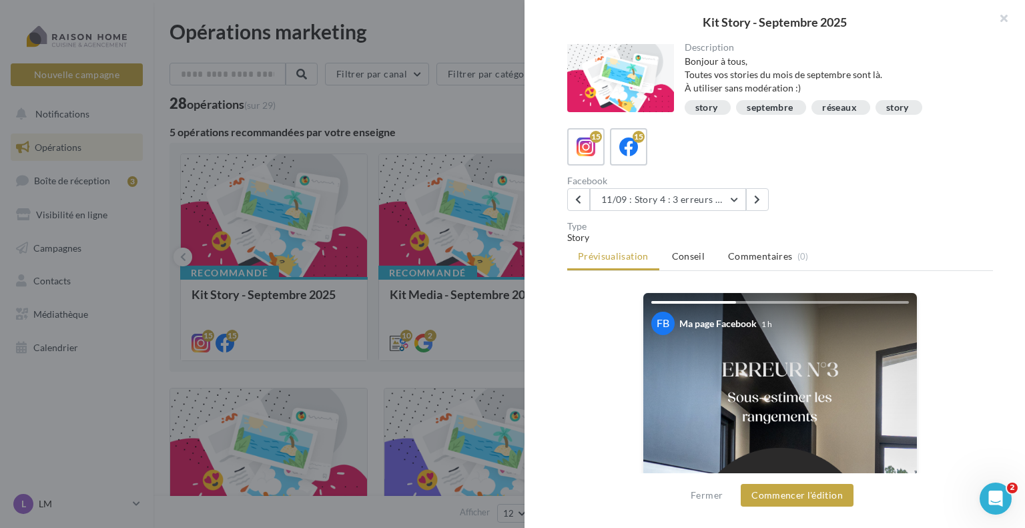
scroll to position [0, 0]
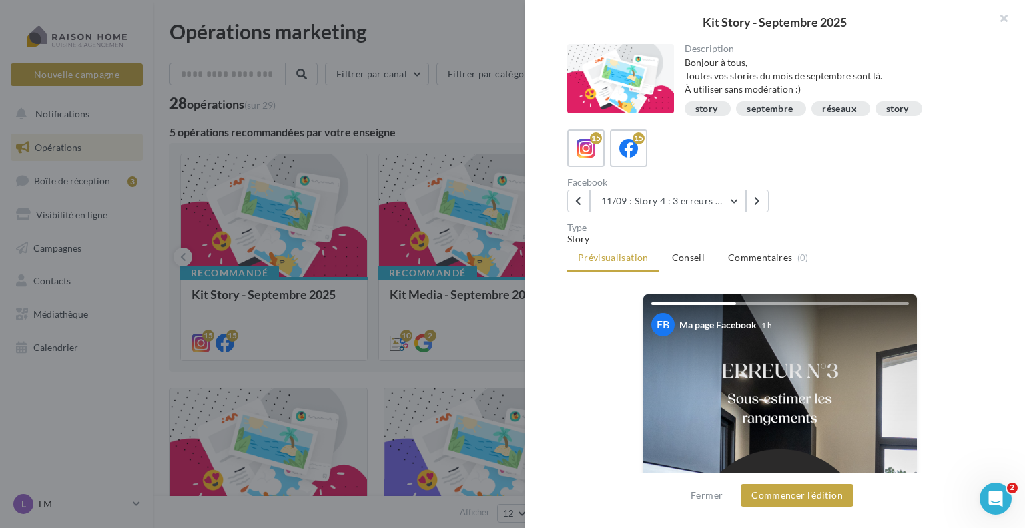
click at [440, 120] on div at bounding box center [512, 264] width 1025 height 528
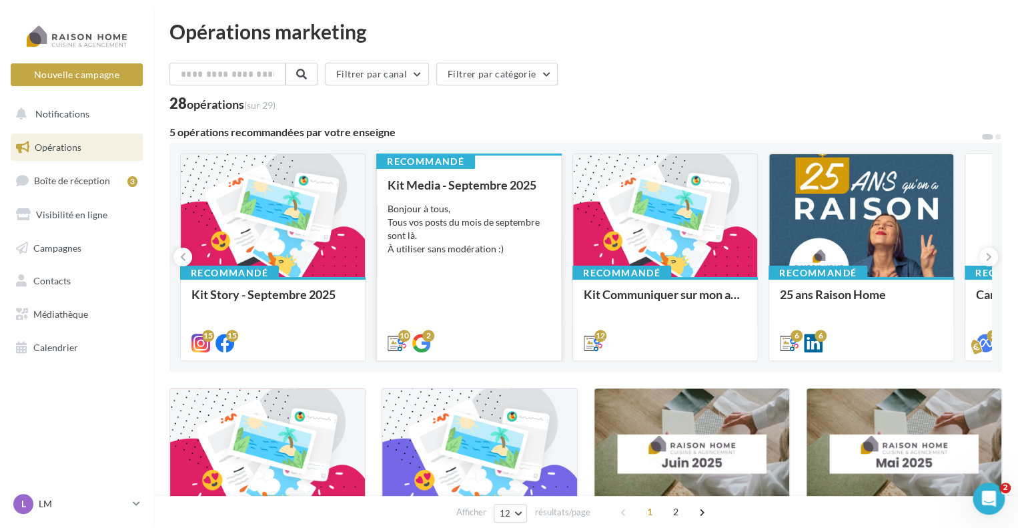
click at [486, 256] on div "Kit Media - Septembre 2025 Bonjour à tous, Tous vos posts du mois de septembre …" at bounding box center [469, 263] width 163 height 170
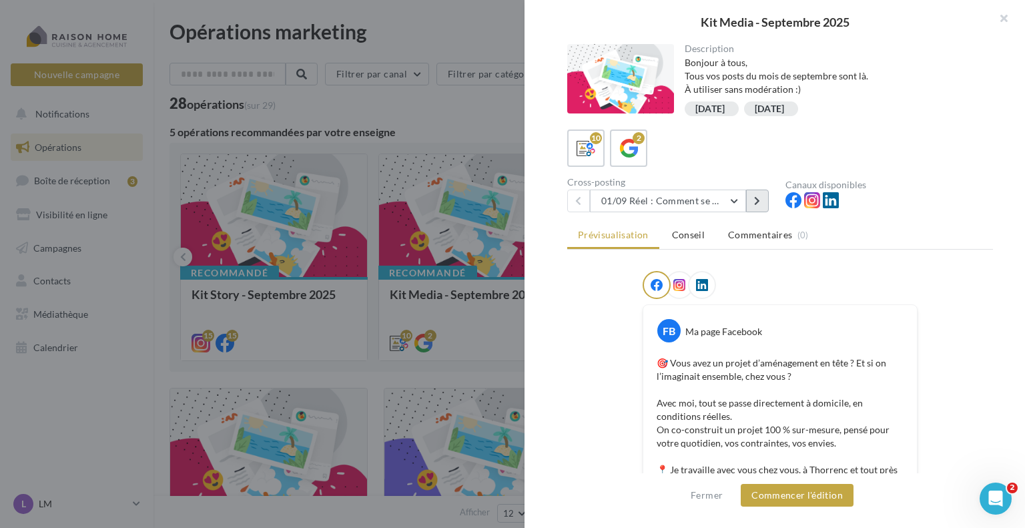
click at [757, 199] on icon at bounding box center [757, 200] width 6 height 9
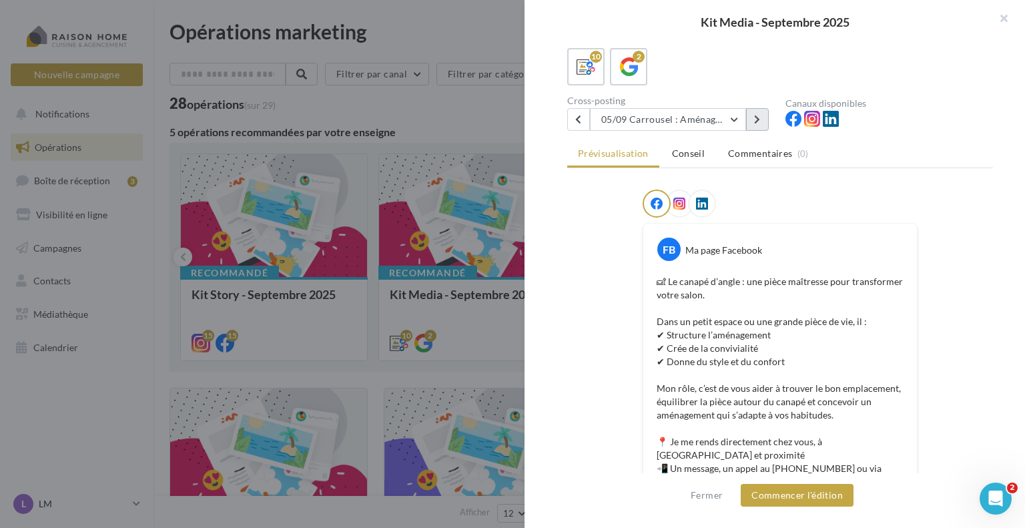
scroll to position [67, 0]
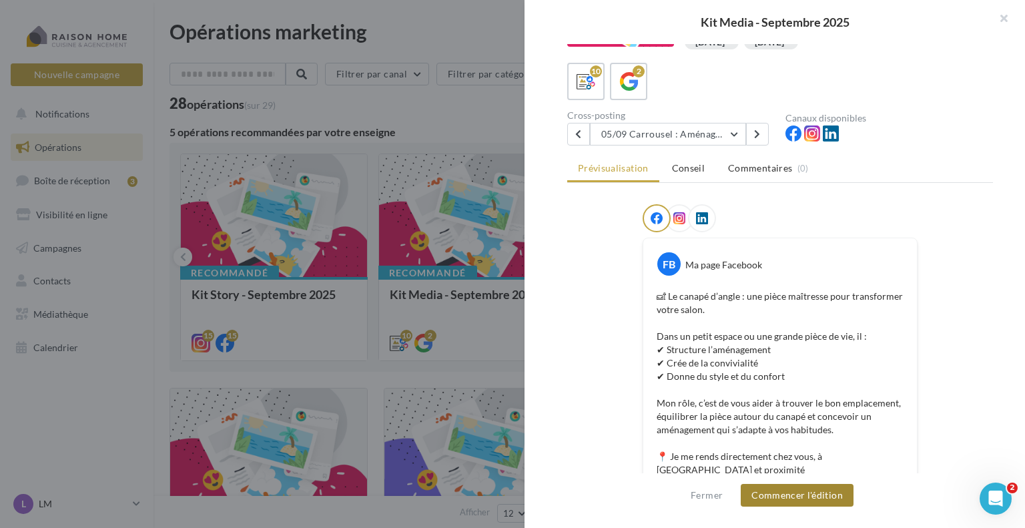
click at [803, 494] on button "Commencer l'édition" at bounding box center [797, 495] width 113 height 23
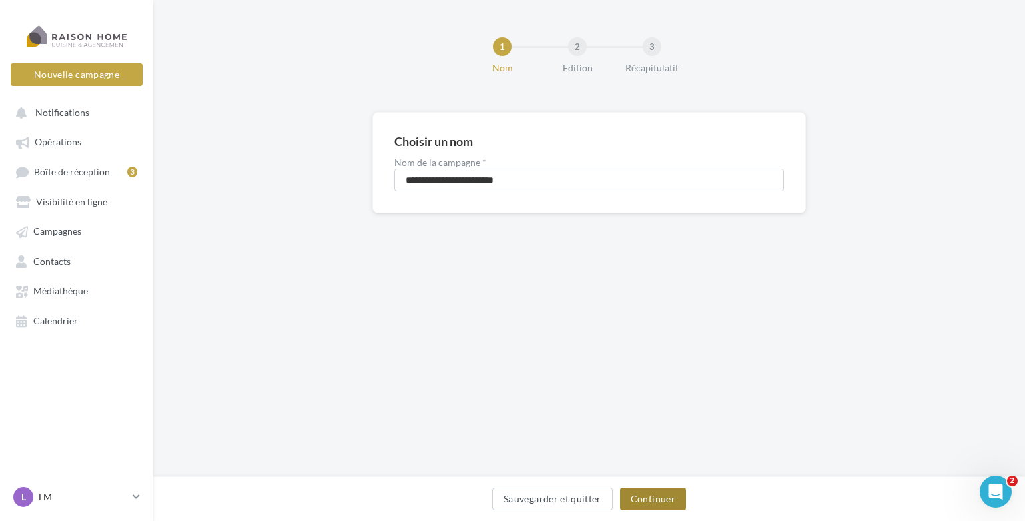
click at [635, 495] on button "Continuer" at bounding box center [653, 499] width 66 height 23
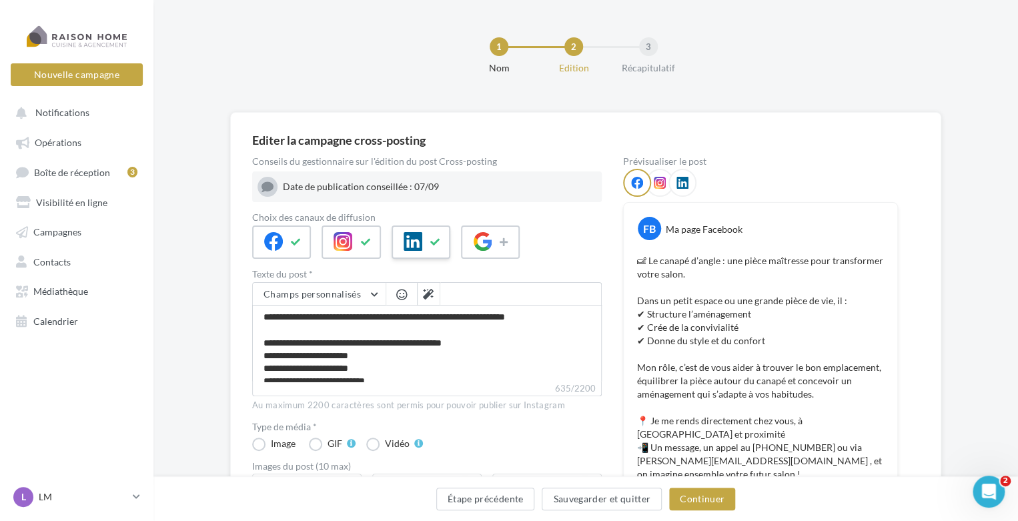
click at [440, 238] on button at bounding box center [436, 242] width 16 height 20
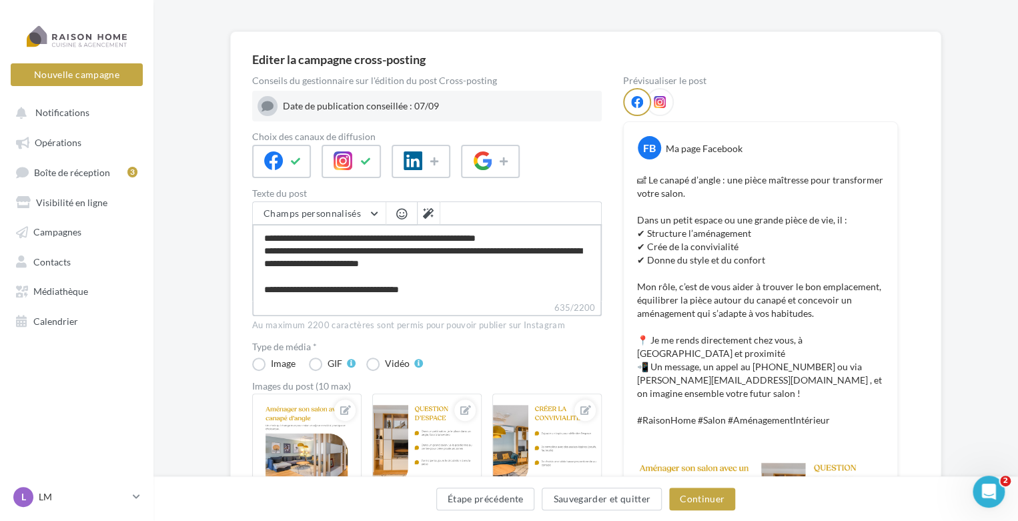
scroll to position [67, 0]
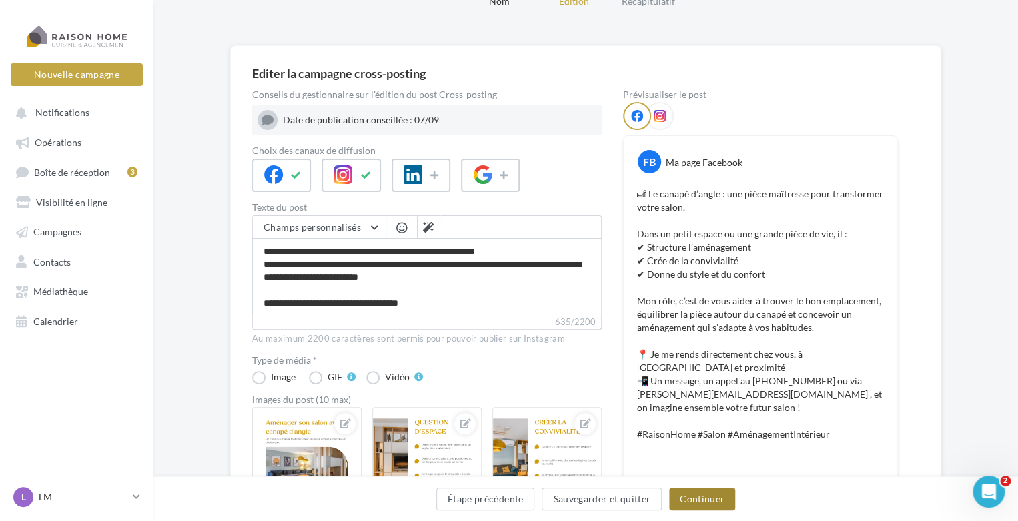
click at [707, 502] on button "Continuer" at bounding box center [702, 499] width 66 height 23
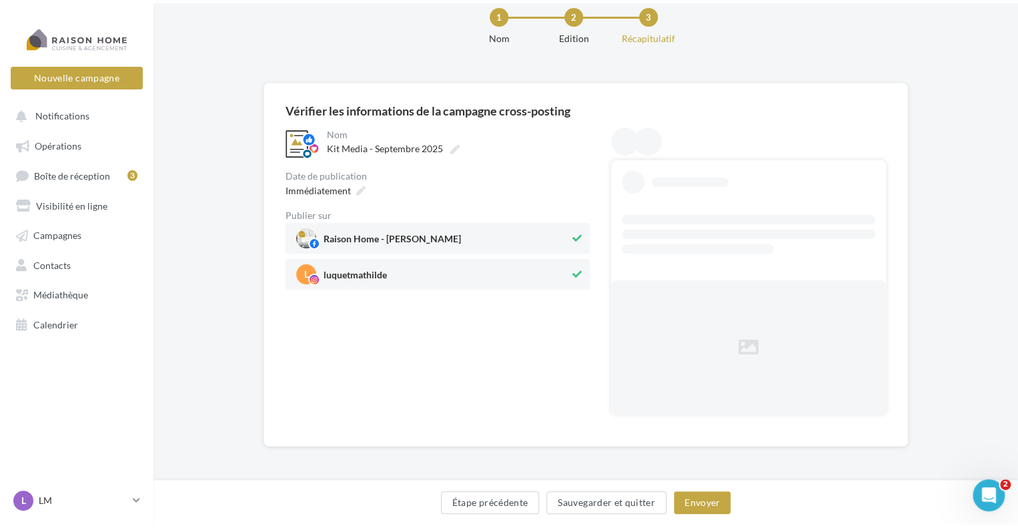
scroll to position [0, 0]
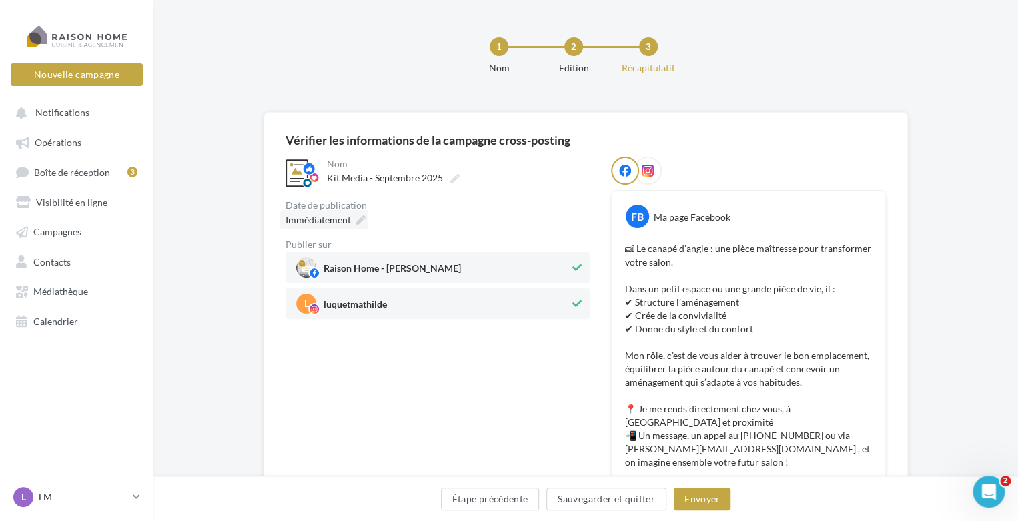
click at [354, 218] on div "Immédiatement" at bounding box center [324, 219] width 88 height 19
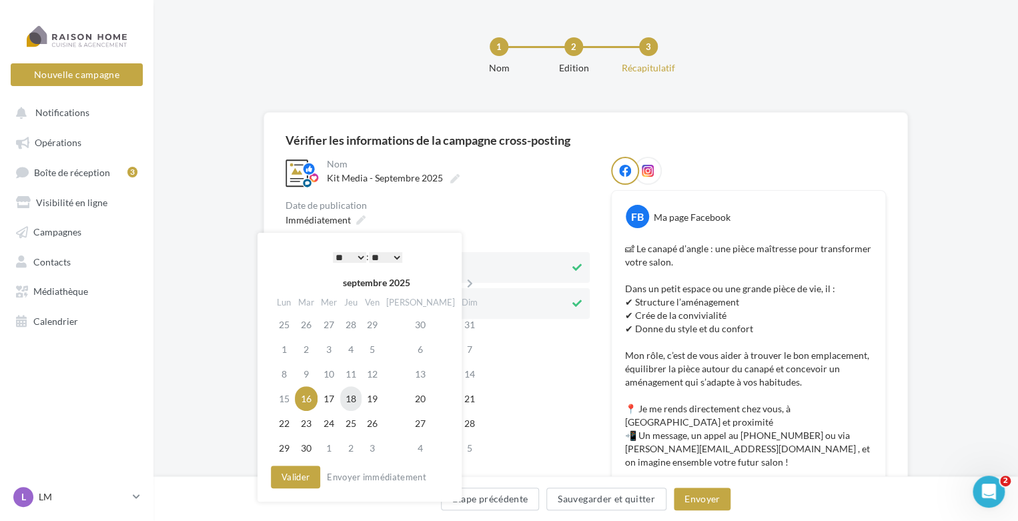
click at [354, 394] on td "18" at bounding box center [350, 398] width 21 height 25
click at [358, 260] on select "* * * * * * * * * * ** ** ** ** ** ** ** ** ** ** ** ** ** **" at bounding box center [349, 257] width 33 height 11
click at [348, 260] on select "* * * * * * * * * * ** ** ** ** ** ** ** ** ** ** ** ** ** **" at bounding box center [349, 257] width 33 height 11
click at [308, 476] on button "Valider" at bounding box center [295, 477] width 49 height 23
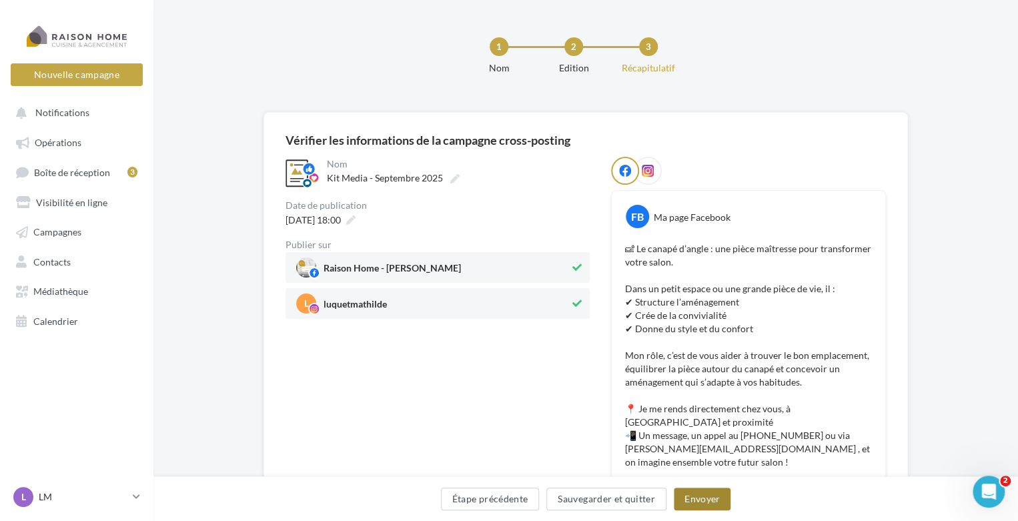
click at [702, 501] on button "Envoyer" at bounding box center [702, 499] width 57 height 23
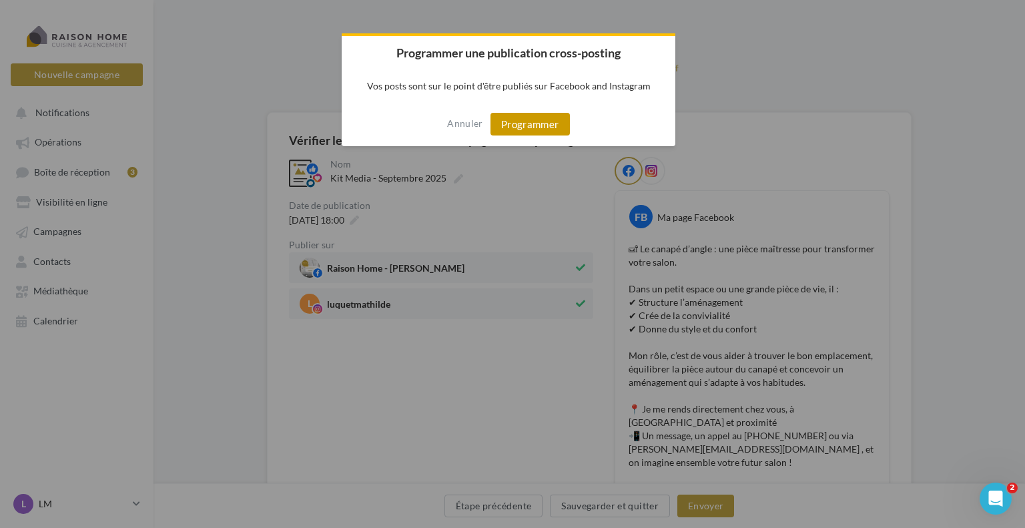
click at [512, 125] on button "Programmer" at bounding box center [529, 124] width 79 height 23
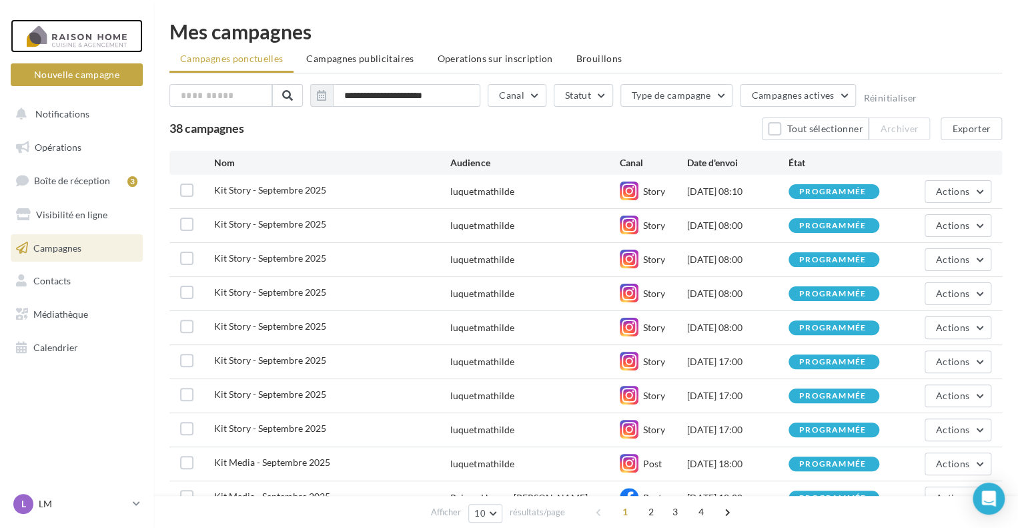
click at [99, 45] on div at bounding box center [76, 35] width 107 height 33
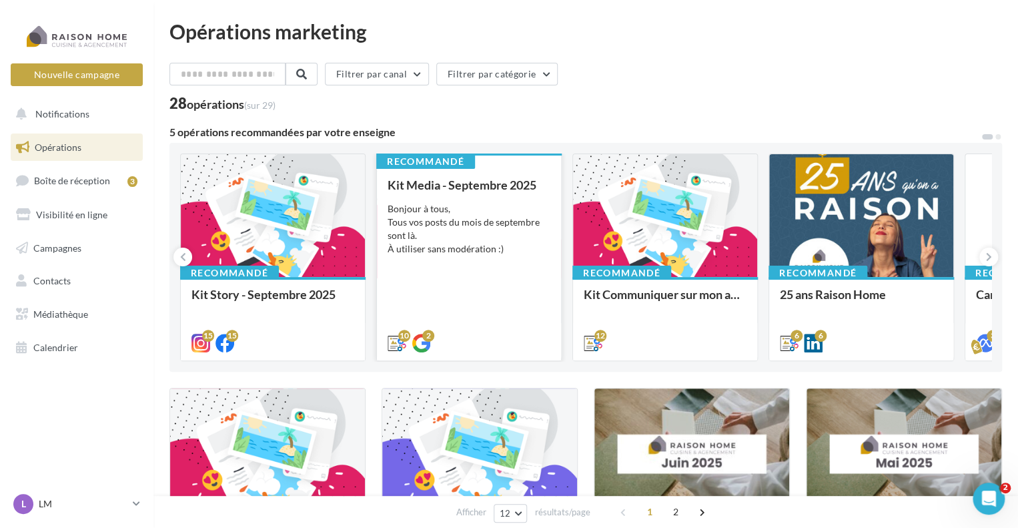
click at [506, 296] on div "Kit Media - Septembre 2025 Bonjour à tous, Tous vos posts du mois de septembre …" at bounding box center [469, 263] width 163 height 170
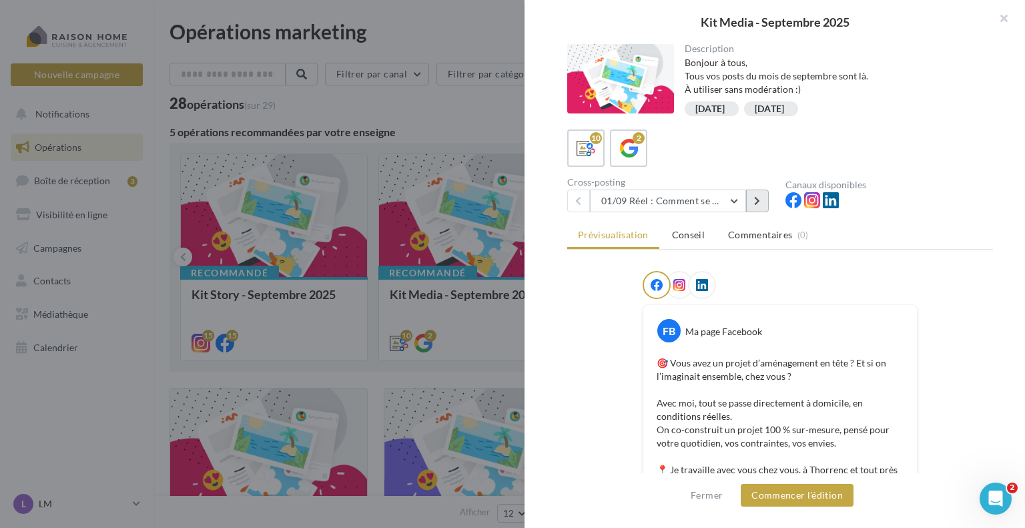
click at [758, 207] on button at bounding box center [757, 200] width 23 height 23
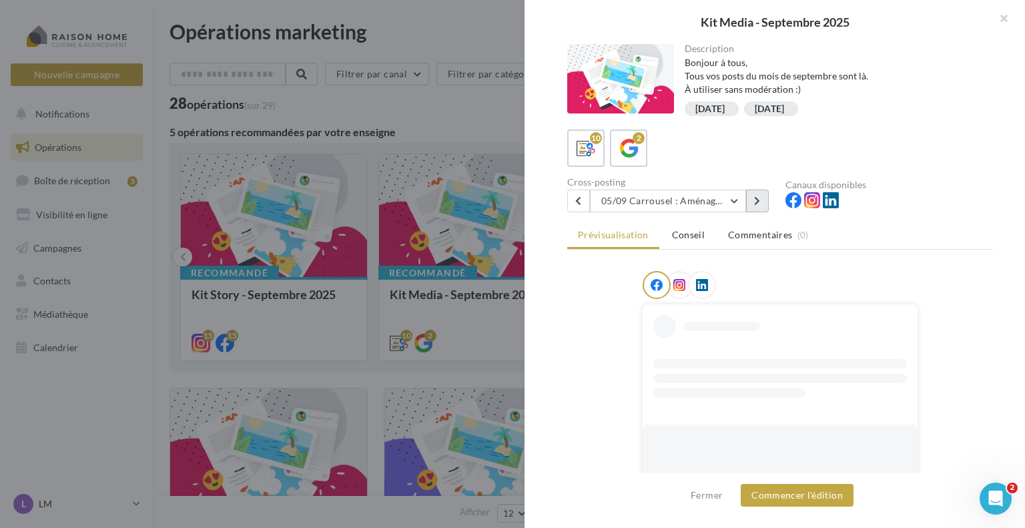
click at [758, 207] on button at bounding box center [757, 200] width 23 height 23
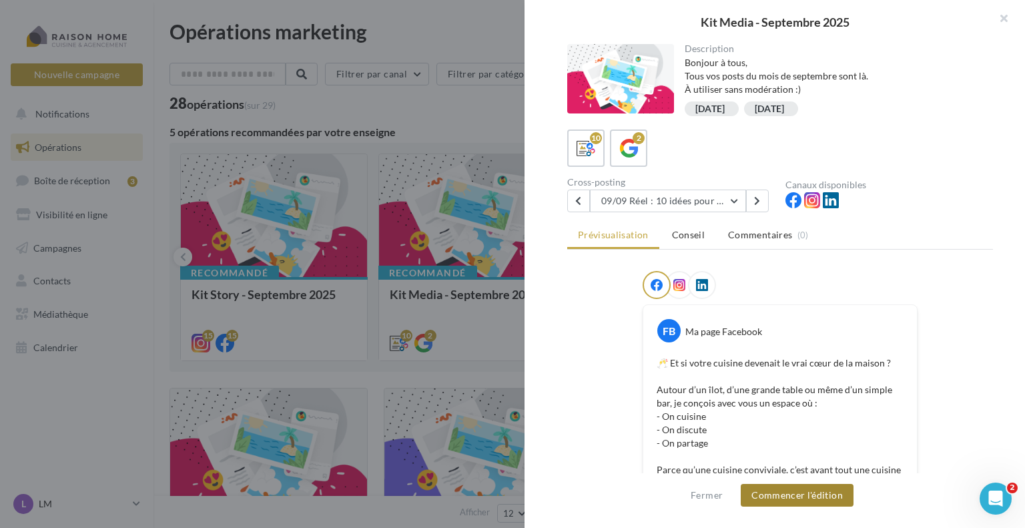
click at [782, 495] on button "Commencer l'édition" at bounding box center [797, 495] width 113 height 23
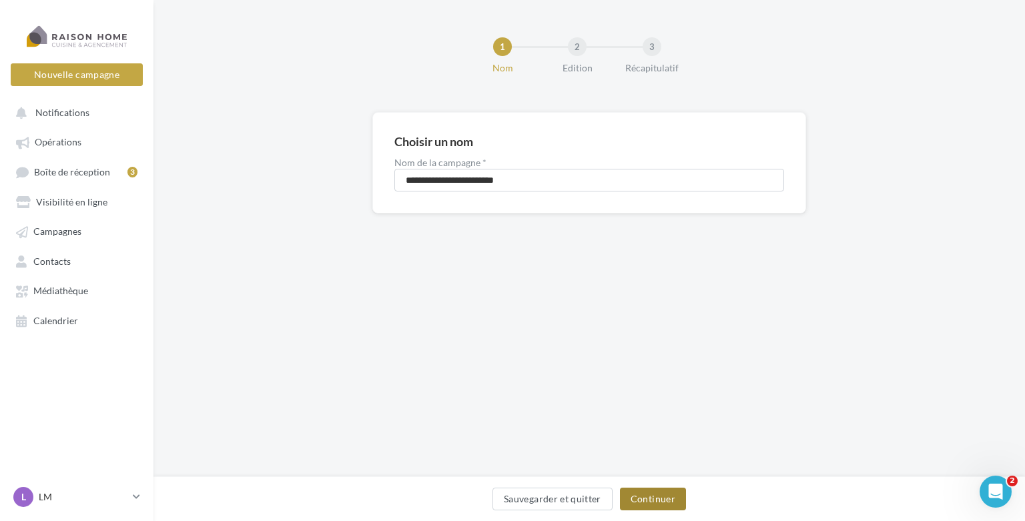
click at [631, 496] on button "Continuer" at bounding box center [653, 499] width 66 height 23
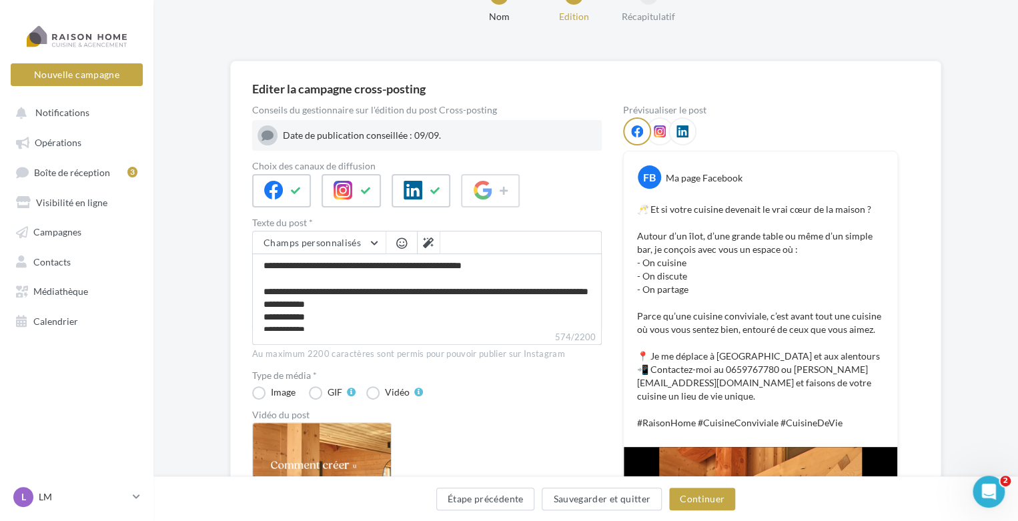
scroll to position [67, 0]
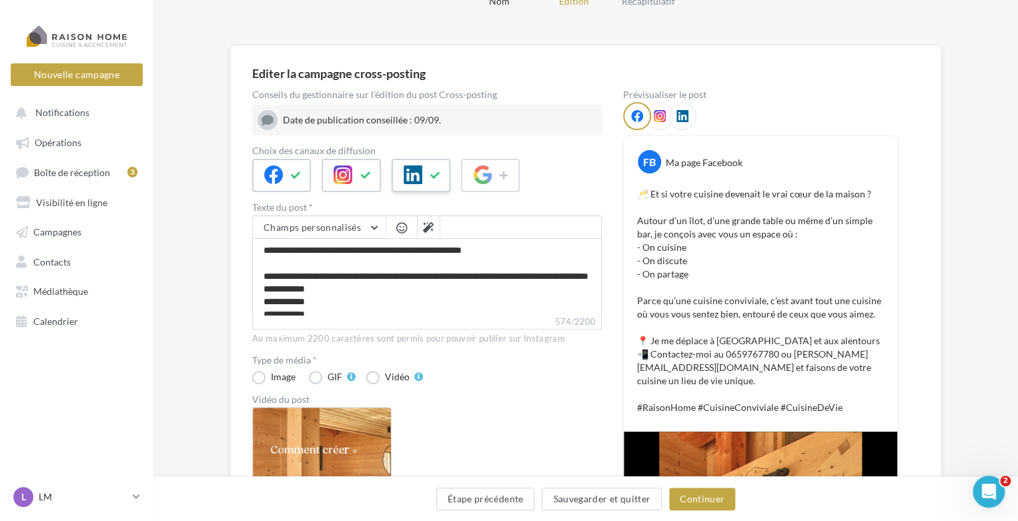
click at [436, 181] on button at bounding box center [436, 175] width 16 height 20
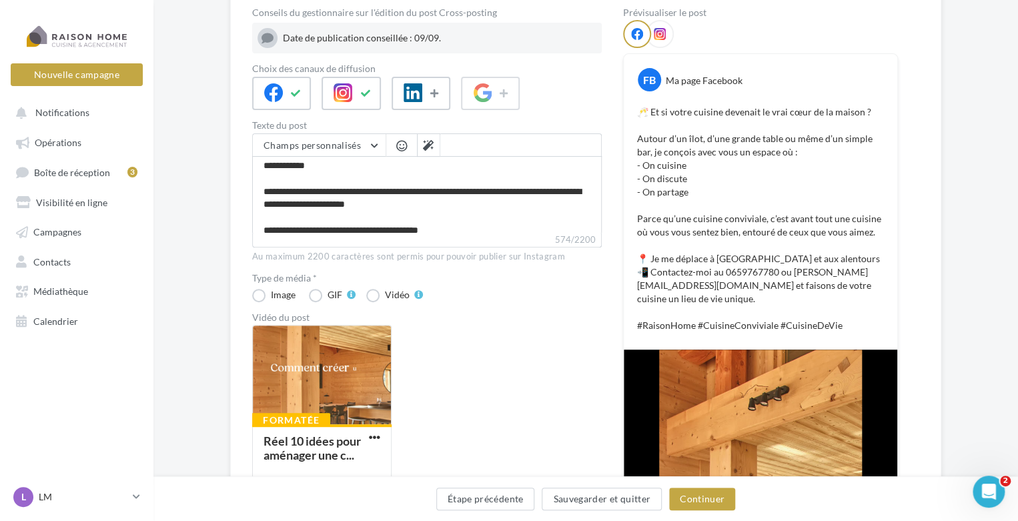
scroll to position [133, 0]
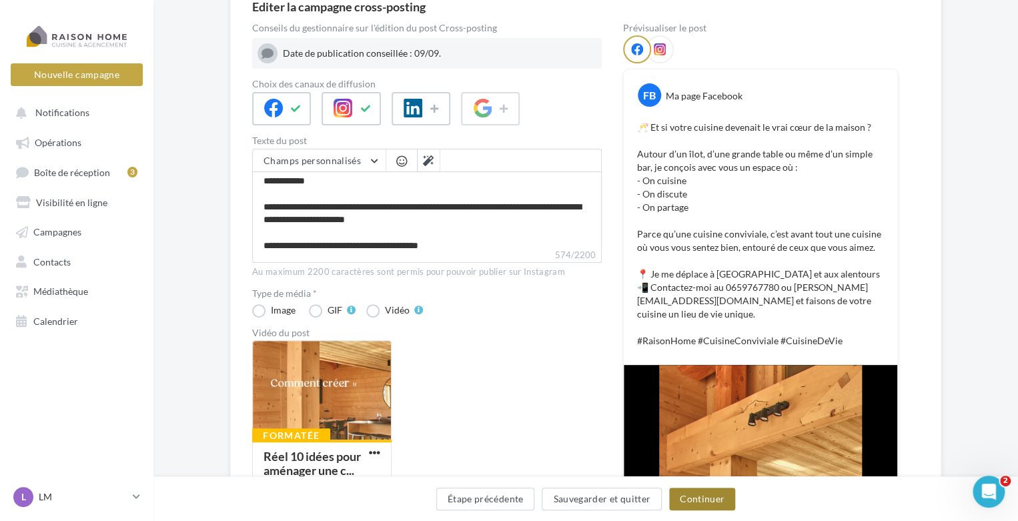
click at [717, 499] on button "Continuer" at bounding box center [702, 499] width 66 height 23
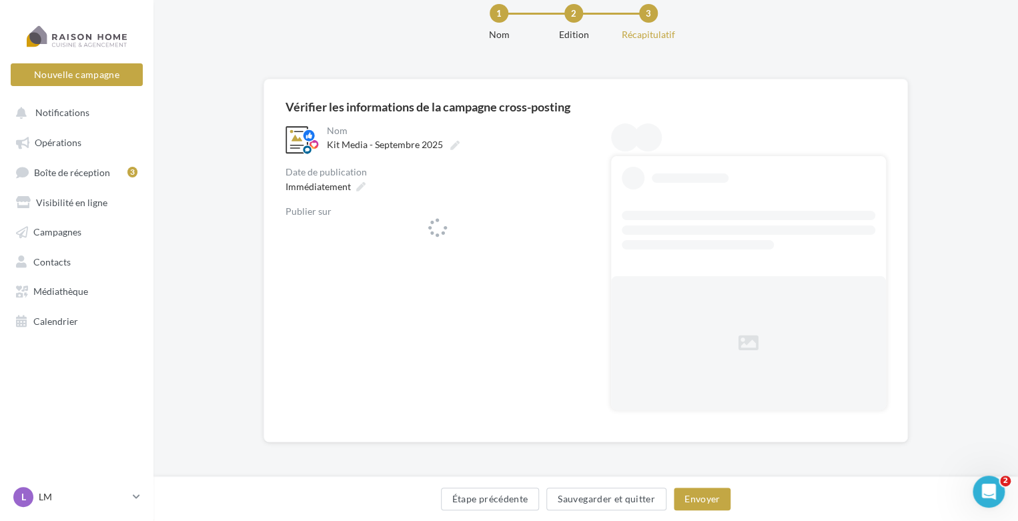
scroll to position [33, 0]
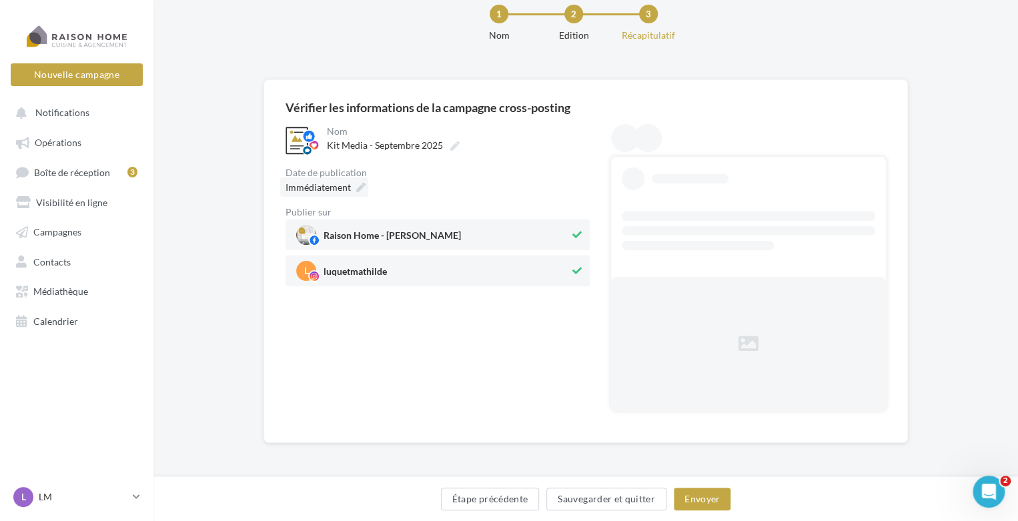
click at [356, 183] on icon at bounding box center [360, 187] width 9 height 9
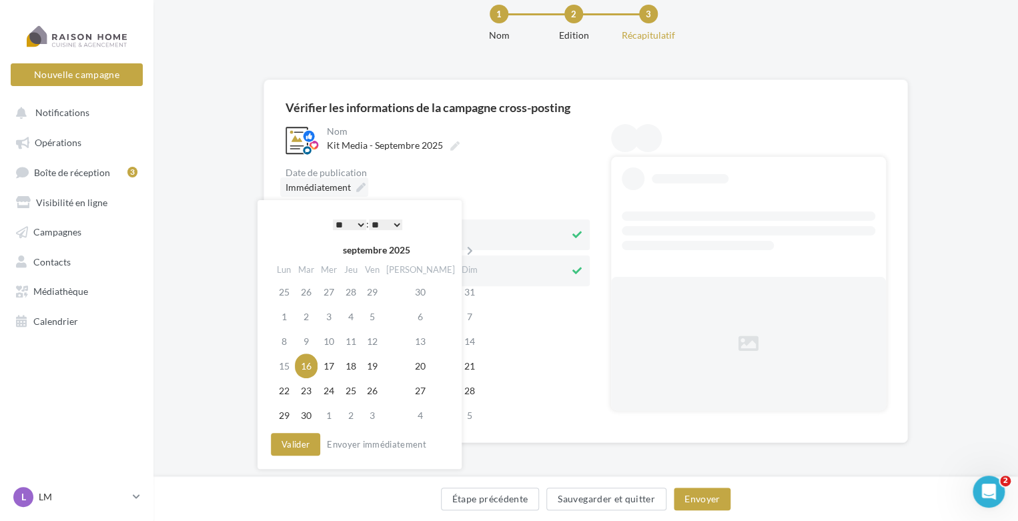
scroll to position [0, 0]
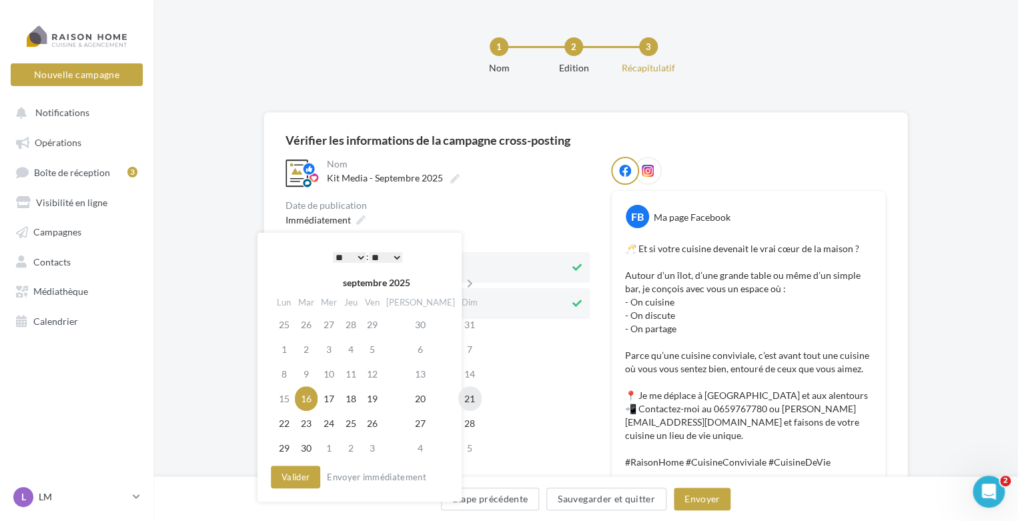
click at [458, 400] on td "21" at bounding box center [469, 398] width 23 height 25
click at [356, 256] on select "* * * * * * * * * * ** ** ** ** ** ** ** ** ** ** ** ** ** **" at bounding box center [349, 257] width 33 height 11
click at [304, 474] on button "Valider" at bounding box center [295, 477] width 49 height 23
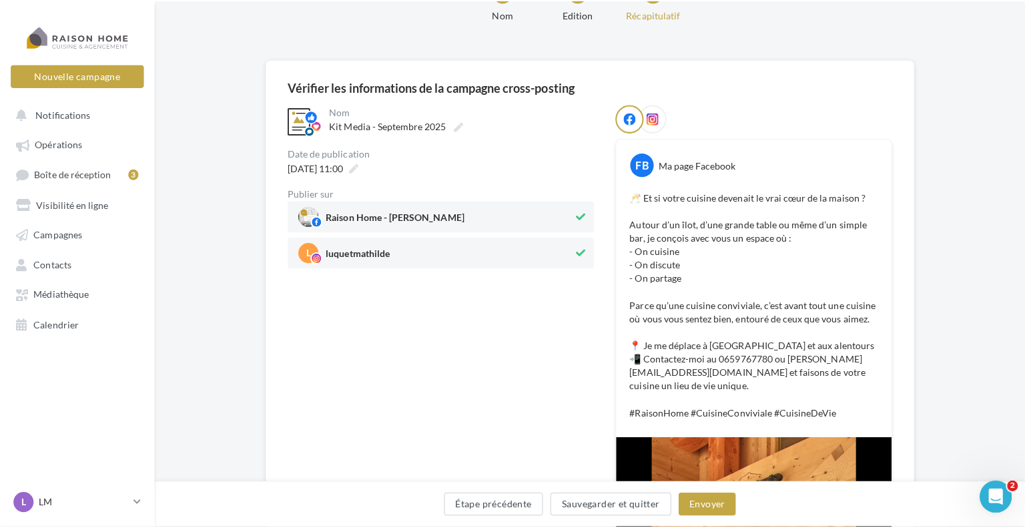
scroll to position [67, 0]
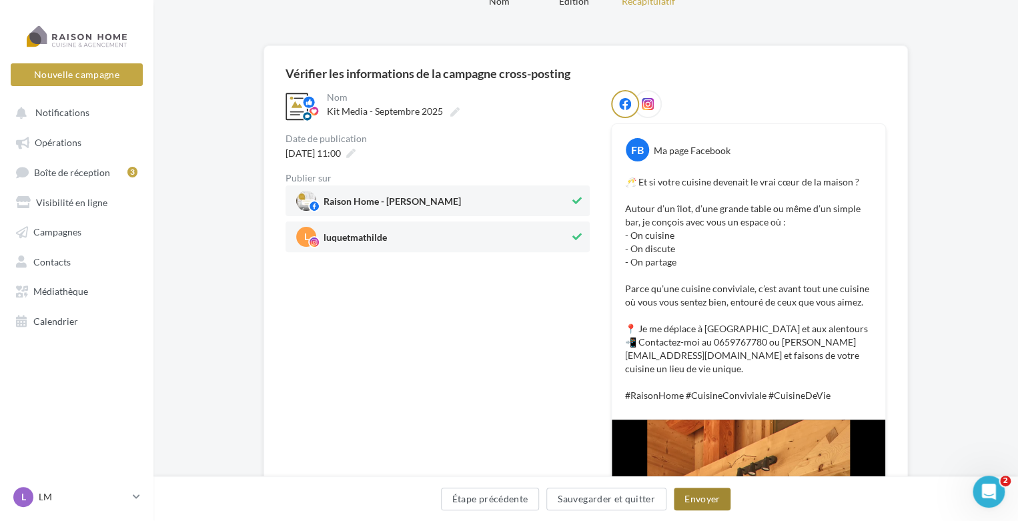
click at [713, 494] on button "Envoyer" at bounding box center [702, 499] width 57 height 23
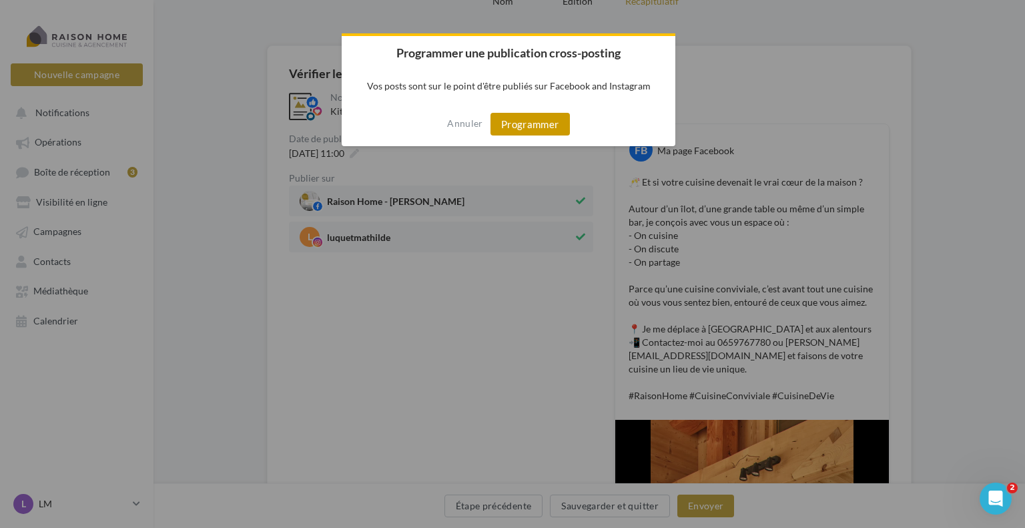
click at [526, 134] on button "Programmer" at bounding box center [529, 124] width 79 height 23
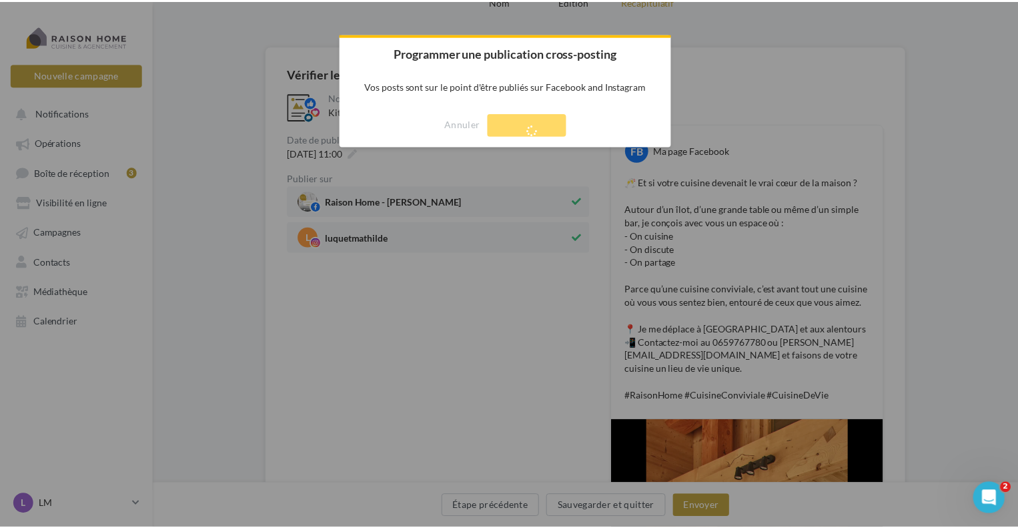
scroll to position [21, 0]
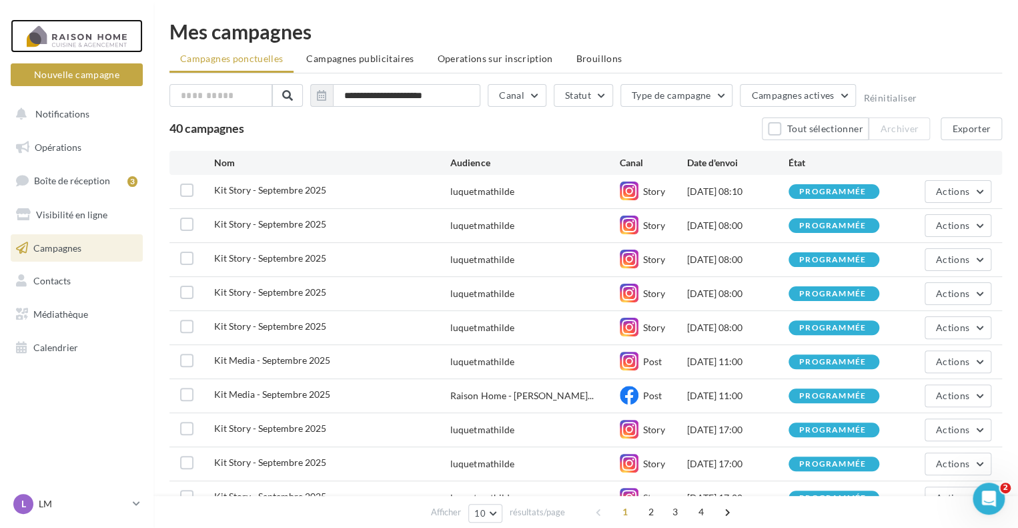
click at [107, 47] on div at bounding box center [76, 35] width 107 height 33
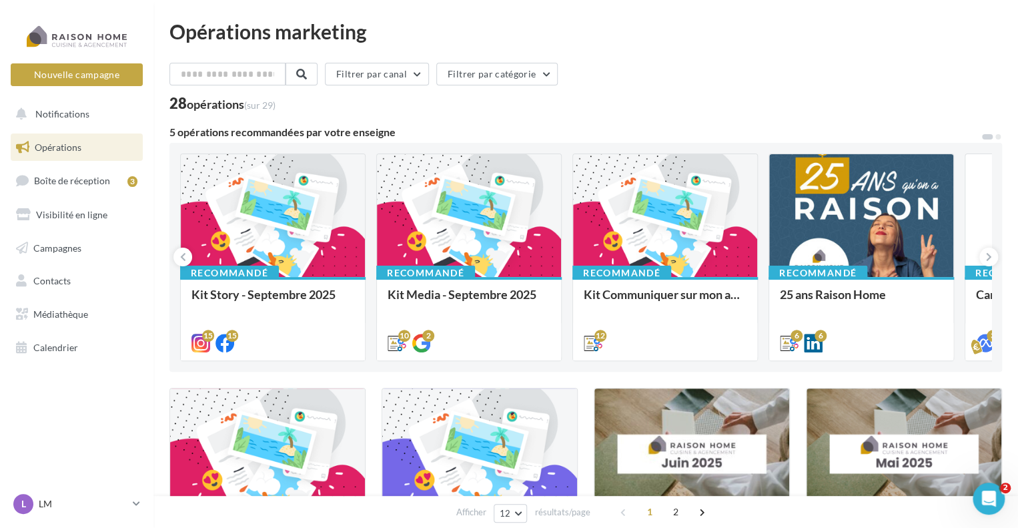
click at [466, 292] on div "Kit Media - Septembre 2025 Bonjour à tous, Tous vos posts du mois de septembre …" at bounding box center [469, 318] width 163 height 61
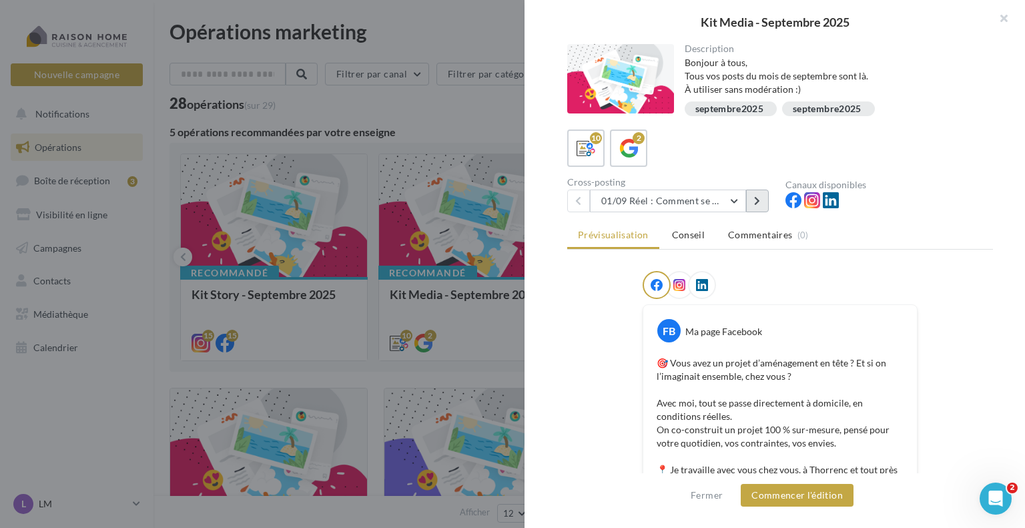
click at [753, 199] on button at bounding box center [757, 200] width 23 height 23
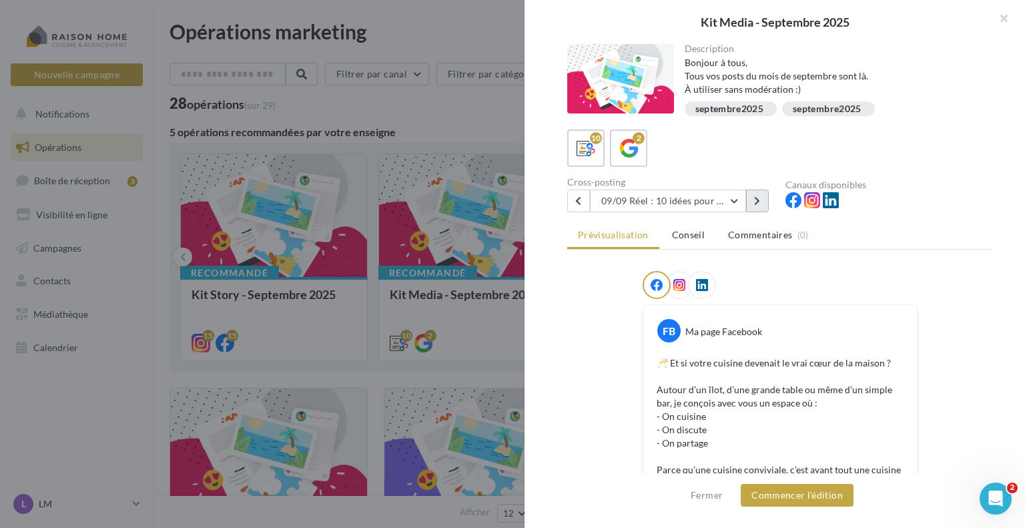
click at [751, 205] on button at bounding box center [757, 200] width 23 height 23
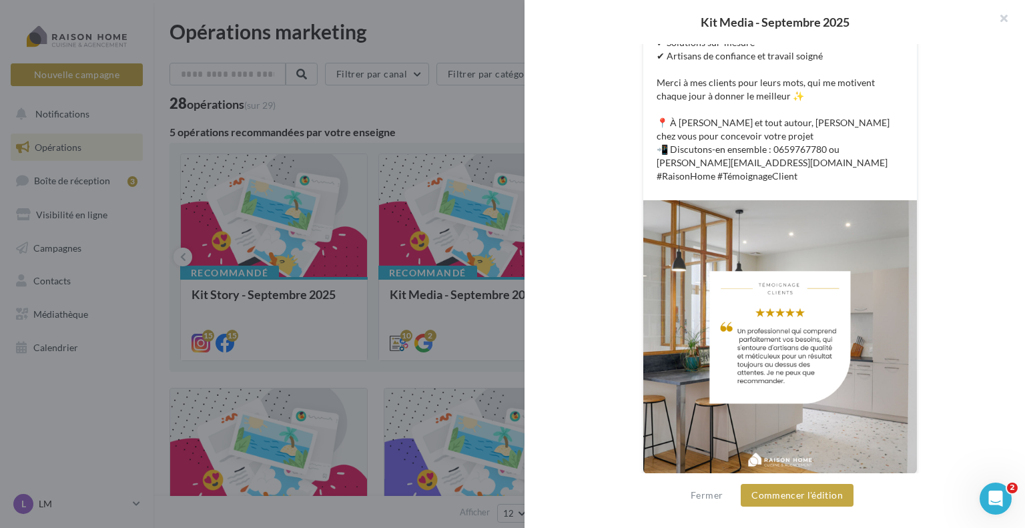
scroll to position [418, 0]
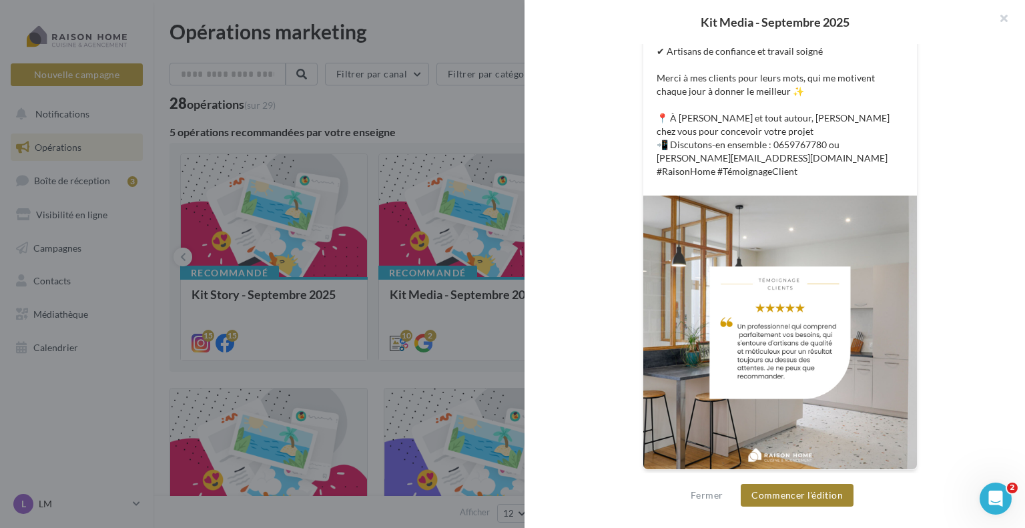
click at [774, 494] on button "Commencer l'édition" at bounding box center [797, 495] width 113 height 23
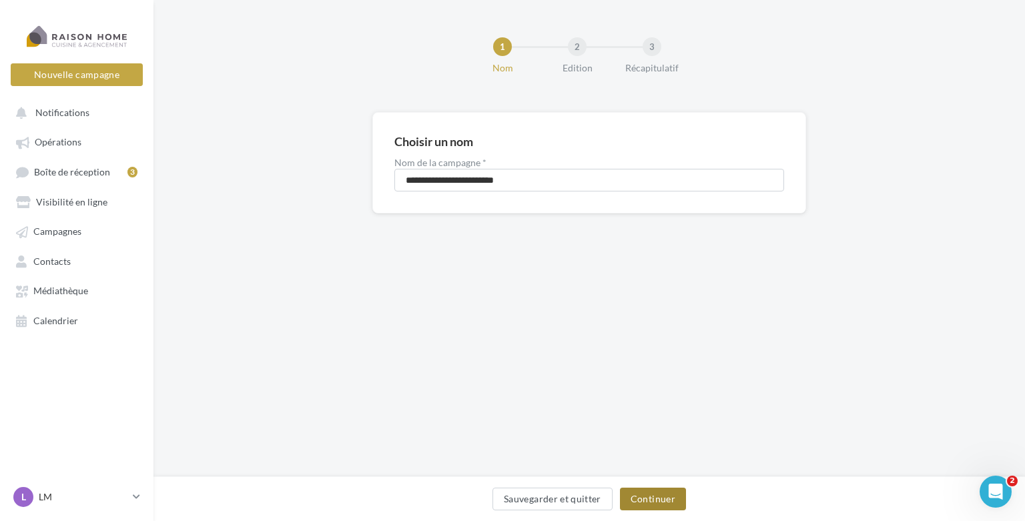
click at [652, 501] on button "Continuer" at bounding box center [653, 499] width 66 height 23
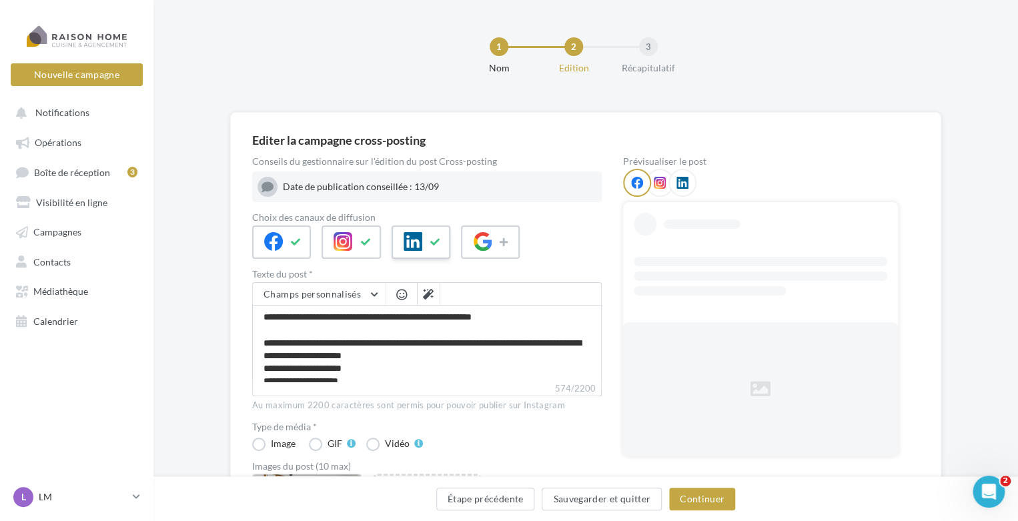
click at [431, 249] on button at bounding box center [436, 242] width 16 height 20
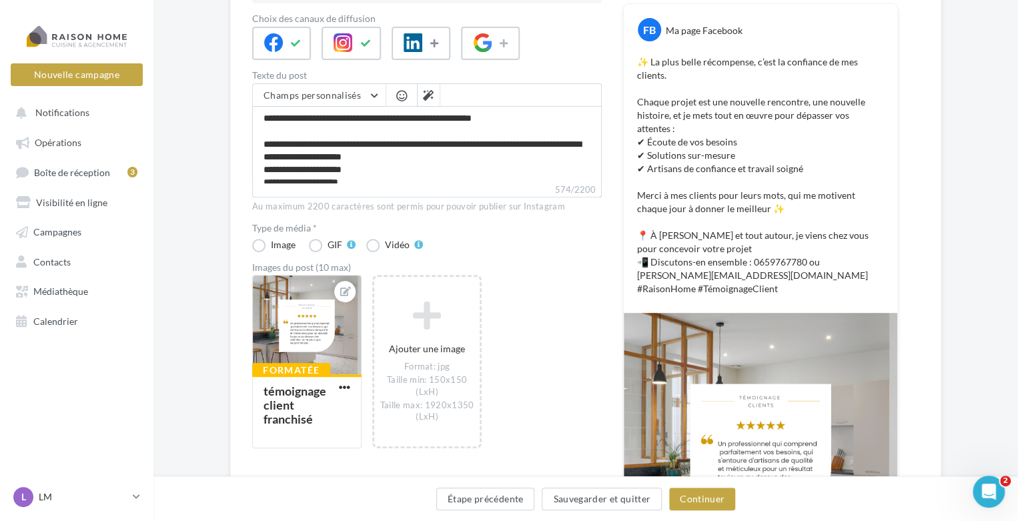
scroll to position [200, 0]
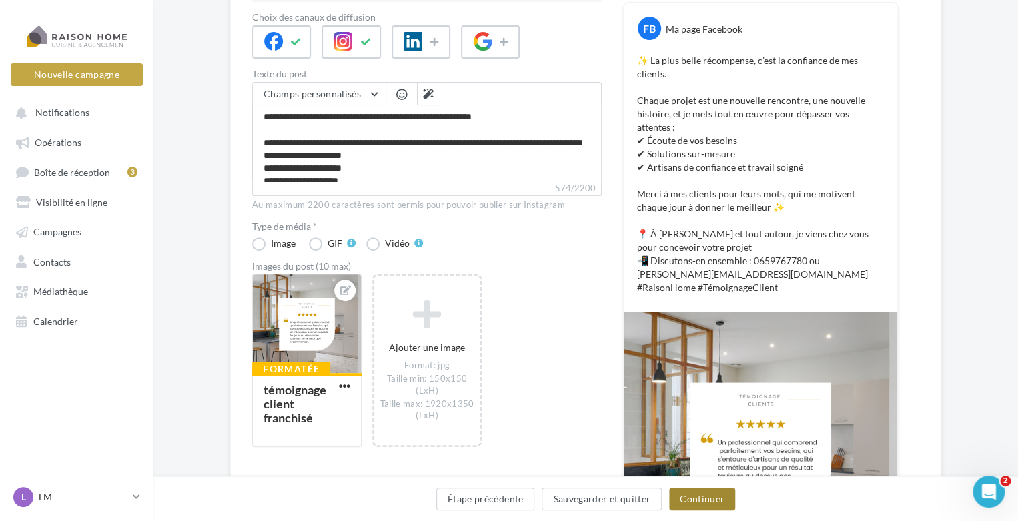
click at [695, 496] on button "Continuer" at bounding box center [702, 499] width 66 height 23
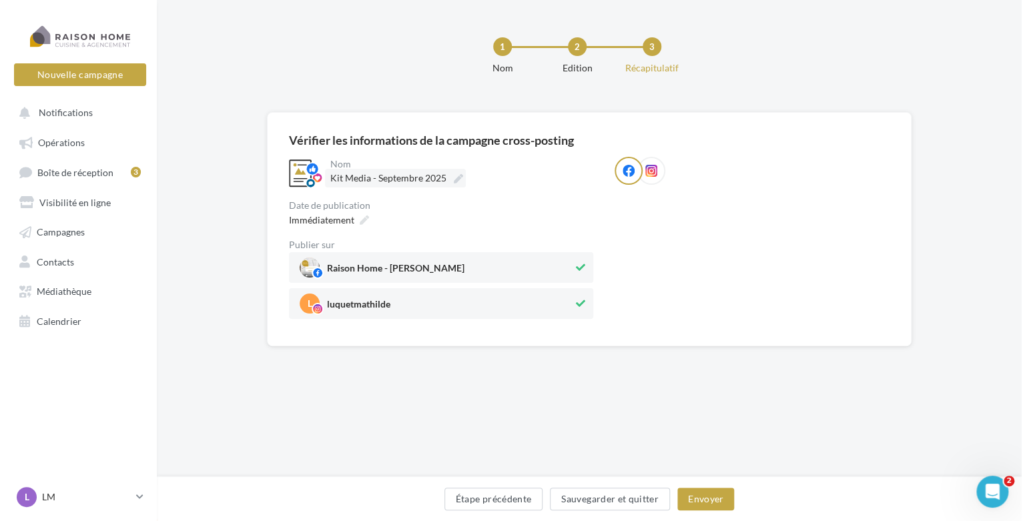
scroll to position [0, 0]
click at [350, 185] on label "Kit Media - Septembre 2025" at bounding box center [395, 178] width 141 height 19
click at [350, 185] on input "**********" at bounding box center [388, 180] width 117 height 23
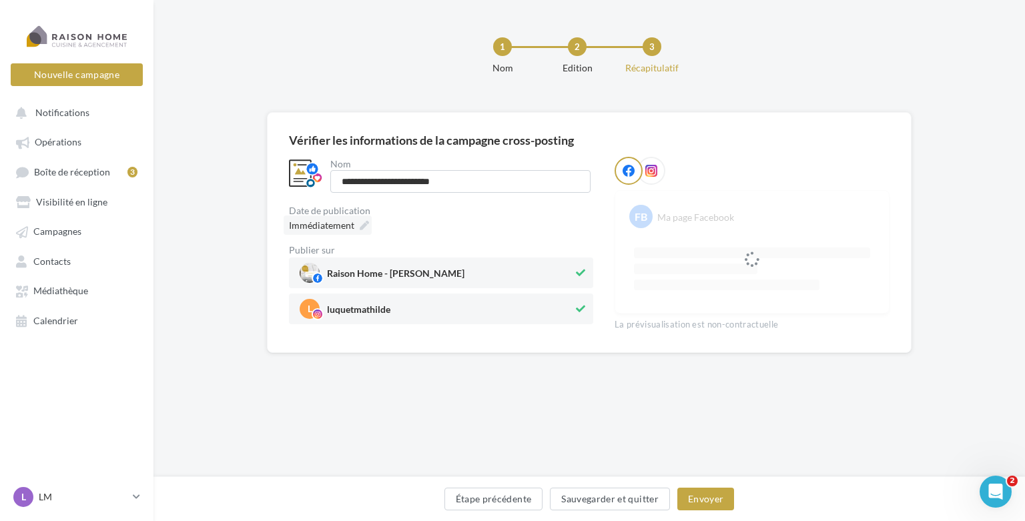
click at [352, 218] on div "Immédiatement" at bounding box center [328, 224] width 88 height 19
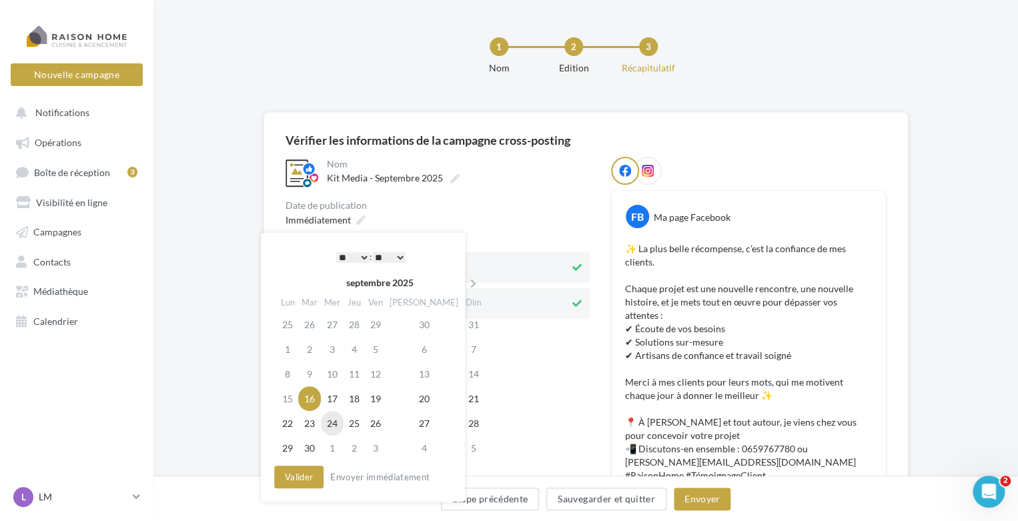
click at [336, 424] on td "24" at bounding box center [332, 423] width 23 height 25
click at [360, 262] on select "* * * * * * * * * * ** ** ** ** ** ** ** ** ** ** ** ** ** **" at bounding box center [349, 257] width 33 height 11
click at [298, 472] on button "Valider" at bounding box center [295, 477] width 49 height 23
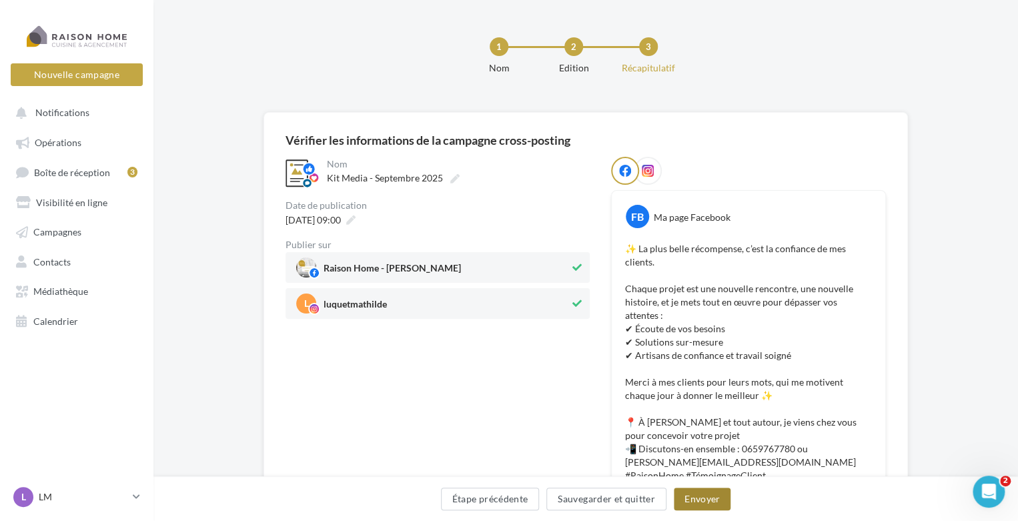
click at [696, 498] on button "Envoyer" at bounding box center [702, 499] width 57 height 23
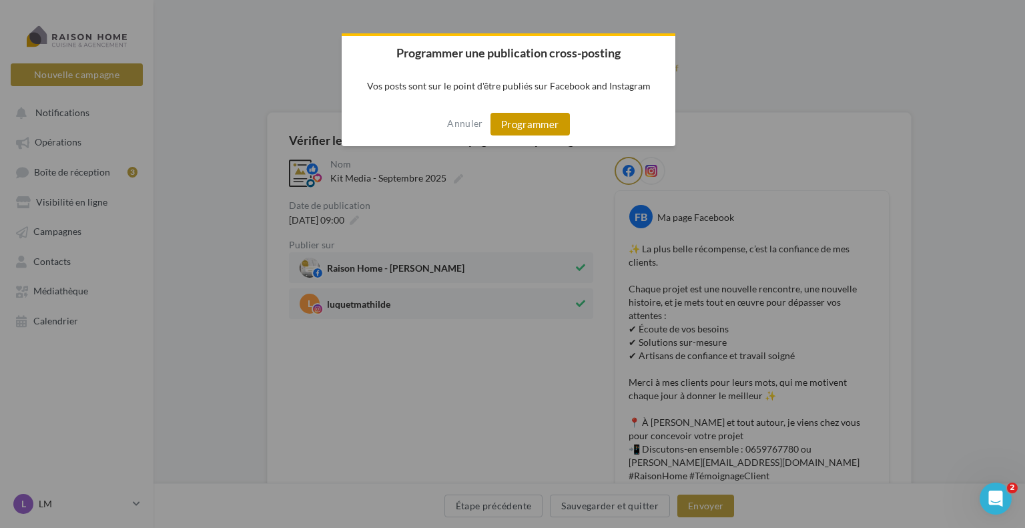
click at [508, 125] on button "Programmer" at bounding box center [529, 124] width 79 height 23
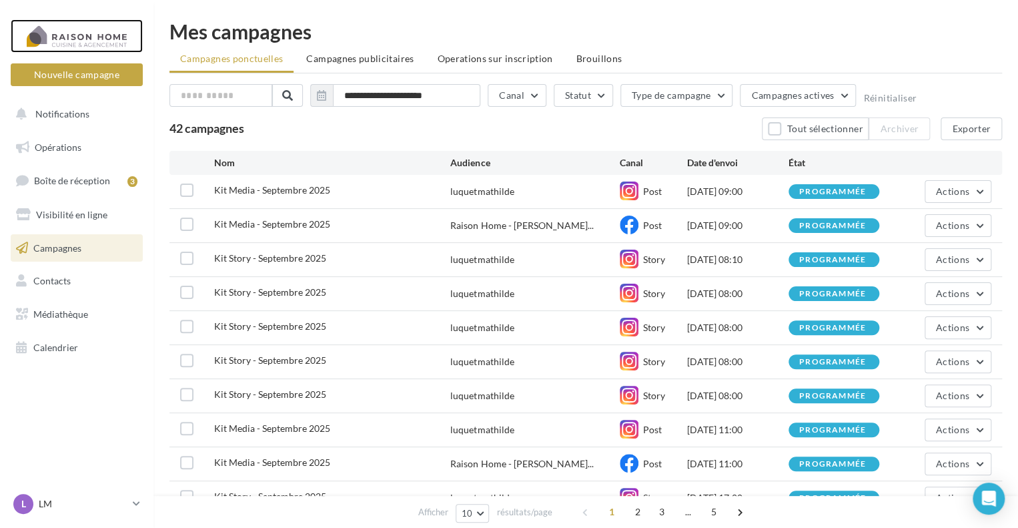
click at [107, 37] on div at bounding box center [76, 35] width 107 height 33
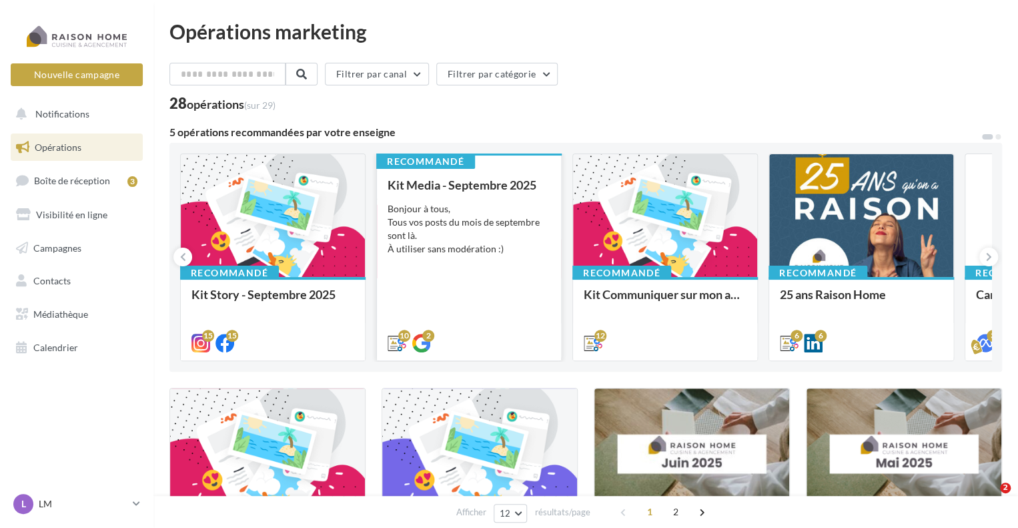
click at [523, 234] on div "Bonjour à tous, Tous vos posts du mois de septembre sont là. À utiliser sans mo…" at bounding box center [469, 228] width 163 height 53
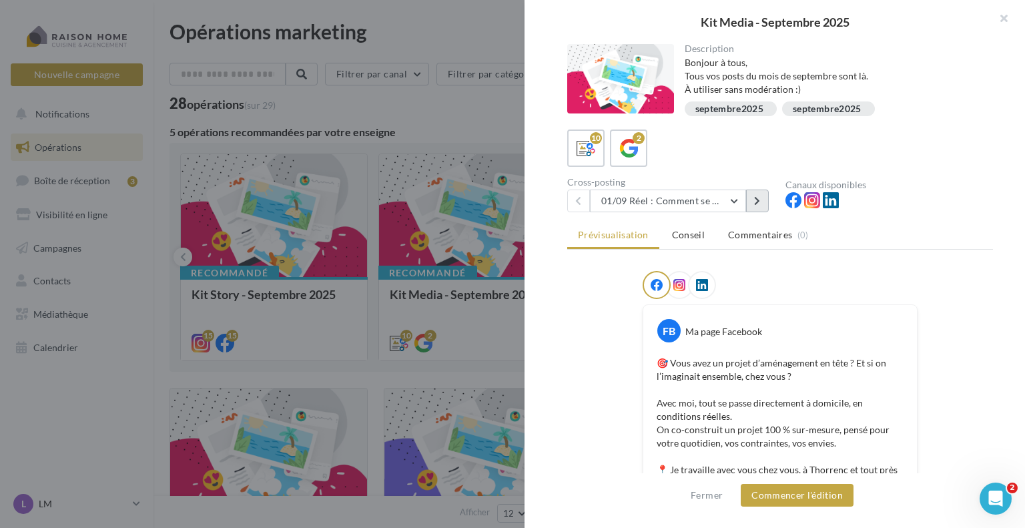
click at [753, 199] on button at bounding box center [757, 200] width 23 height 23
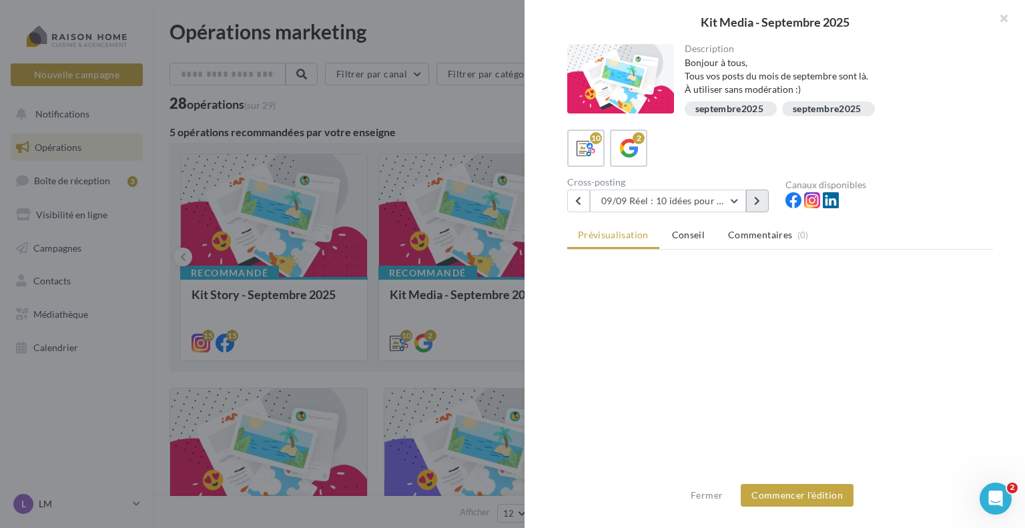
click at [753, 199] on button at bounding box center [757, 200] width 23 height 23
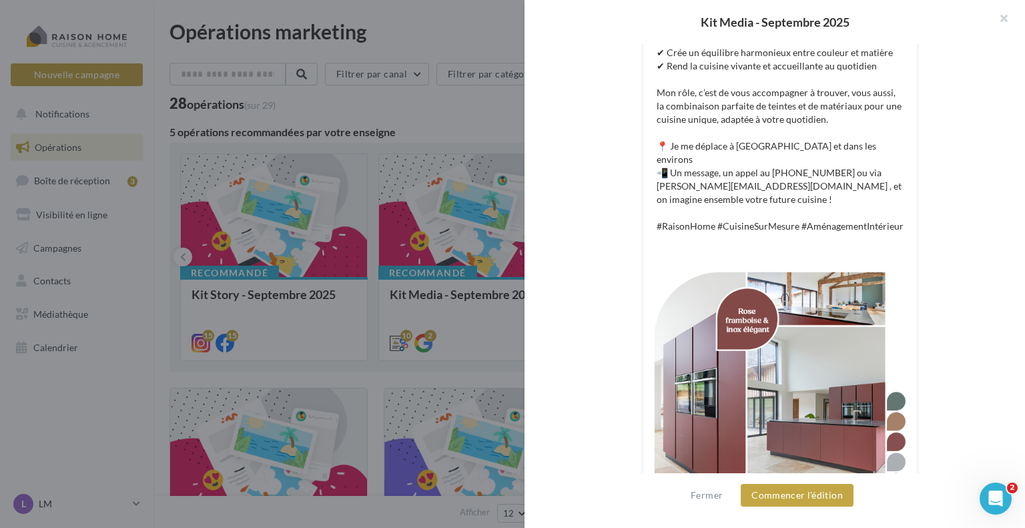
scroll to position [432, 0]
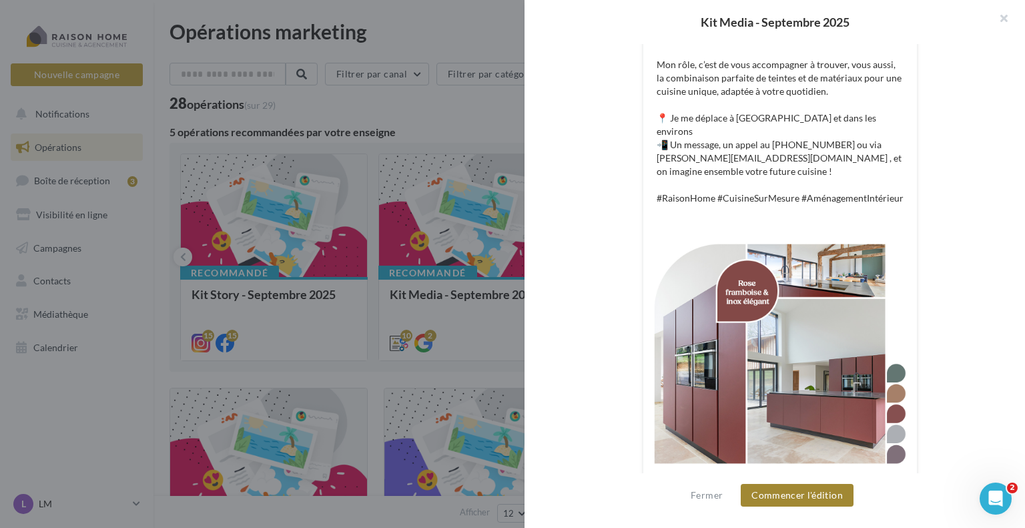
click at [762, 499] on button "Commencer l'édition" at bounding box center [797, 495] width 113 height 23
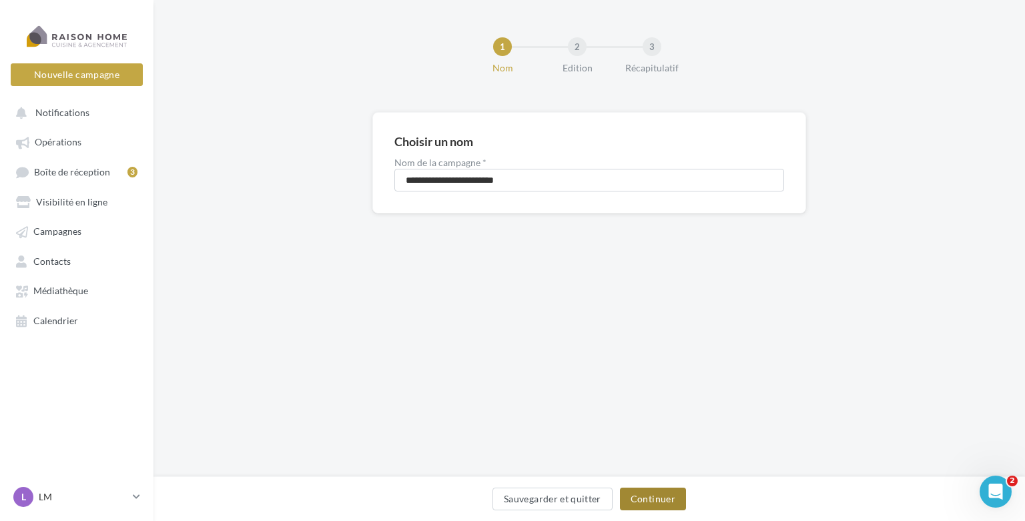
click at [655, 503] on button "Continuer" at bounding box center [653, 499] width 66 height 23
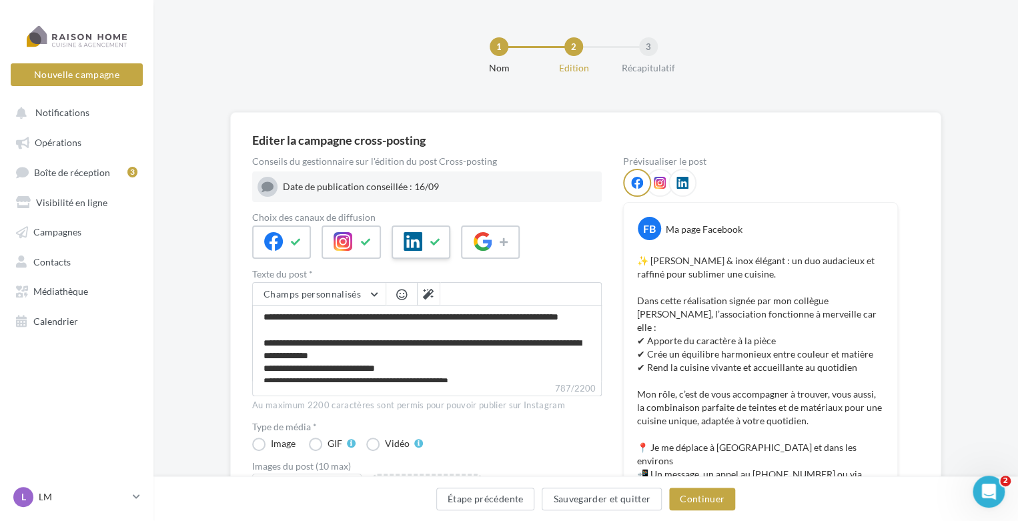
click at [414, 252] on div at bounding box center [421, 241] width 59 height 33
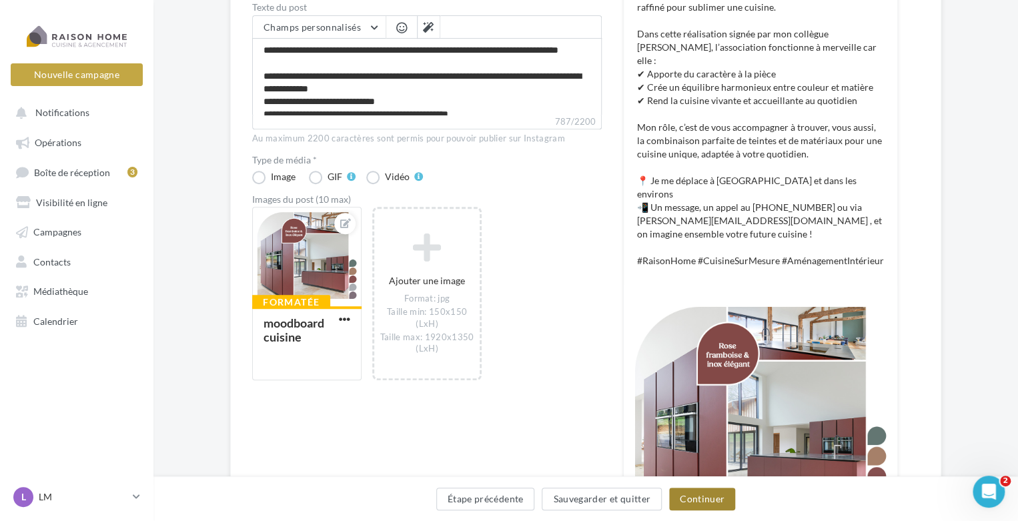
click at [692, 498] on button "Continuer" at bounding box center [702, 499] width 66 height 23
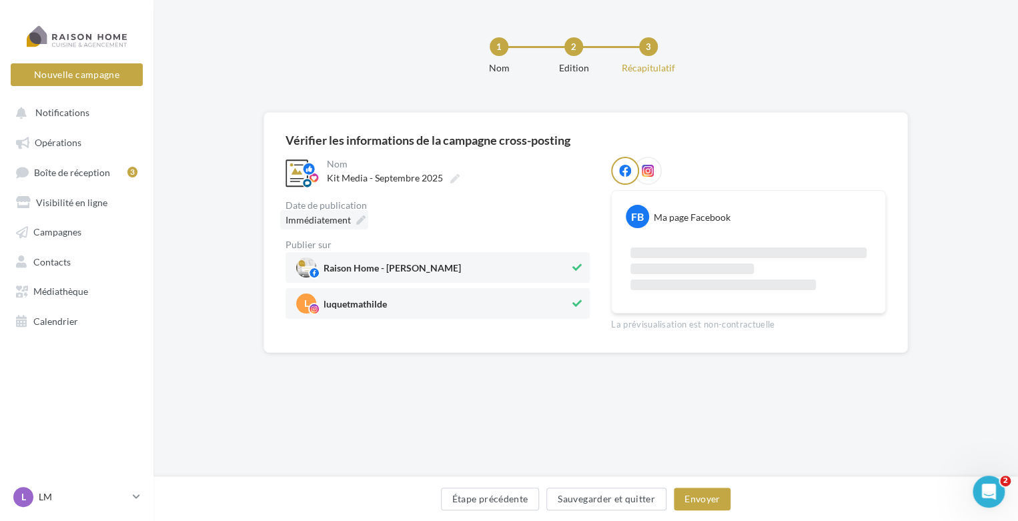
click at [358, 217] on icon at bounding box center [360, 219] width 9 height 9
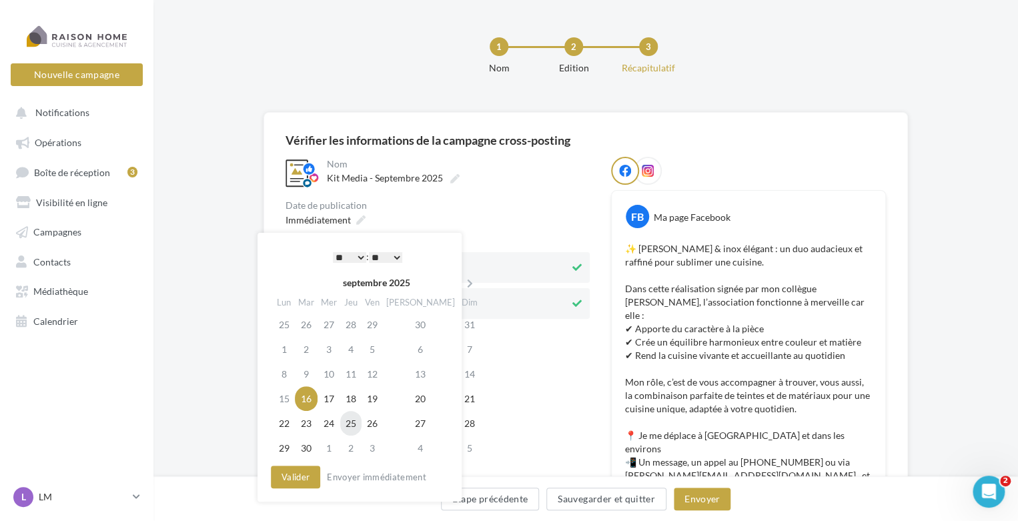
click at [356, 424] on td "25" at bounding box center [350, 423] width 21 height 25
click at [358, 256] on select "* * * * * * * * * * ** ** ** ** ** ** ** ** ** ** ** ** ** **" at bounding box center [349, 257] width 33 height 11
click at [306, 476] on button "Valider" at bounding box center [295, 477] width 49 height 23
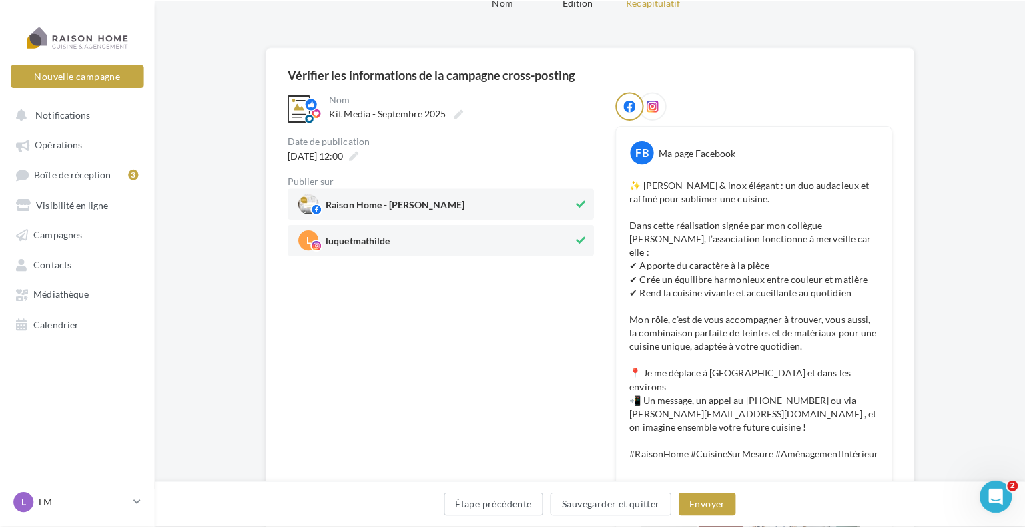
scroll to position [67, 0]
click at [713, 494] on button "Envoyer" at bounding box center [702, 499] width 57 height 23
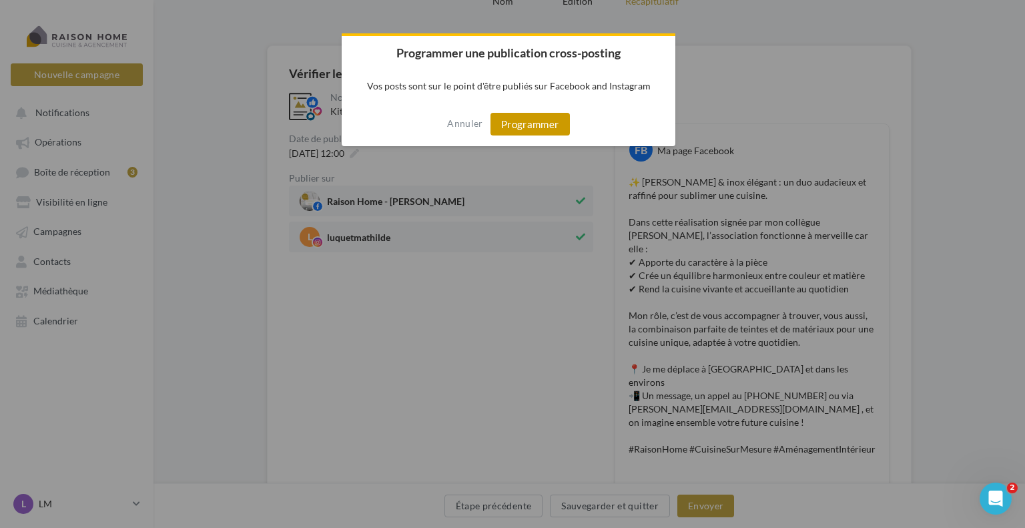
click at [522, 119] on button "Programmer" at bounding box center [529, 124] width 79 height 23
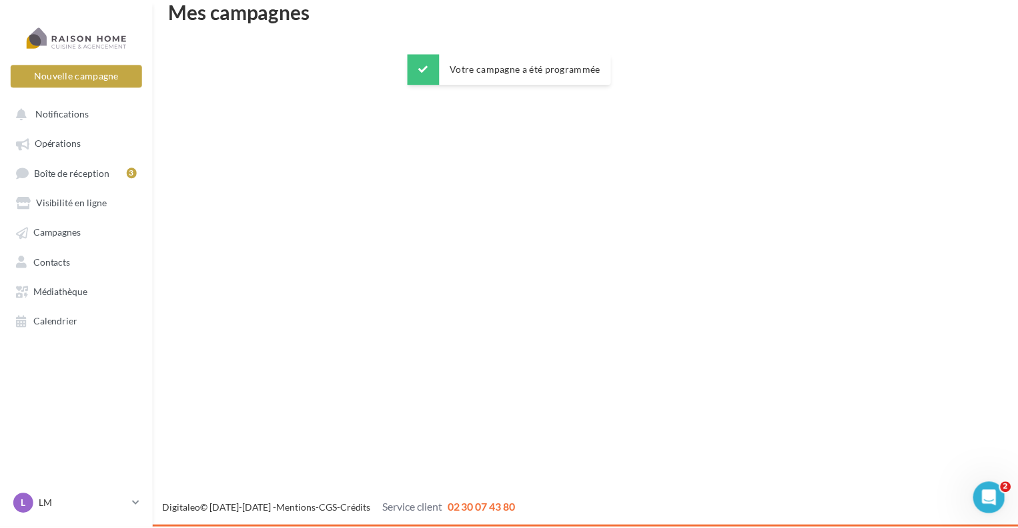
scroll to position [21, 0]
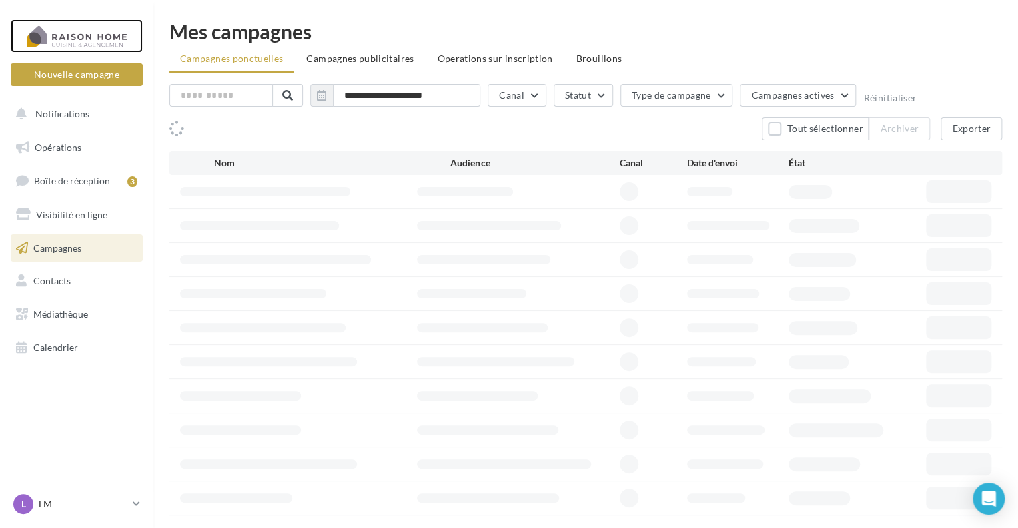
click at [95, 41] on div at bounding box center [76, 35] width 107 height 33
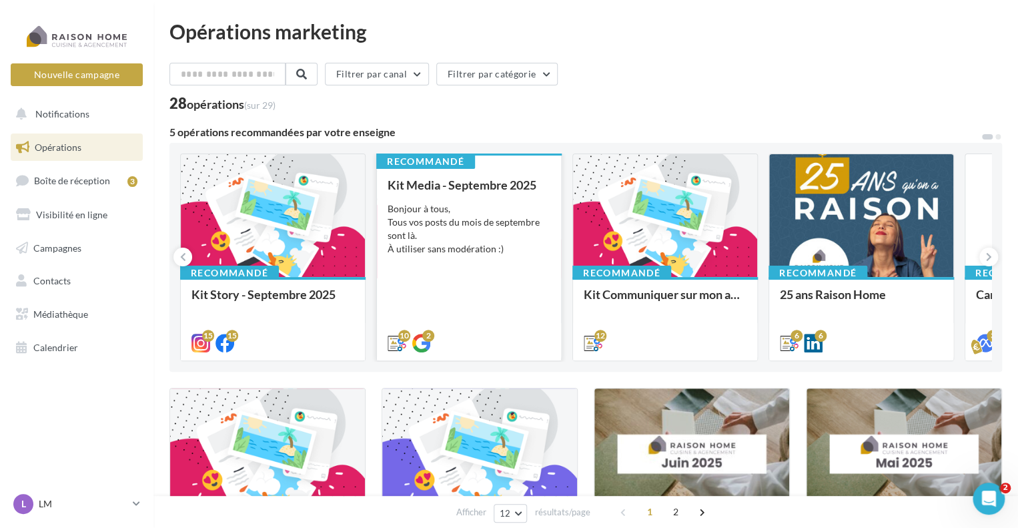
click at [446, 219] on div "Bonjour à tous, Tous vos posts du mois de septembre sont là. À utiliser sans mo…" at bounding box center [469, 228] width 163 height 53
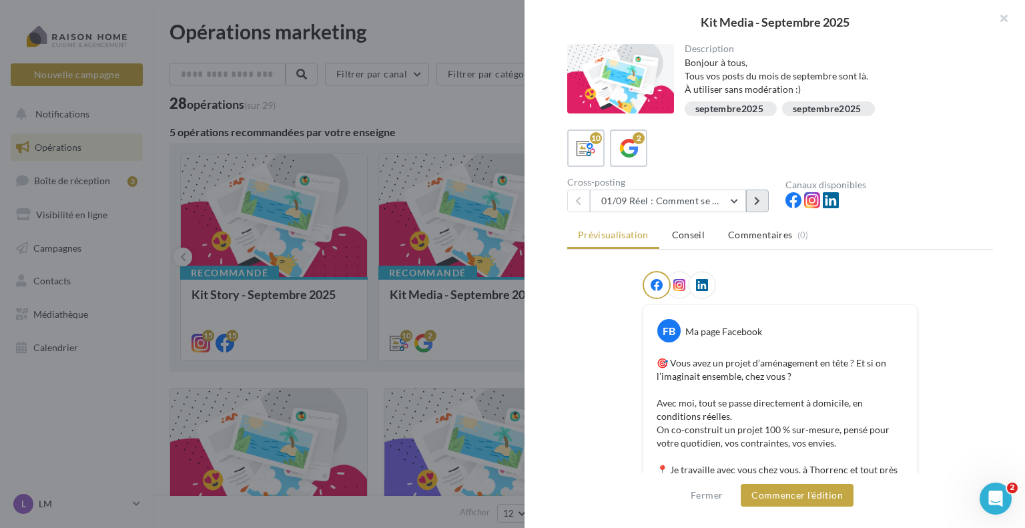
click at [755, 205] on button at bounding box center [757, 200] width 23 height 23
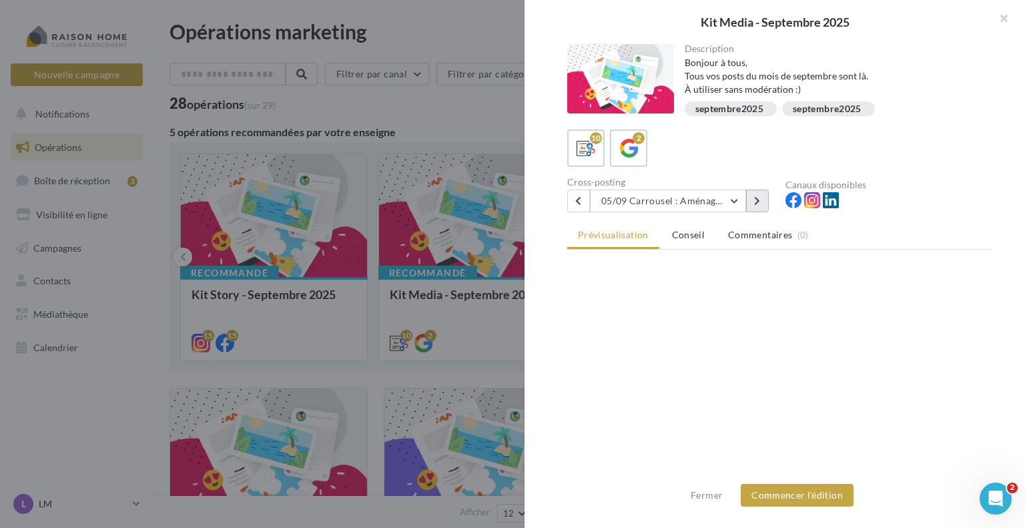
click at [755, 205] on button at bounding box center [757, 200] width 23 height 23
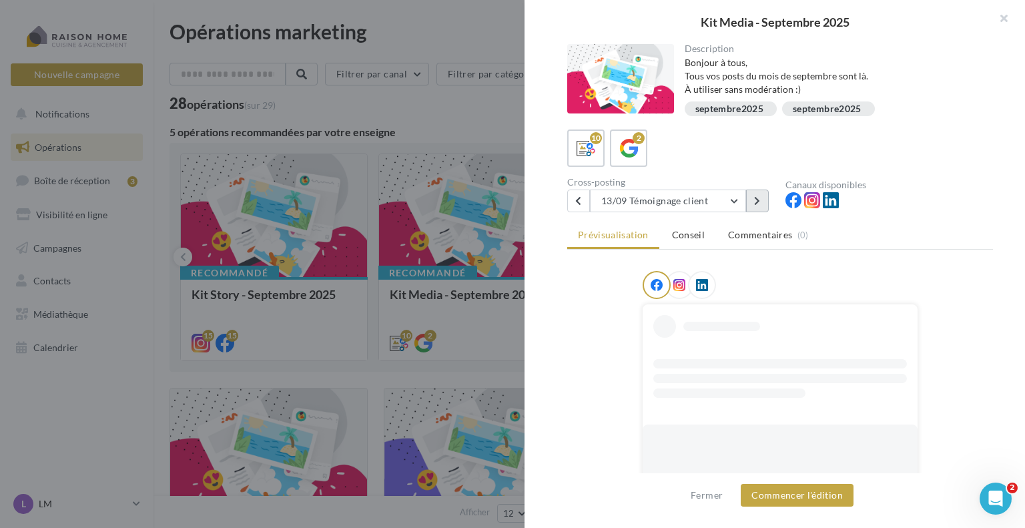
click at [755, 205] on button at bounding box center [757, 200] width 23 height 23
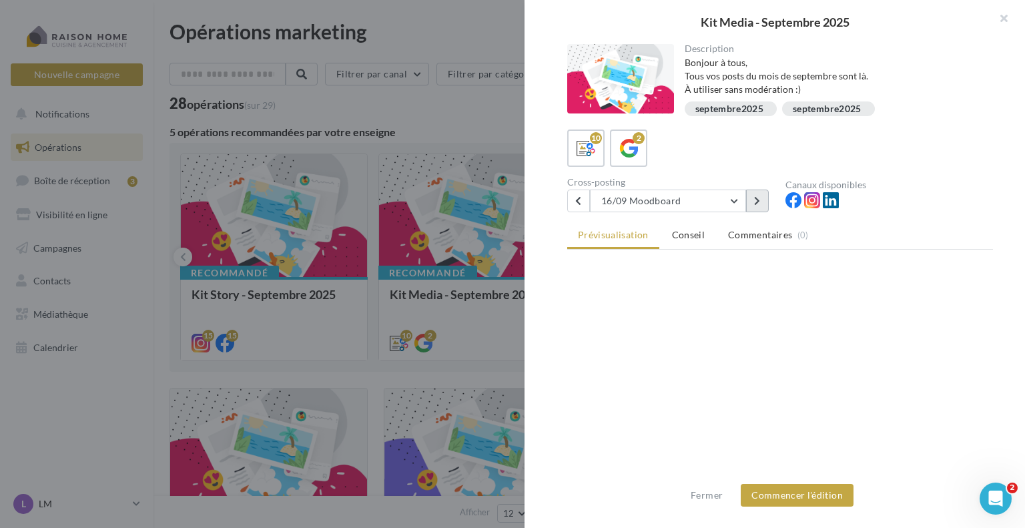
click at [755, 205] on button at bounding box center [757, 200] width 23 height 23
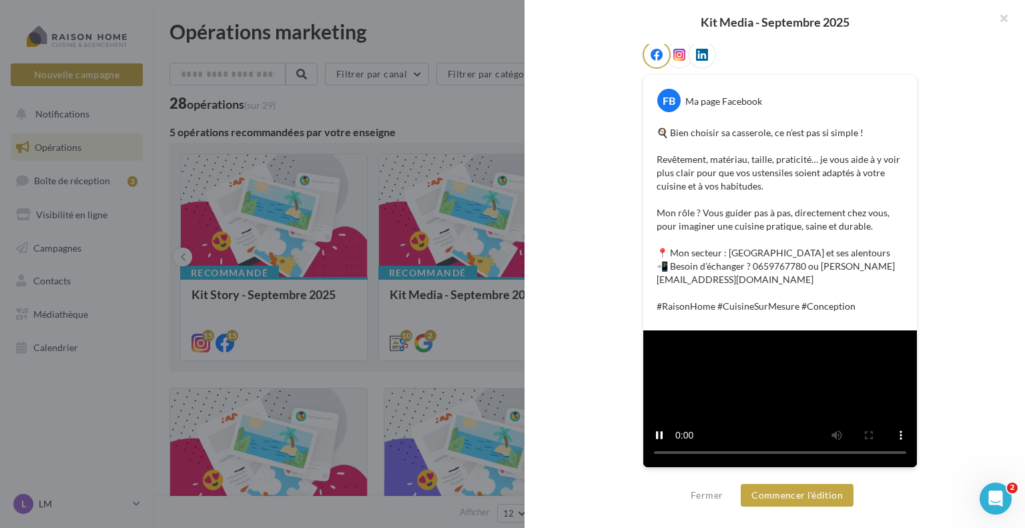
scroll to position [451, 0]
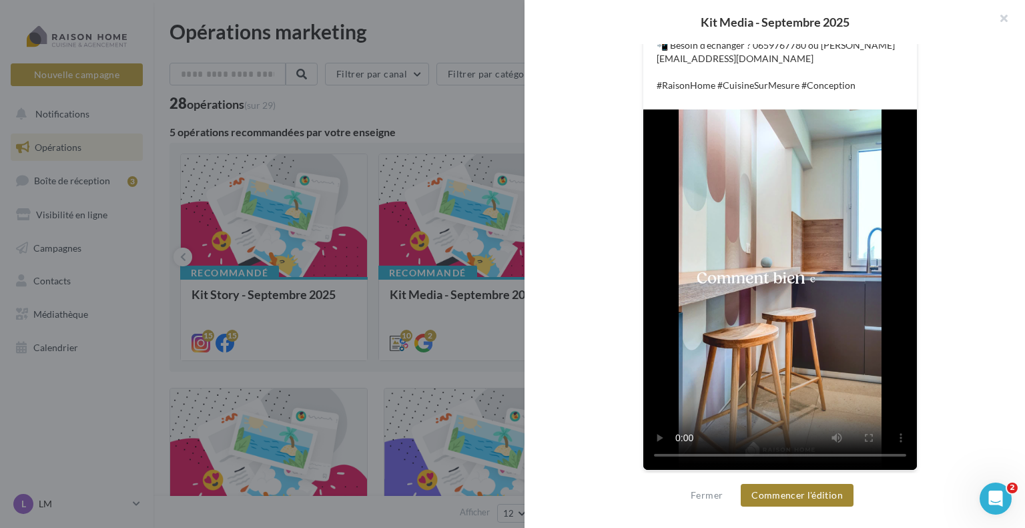
click at [831, 491] on button "Commencer l'édition" at bounding box center [797, 495] width 113 height 23
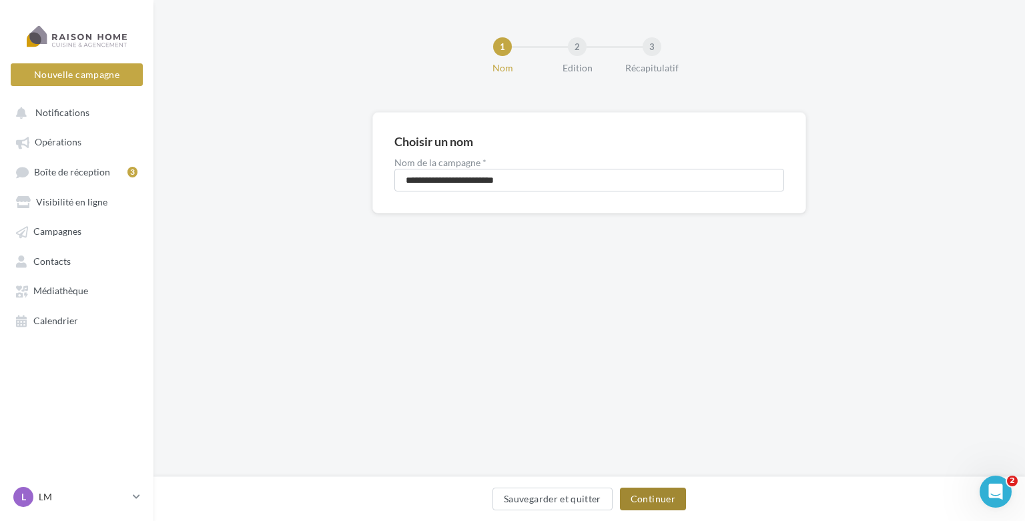
click at [640, 493] on button "Continuer" at bounding box center [653, 499] width 66 height 23
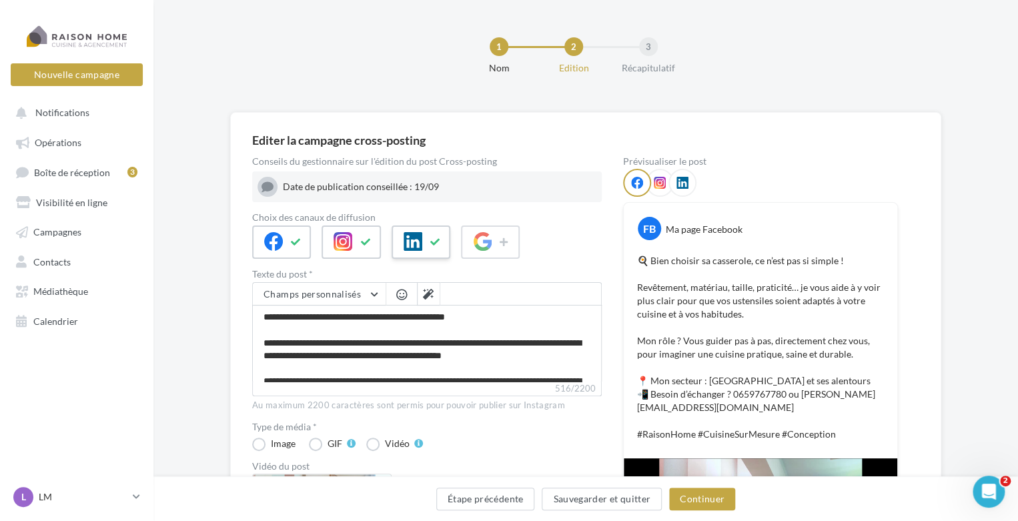
click at [428, 250] on button at bounding box center [436, 242] width 16 height 20
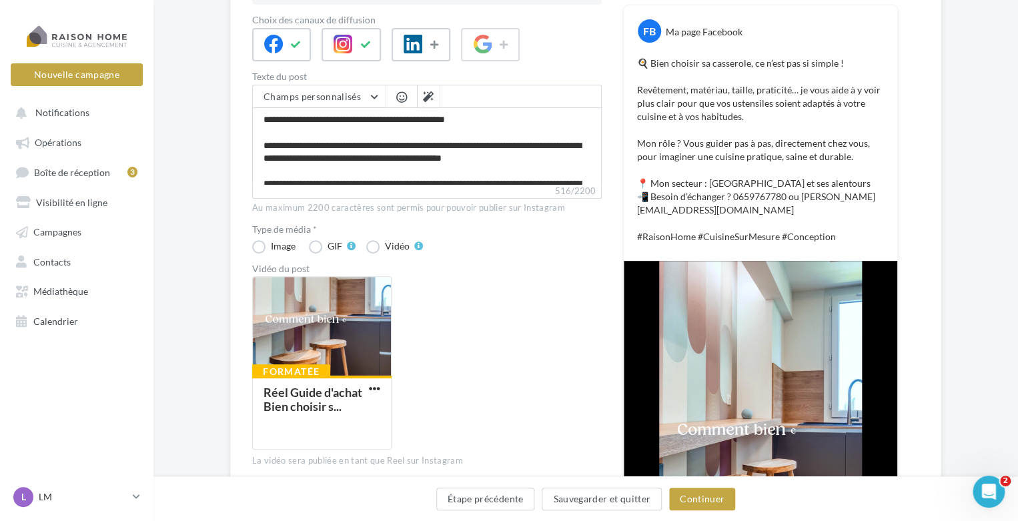
scroll to position [200, 0]
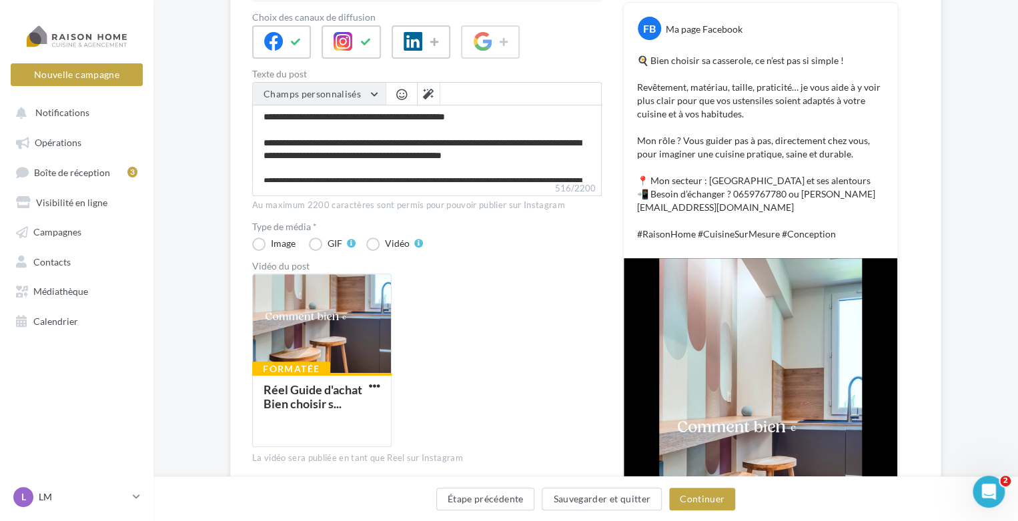
click at [325, 93] on span "Champs personnalisés" at bounding box center [312, 93] width 97 height 11
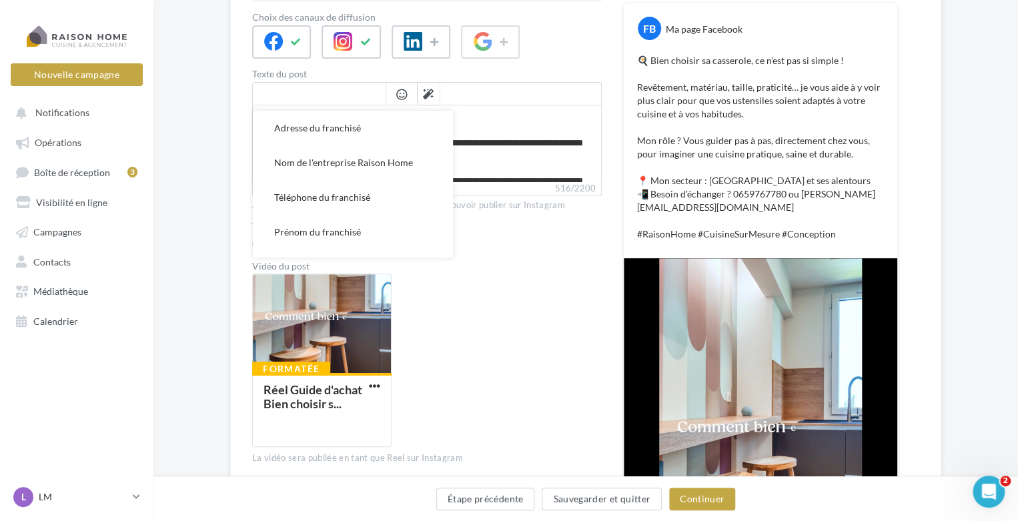
click at [528, 306] on div "Formatée Réel Guide d'achat Bien choisir s..." at bounding box center [432, 366] width 360 height 184
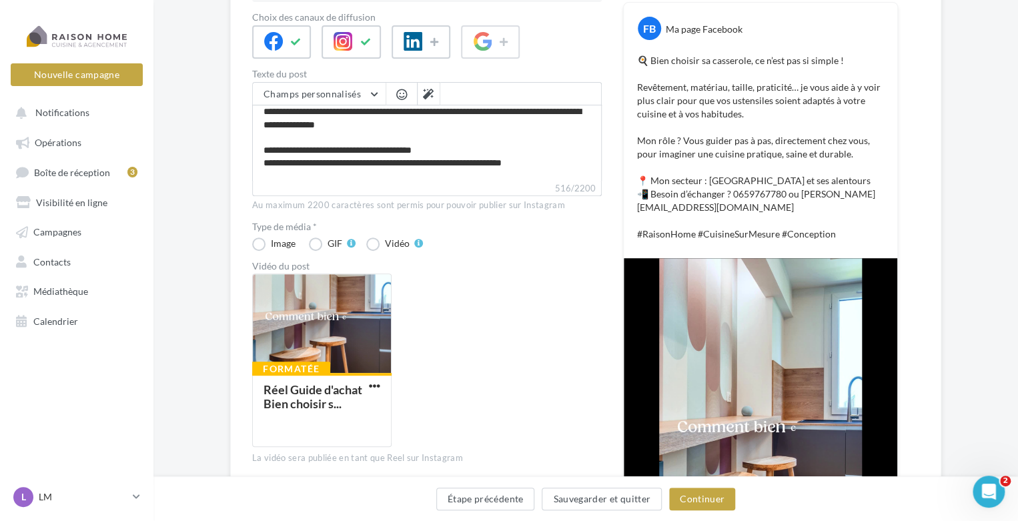
scroll to position [88, 0]
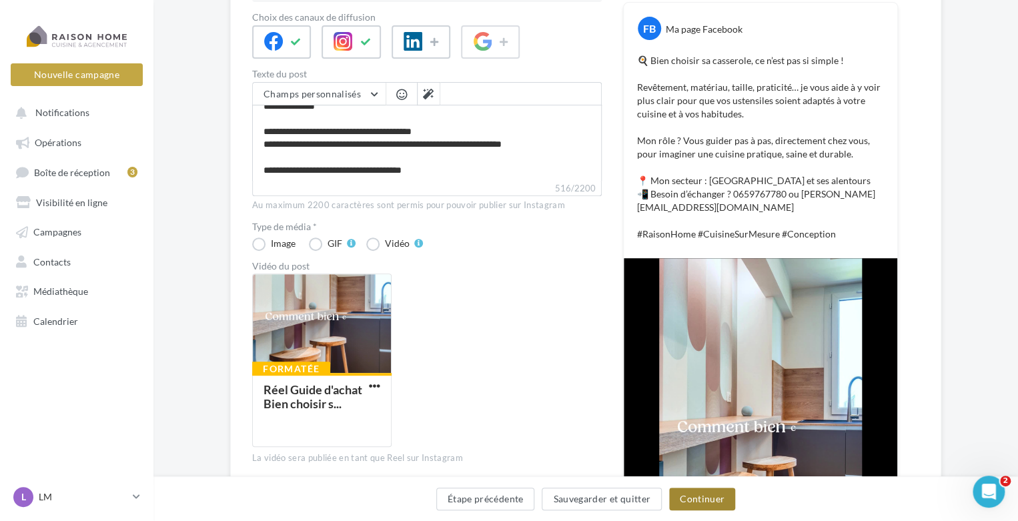
click at [707, 502] on button "Continuer" at bounding box center [702, 499] width 66 height 23
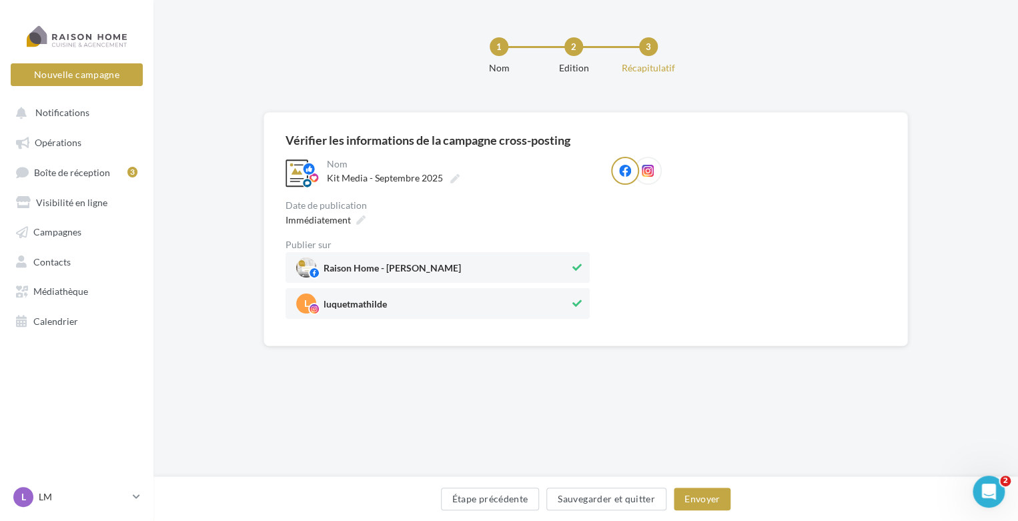
scroll to position [0, 0]
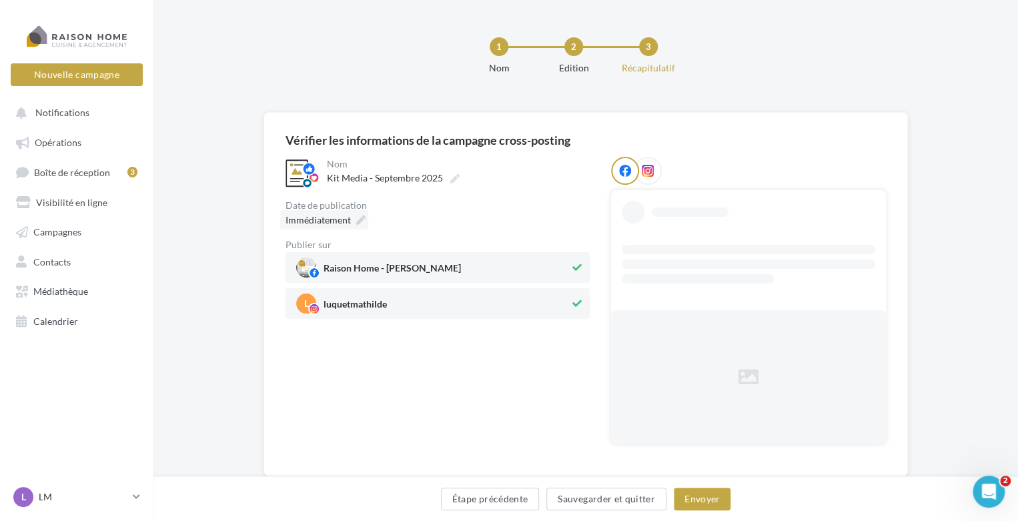
click at [363, 215] on icon at bounding box center [360, 219] width 9 height 9
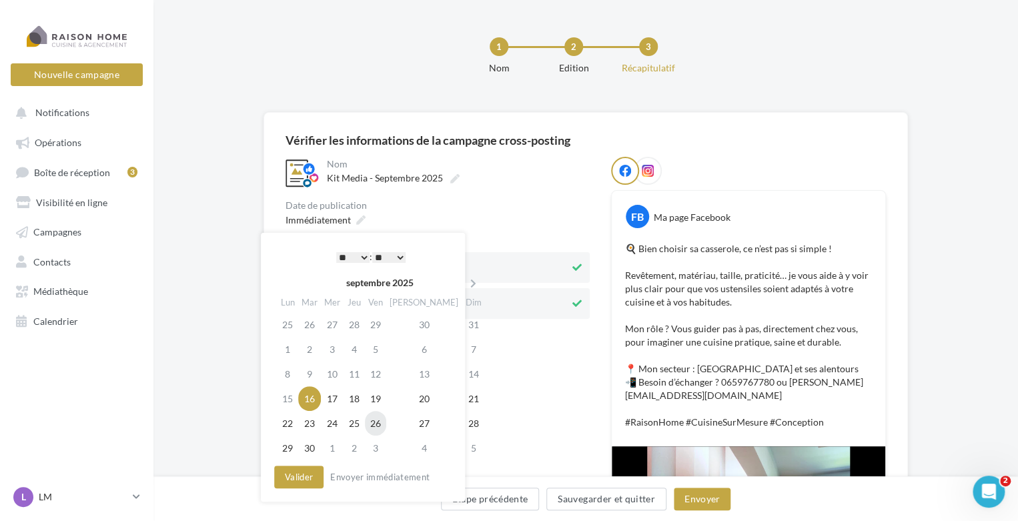
click at [386, 422] on td "26" at bounding box center [375, 423] width 21 height 25
click at [358, 256] on select "* * * * * * * * * * ** ** ** ** ** ** ** ** ** ** ** ** ** **" at bounding box center [349, 257] width 33 height 11
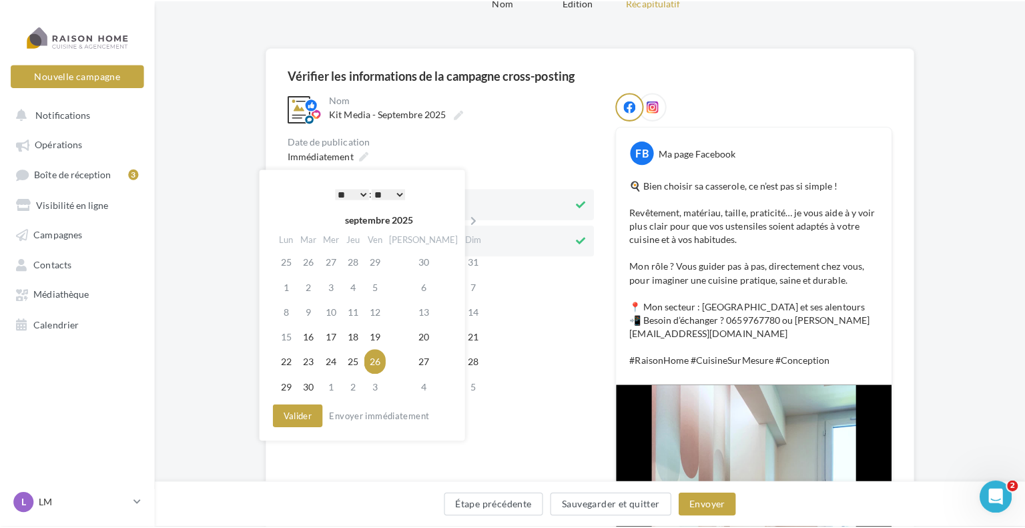
scroll to position [67, 0]
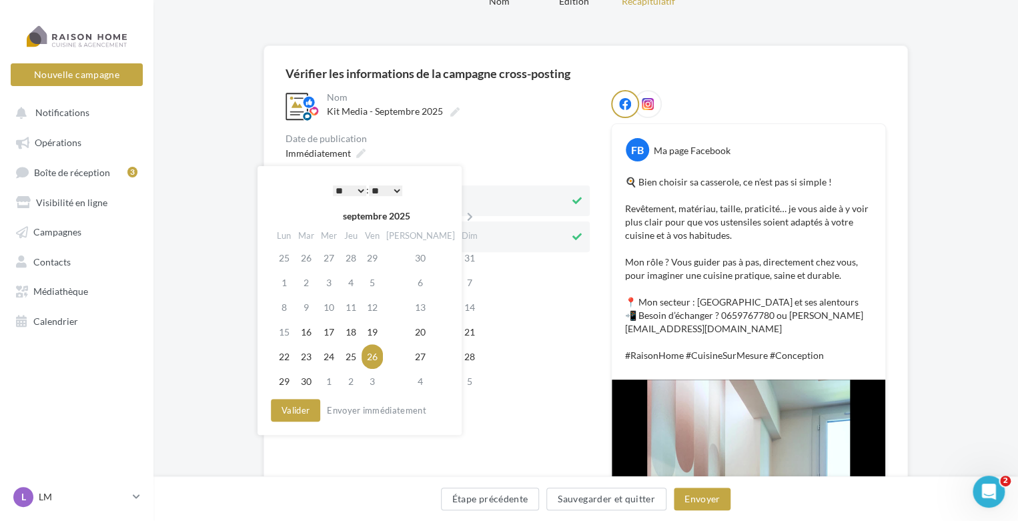
click at [347, 191] on select "* * * * * * * * * * ** ** ** ** ** ** ** ** ** ** ** ** ** **" at bounding box center [349, 190] width 33 height 11
click at [307, 410] on button "Valider" at bounding box center [295, 410] width 49 height 23
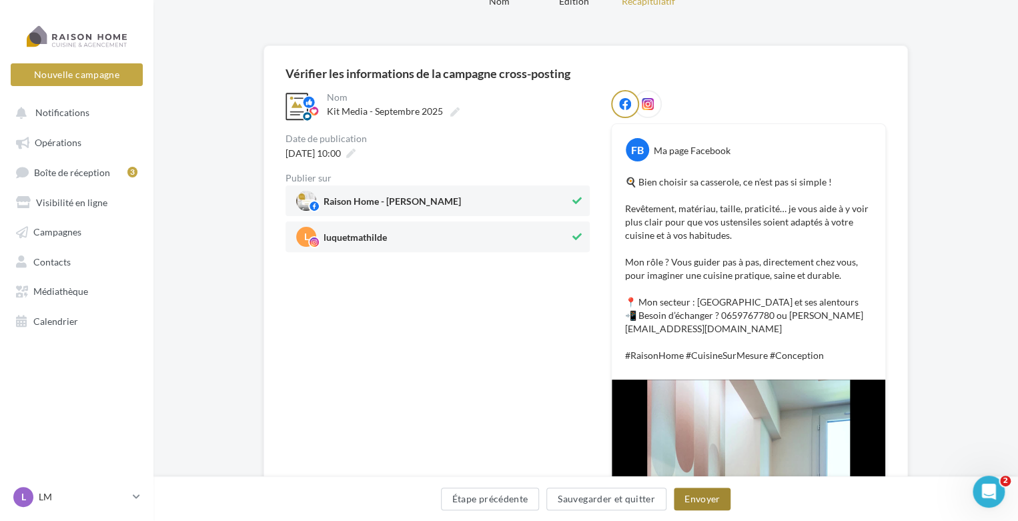
click at [698, 498] on button "Envoyer" at bounding box center [702, 499] width 57 height 23
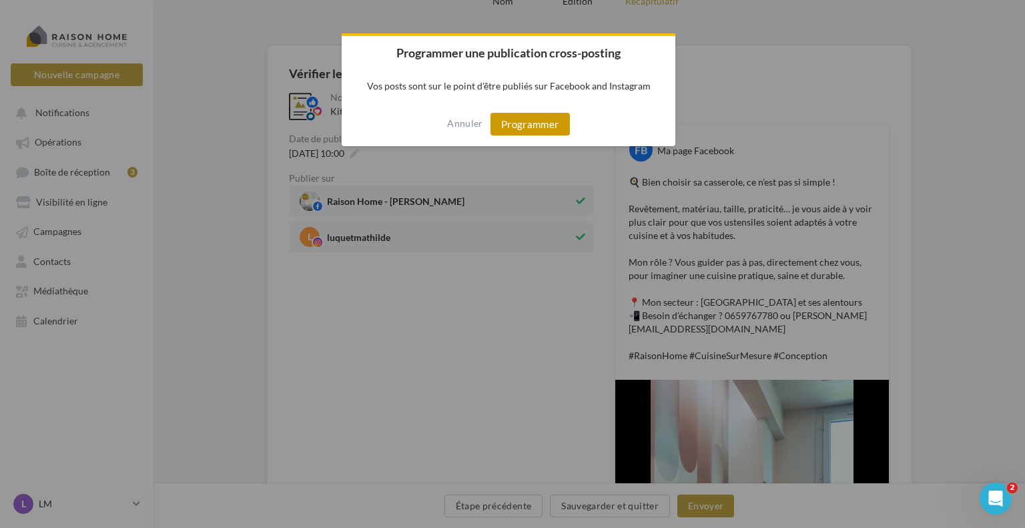
click at [520, 129] on button "Programmer" at bounding box center [529, 124] width 79 height 23
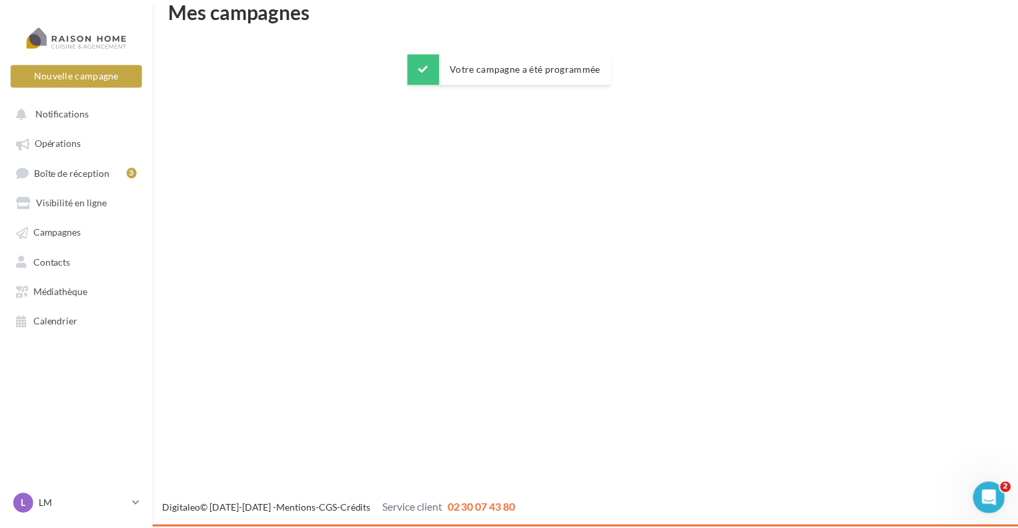
scroll to position [21, 0]
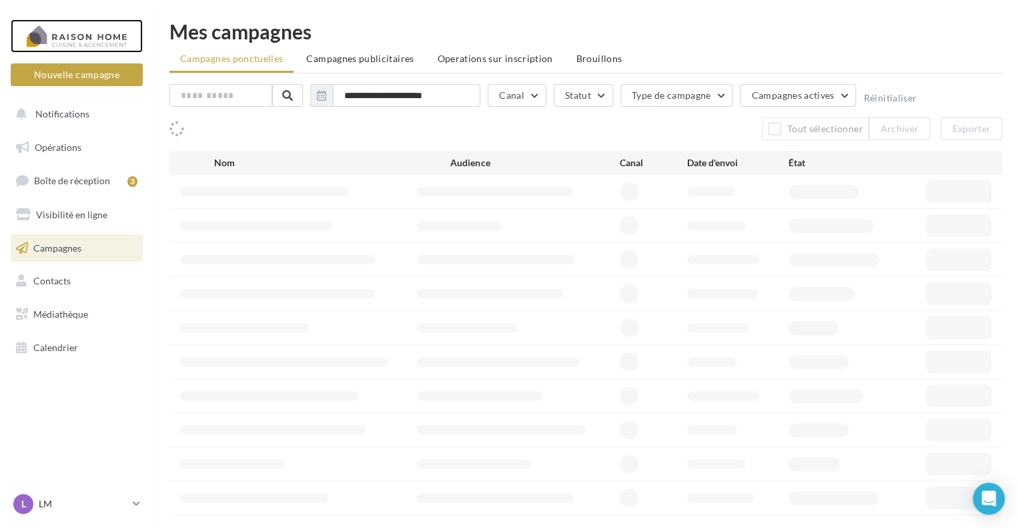
click at [77, 42] on div at bounding box center [76, 35] width 107 height 33
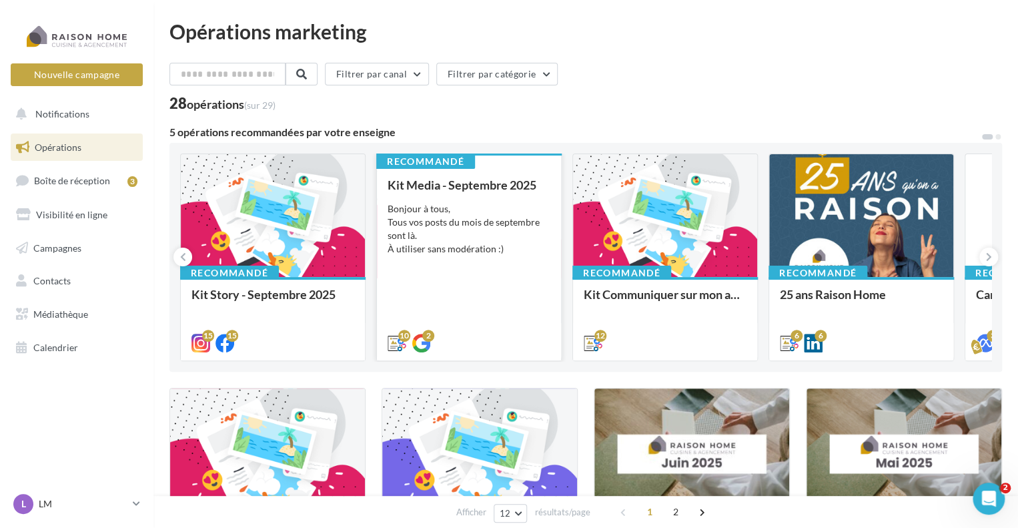
click at [478, 256] on div "Kit Media - Septembre 2025 Bonjour à tous, Tous vos posts du mois de septembre …" at bounding box center [469, 263] width 163 height 170
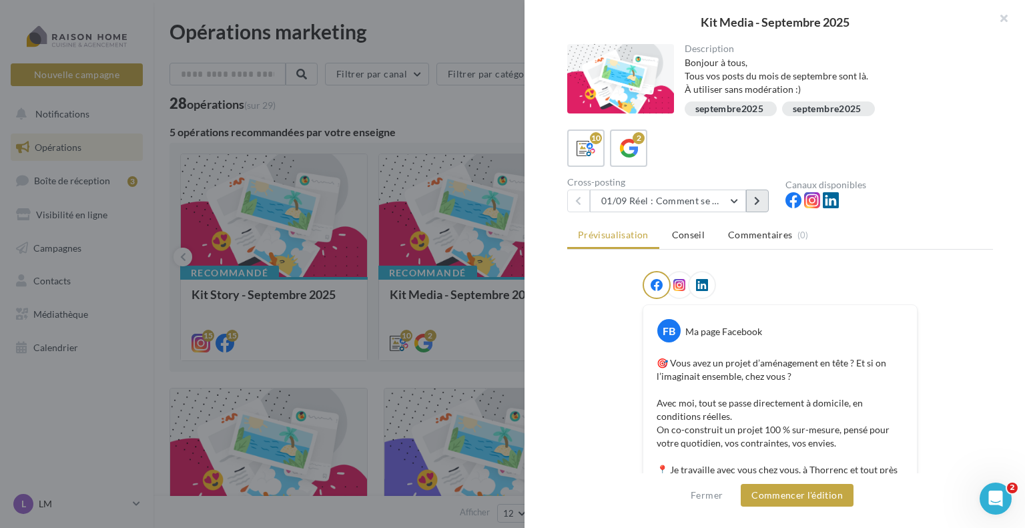
click at [749, 203] on button at bounding box center [757, 200] width 23 height 23
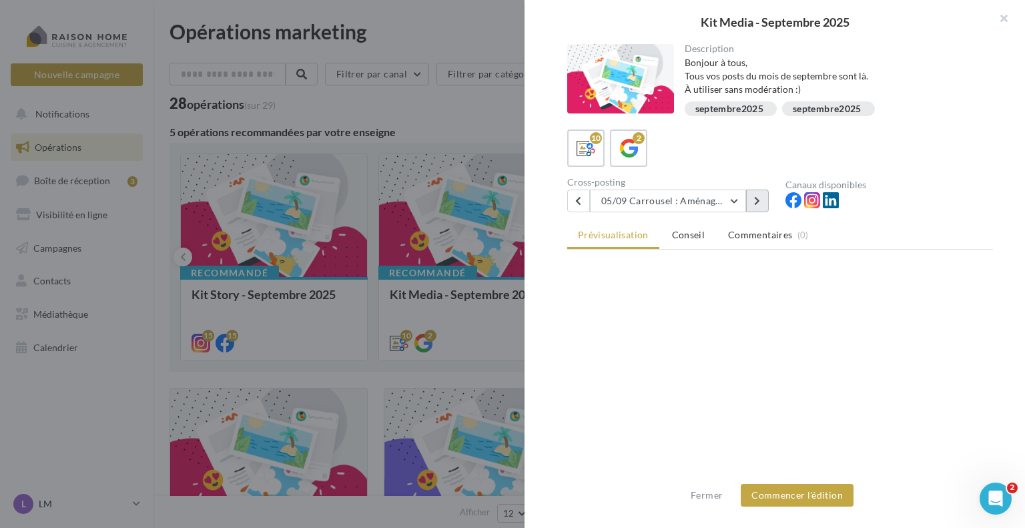
click at [755, 200] on icon at bounding box center [757, 200] width 6 height 9
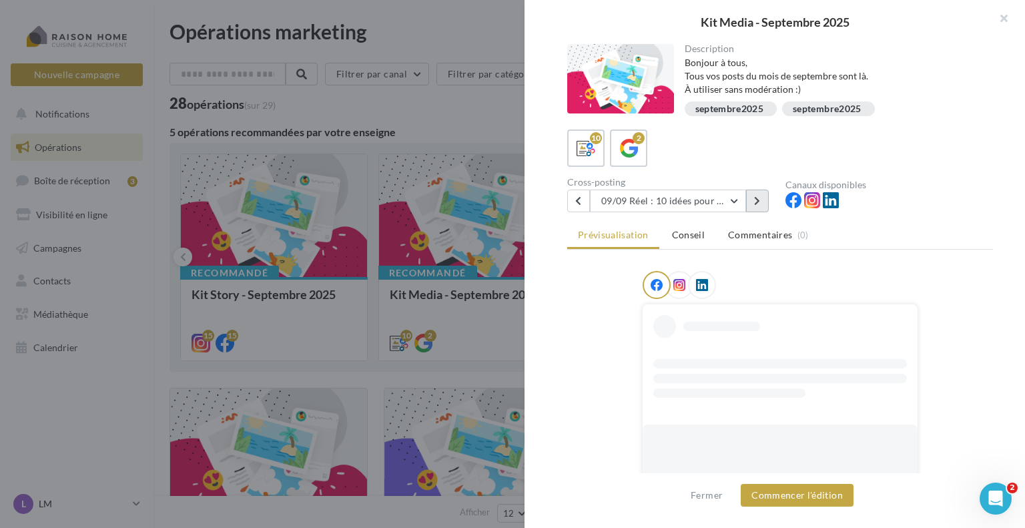
click at [755, 200] on icon at bounding box center [757, 200] width 6 height 9
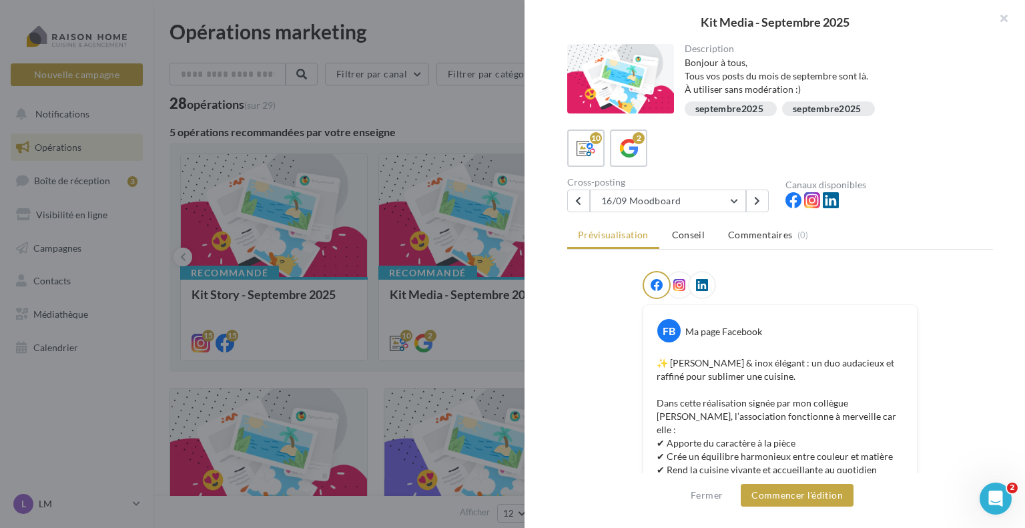
click at [420, 122] on div at bounding box center [512, 264] width 1025 height 528
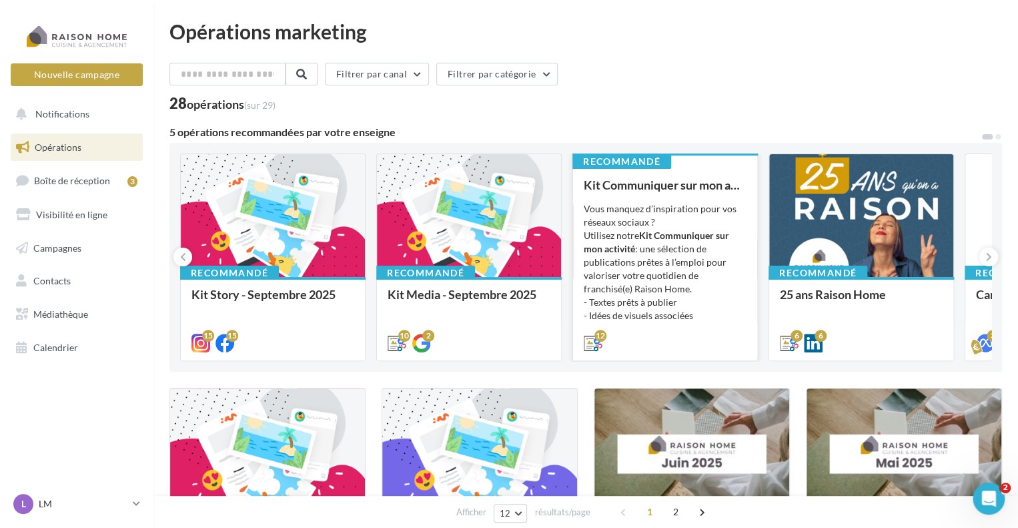
click at [612, 234] on div "Vous manquez d’inspiration pour vos réseaux sociaux ? Utilisez notre Kit Commun…" at bounding box center [665, 268] width 163 height 133
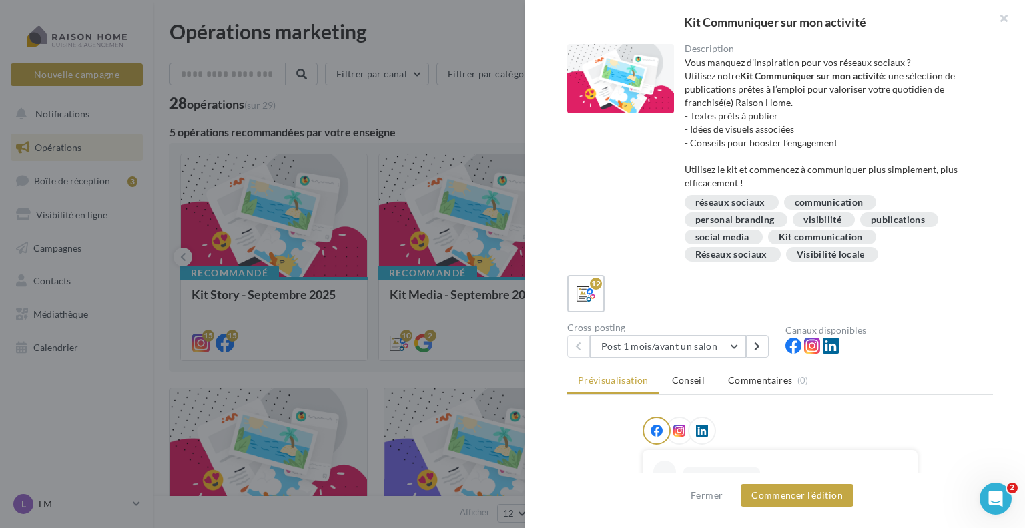
scroll to position [133, 0]
